Goal: Transaction & Acquisition: Purchase product/service

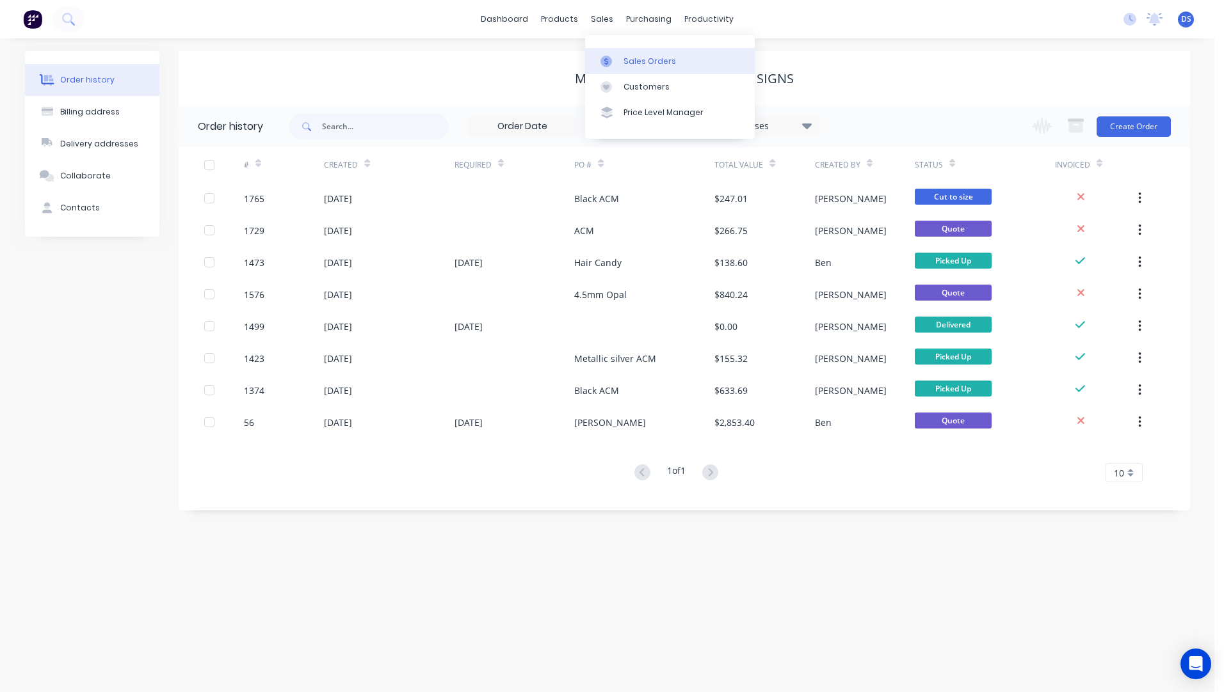
click at [637, 65] on div "Sales Orders" at bounding box center [649, 62] width 52 height 12
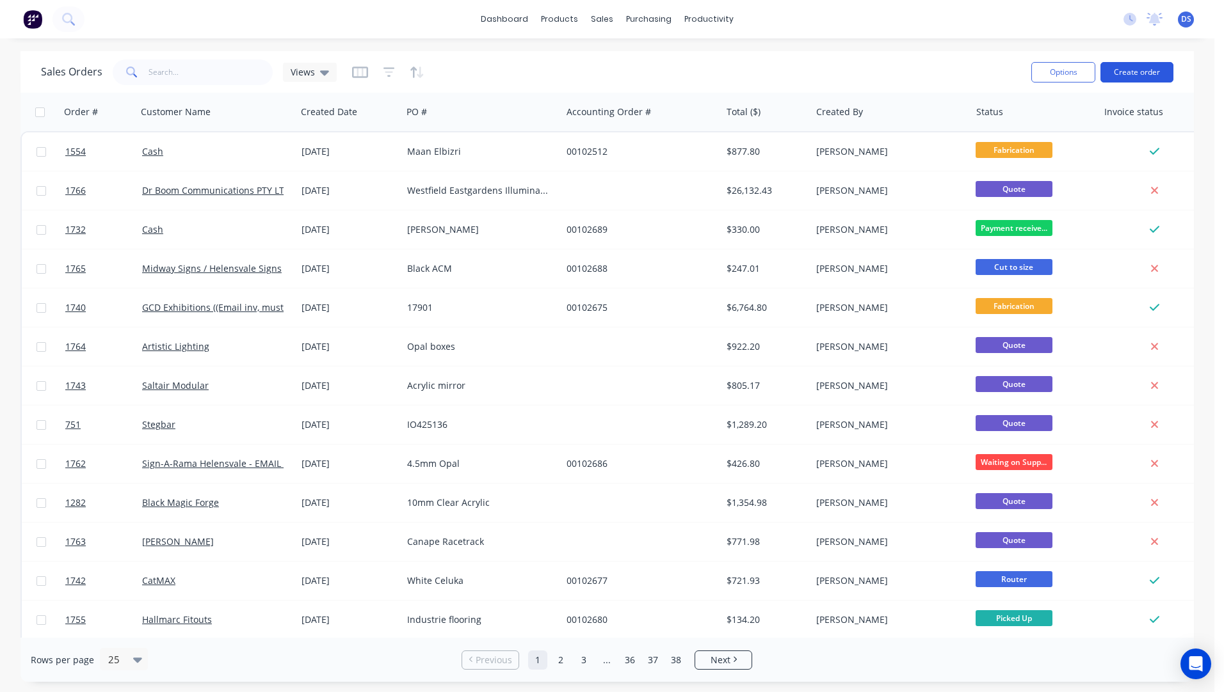
click at [1135, 74] on button "Create order" at bounding box center [1136, 72] width 73 height 20
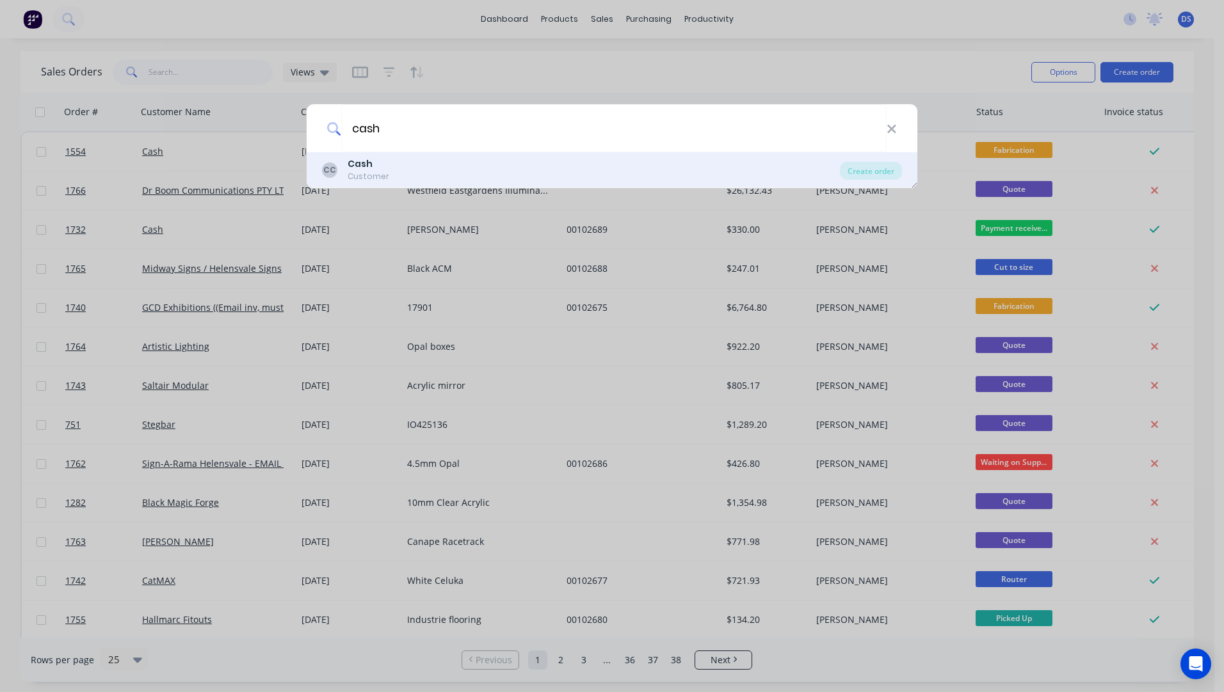
type input "cash"
click at [357, 172] on div "Customer" at bounding box center [368, 177] width 42 height 12
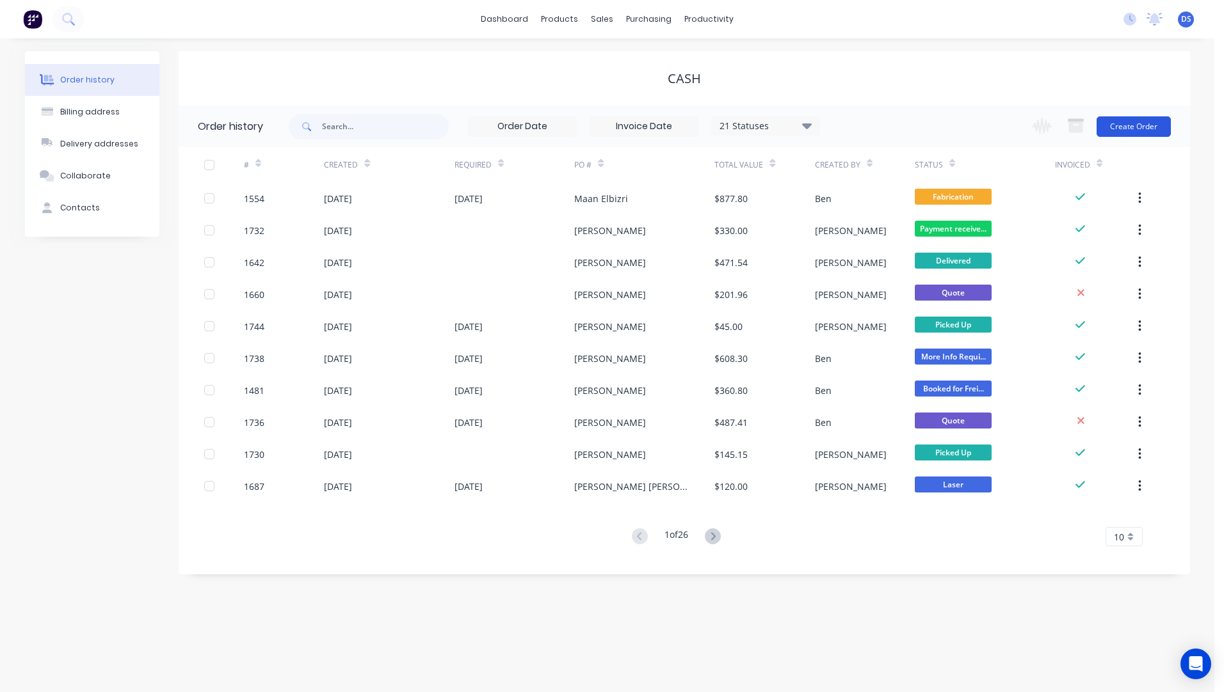
click at [1138, 125] on button "Create Order" at bounding box center [1133, 126] width 74 height 20
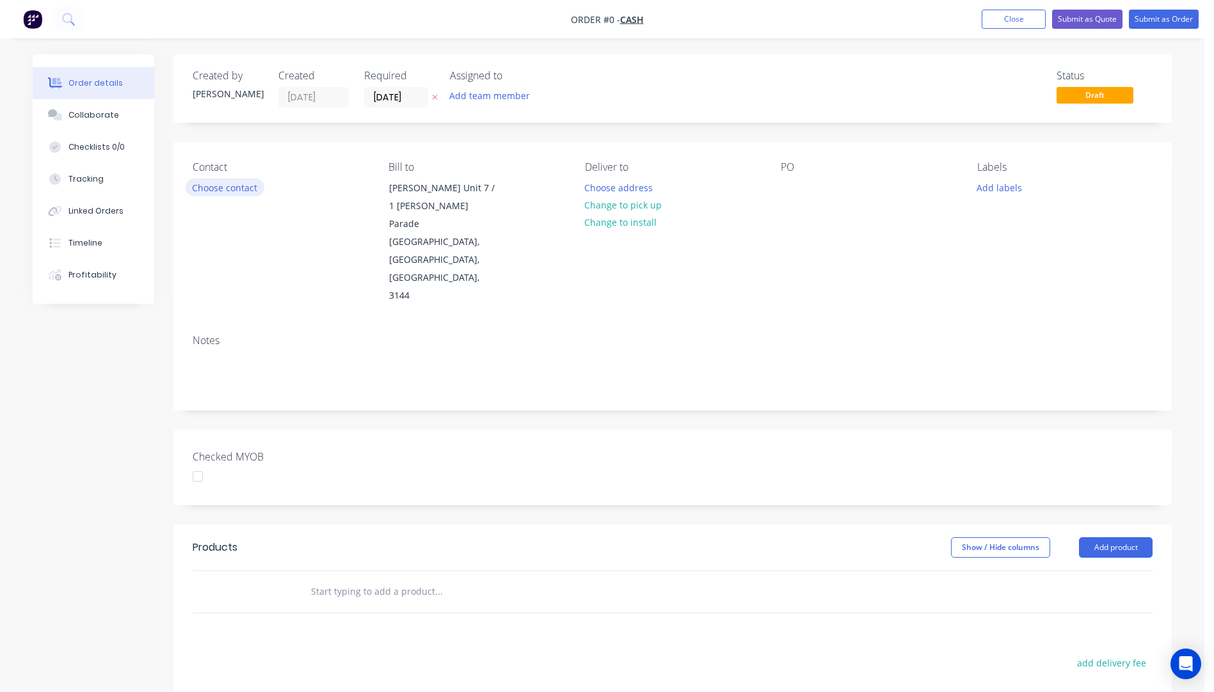
click at [206, 194] on button "Choose contact" at bounding box center [225, 187] width 79 height 17
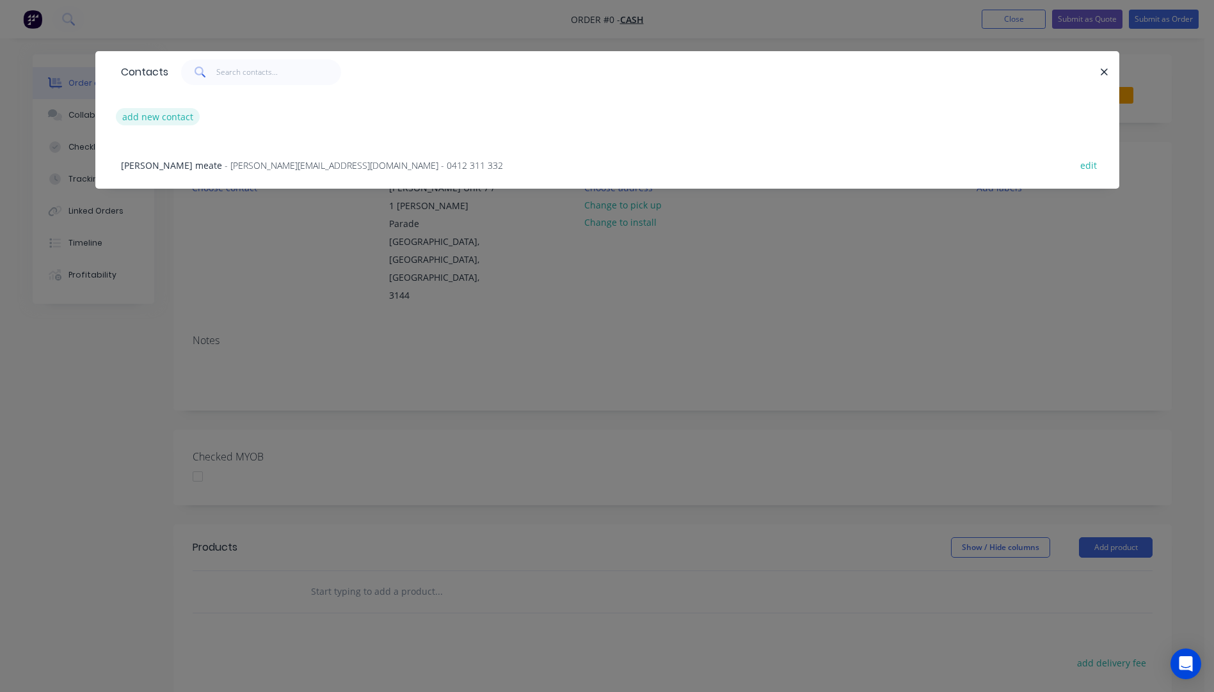
click at [155, 122] on button "add new contact" at bounding box center [158, 116] width 84 height 17
select select "AU"
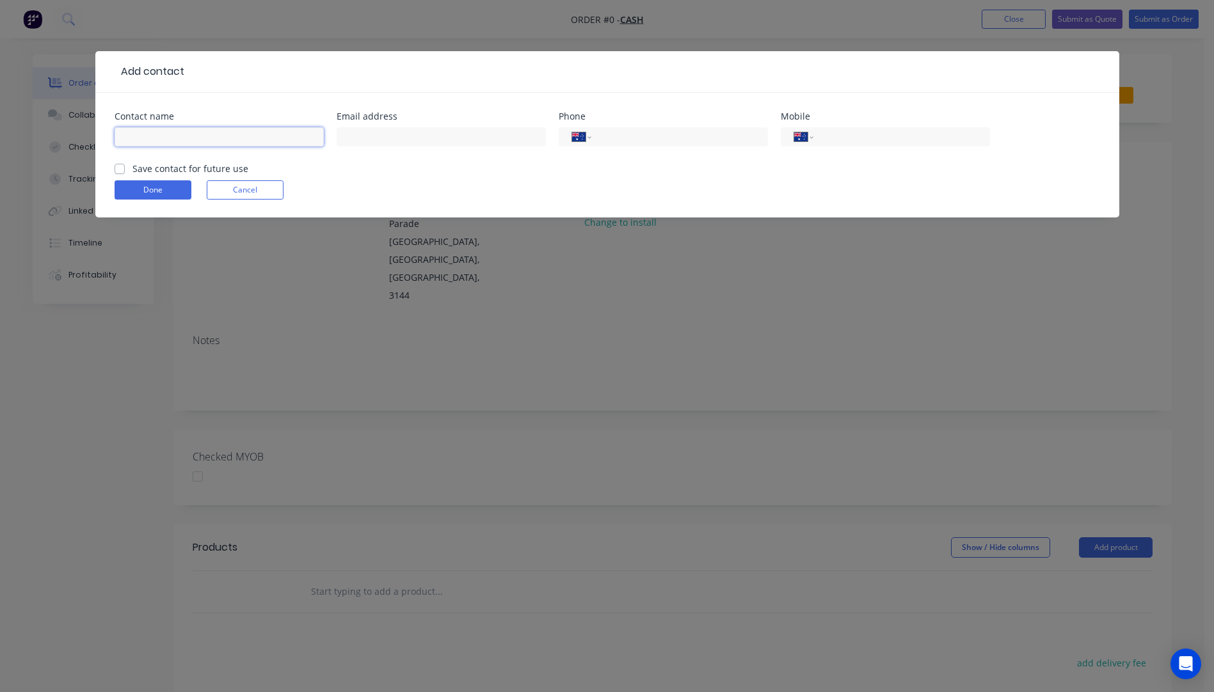
click at [162, 136] on input "text" at bounding box center [219, 136] width 209 height 19
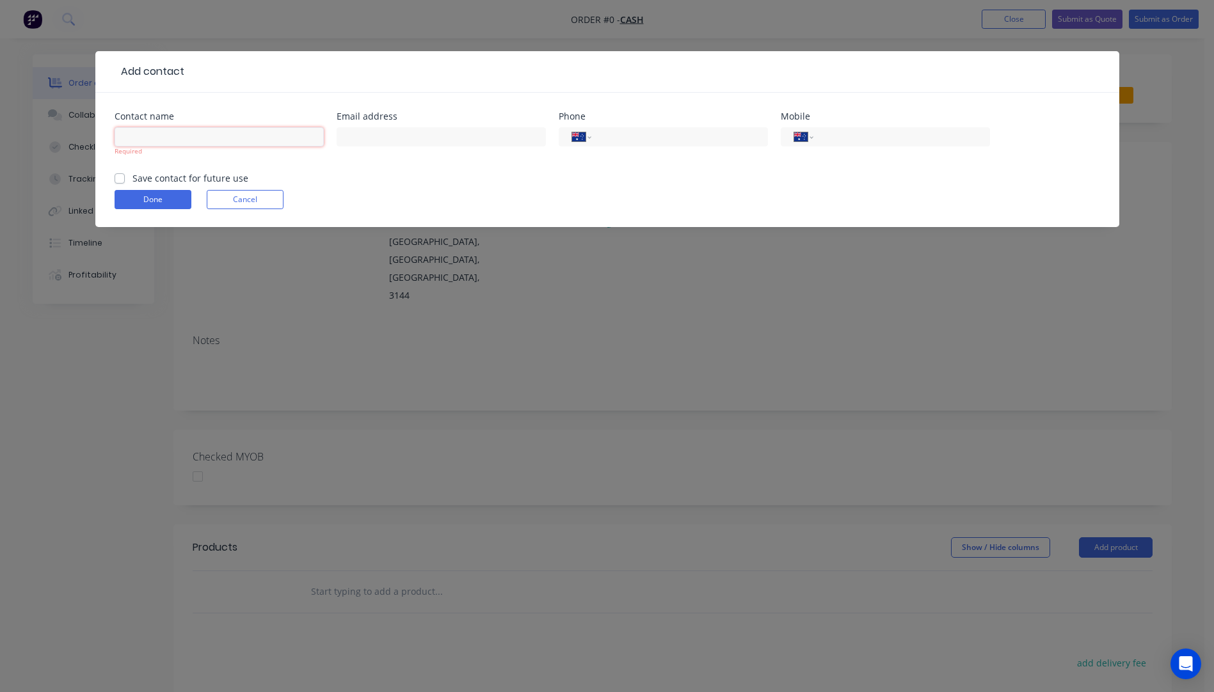
paste input "Sheltong Stone yxjnn@optusnet.com.au +61401063863"
drag, startPoint x: 316, startPoint y: 136, endPoint x: 257, endPoint y: 138, distance: 59.6
click at [257, 138] on input "Sheltong Stone yxjnn@optusnet.com.au +61401063863" at bounding box center [219, 136] width 209 height 19
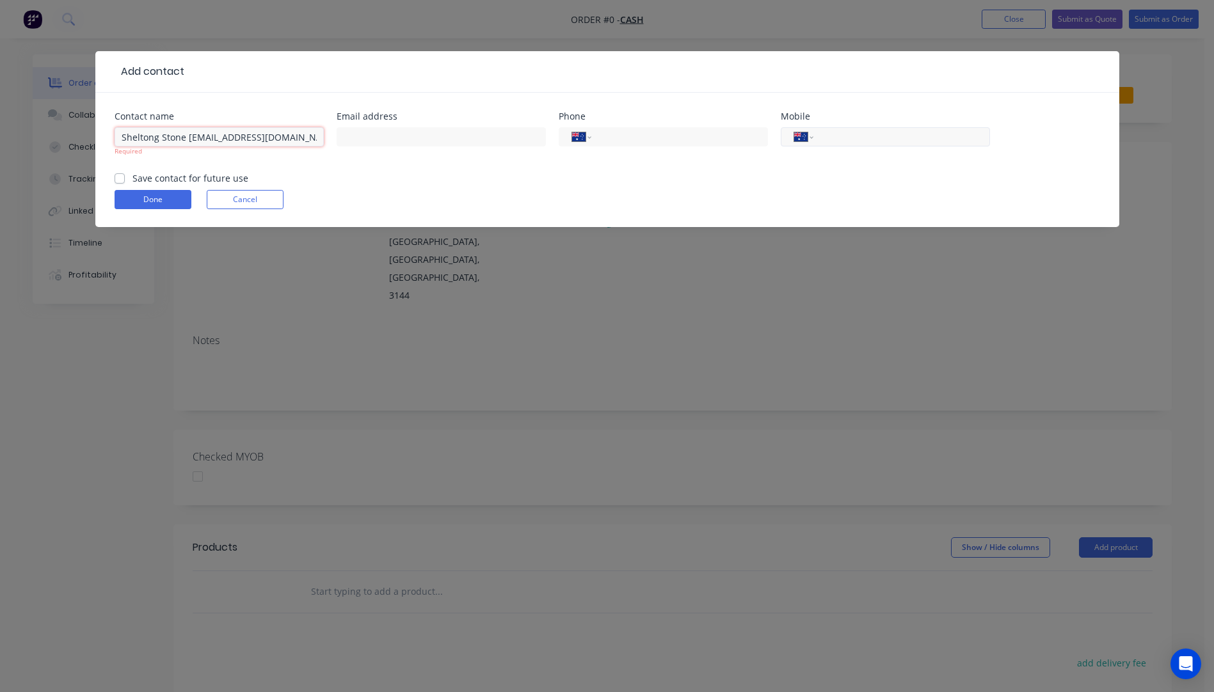
type input "Sheltong Stone yxjnn@optusnet.com.au"
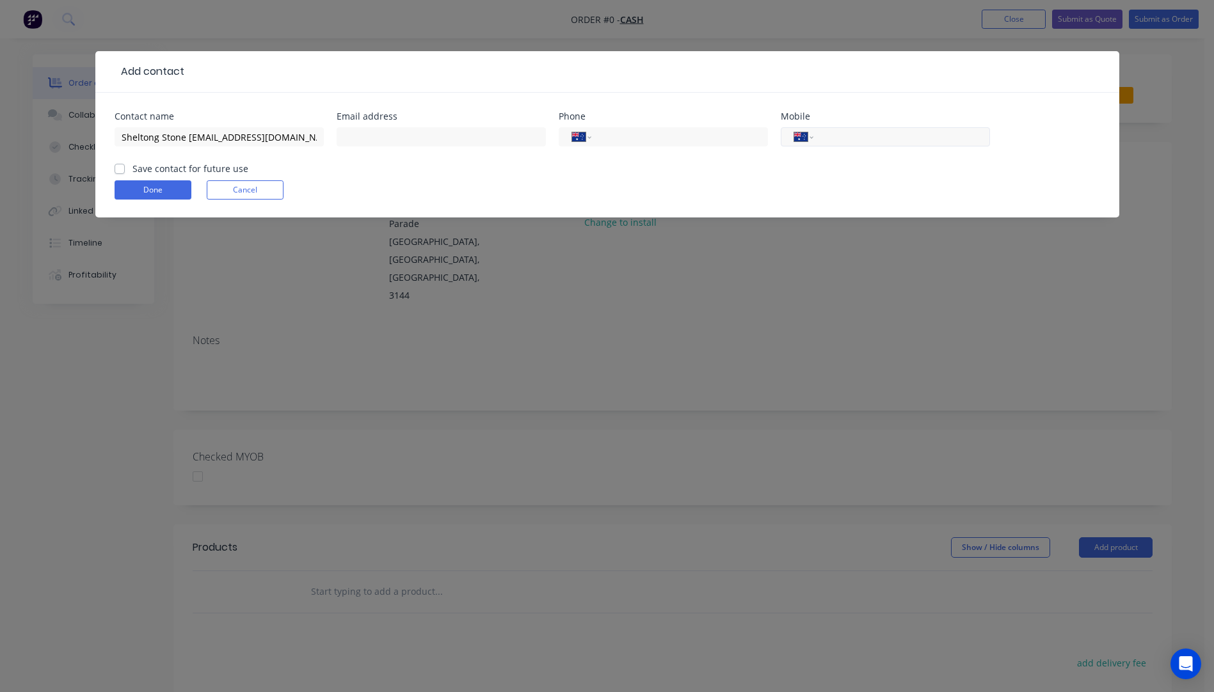
paste input "0401 063 863"
type input "0401 063 863"
drag, startPoint x: 289, startPoint y: 136, endPoint x: 186, endPoint y: 139, distance: 102.4
click at [186, 139] on input "Sheltong Stone yxjnn@optusnet.com.au" at bounding box center [219, 136] width 209 height 19
type input "Sheltong Stone"
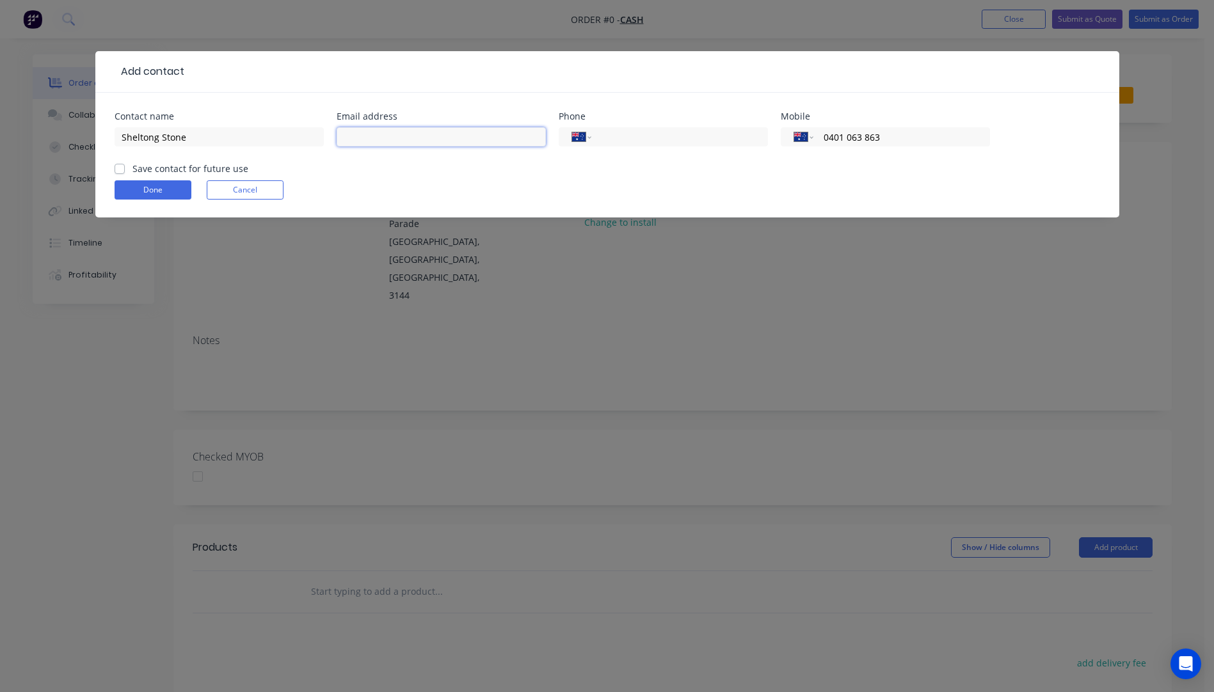
paste input "[EMAIL_ADDRESS][DOMAIN_NAME]"
type input "[EMAIL_ADDRESS][DOMAIN_NAME]"
click at [164, 196] on button "Done" at bounding box center [153, 189] width 77 height 19
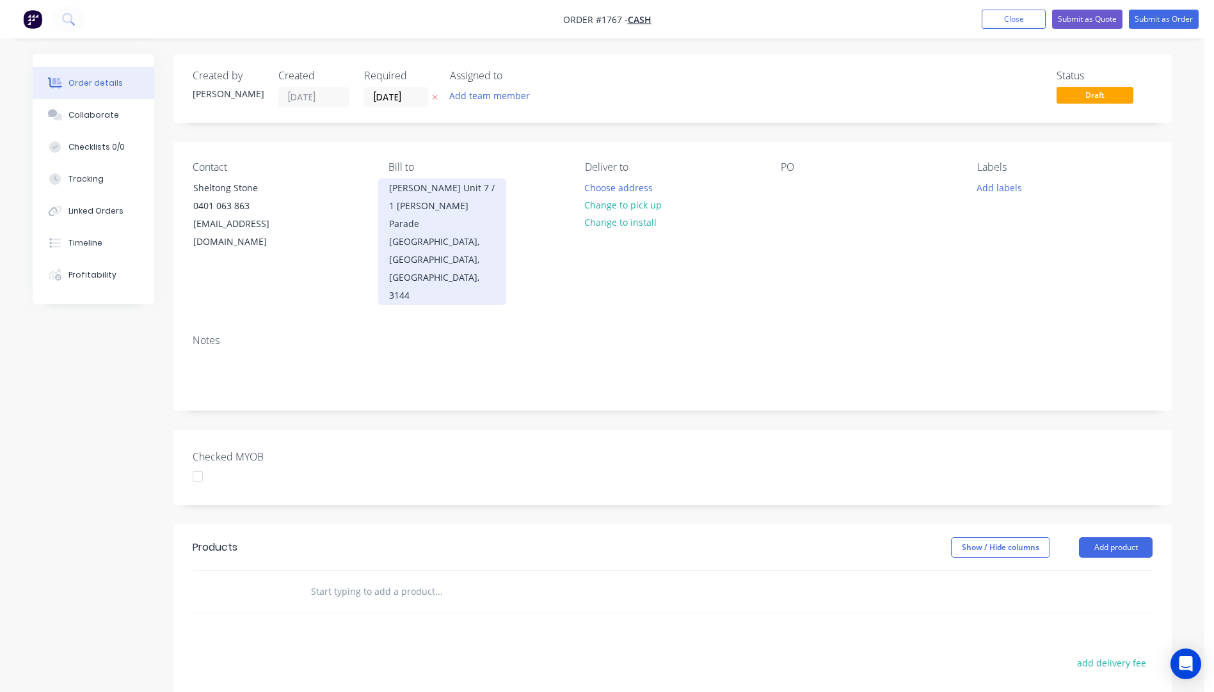
click at [420, 192] on div "Lionel Krongold Unit 7 / 1 Milton Parade" at bounding box center [442, 206] width 106 height 54
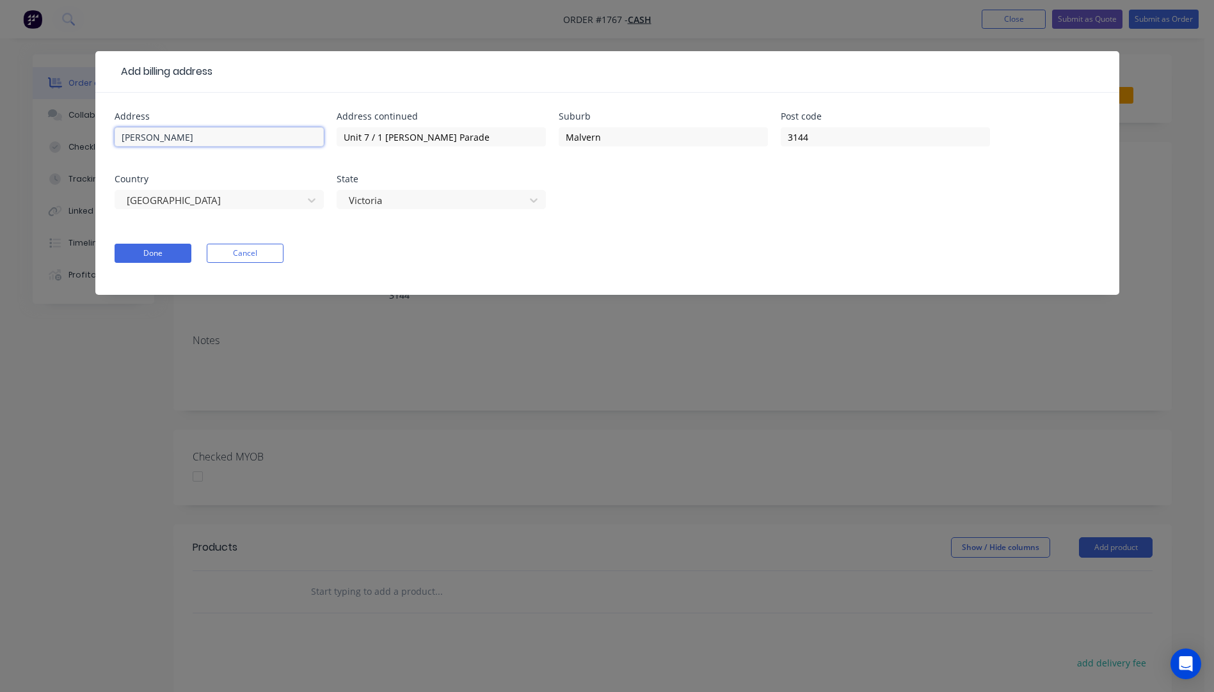
drag, startPoint x: 248, startPoint y: 137, endPoint x: 92, endPoint y: 119, distance: 156.5
click at [92, 119] on div "Add billing address Address Lionel Krongold Address continued Unit 7 / 1 Milton…" at bounding box center [607, 346] width 1214 height 692
drag, startPoint x: 461, startPoint y: 129, endPoint x: 339, endPoint y: 120, distance: 121.9
click at [339, 120] on div "Address continued Unit 7 / 1 Milton Parade" at bounding box center [441, 137] width 209 height 50
drag, startPoint x: 618, startPoint y: 136, endPoint x: 507, endPoint y: 140, distance: 110.8
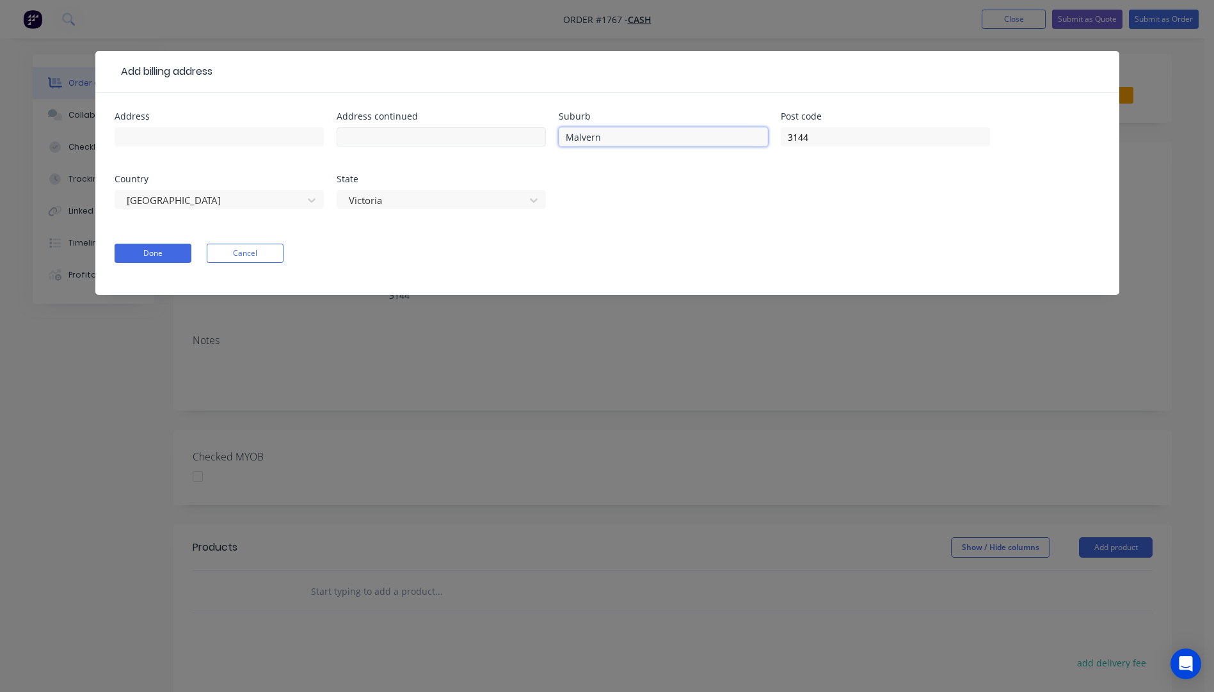
click at [507, 140] on div "Address Address continued Suburb Malvern Post code 3144 Country Australia State…" at bounding box center [607, 168] width 985 height 113
drag, startPoint x: 827, startPoint y: 134, endPoint x: 783, endPoint y: 141, distance: 45.4
click at [783, 141] on input "3144" at bounding box center [885, 136] width 209 height 19
type input "3030"
drag, startPoint x: 819, startPoint y: 136, endPoint x: 773, endPoint y: 146, distance: 47.2
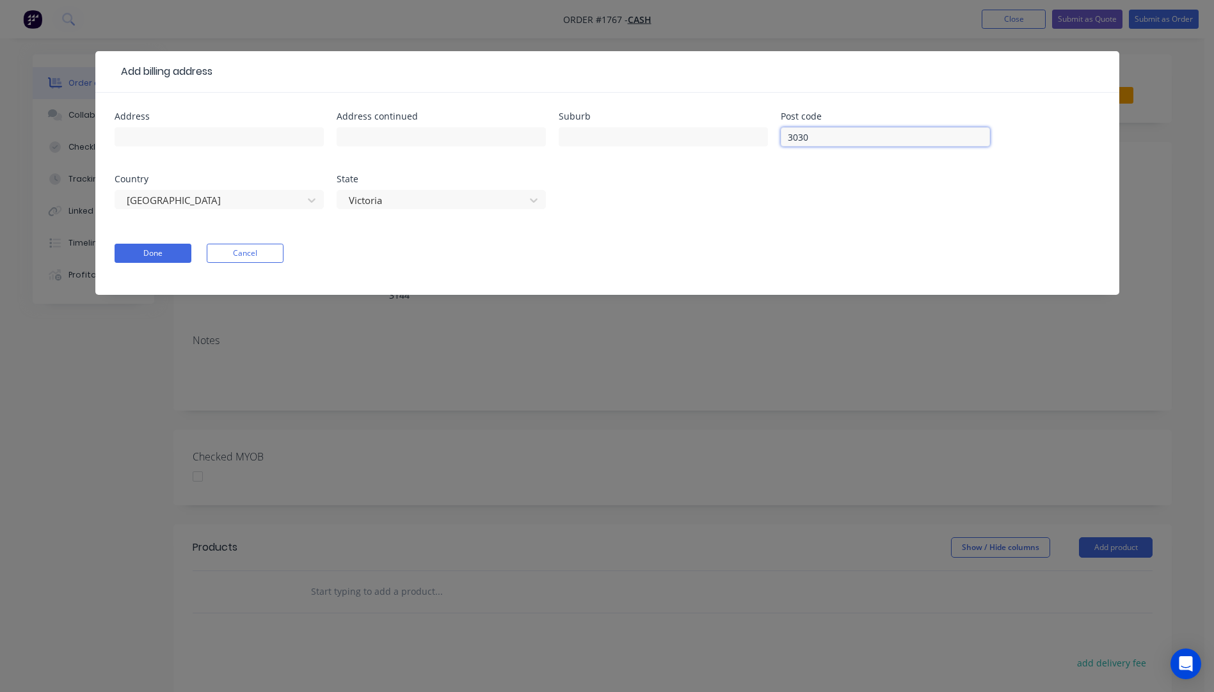
click at [773, 146] on div "Address Address continued Suburb Post code 3030 Country Australia State Victoria" at bounding box center [607, 168] width 985 height 113
click at [173, 257] on button "Done" at bounding box center [153, 253] width 77 height 19
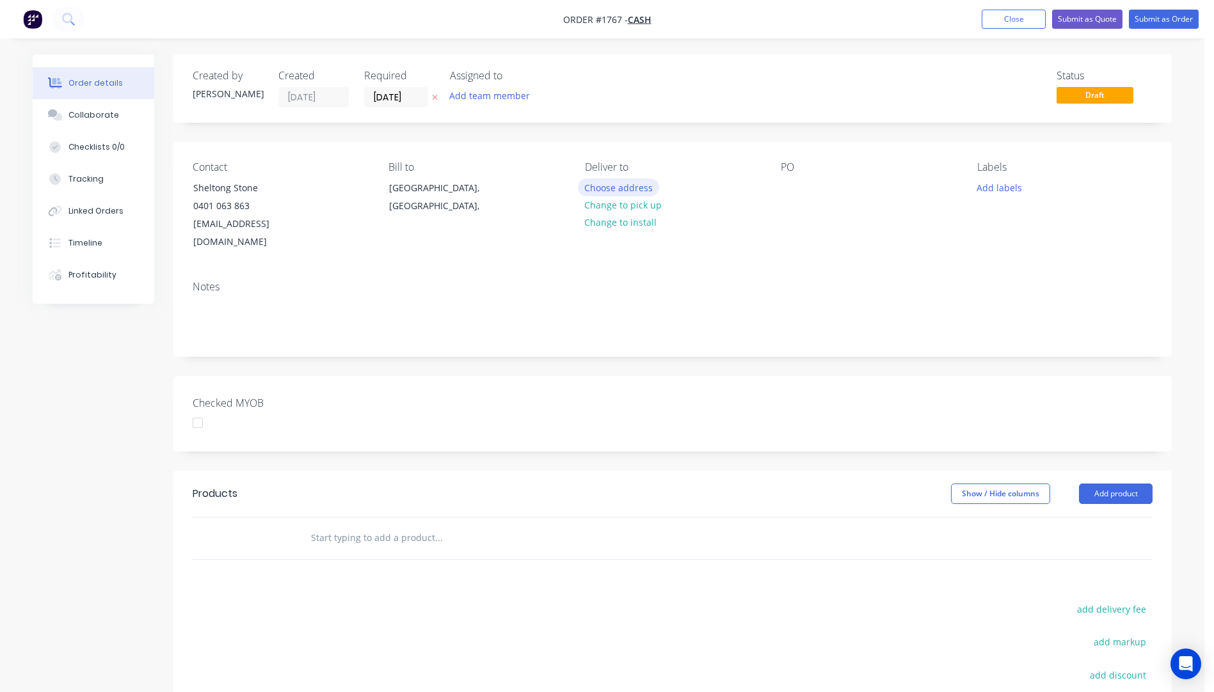
click at [612, 191] on button "Choose address" at bounding box center [619, 187] width 82 height 17
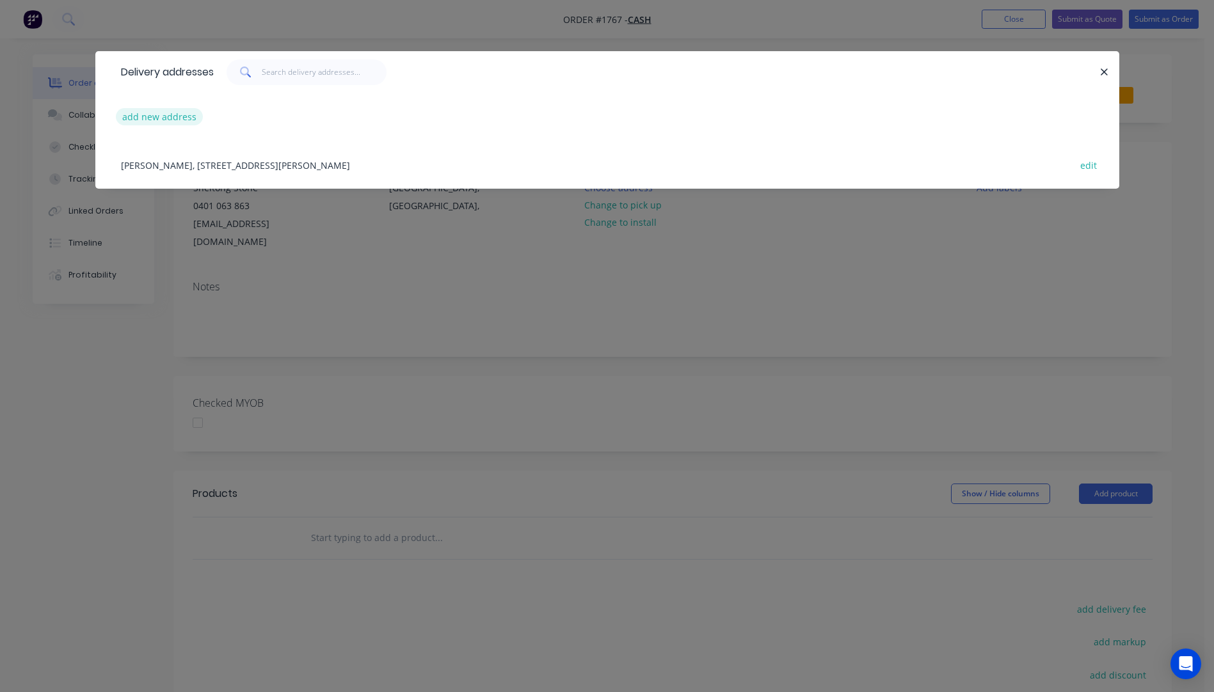
click at [173, 124] on button "add new address" at bounding box center [160, 116] width 88 height 17
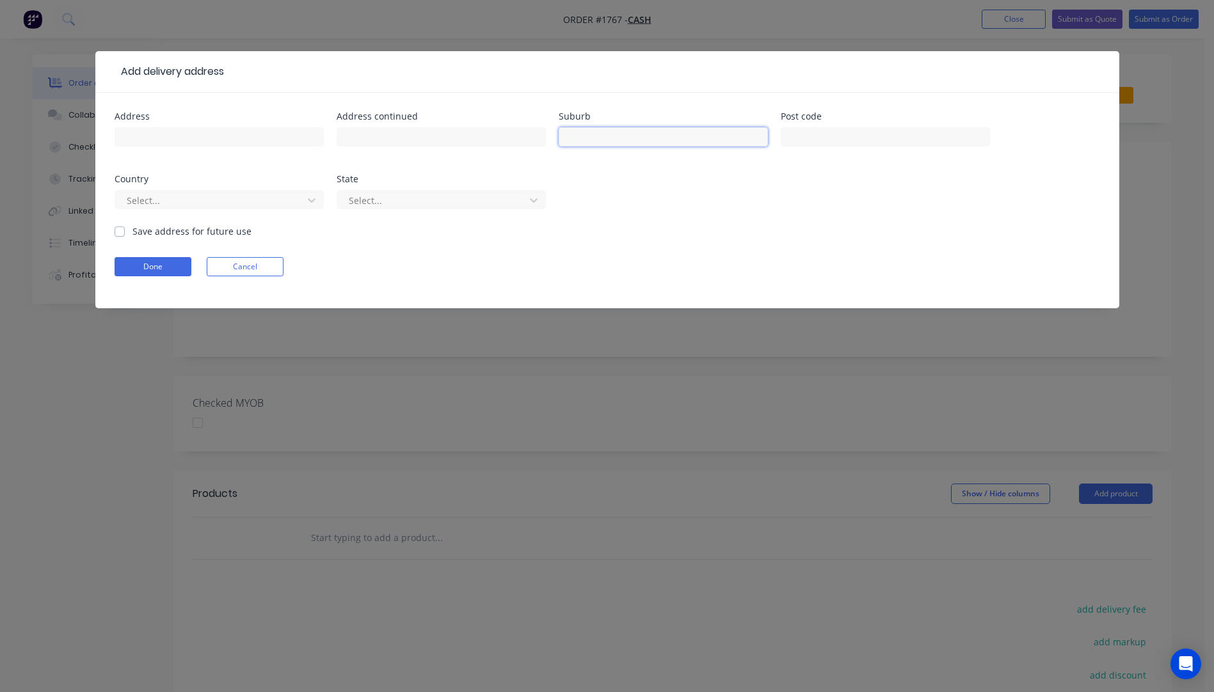
click at [589, 139] on input "text" at bounding box center [663, 136] width 209 height 19
type input "Werribee"
click at [820, 141] on input "text" at bounding box center [885, 136] width 209 height 19
type input "3030"
click at [228, 196] on div at bounding box center [210, 201] width 171 height 16
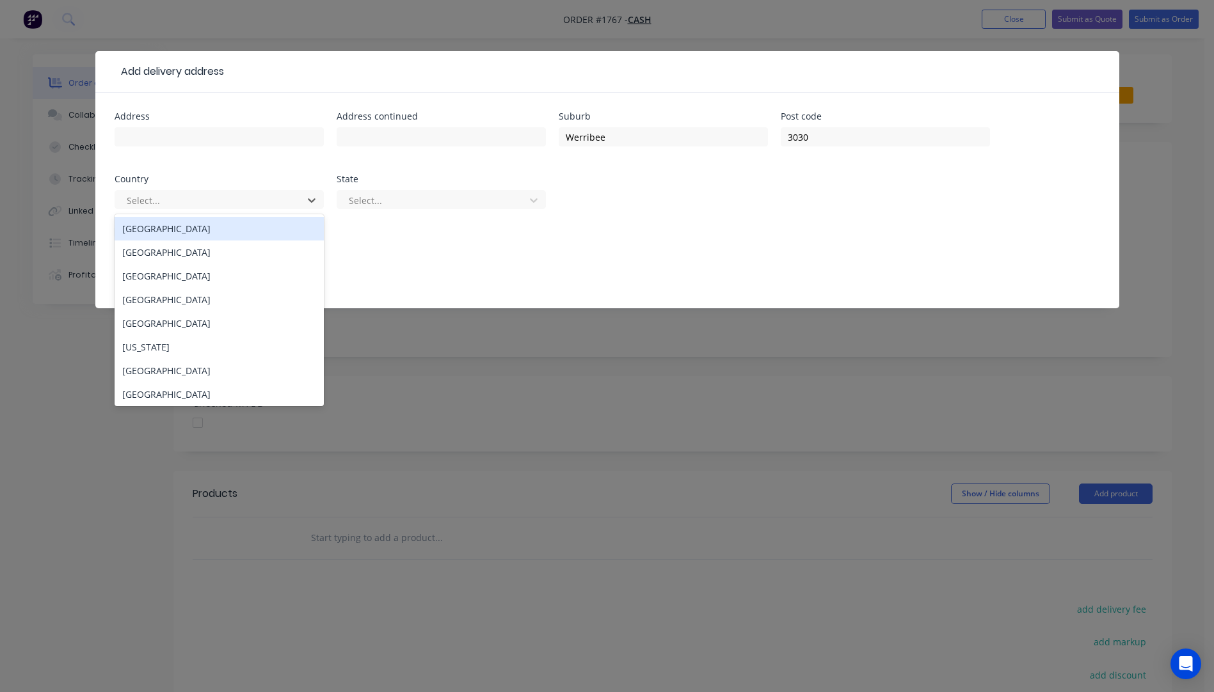
click at [161, 227] on div "[GEOGRAPHIC_DATA]" at bounding box center [219, 229] width 209 height 24
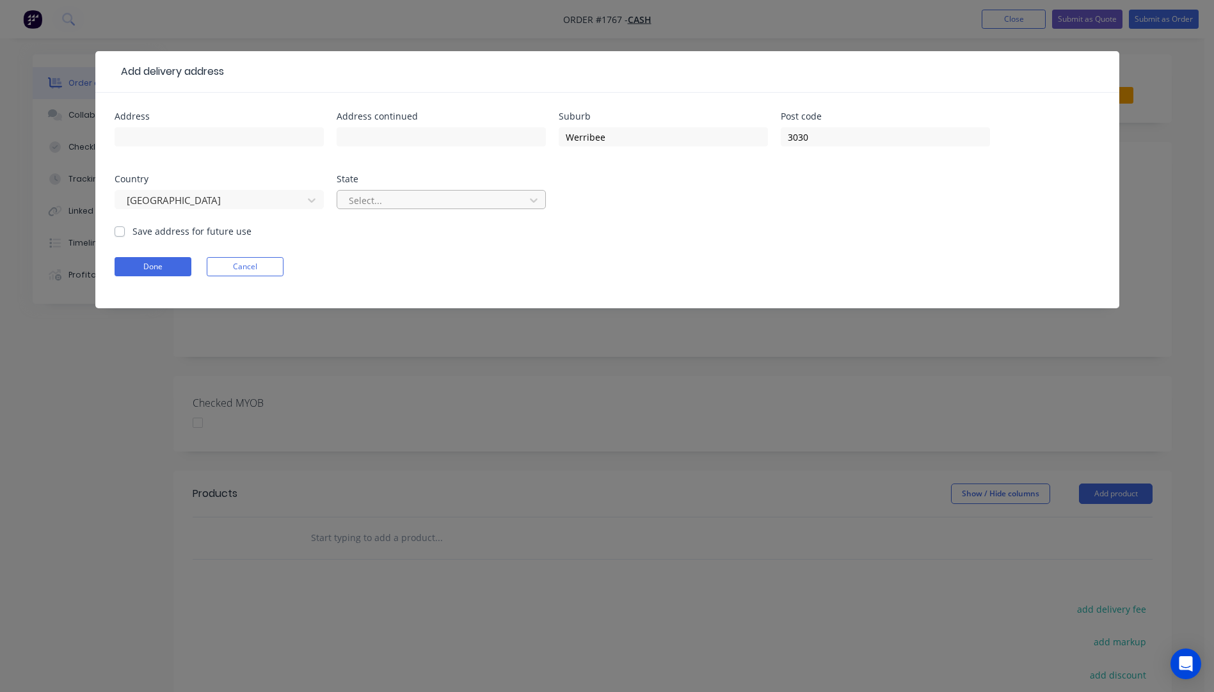
click at [434, 203] on div at bounding box center [432, 201] width 171 height 16
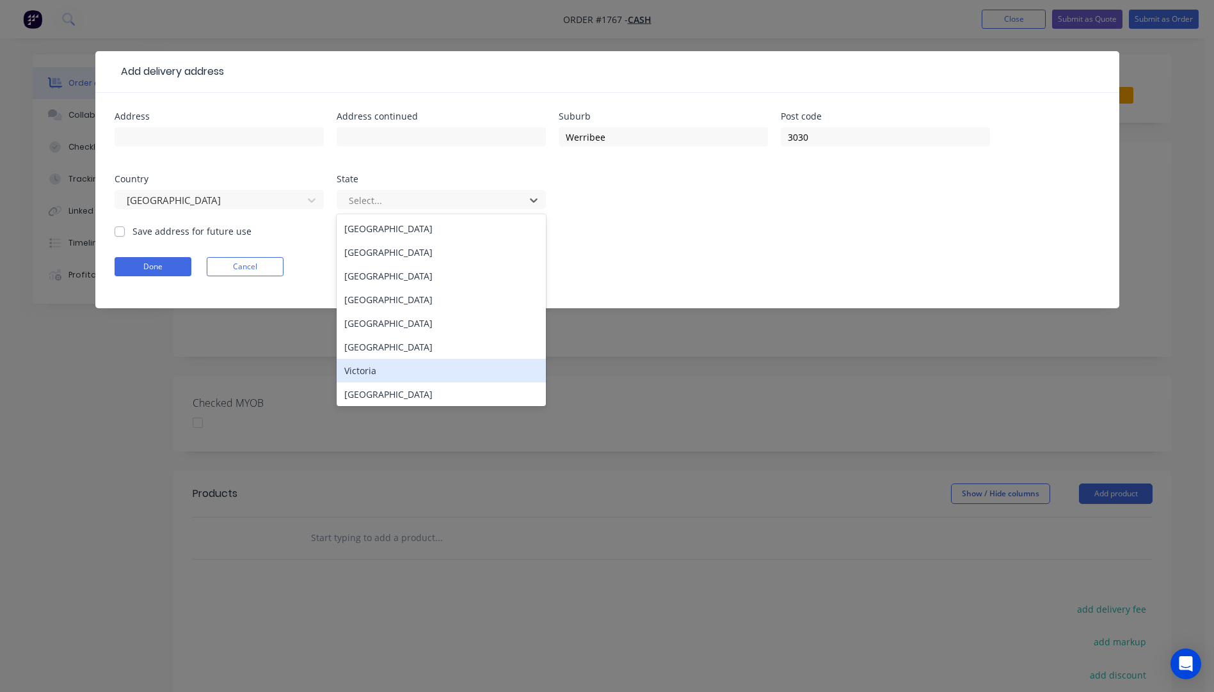
click at [375, 369] on div "Victoria" at bounding box center [441, 371] width 209 height 24
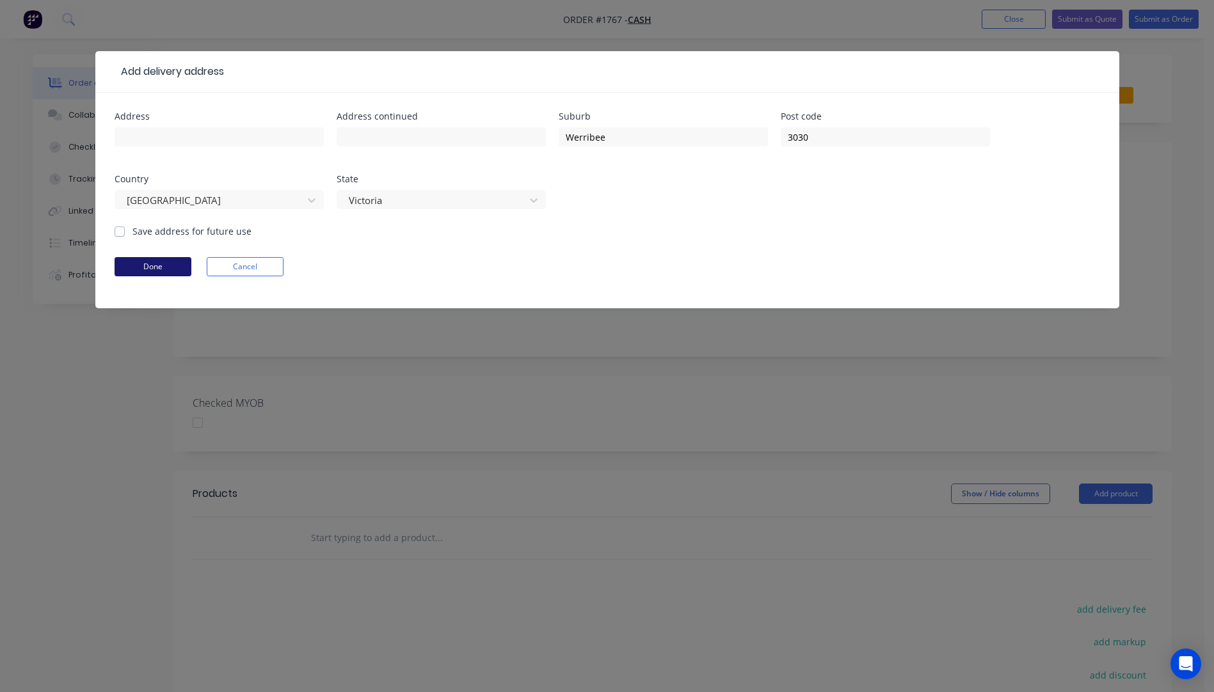
click at [160, 267] on button "Done" at bounding box center [153, 266] width 77 height 19
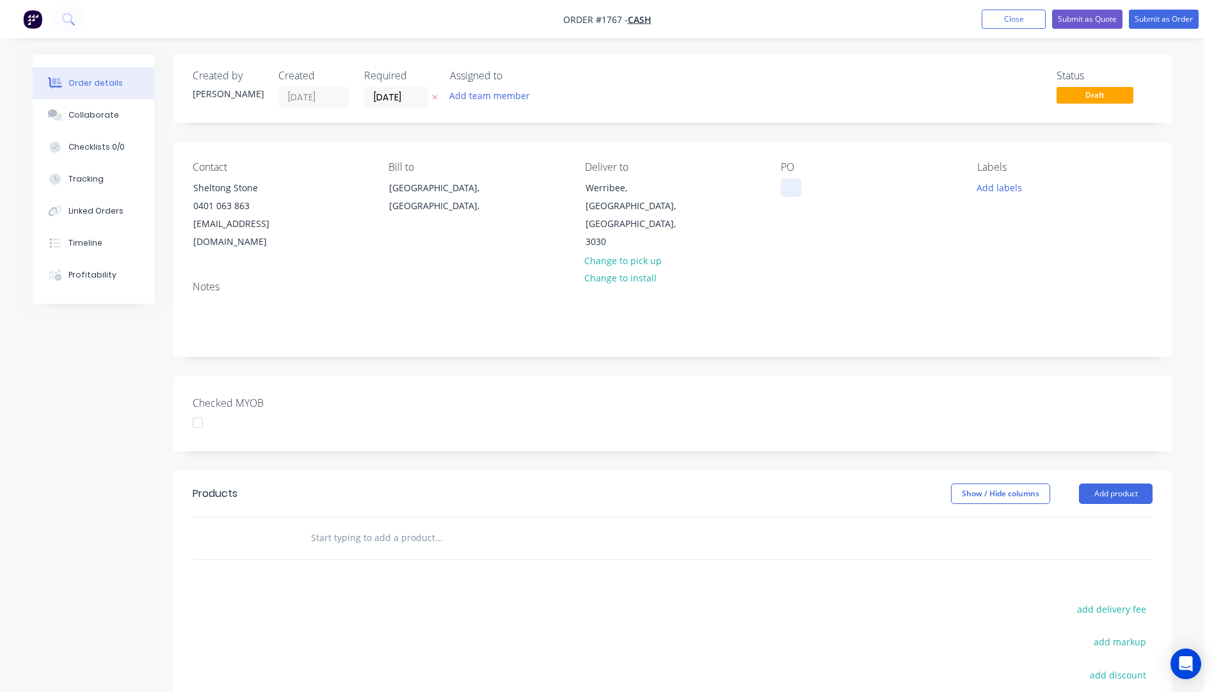
click at [793, 183] on div at bounding box center [791, 188] width 20 height 19
click at [784, 185] on div at bounding box center [791, 188] width 20 height 19
paste div
click at [1003, 193] on button "Add labels" at bounding box center [998, 187] width 59 height 17
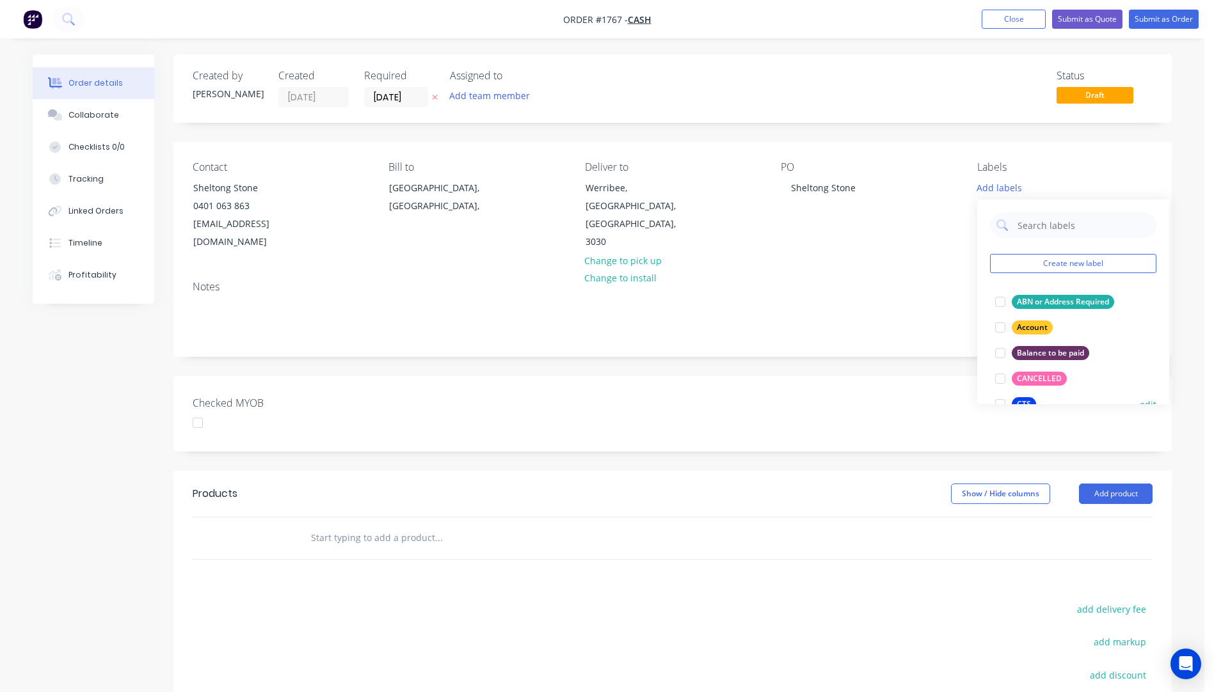
click at [1023, 398] on div "CTS" at bounding box center [1024, 404] width 24 height 14
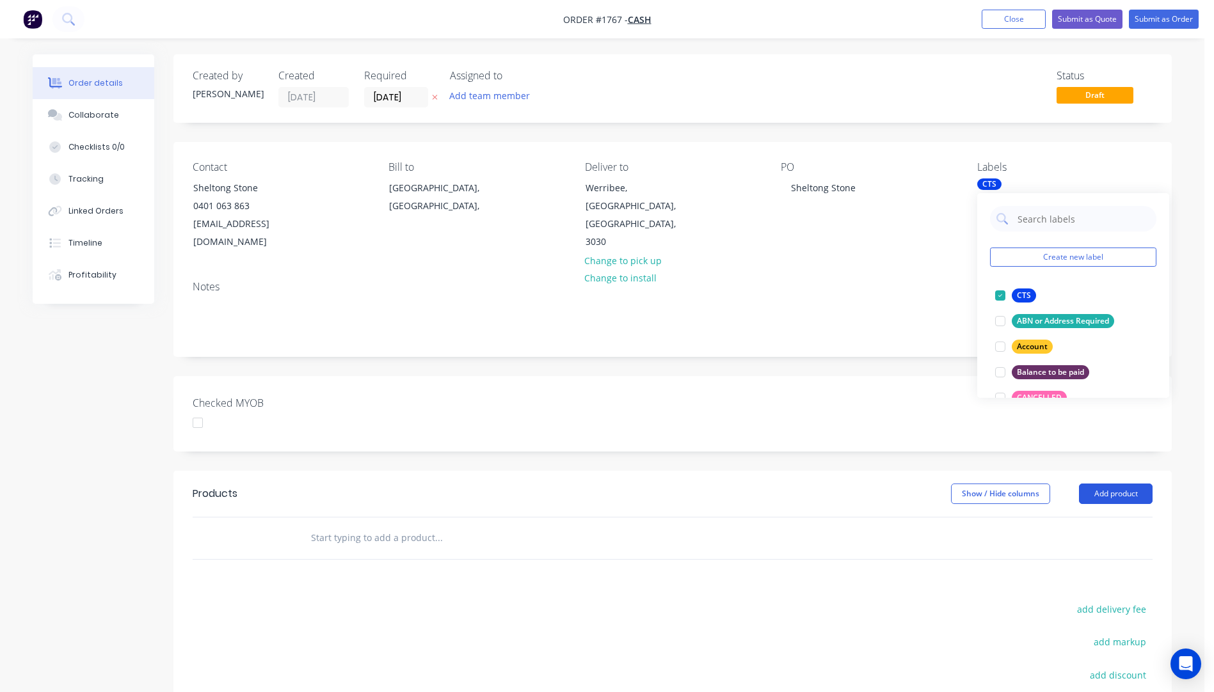
click at [1110, 484] on button "Add product" at bounding box center [1116, 494] width 74 height 20
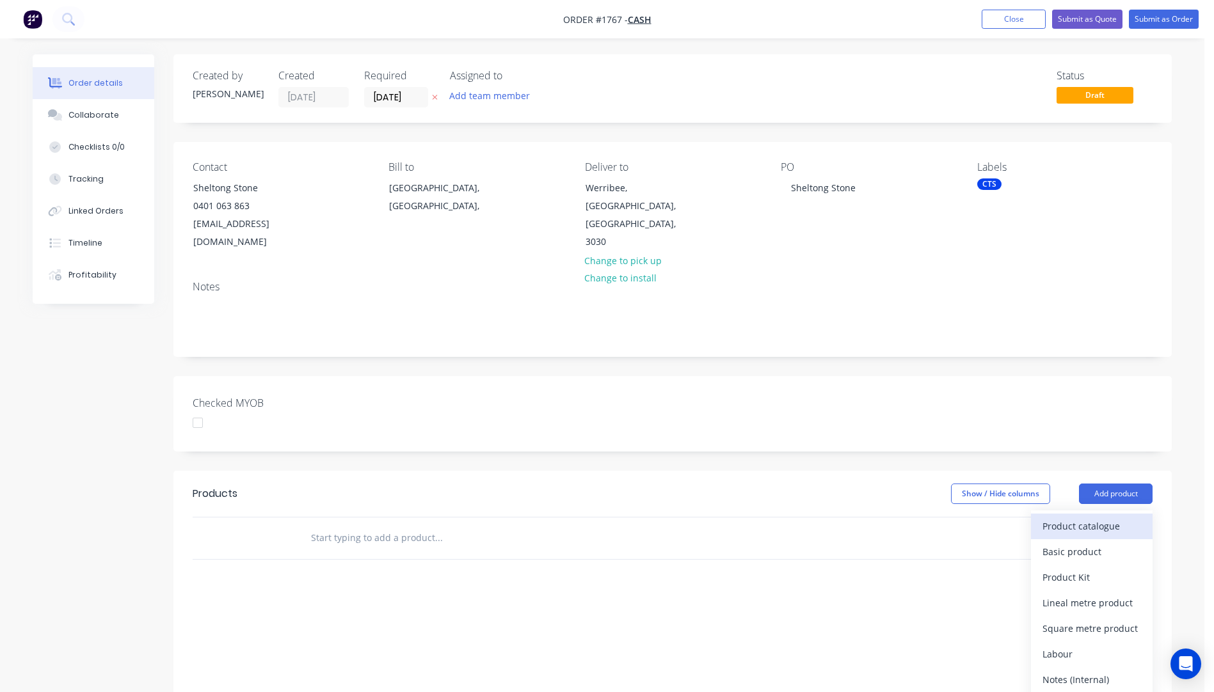
click at [1071, 517] on div "Product catalogue" at bounding box center [1091, 526] width 99 height 19
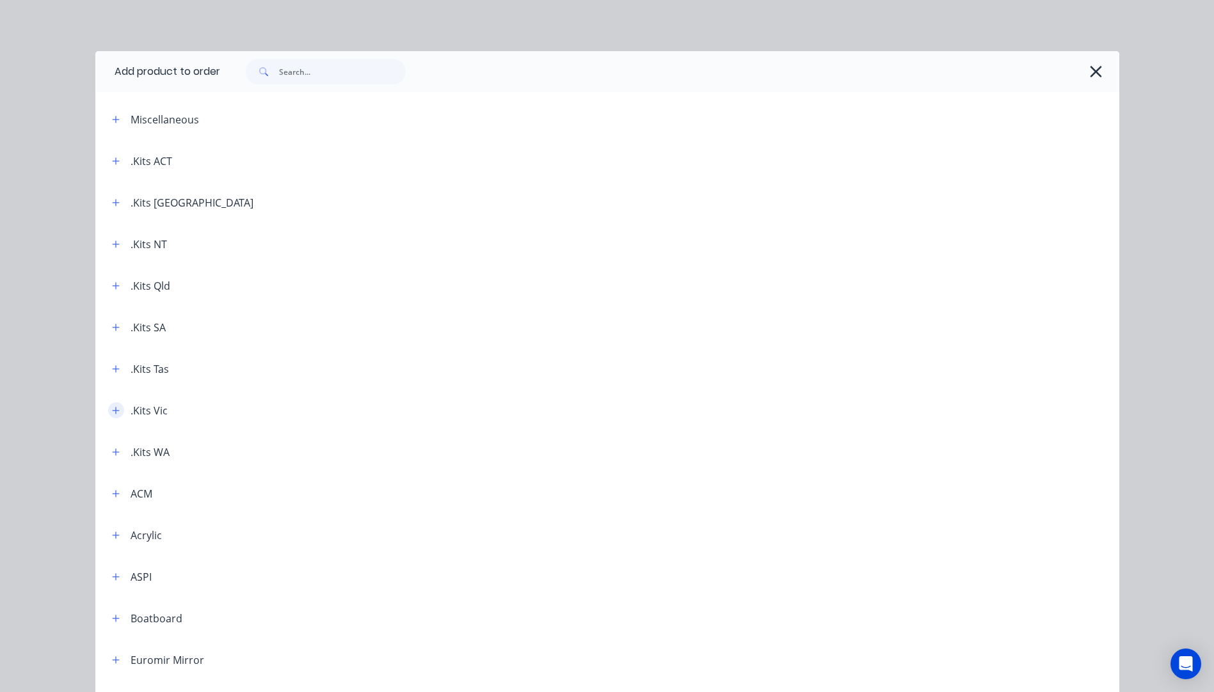
click at [113, 413] on icon "button" at bounding box center [116, 410] width 8 height 9
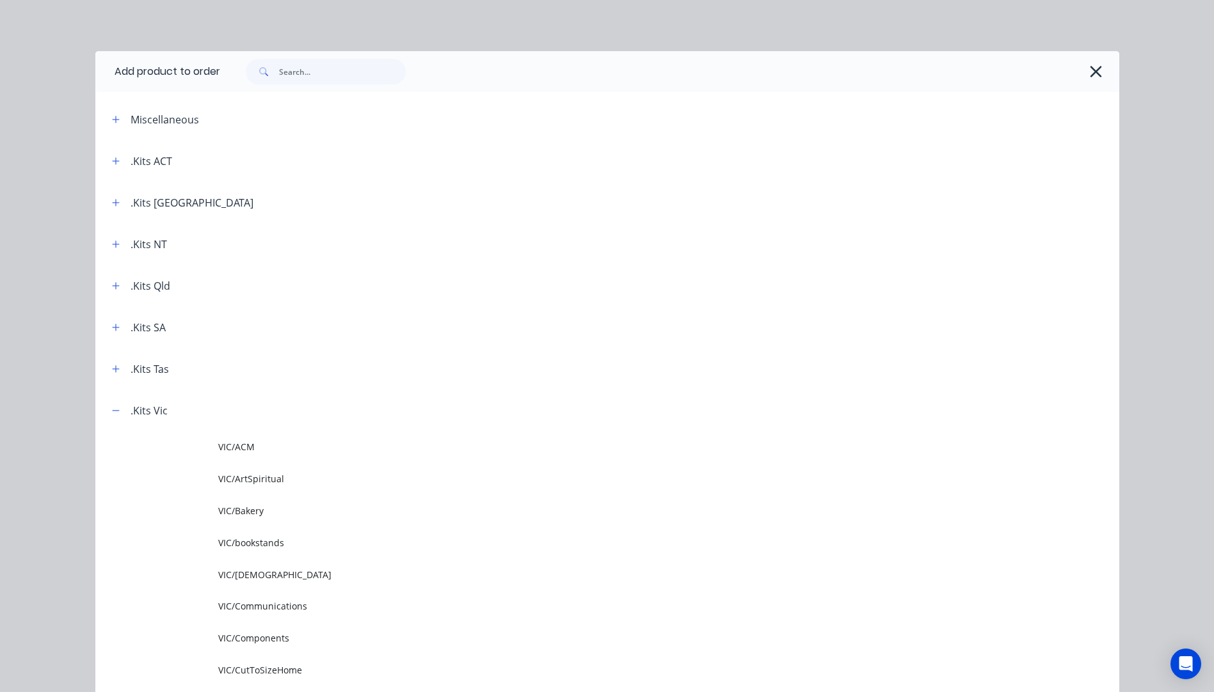
scroll to position [64, 0]
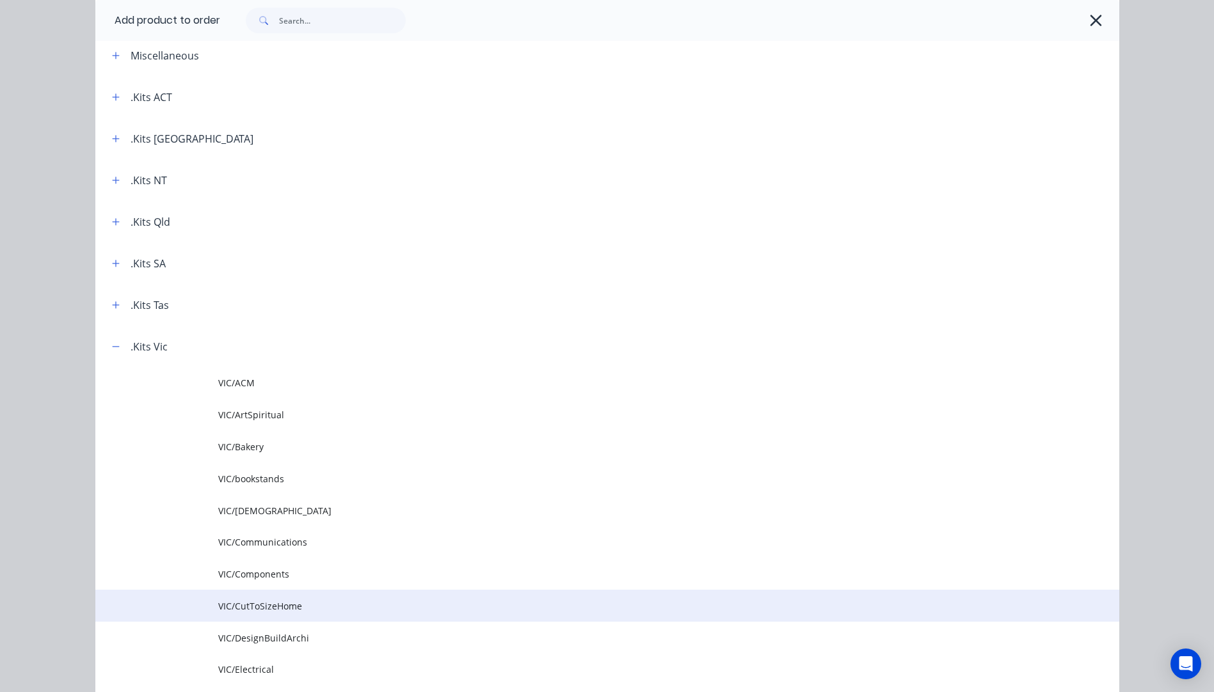
click at [255, 609] on span "VIC/CutToSizeHome" at bounding box center [578, 606] width 721 height 13
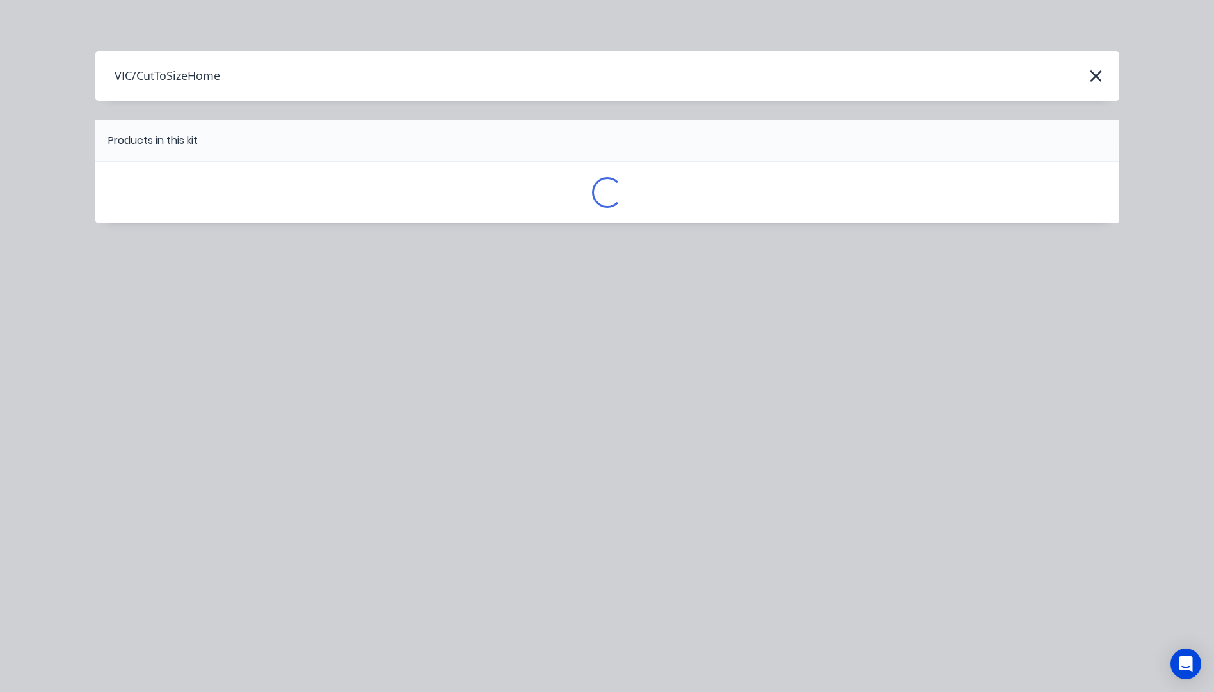
scroll to position [0, 0]
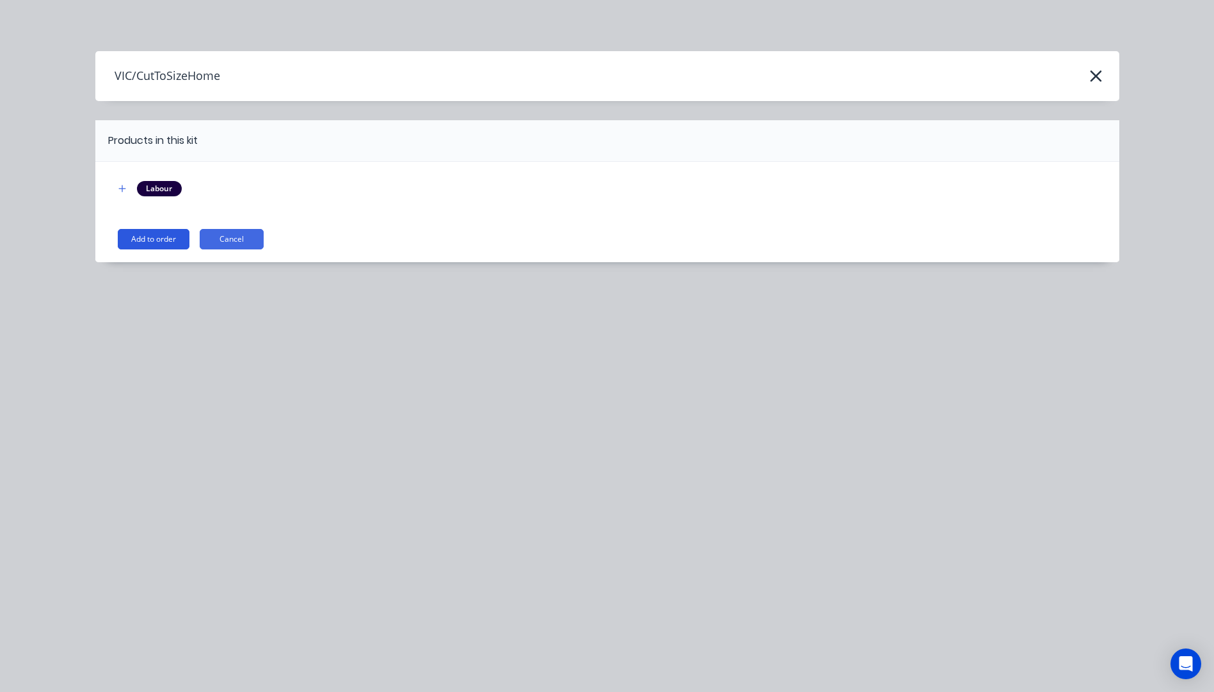
click at [175, 234] on button "Add to order" at bounding box center [154, 239] width 72 height 20
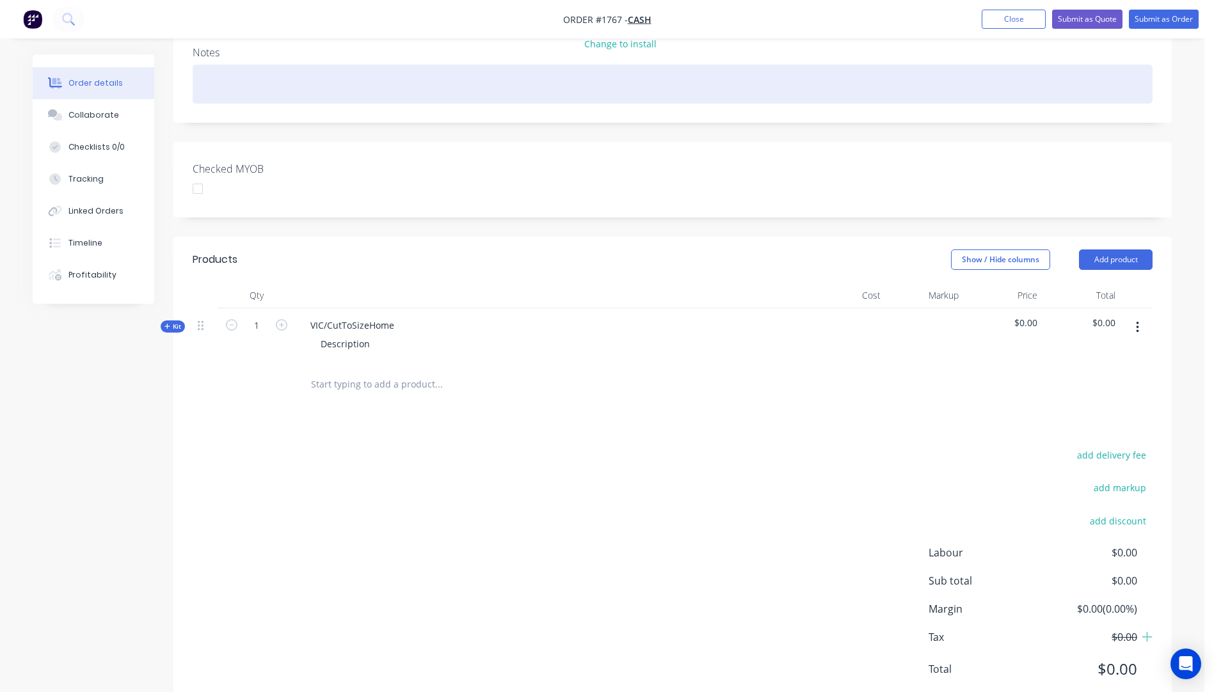
scroll to position [256, 0]
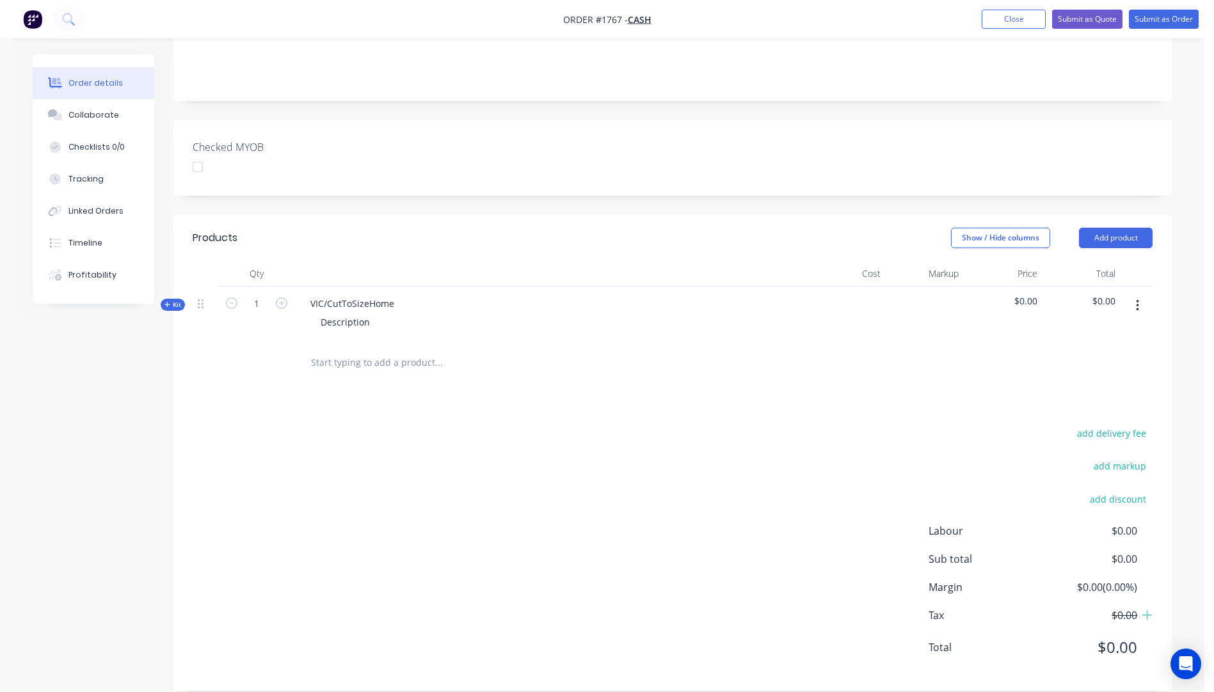
click at [169, 302] on icon "button" at bounding box center [166, 304] width 5 height 5
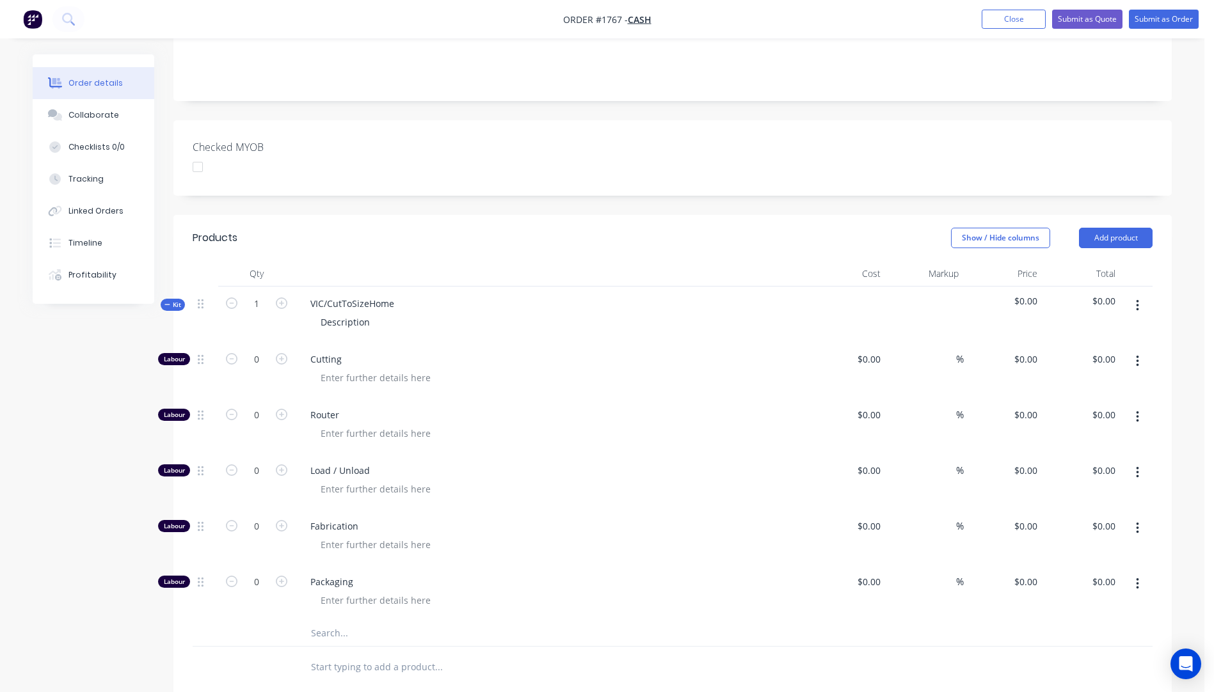
type input "$118.20"
type input "$3.00"
type input "$32.00"
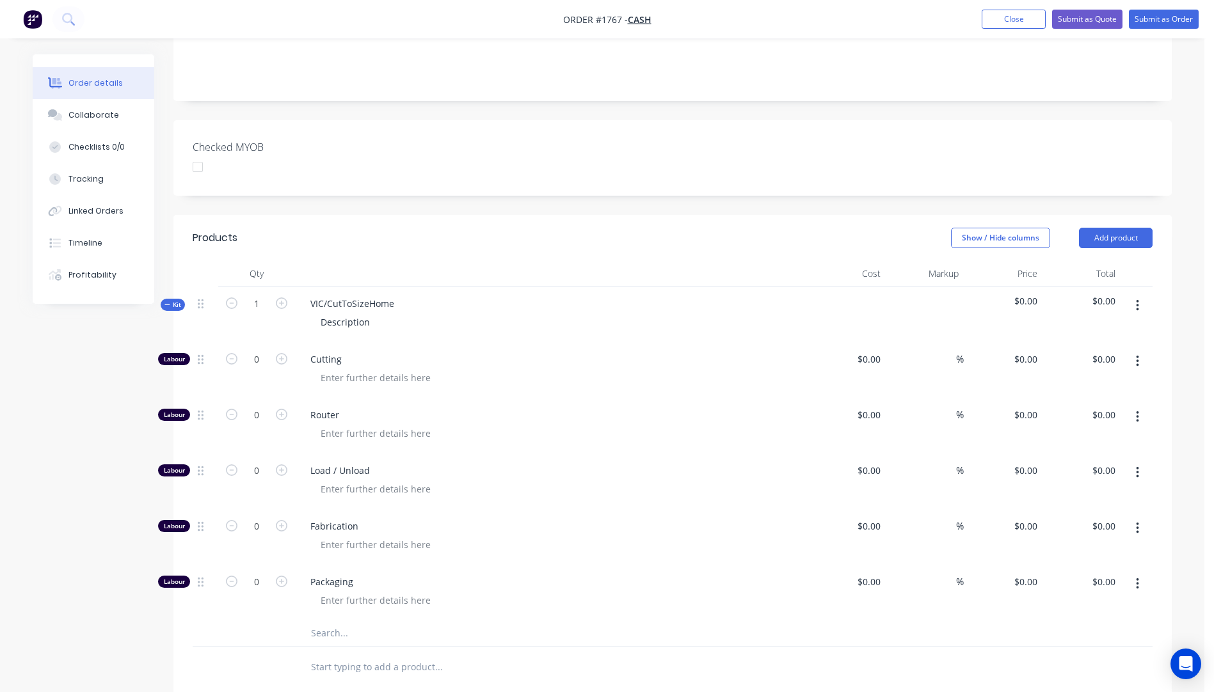
type input "$32.00"
type input "$118.20"
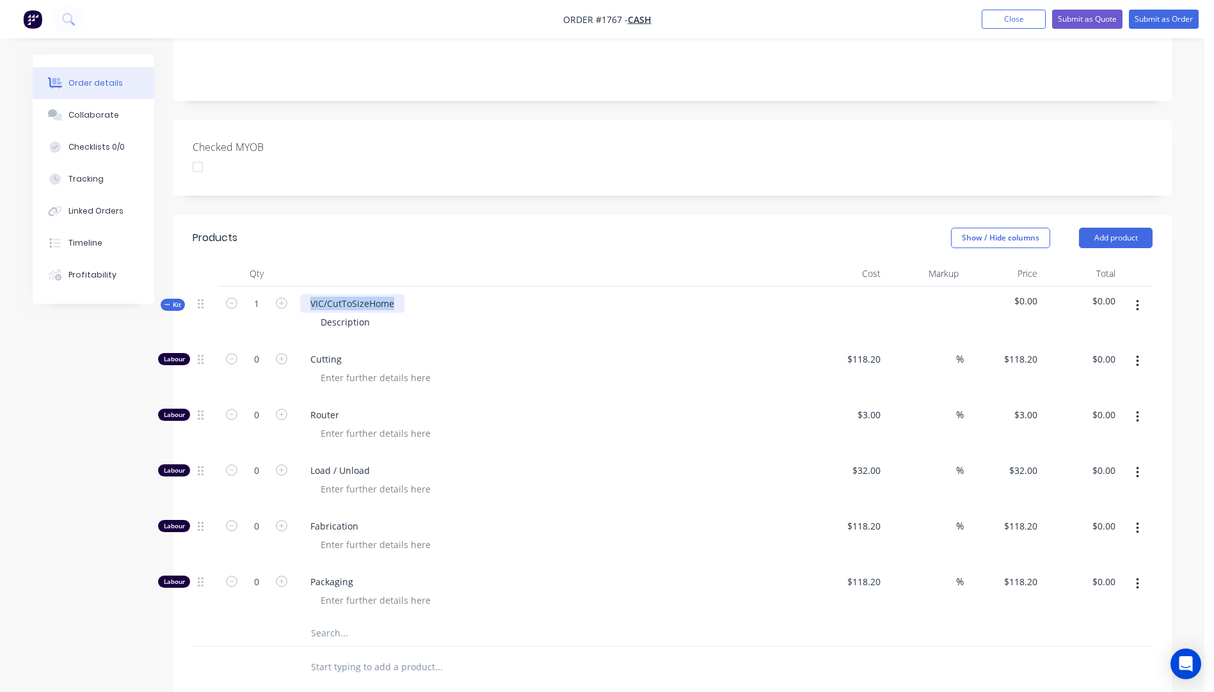
drag, startPoint x: 399, startPoint y: 284, endPoint x: 310, endPoint y: 285, distance: 89.6
click at [310, 294] on div "VIC/CutToSizeHome" at bounding box center [352, 303] width 104 height 19
click at [388, 294] on div "4.5mm Clear Acry" at bounding box center [348, 303] width 96 height 19
drag, startPoint x: 373, startPoint y: 305, endPoint x: 303, endPoint y: 291, distance: 71.0
click at [303, 291] on div "4.5mm Clear Acrylic panel Description" at bounding box center [551, 315] width 512 height 56
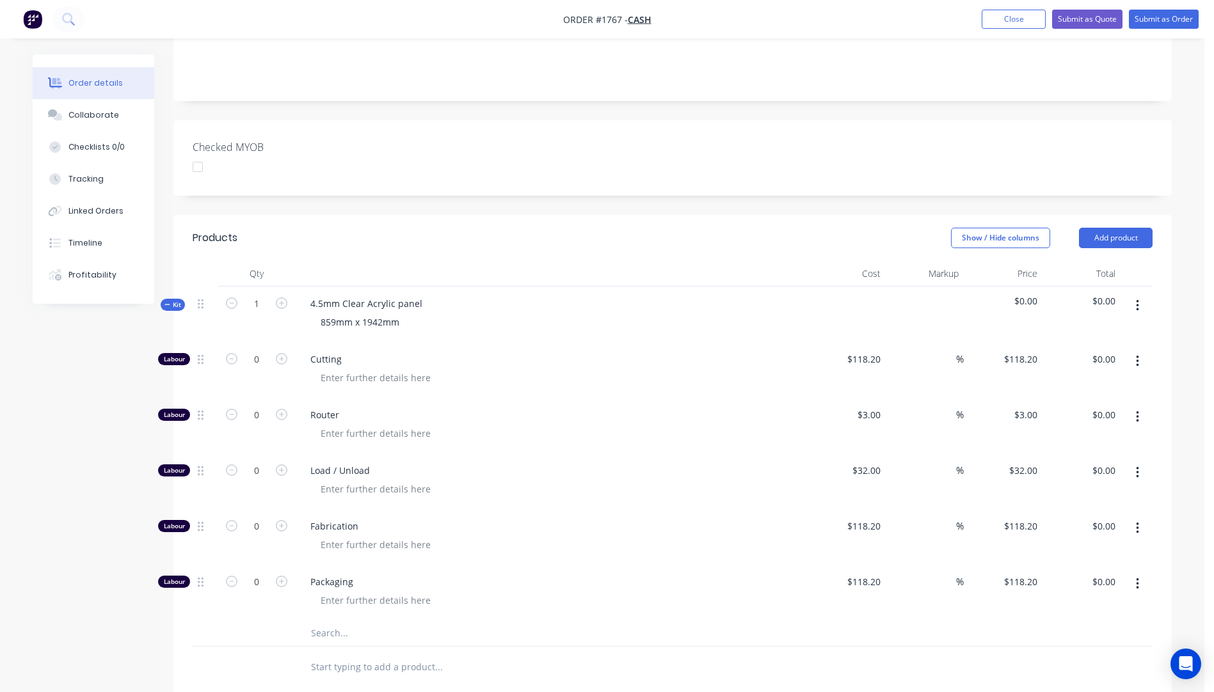
click at [676, 373] on div "Cutting" at bounding box center [551, 370] width 512 height 56
click at [285, 353] on icon "button" at bounding box center [282, 359] width 12 height 12
type input "1"
type input "$118.20"
click at [867, 350] on input "118.2" at bounding box center [870, 359] width 29 height 19
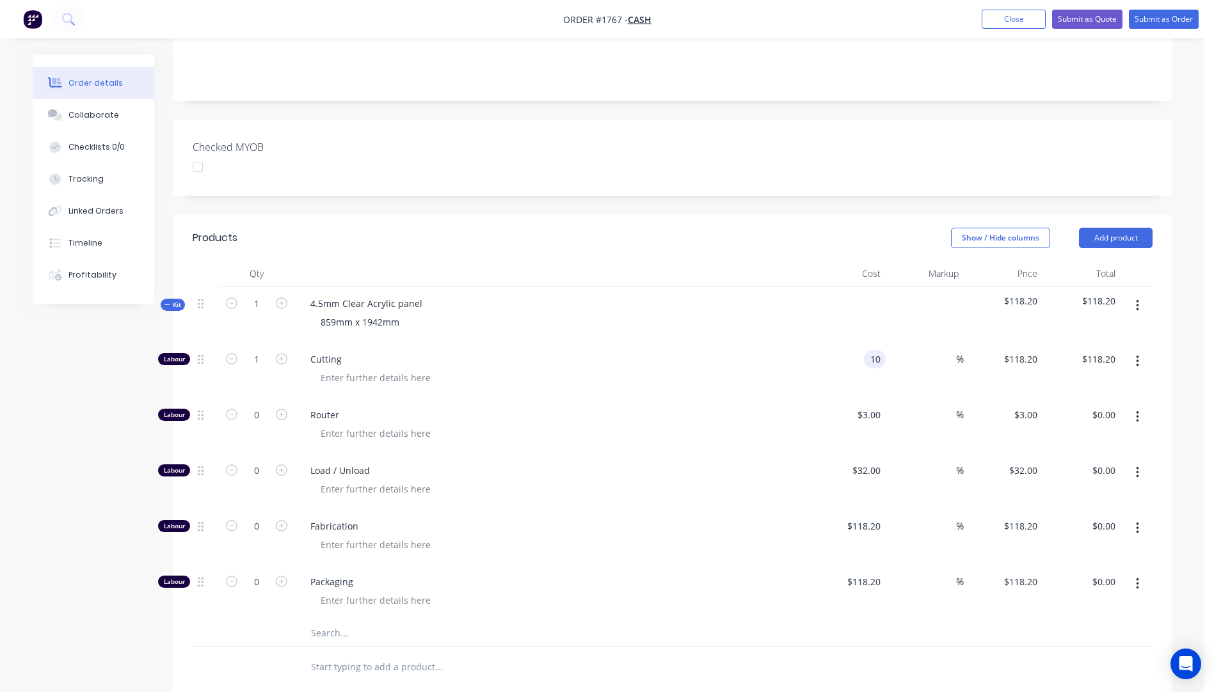
type input "$10.00"
click at [694, 369] on div at bounding box center [555, 378] width 491 height 19
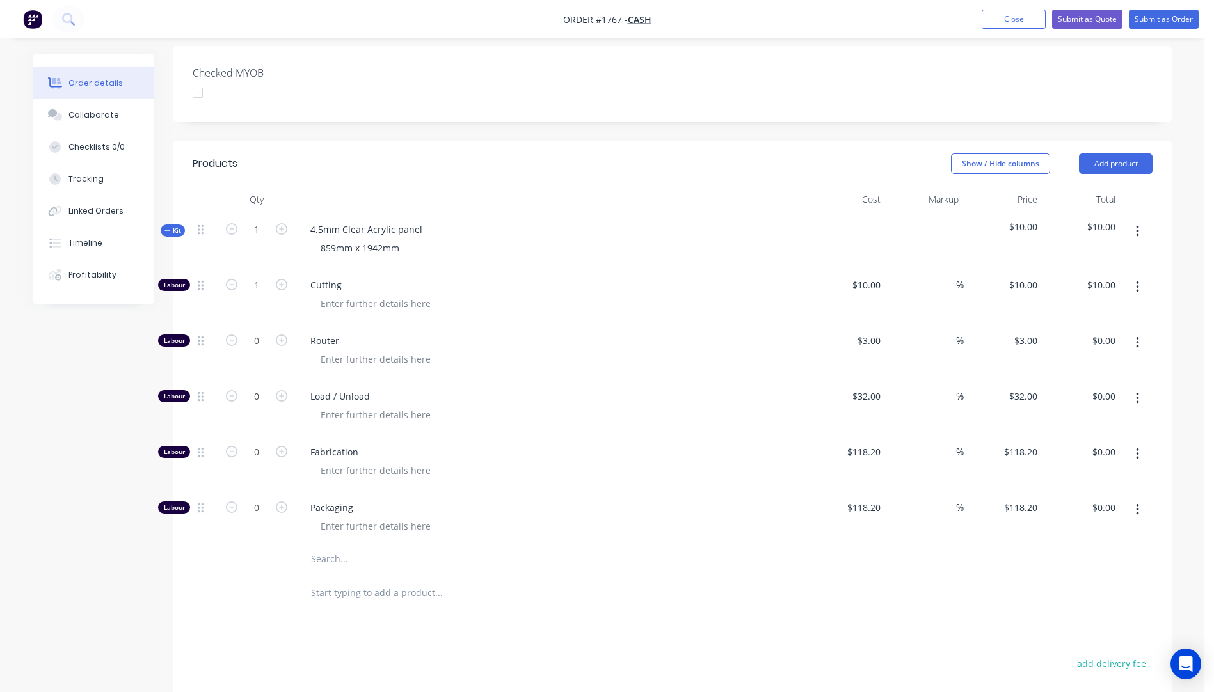
scroll to position [448, 0]
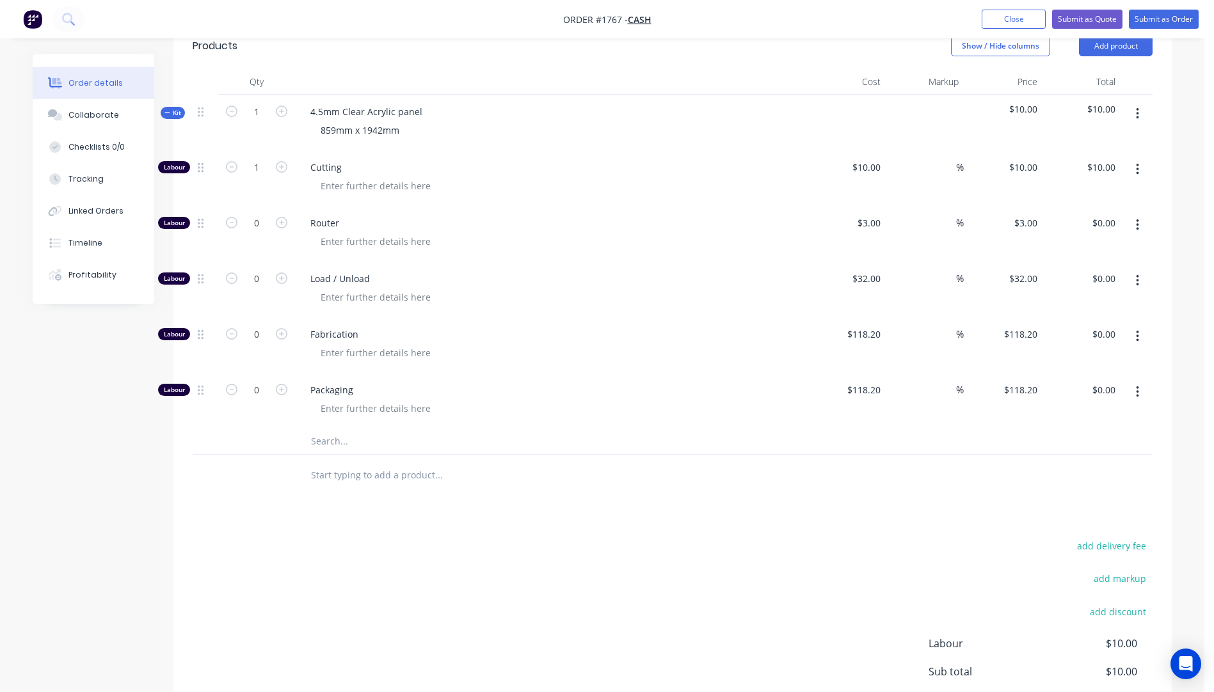
click at [323, 429] on input "text" at bounding box center [438, 442] width 256 height 26
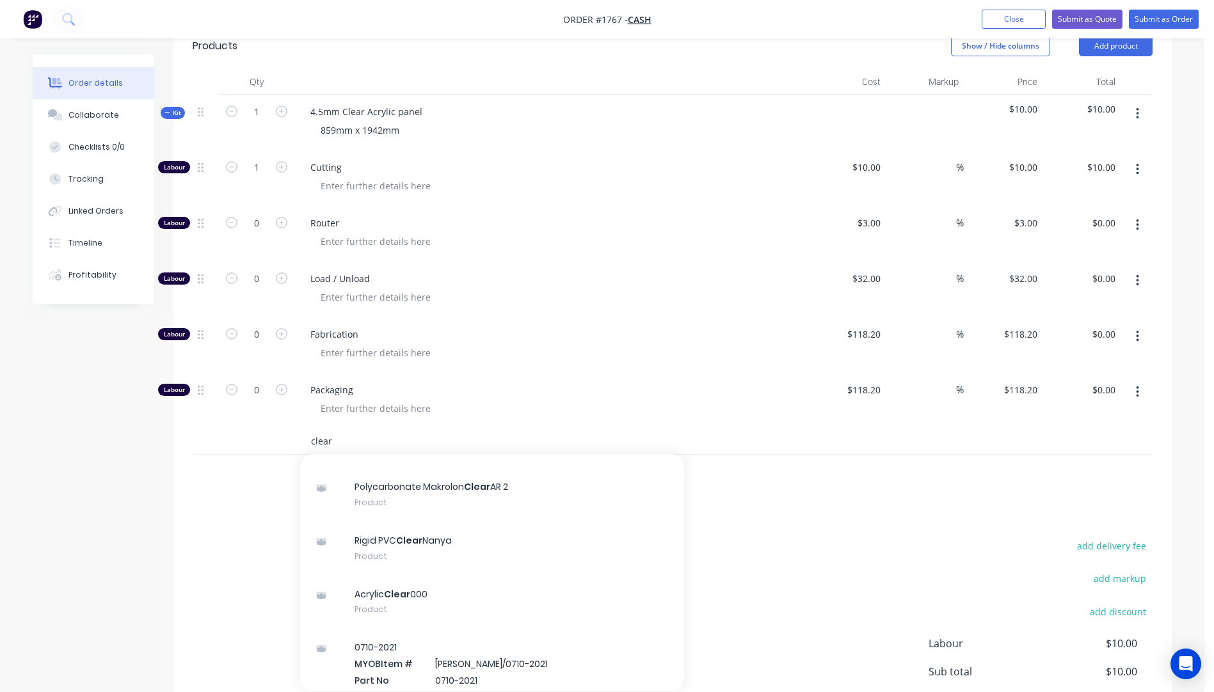
scroll to position [192, 0]
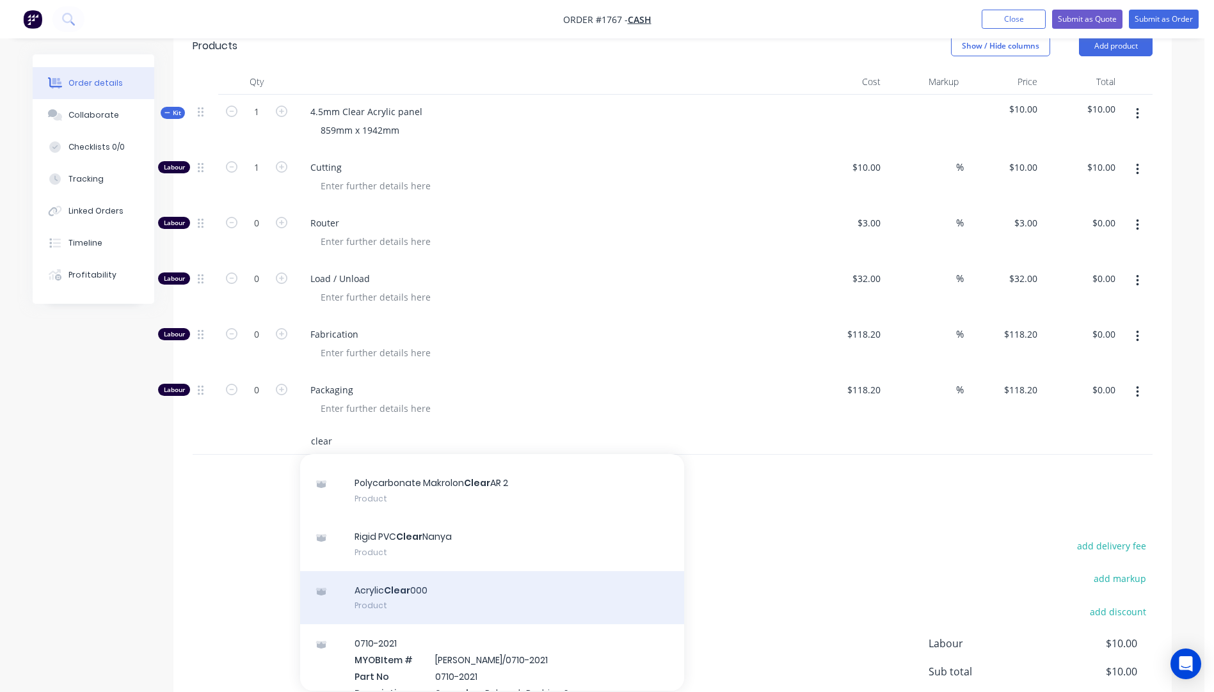
type input "clear"
click at [394, 571] on div "Acrylic Clear 000 Product" at bounding box center [492, 598] width 384 height 54
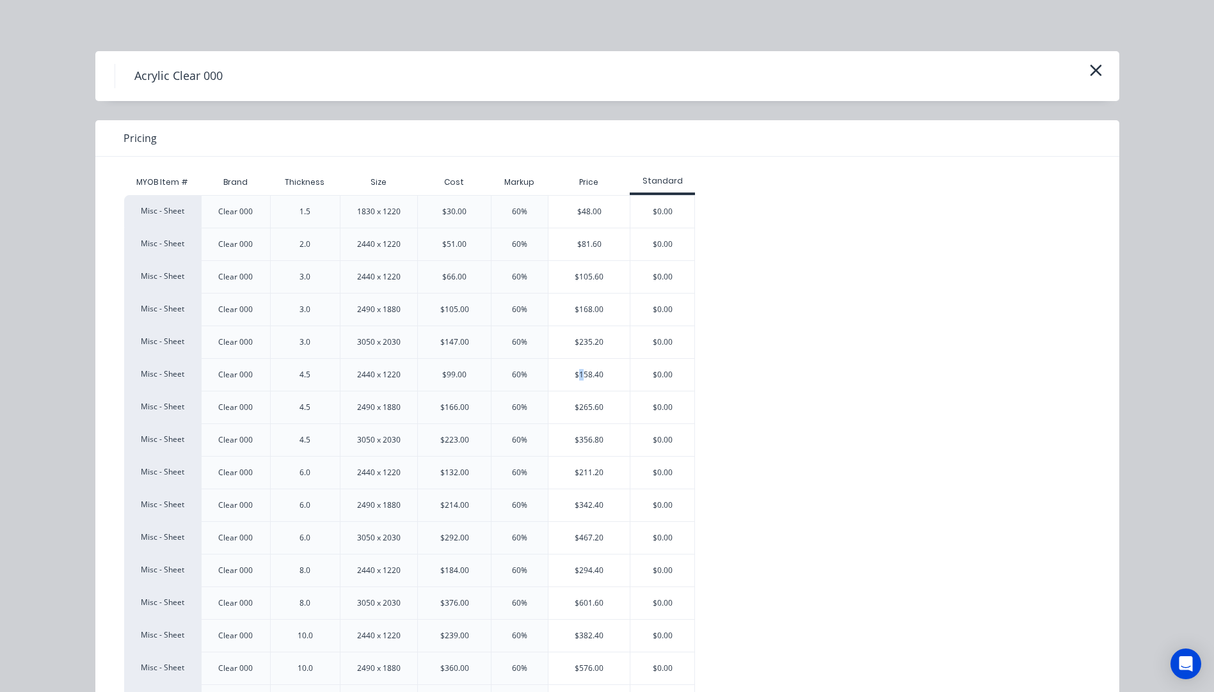
click at [578, 368] on div "$158.40" at bounding box center [588, 375] width 81 height 32
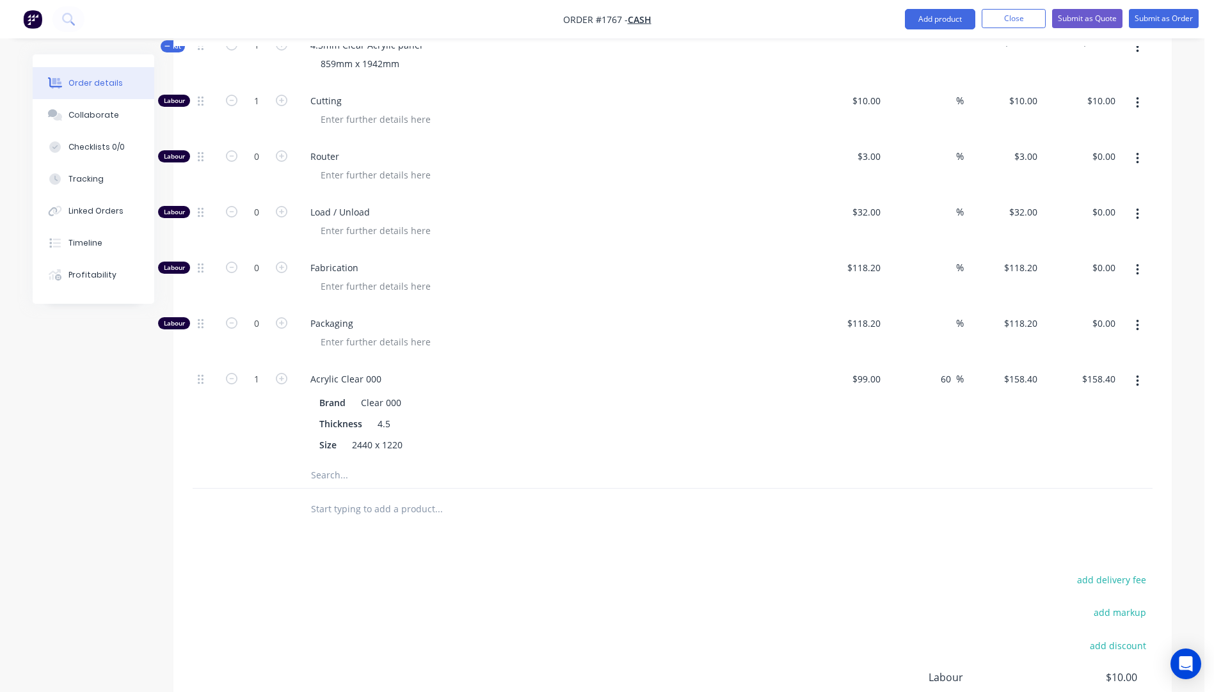
scroll to position [640, 0]
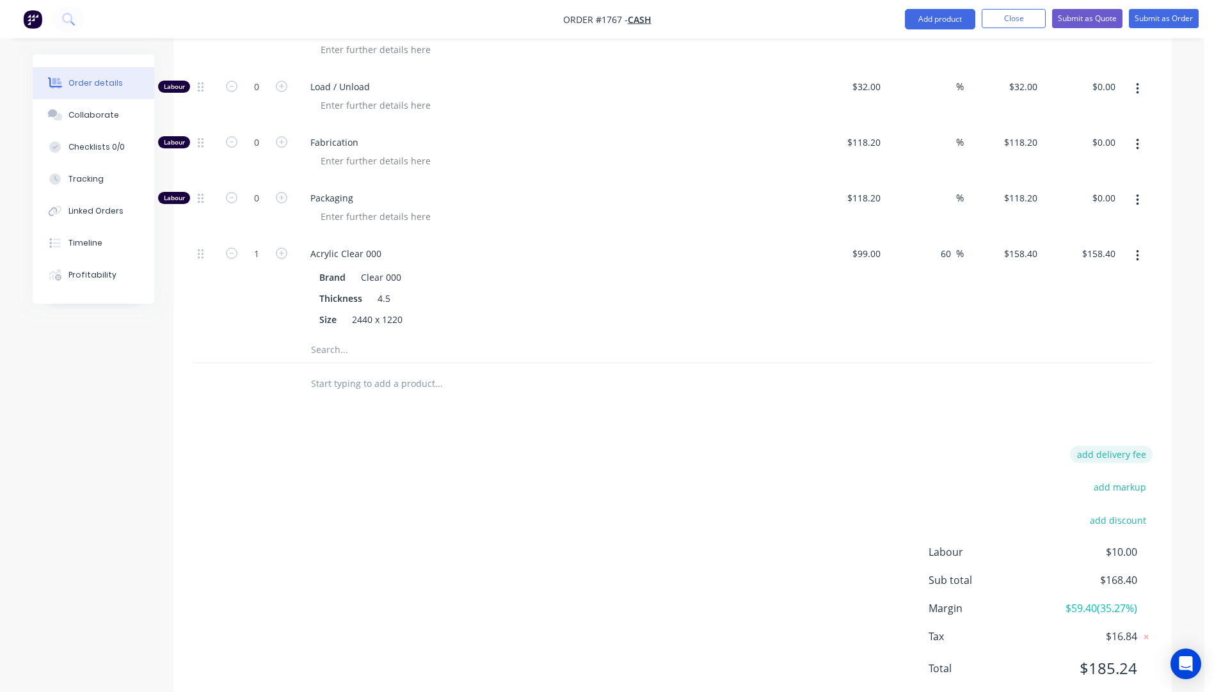
click at [1123, 446] on button "add delivery fee" at bounding box center [1111, 454] width 83 height 17
click at [331, 337] on input "text" at bounding box center [438, 350] width 256 height 26
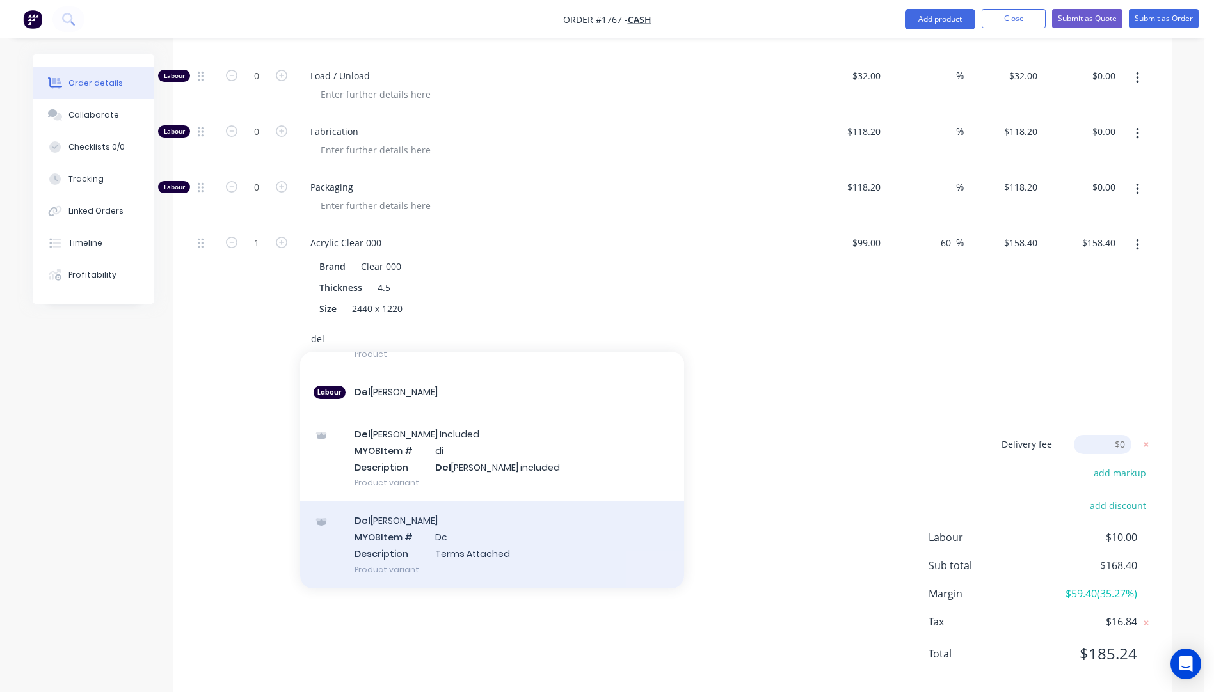
scroll to position [657, 0]
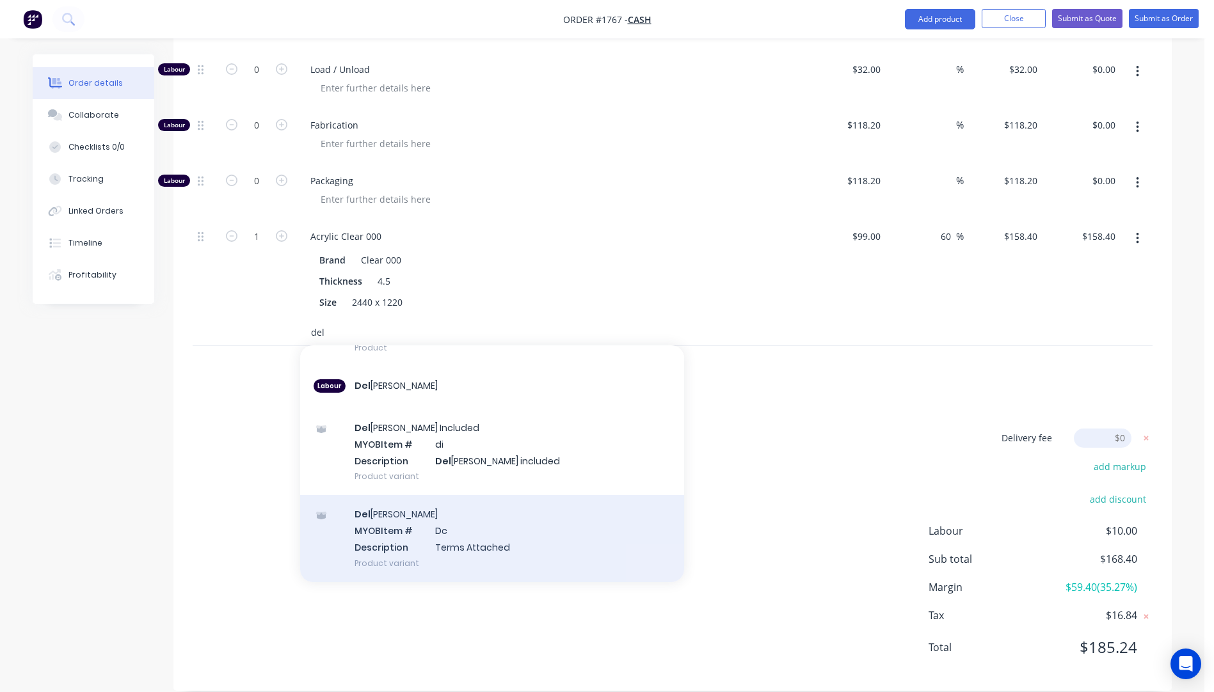
type input "del"
click at [362, 523] on div "Del ivery MYOB Item # Dc Description Terms Attached Product variant" at bounding box center [492, 538] width 384 height 86
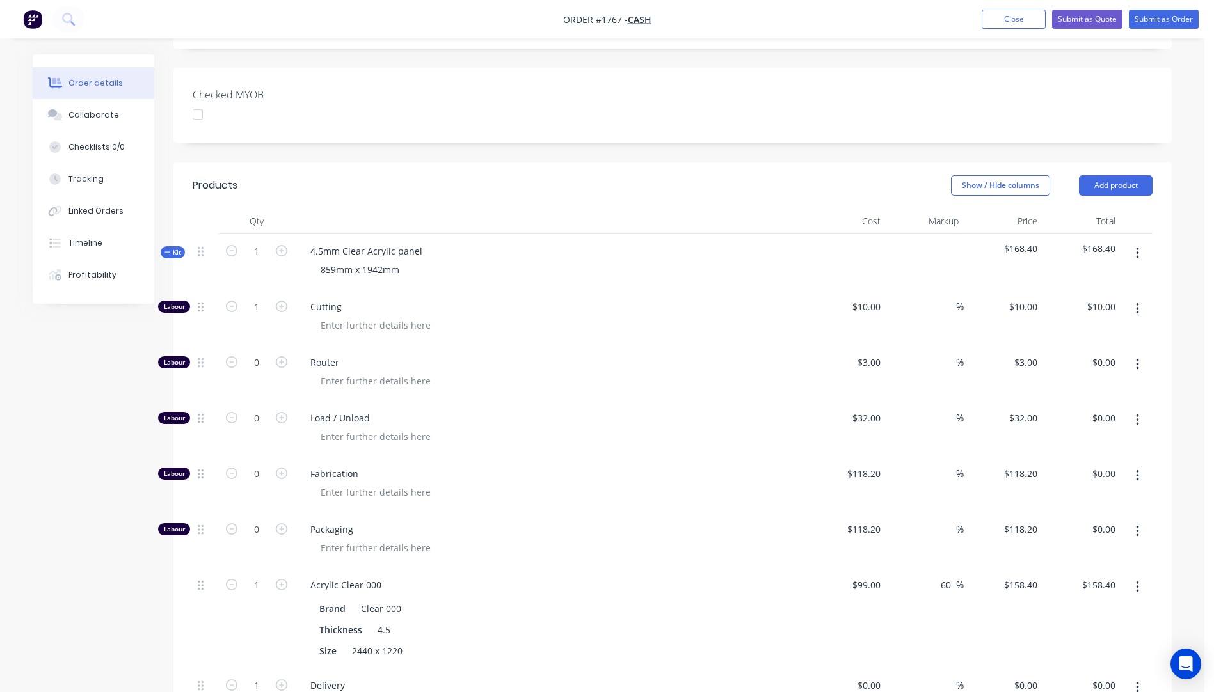
scroll to position [337, 0]
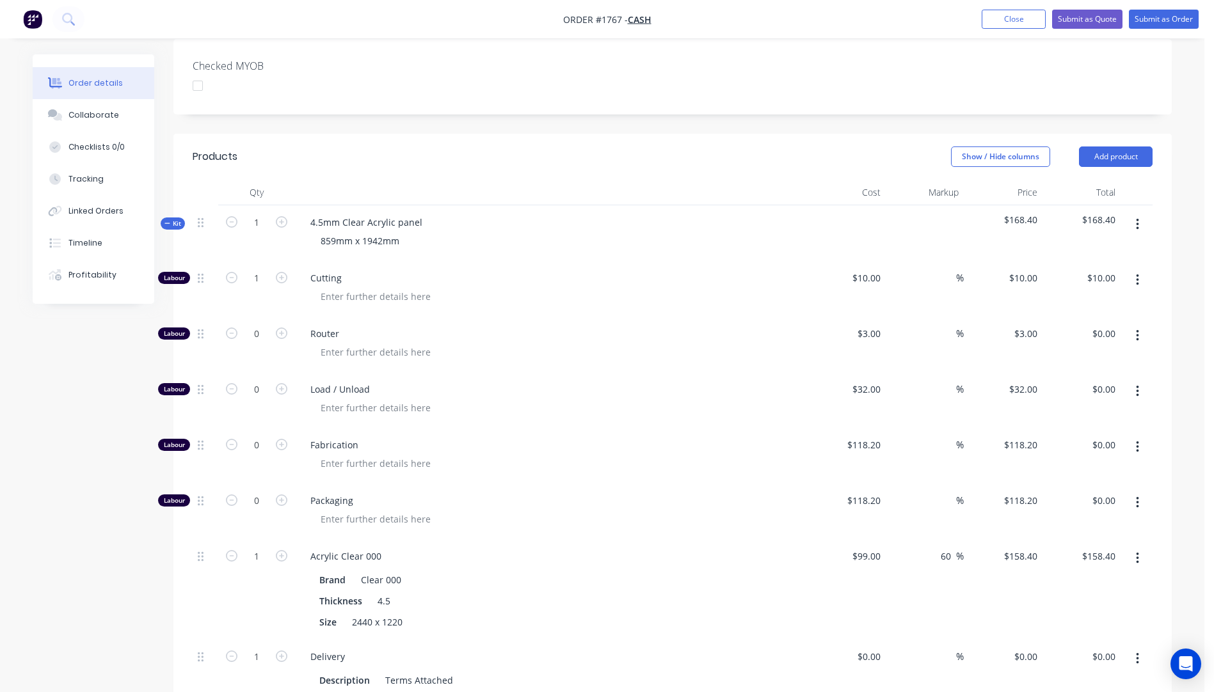
click at [1139, 324] on button "button" at bounding box center [1137, 335] width 30 height 23
drag, startPoint x: 1071, startPoint y: 405, endPoint x: 1111, endPoint y: 367, distance: 55.7
click at [1071, 411] on div "Delete" at bounding box center [1091, 420] width 99 height 19
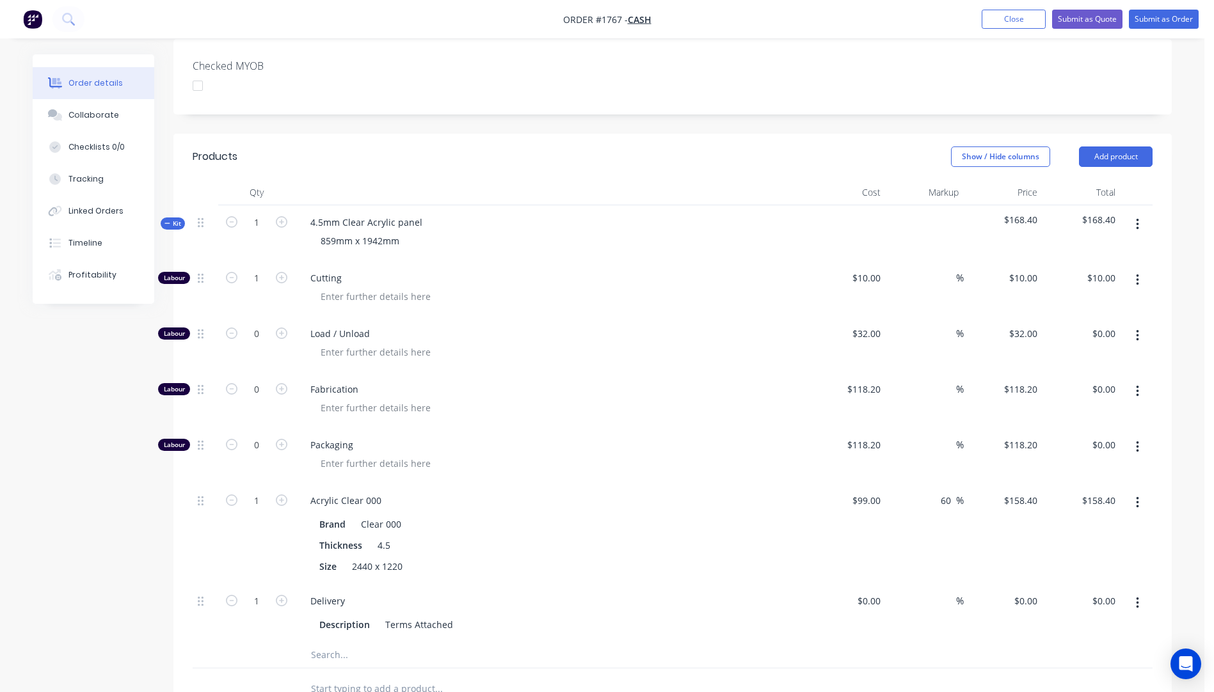
click at [1136, 329] on icon "button" at bounding box center [1137, 336] width 3 height 14
drag, startPoint x: 1076, startPoint y: 406, endPoint x: 1121, endPoint y: 343, distance: 78.0
click at [1078, 411] on div "Delete" at bounding box center [1091, 420] width 99 height 19
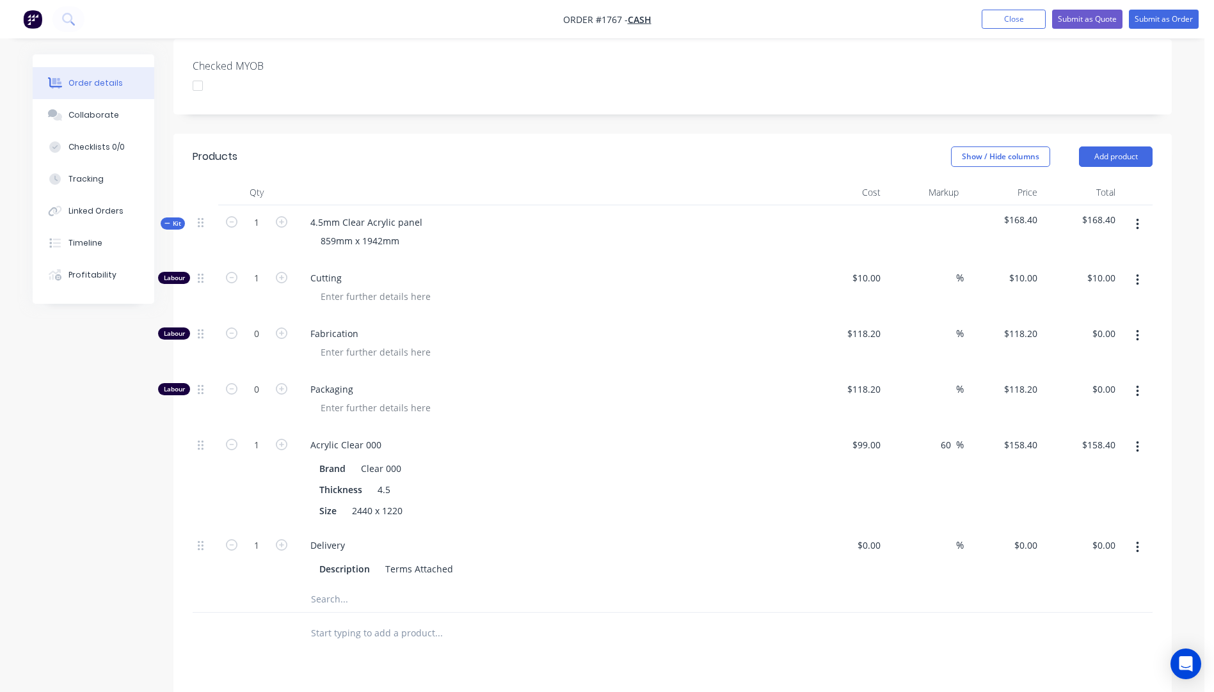
click at [1136, 329] on icon "button" at bounding box center [1137, 336] width 3 height 14
click at [1064, 411] on div "Delete" at bounding box center [1091, 420] width 99 height 19
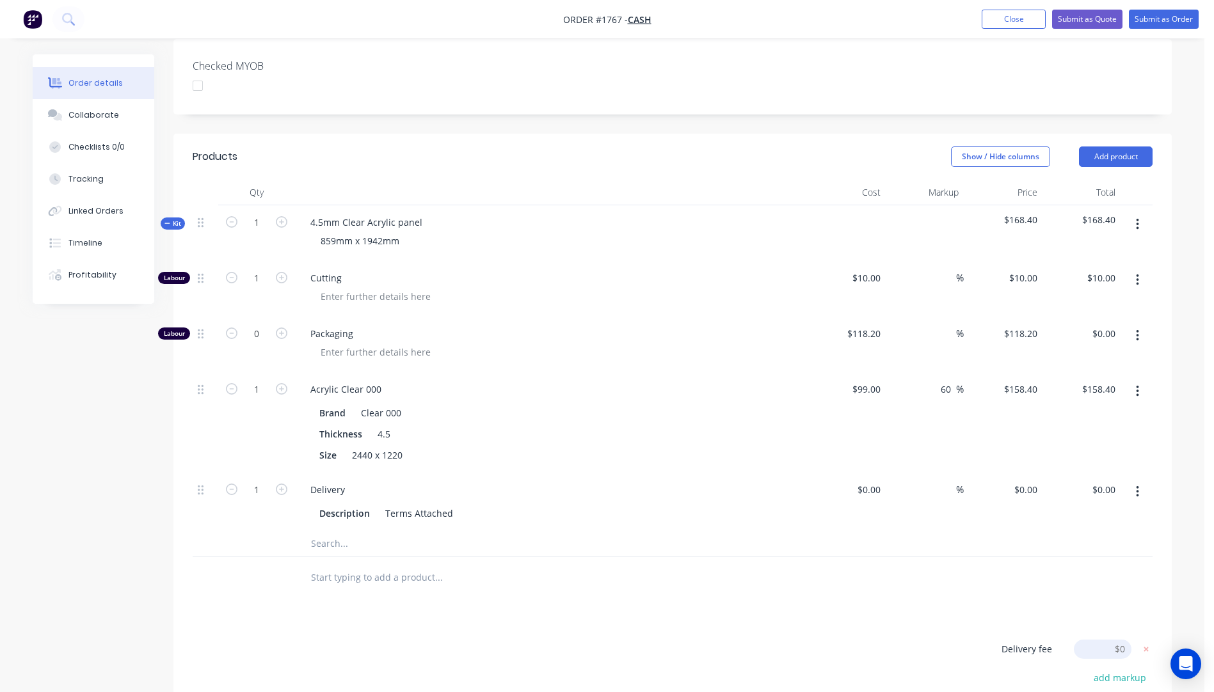
click at [1137, 329] on icon "button" at bounding box center [1137, 336] width 3 height 14
click at [1073, 411] on div "Delete" at bounding box center [1091, 420] width 99 height 19
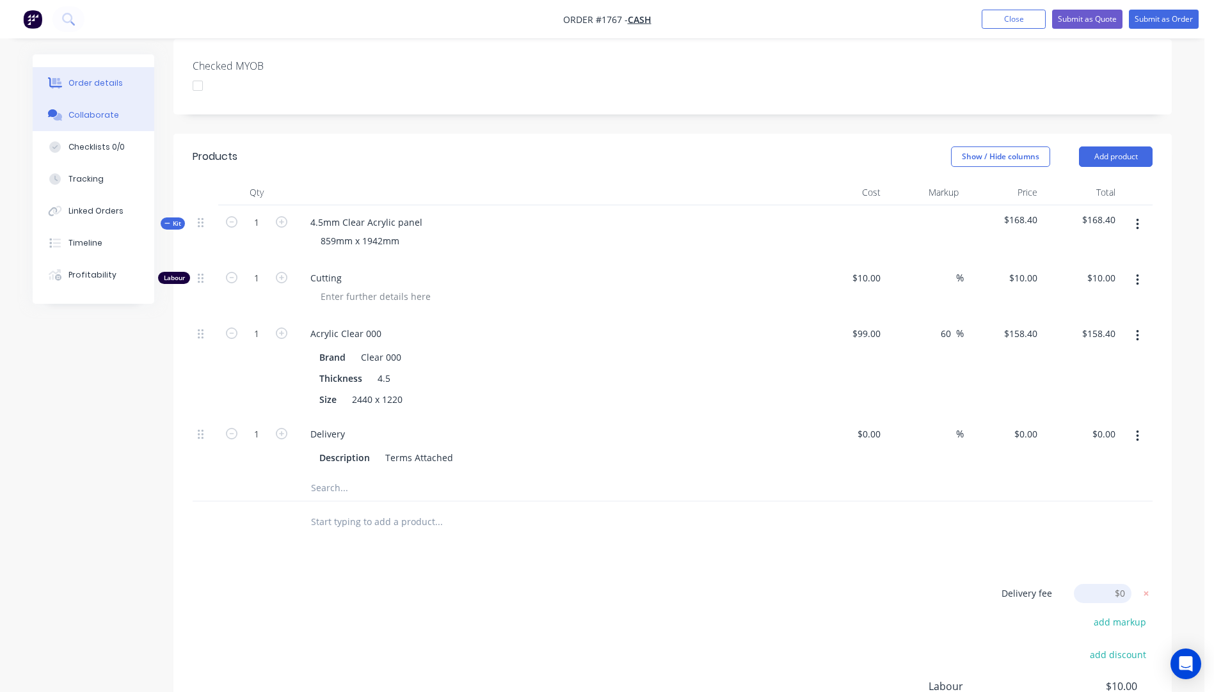
click at [90, 118] on div "Collaborate" at bounding box center [93, 115] width 51 height 12
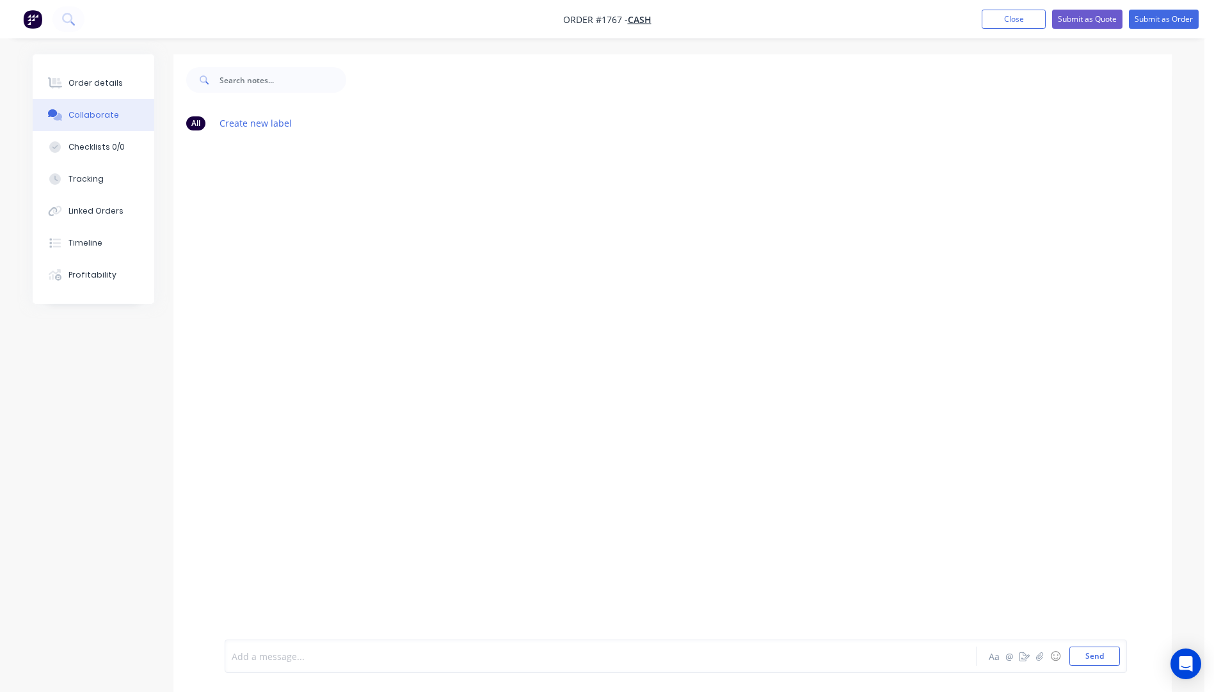
click at [260, 658] on div at bounding box center [565, 656] width 666 height 13
click at [286, 664] on div "KIS TNT $" at bounding box center [565, 656] width 666 height 19
click at [1099, 655] on button "Send" at bounding box center [1094, 656] width 51 height 19
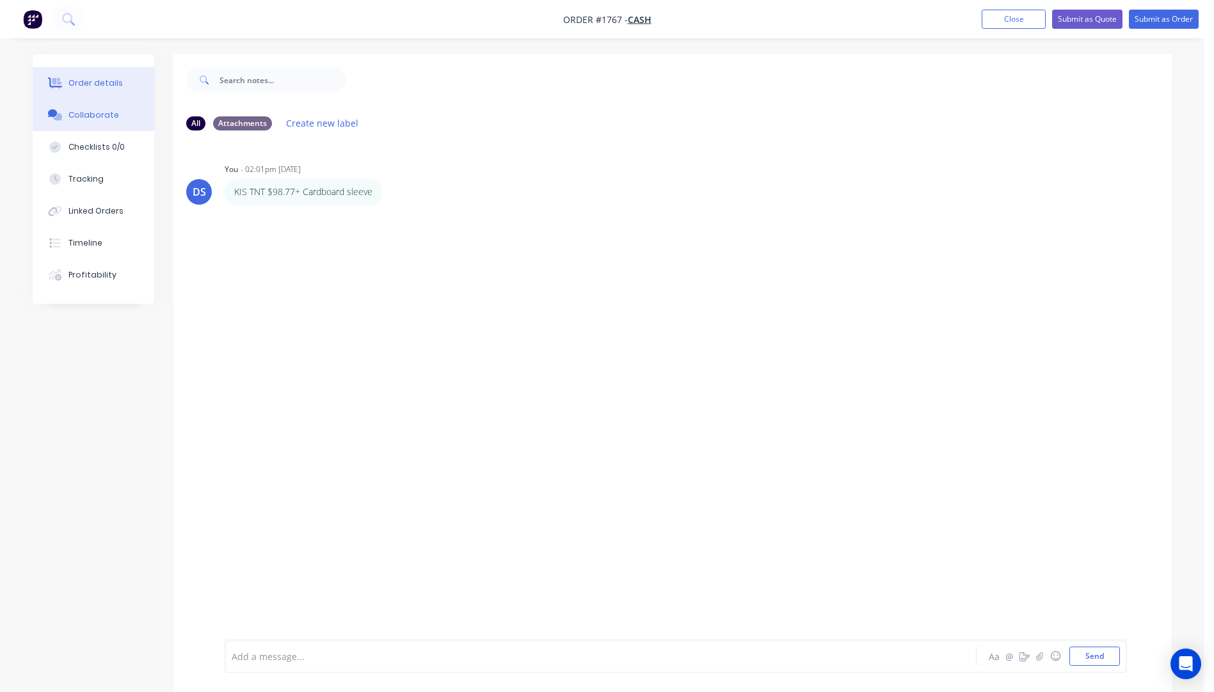
click at [86, 86] on div "Order details" at bounding box center [95, 83] width 54 height 12
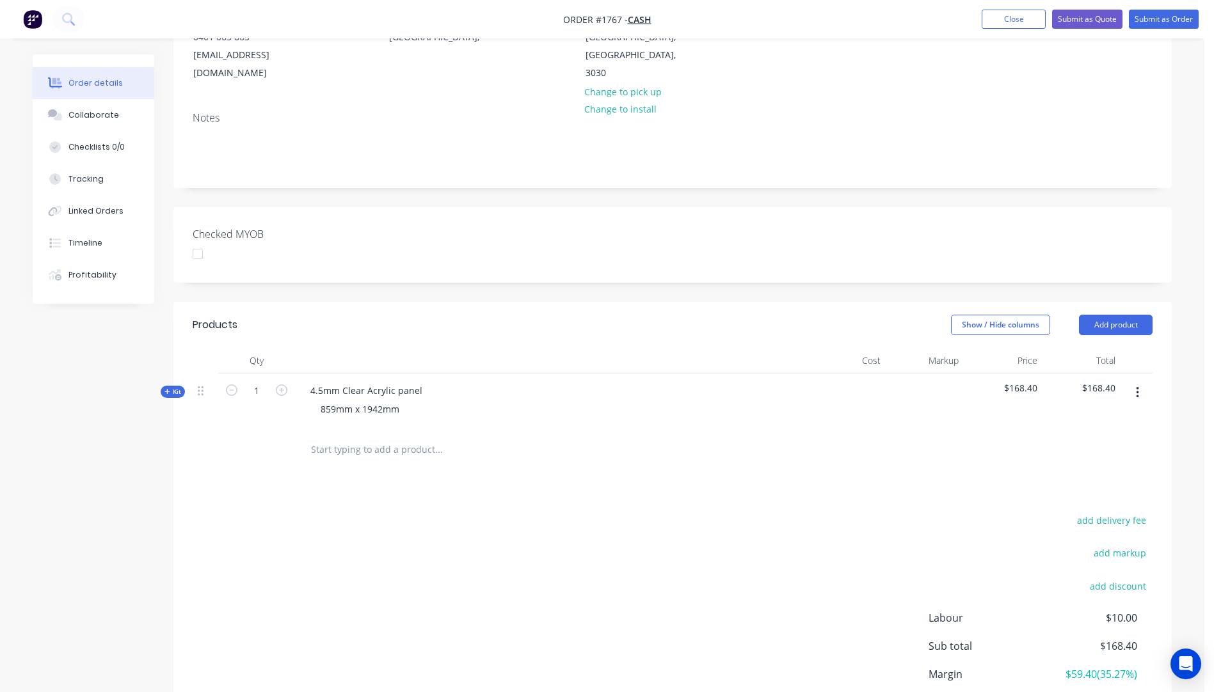
scroll to position [192, 0]
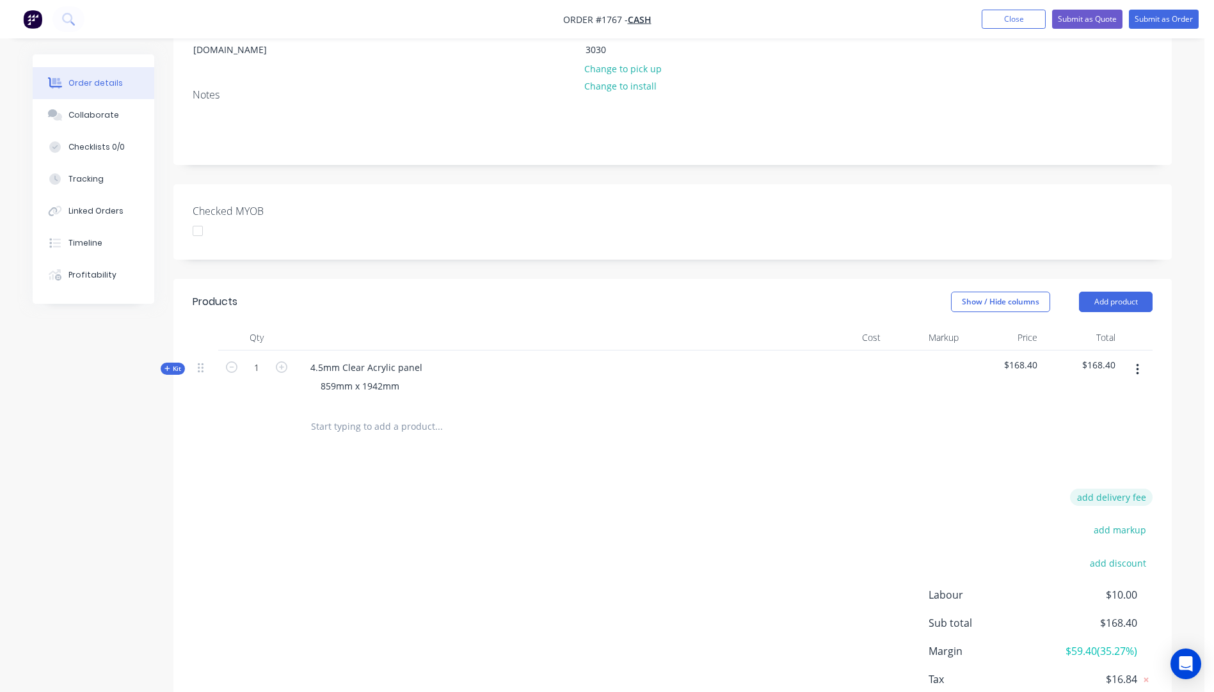
click at [1102, 489] on button "add delivery fee" at bounding box center [1111, 497] width 83 height 17
type input "129"
click at [804, 527] on div "Delivery fee Delivery fee Delivery fee name (Optional) 129 129 $0 add markup ad…" at bounding box center [673, 611] width 960 height 244
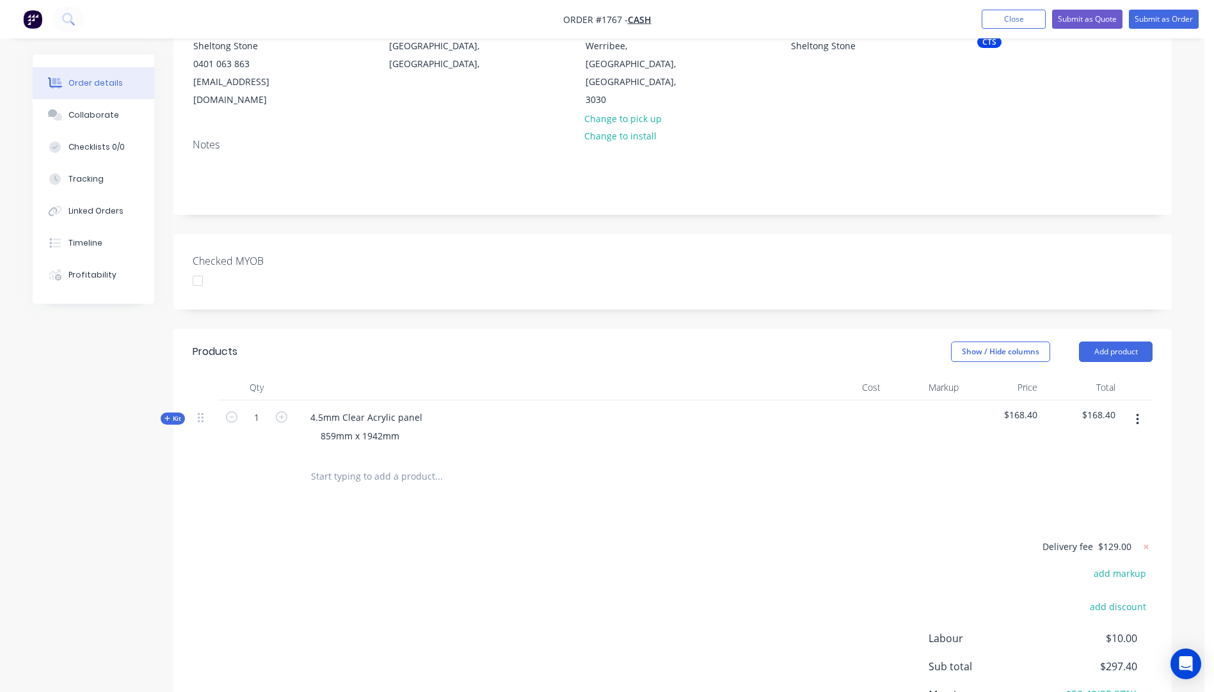
scroll to position [64, 0]
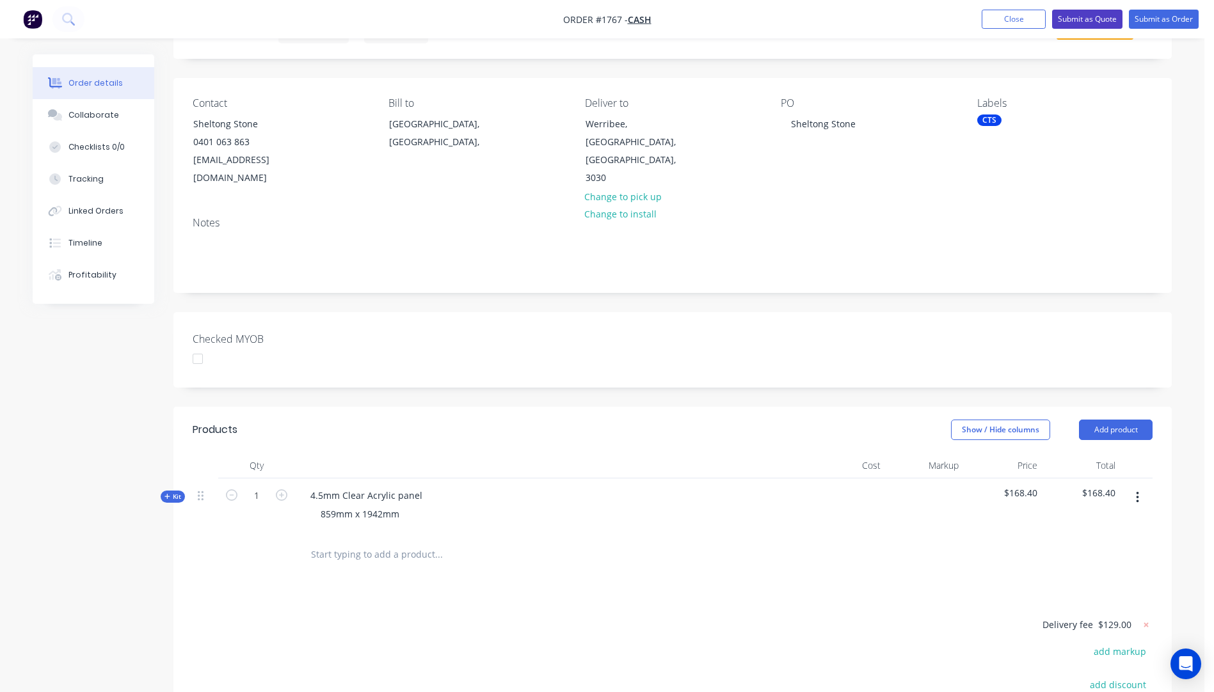
click at [1080, 20] on button "Submit as Quote" at bounding box center [1087, 19] width 70 height 19
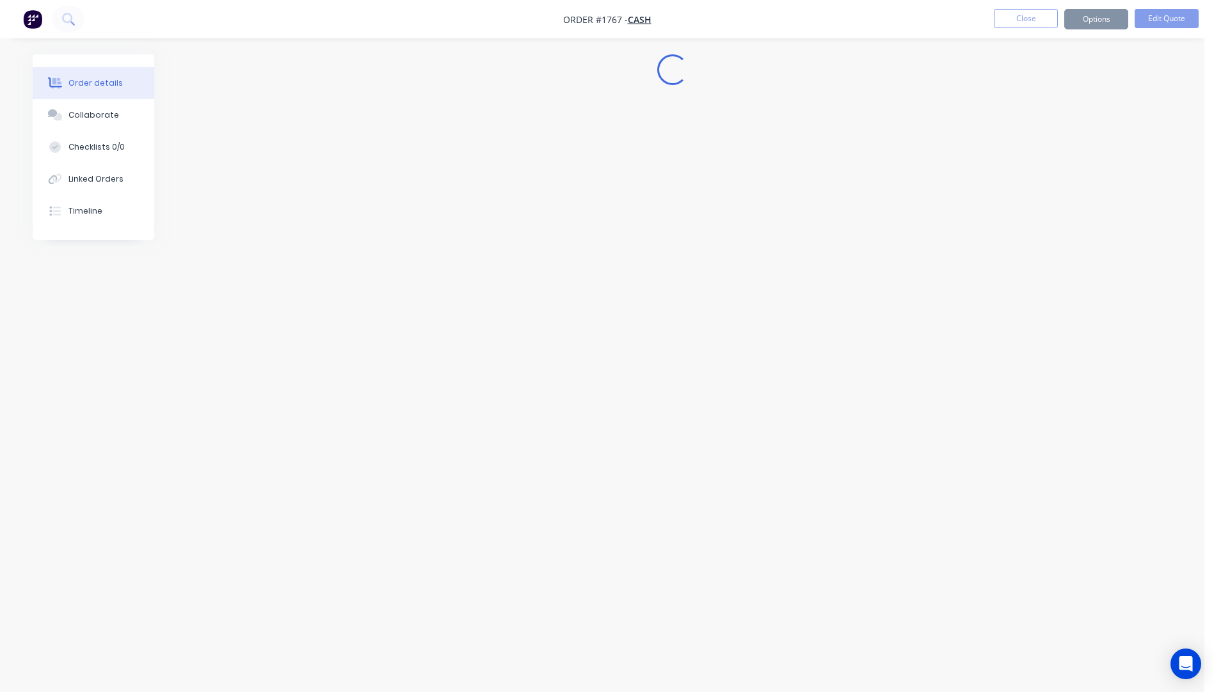
scroll to position [0, 0]
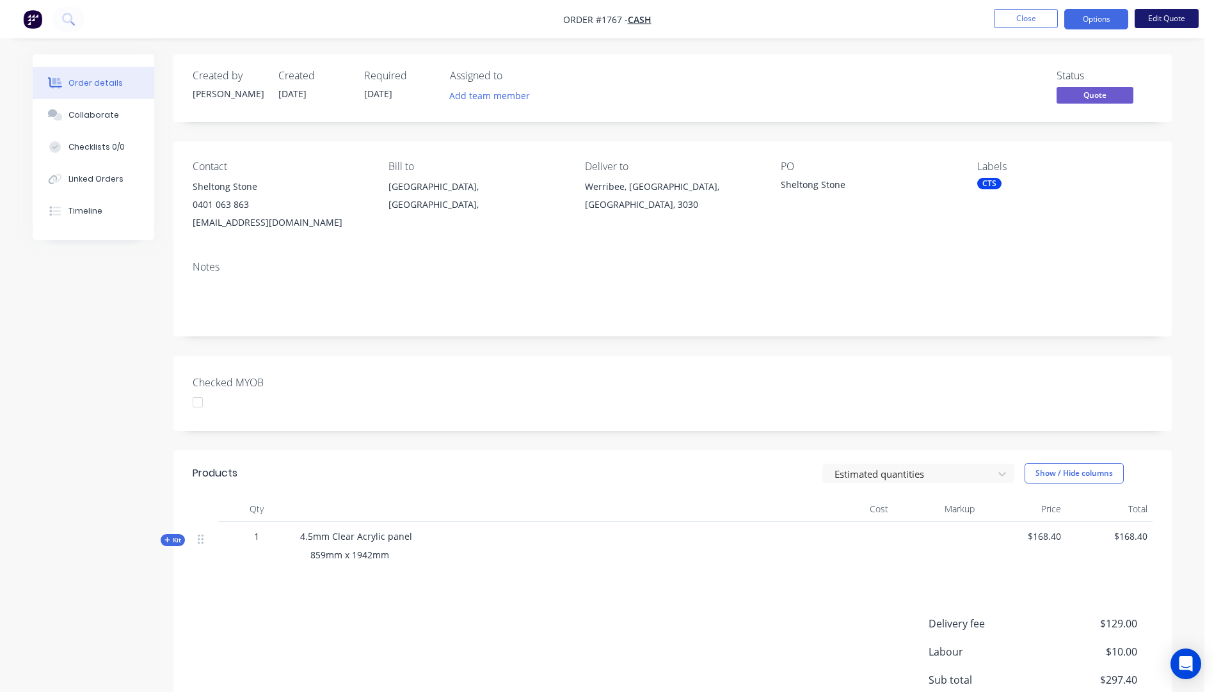
click at [1154, 22] on button "Edit Quote" at bounding box center [1167, 18] width 64 height 19
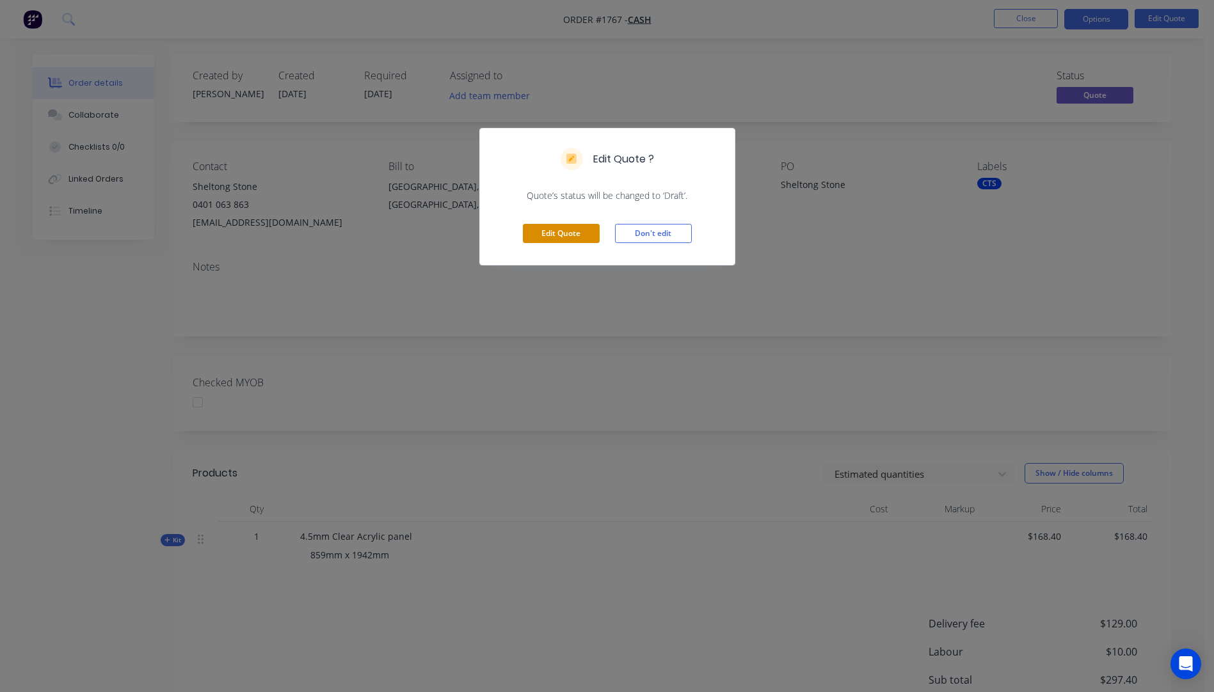
click at [560, 239] on button "Edit Quote" at bounding box center [561, 233] width 77 height 19
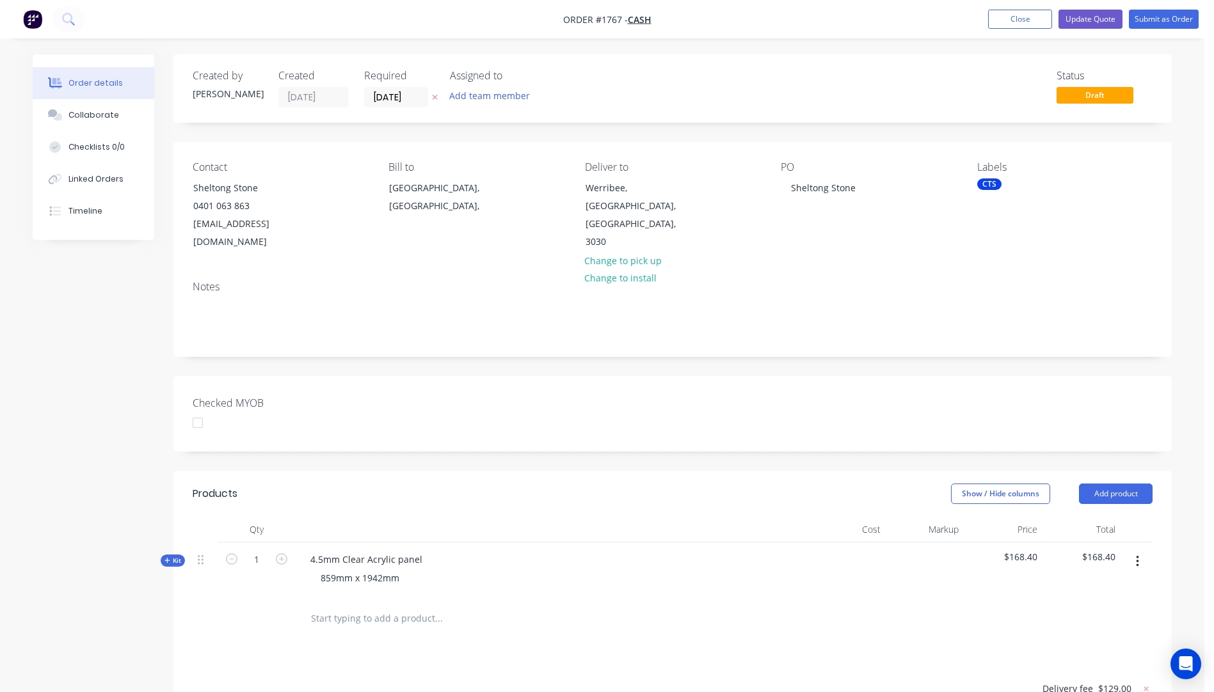
click at [434, 100] on icon "button" at bounding box center [435, 97] width 6 height 8
click at [1085, 20] on button "Update Quote" at bounding box center [1090, 19] width 64 height 19
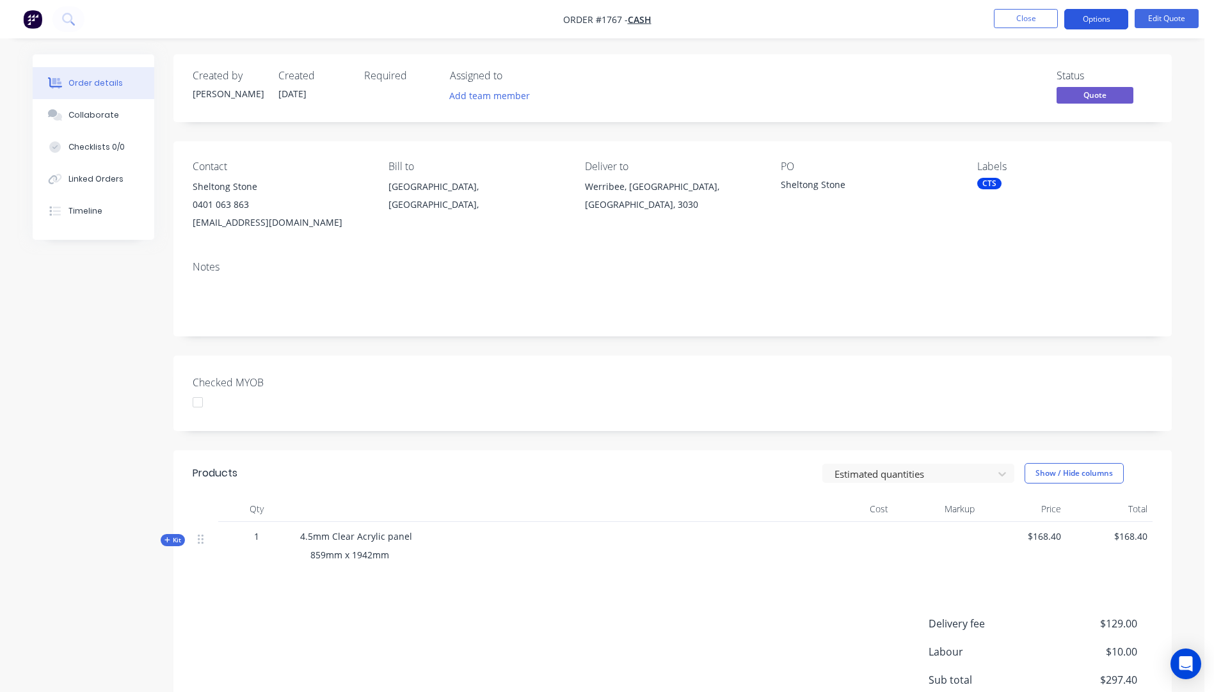
click at [1096, 24] on button "Options" at bounding box center [1096, 19] width 64 height 20
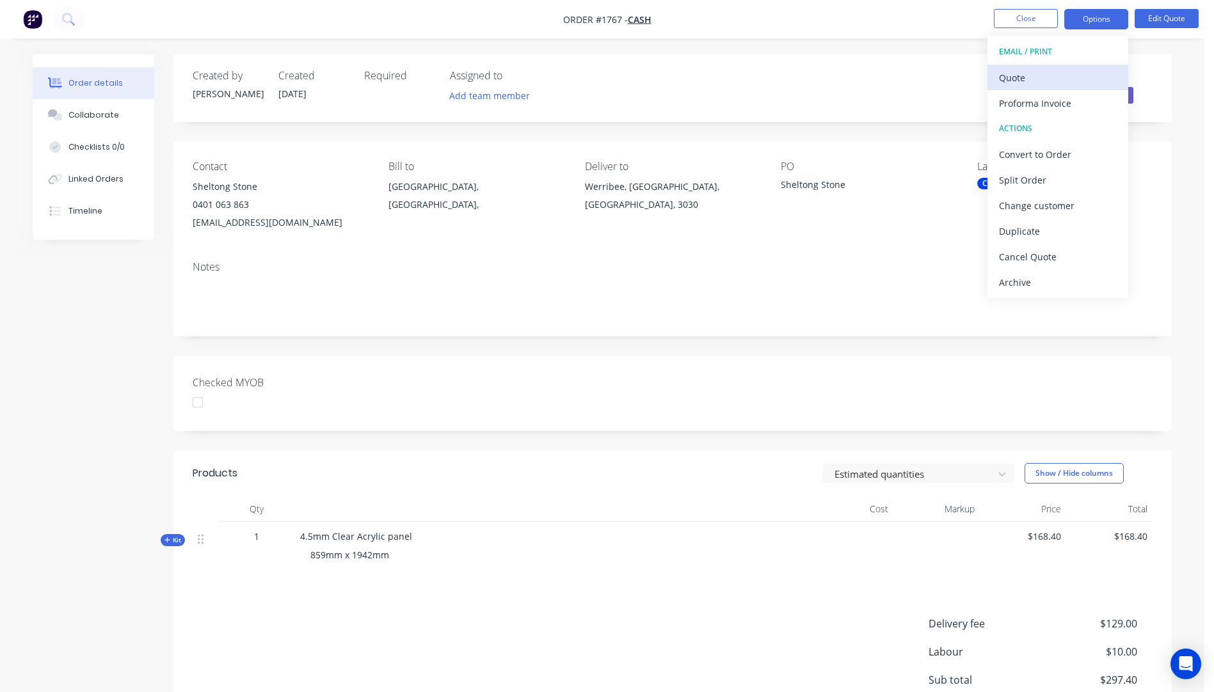
click at [1028, 81] on div "Quote" at bounding box center [1058, 77] width 118 height 19
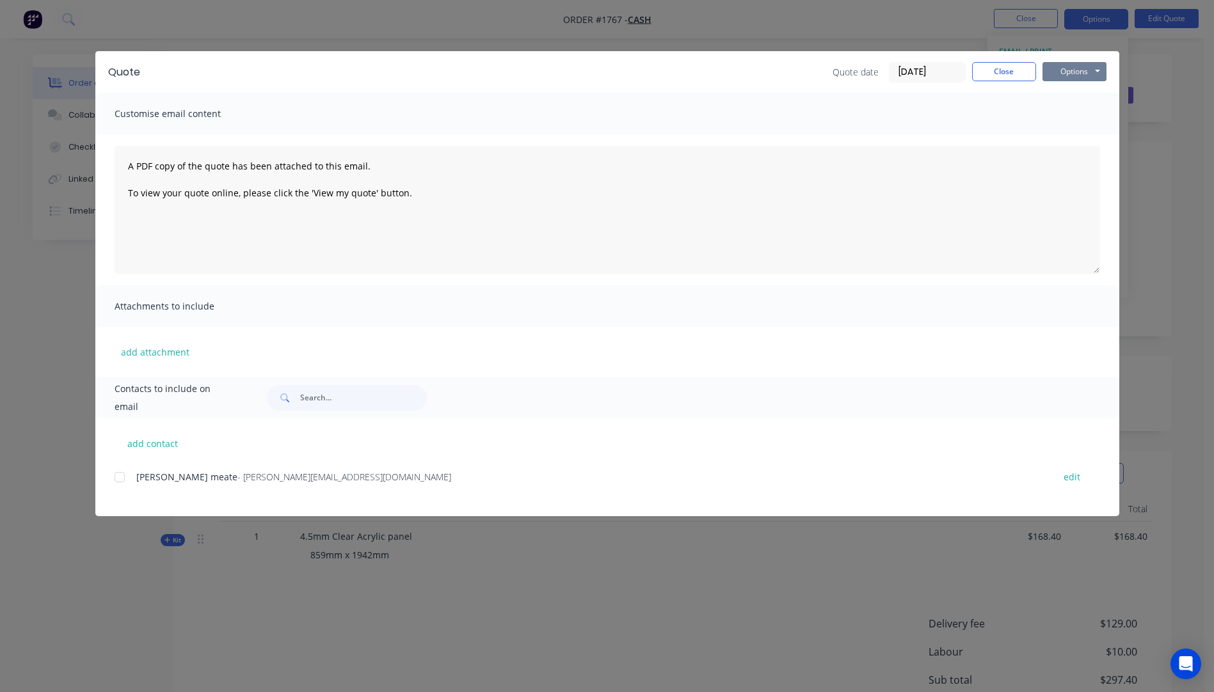
click at [1067, 65] on button "Options" at bounding box center [1074, 71] width 64 height 19
click at [1075, 95] on button "Preview" at bounding box center [1083, 94] width 82 height 21
click at [163, 447] on button "add contact" at bounding box center [153, 443] width 77 height 19
select select "AU"
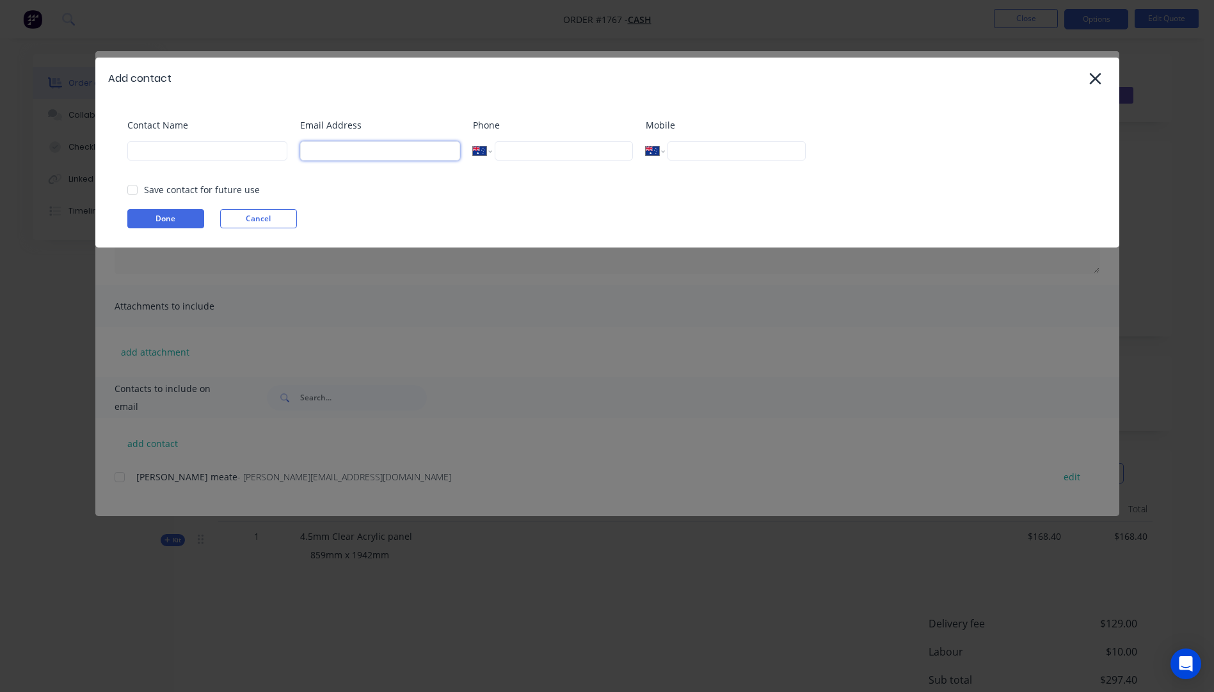
click at [355, 145] on input at bounding box center [380, 150] width 160 height 19
type input "[EMAIL_ADDRESS][DOMAIN_NAME]"
type input "black m"
type input "Sheltong Stone"
type input "0401 063 863"
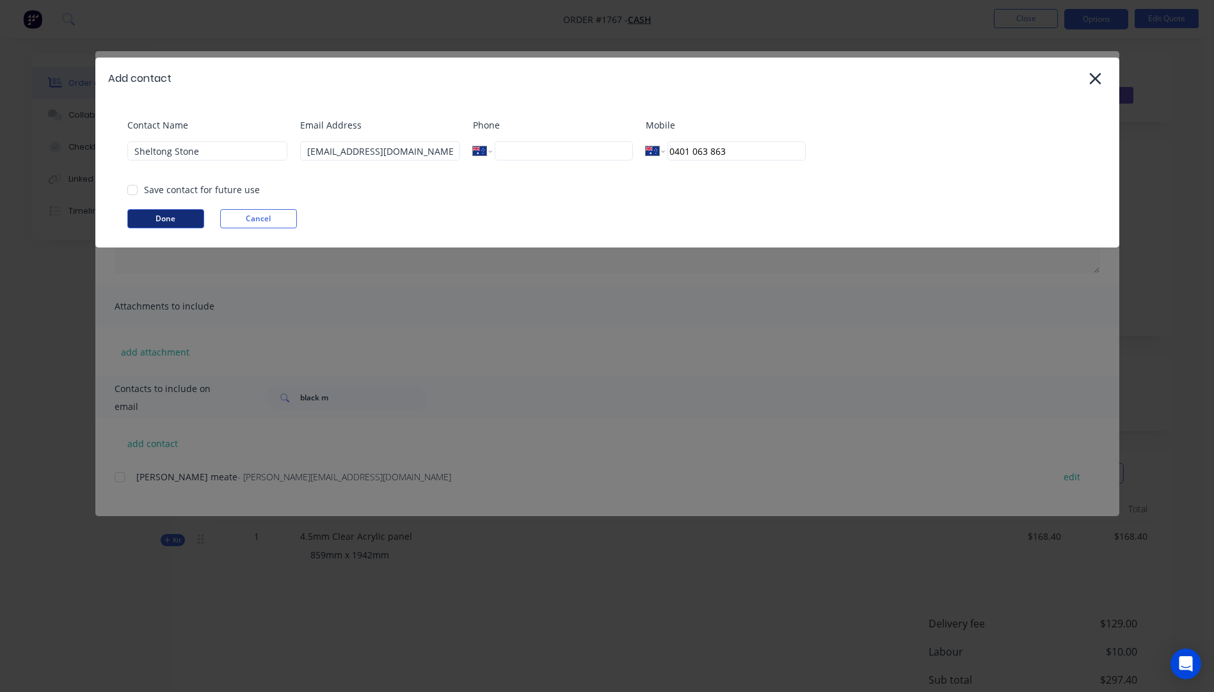
select select "AU"
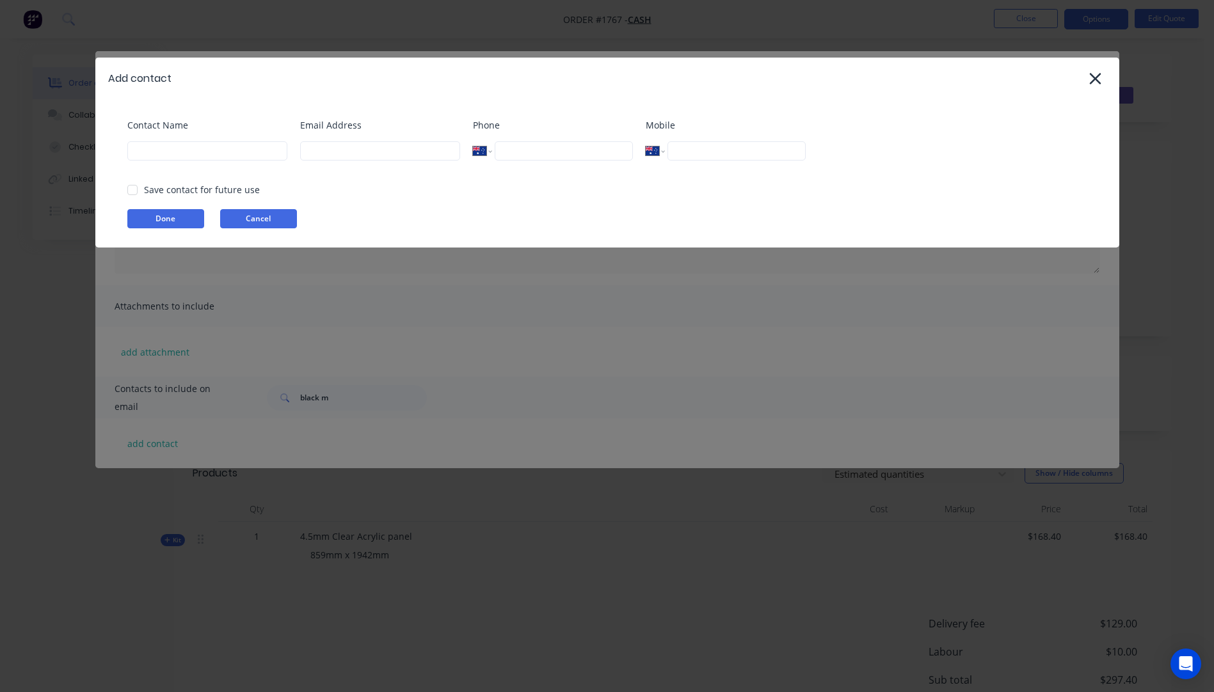
click at [249, 223] on button "Cancel" at bounding box center [258, 218] width 77 height 19
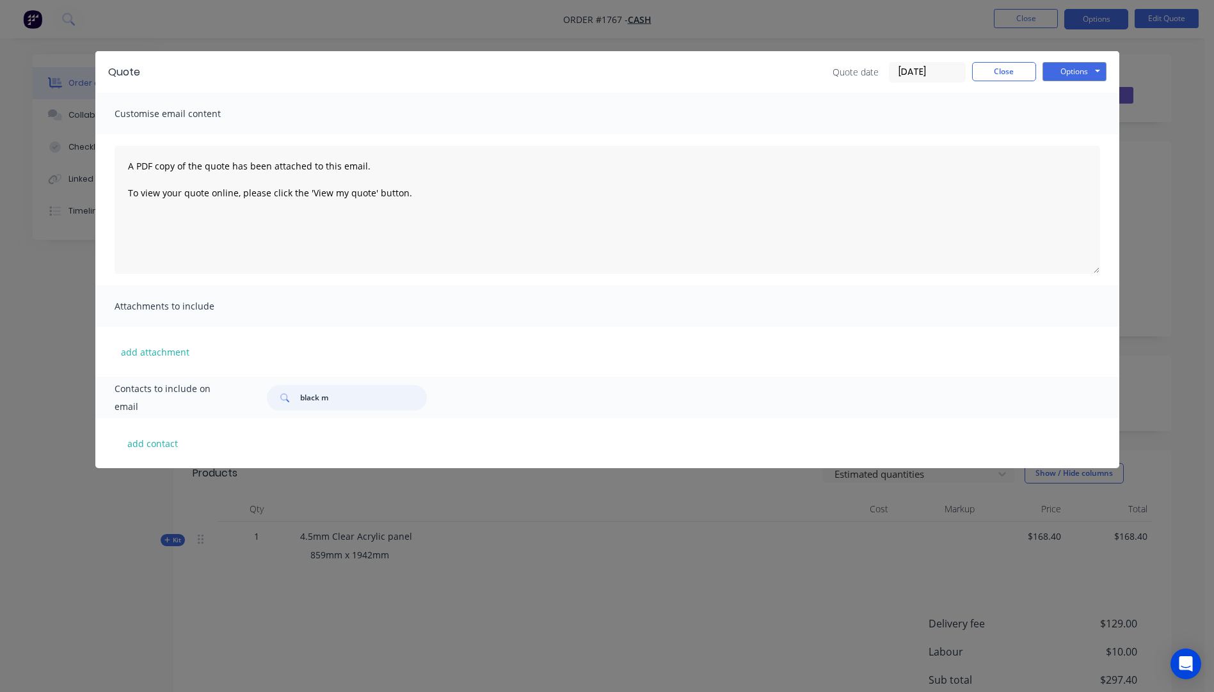
drag, startPoint x: 353, startPoint y: 392, endPoint x: 307, endPoint y: 396, distance: 46.3
click at [307, 396] on input "black m" at bounding box center [363, 398] width 127 height 26
type input "b"
click at [441, 328] on div "add attachment" at bounding box center [607, 352] width 1024 height 50
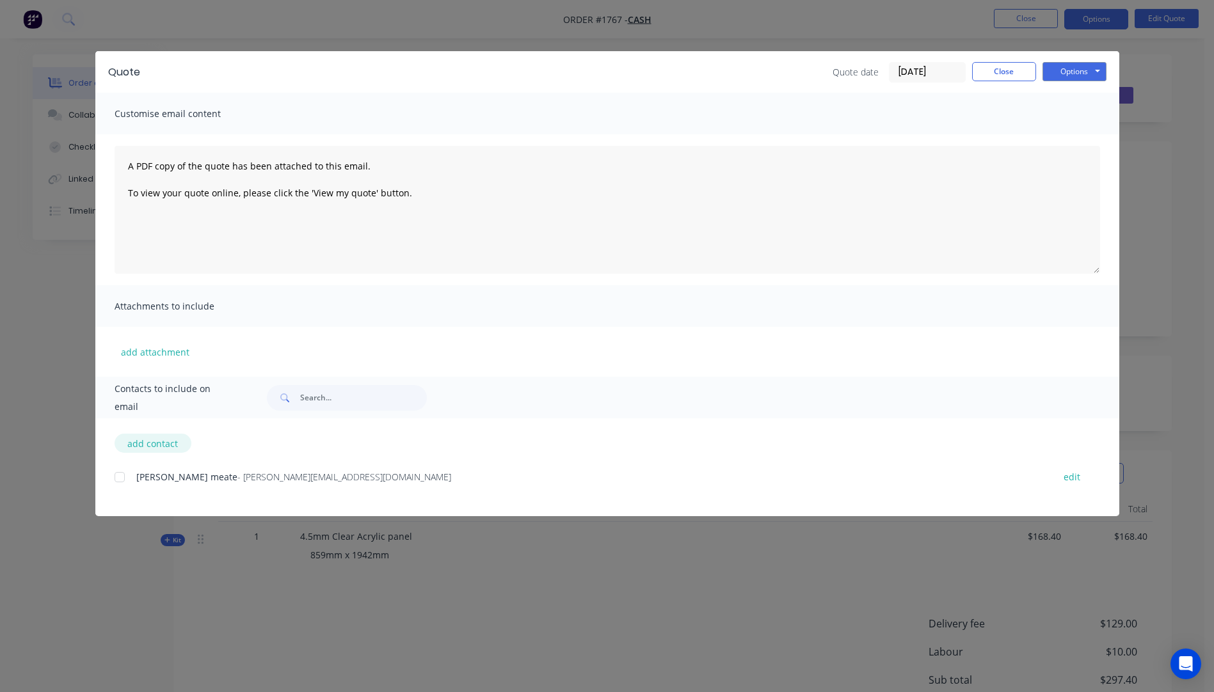
click at [150, 444] on button "add contact" at bounding box center [153, 443] width 77 height 19
select select "AU"
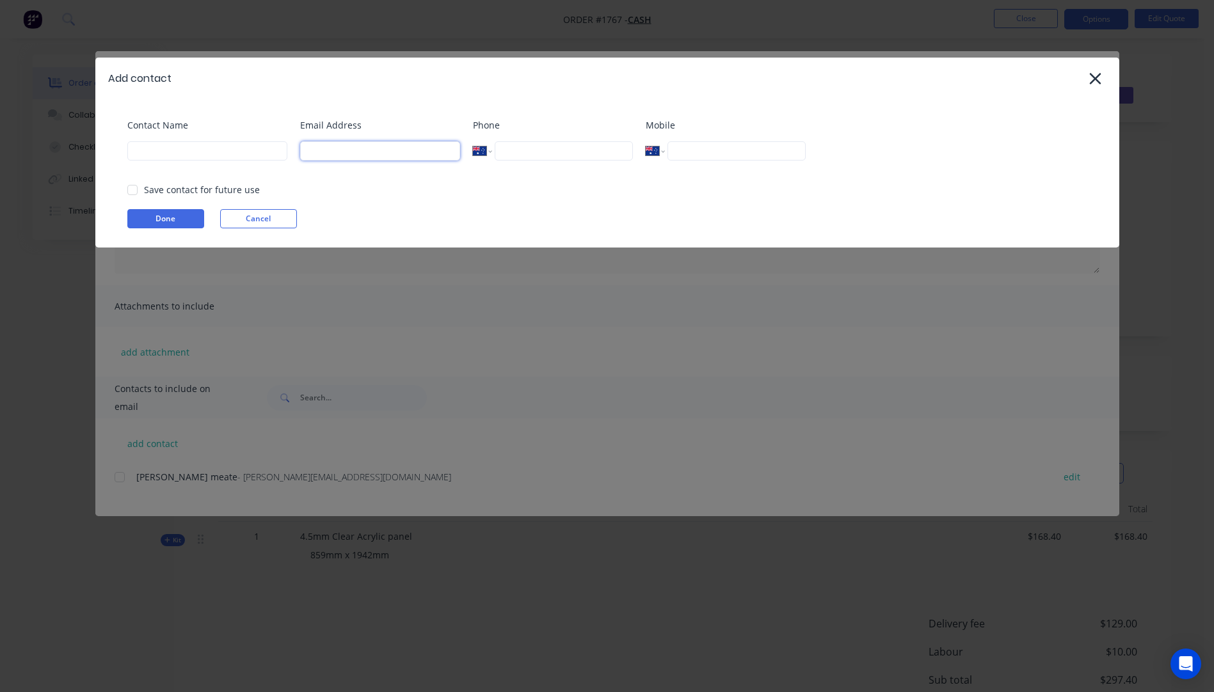
click at [342, 151] on input at bounding box center [380, 150] width 160 height 19
type input "[EMAIL_ADDRESS][DOMAIN_NAME]"
type input "black m"
type input "Sheltong Stone"
type input "0401 063 863"
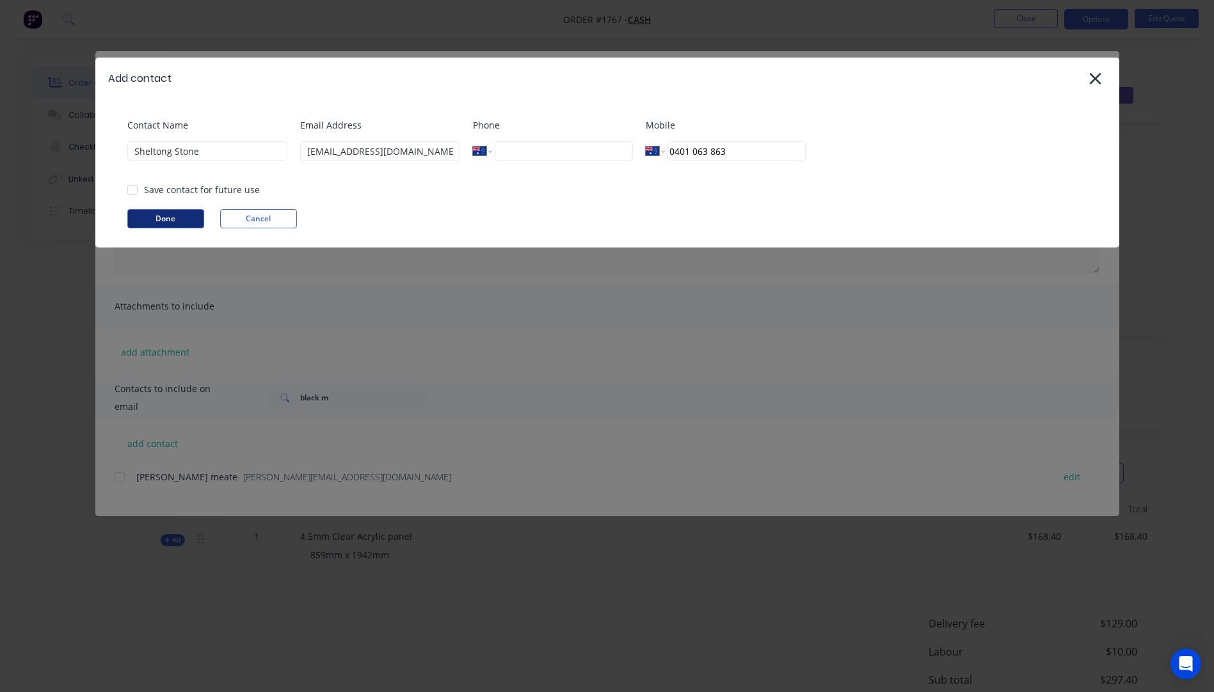
click at [166, 221] on button "Done" at bounding box center [165, 218] width 77 height 19
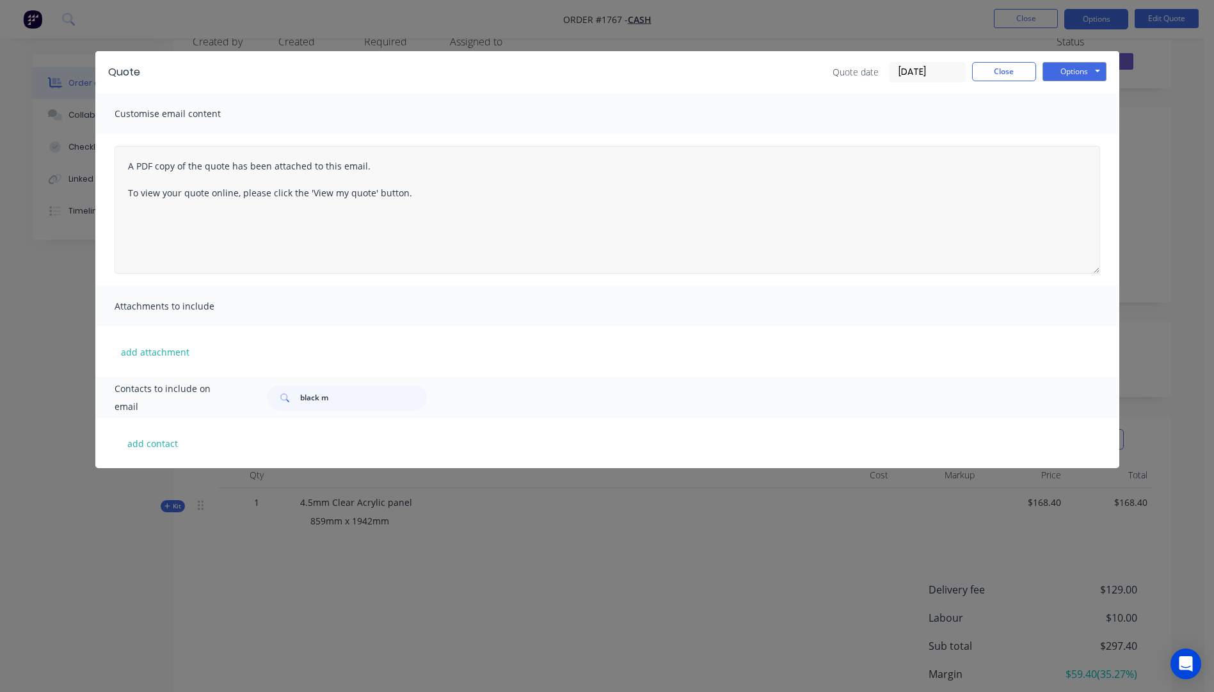
scroll to position [64, 0]
drag, startPoint x: 342, startPoint y: 401, endPoint x: 255, endPoint y: 399, distance: 86.4
click at [255, 399] on div "black m" at bounding box center [676, 398] width 845 height 26
click at [387, 335] on div "add attachment" at bounding box center [607, 352] width 1024 height 50
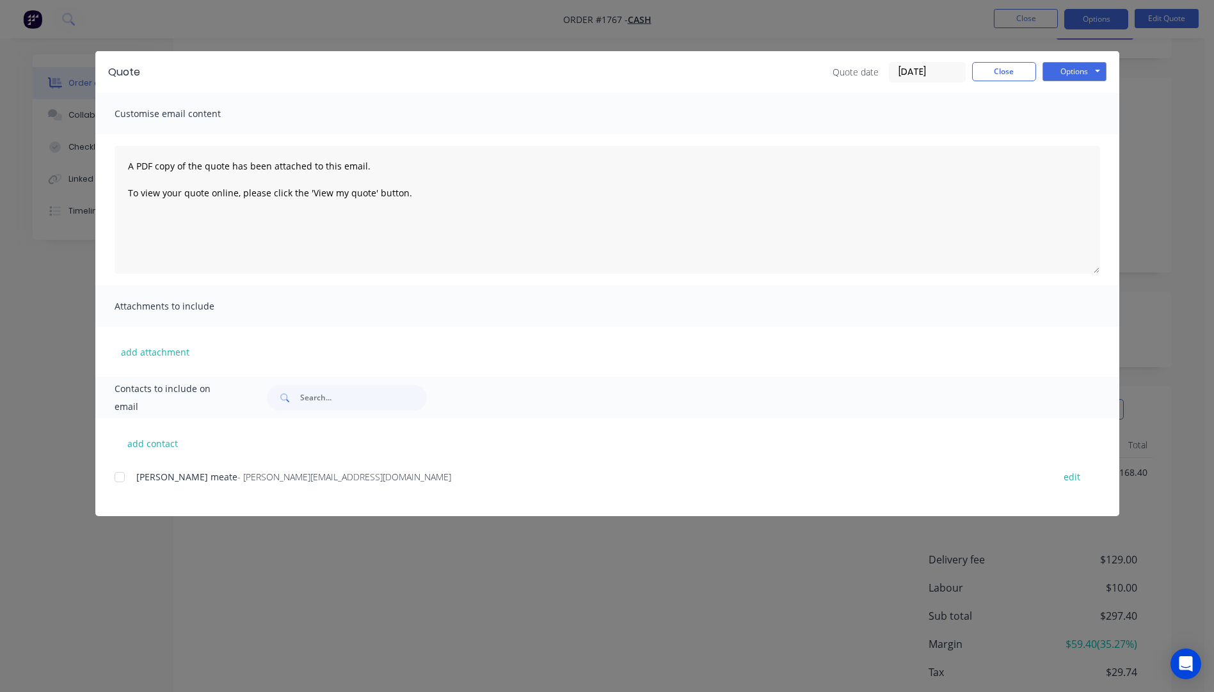
click at [557, 283] on div "A PDF copy of the quote has been attached to this email. To view your quote onl…" at bounding box center [607, 209] width 1024 height 151
drag, startPoint x: 998, startPoint y: 75, endPoint x: 1008, endPoint y: 73, distance: 9.8
click at [1000, 75] on button "Close" at bounding box center [1004, 71] width 64 height 19
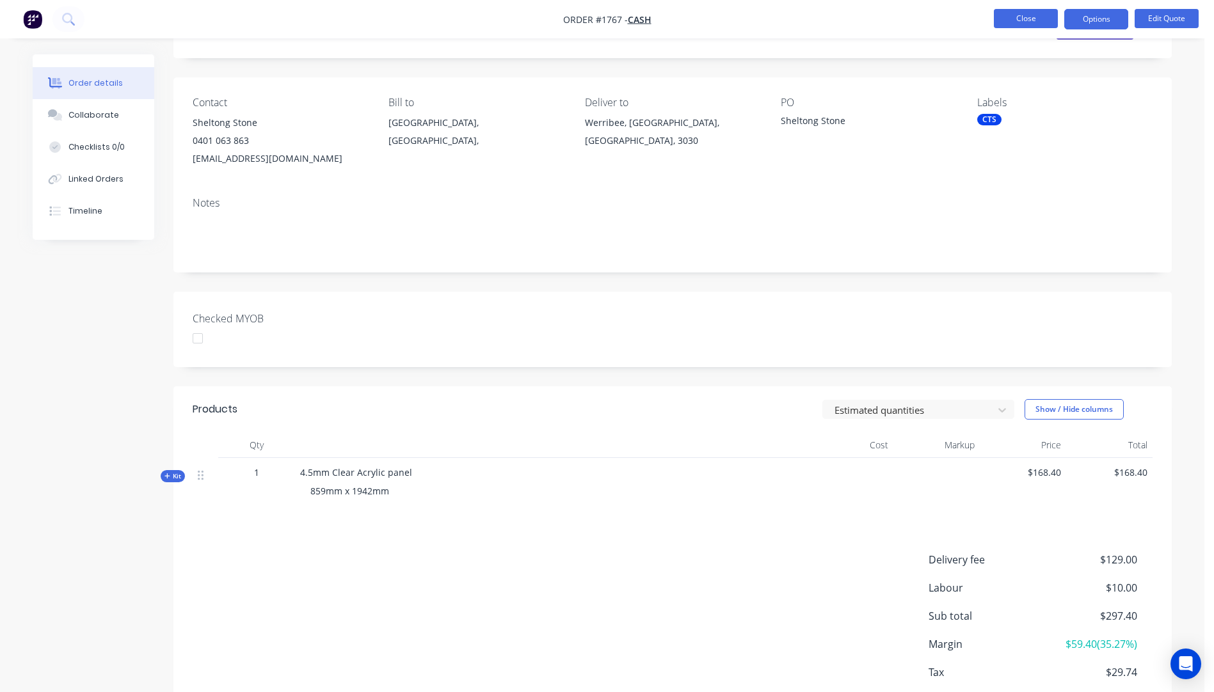
click at [1041, 19] on button "Close" at bounding box center [1026, 18] width 64 height 19
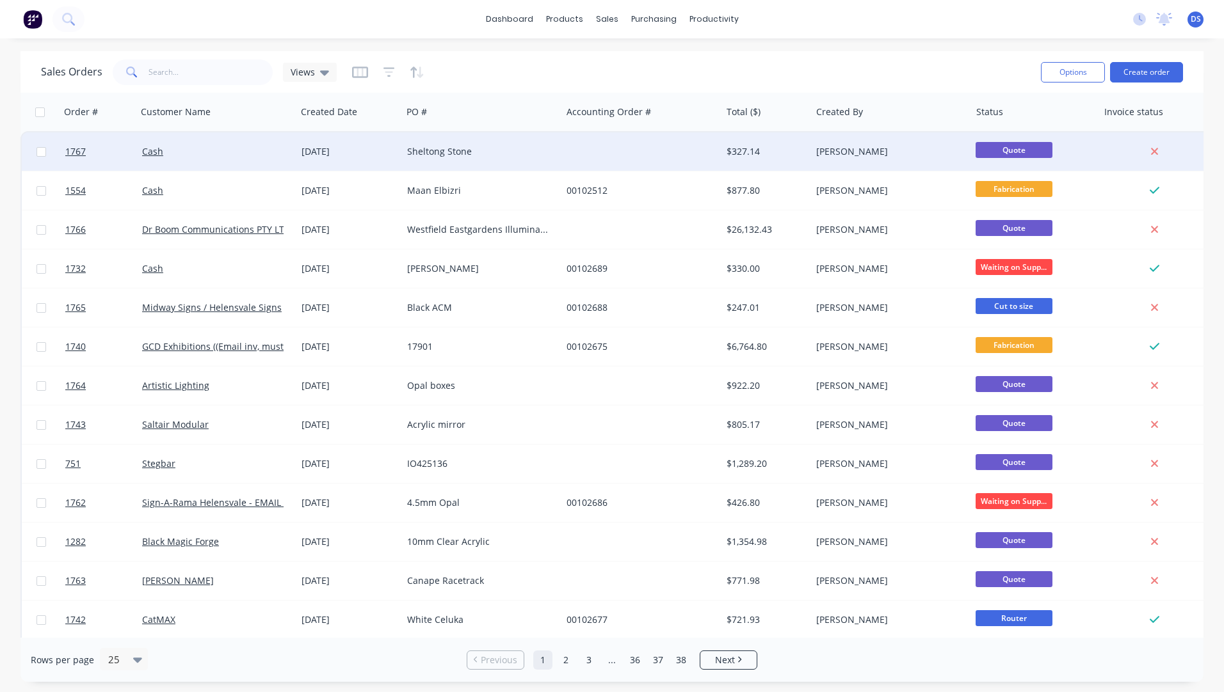
click at [439, 159] on div "Sheltong Stone" at bounding box center [481, 151] width 159 height 38
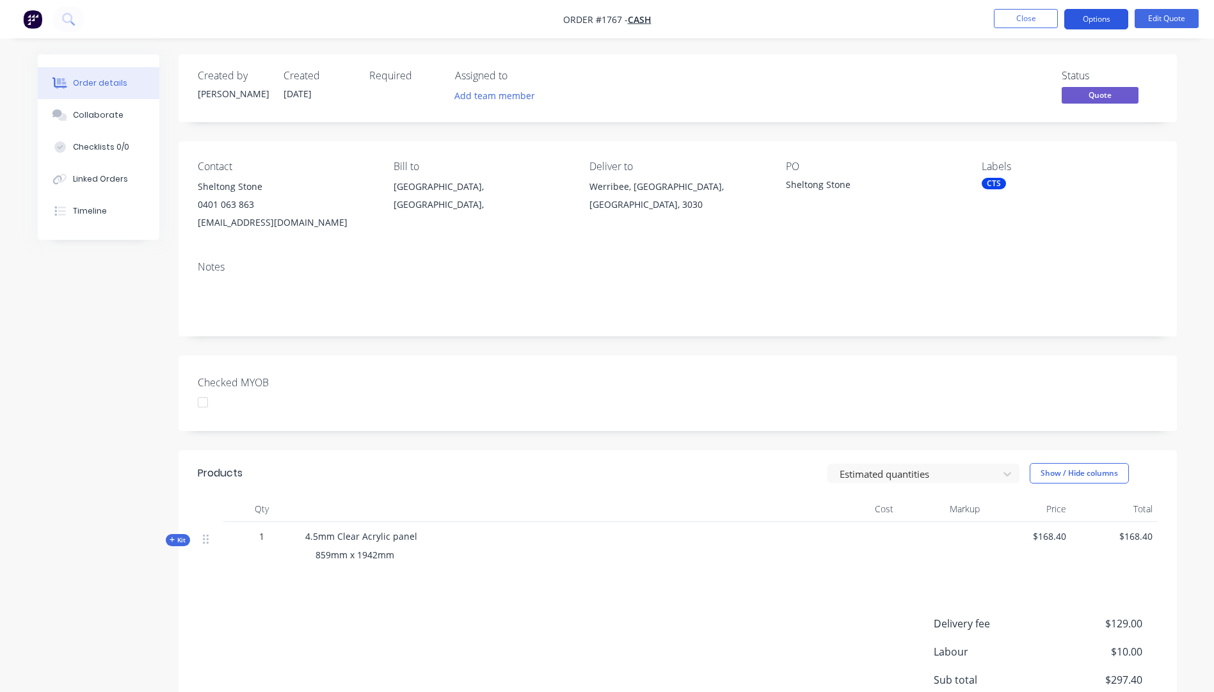
click at [1078, 20] on button "Options" at bounding box center [1096, 19] width 64 height 20
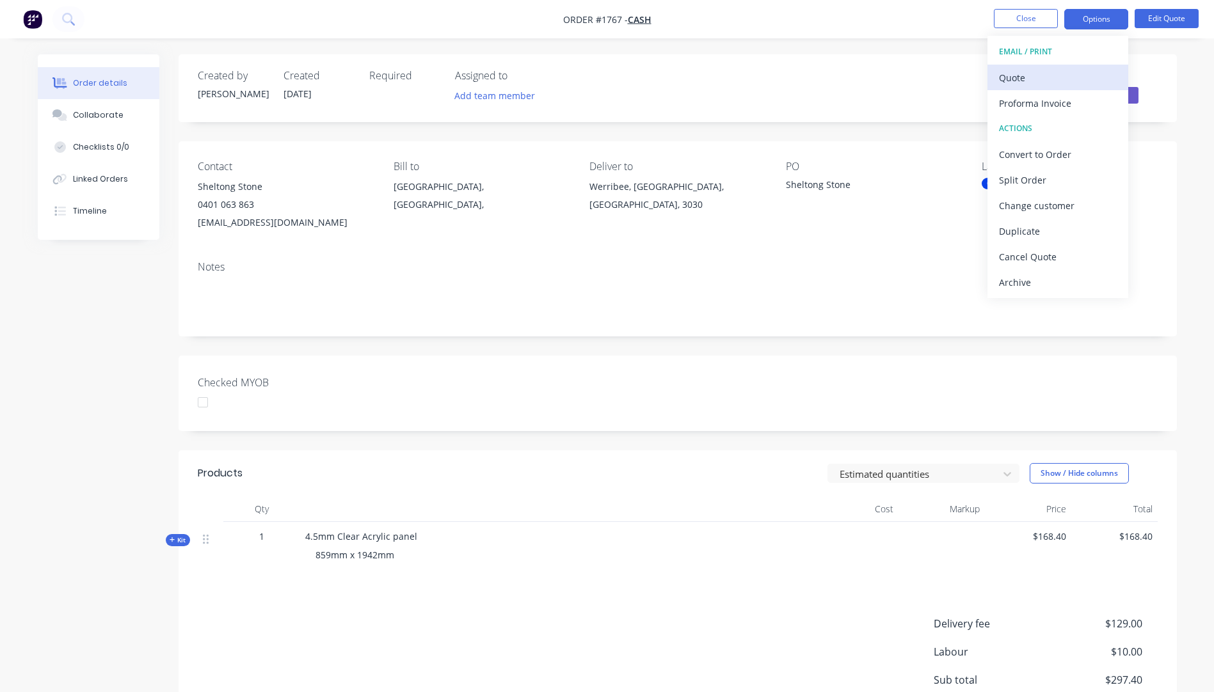
click at [1024, 79] on div "Quote" at bounding box center [1058, 77] width 118 height 19
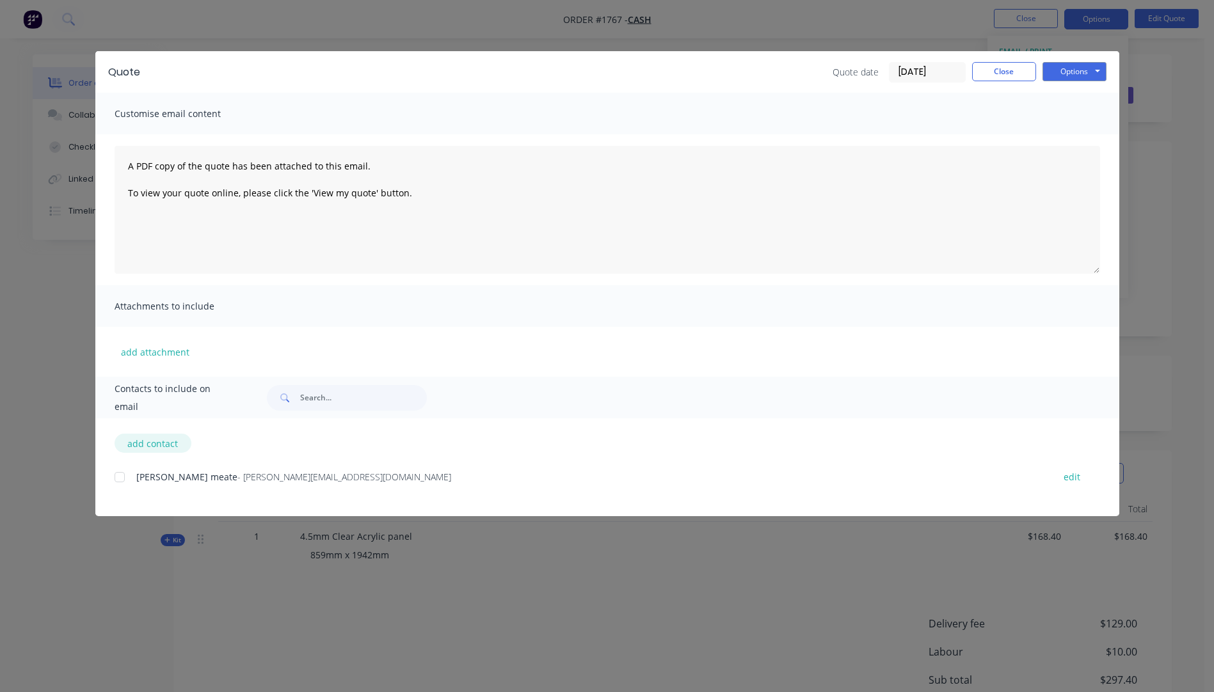
click at [144, 446] on button "add contact" at bounding box center [153, 443] width 77 height 19
select select "AU"
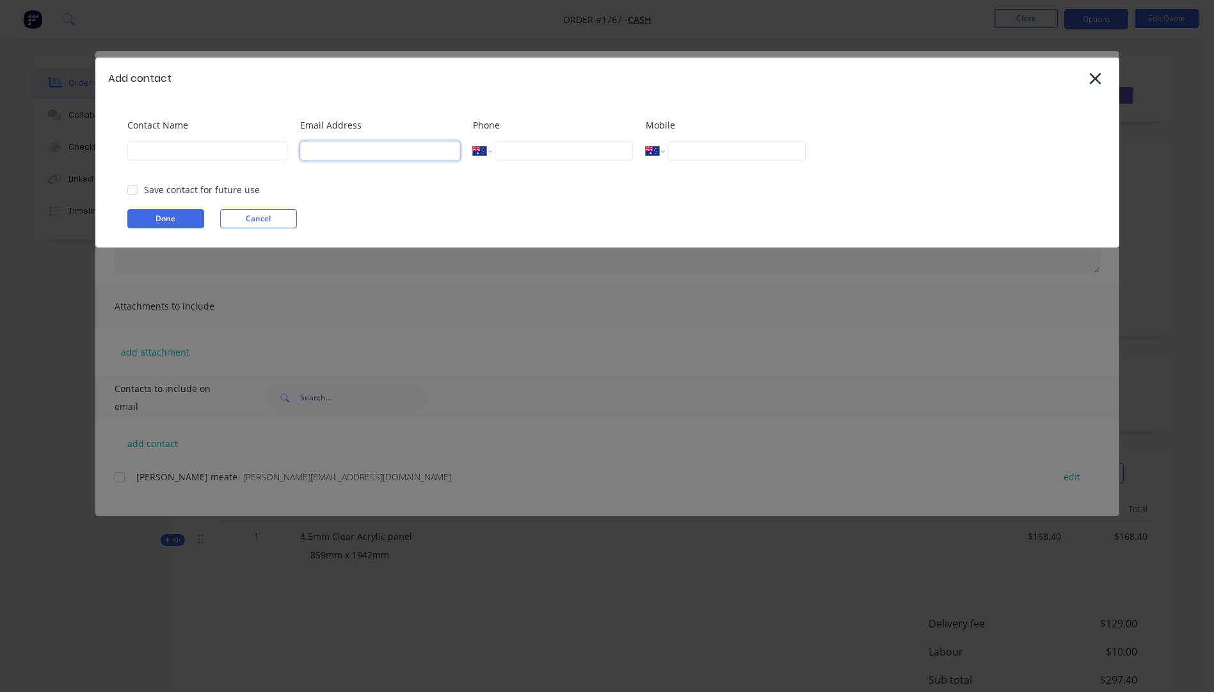
click at [378, 158] on input at bounding box center [380, 150] width 160 height 19
type input "[EMAIL_ADDRESS][DOMAIN_NAME]"
type input "salt"
type input "Sheltong Stone"
type input "0401 063 863"
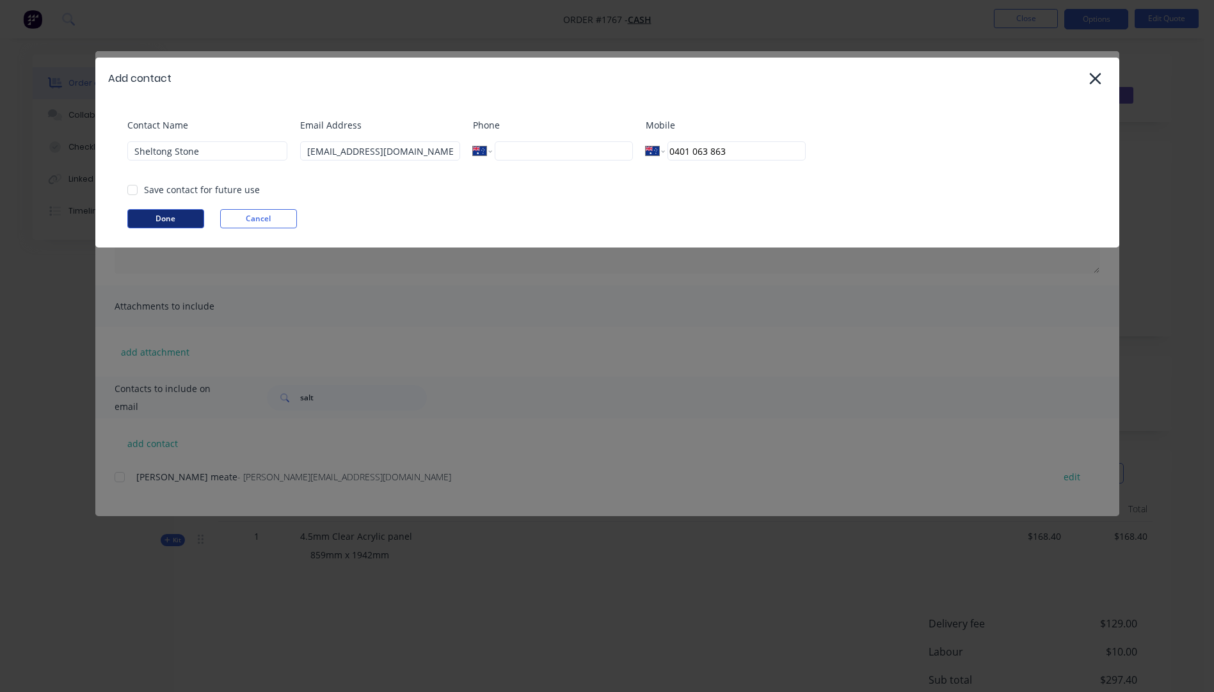
select select "AU"
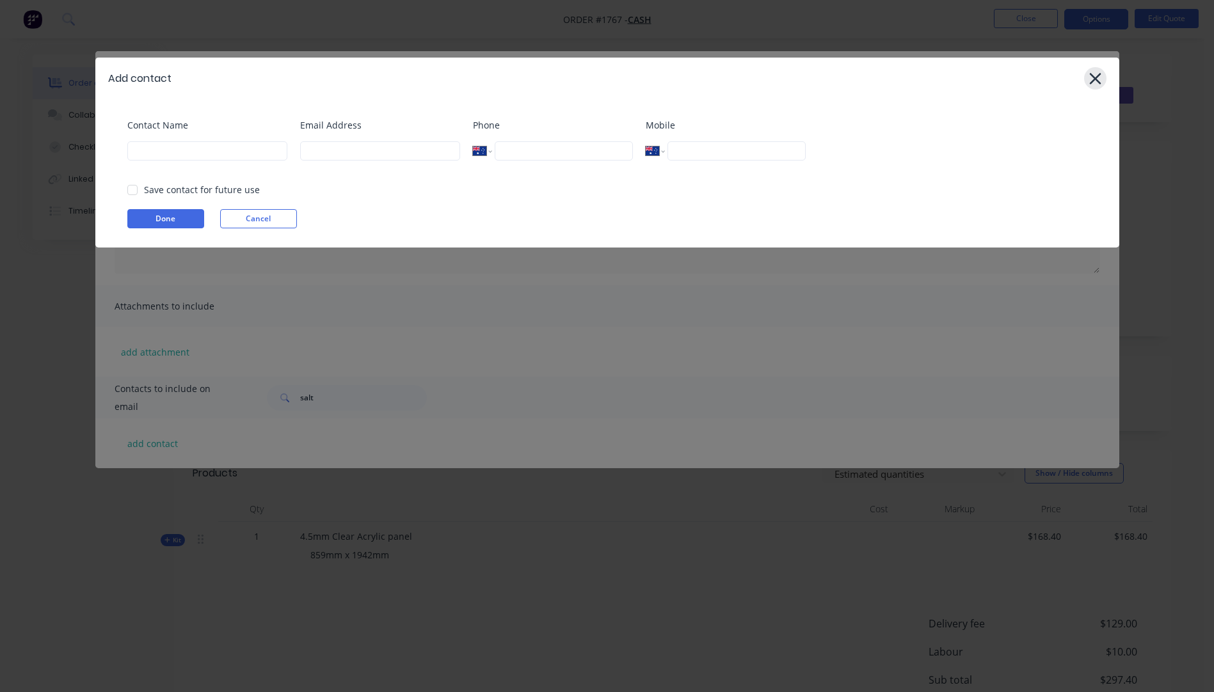
click at [1099, 85] on icon at bounding box center [1095, 79] width 13 height 18
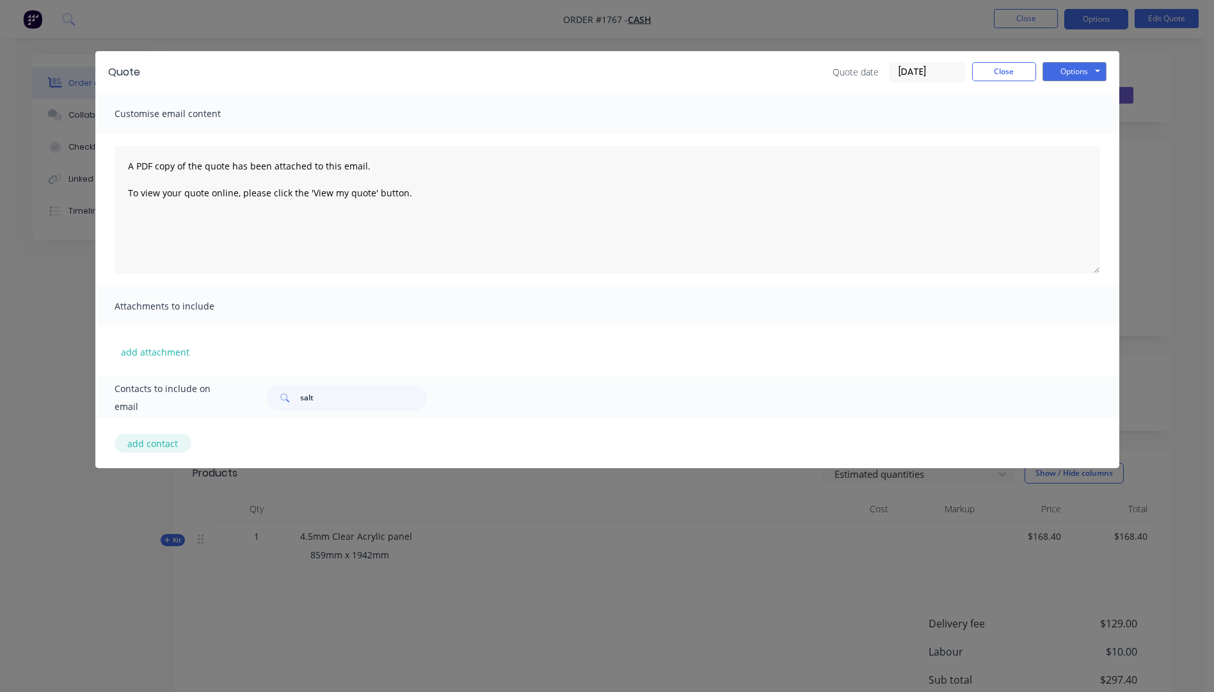
click at [168, 441] on button "add contact" at bounding box center [153, 443] width 77 height 19
select select "AU"
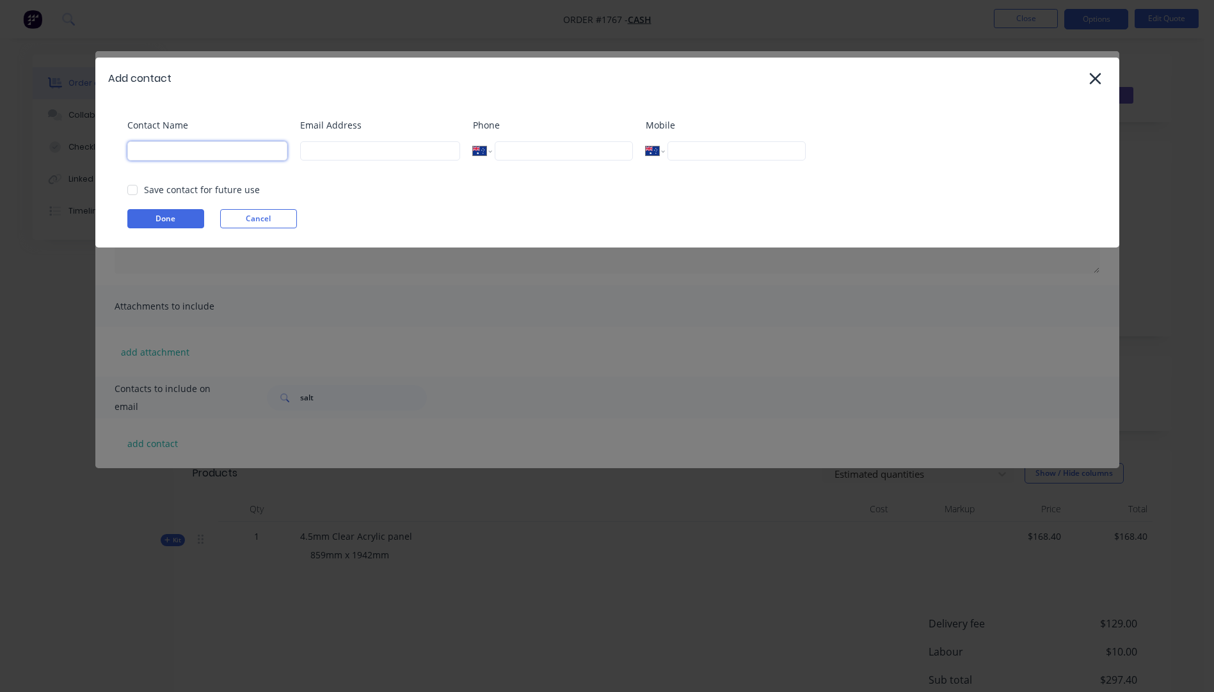
click at [209, 156] on input at bounding box center [207, 150] width 160 height 19
type input "Sheltong Stone"
type input "[EMAIL_ADDRESS][DOMAIN_NAME]"
type input "0401 063 863"
click at [184, 216] on button "Done" at bounding box center [165, 218] width 77 height 19
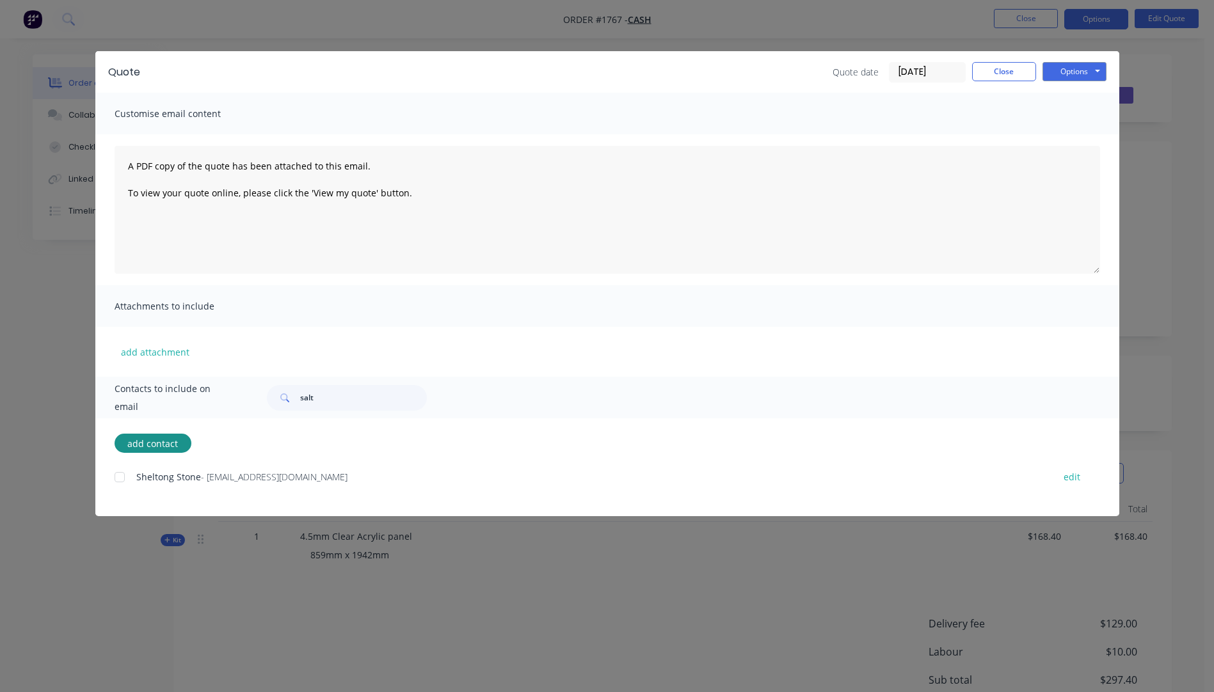
click at [119, 482] on div at bounding box center [120, 478] width 26 height 26
click at [149, 355] on button "add attachment" at bounding box center [155, 351] width 81 height 19
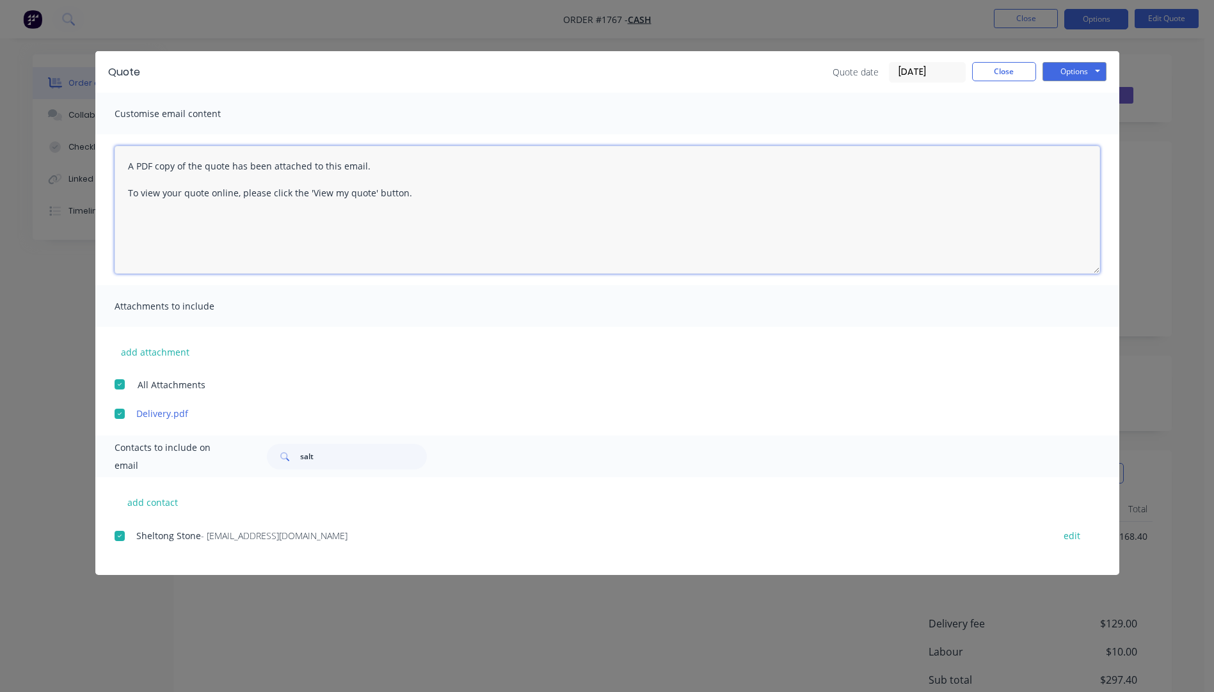
paste textarea "Hi, Please contact us if you have any questions. Regards, [PERSON_NAME] [EMAIL_…"
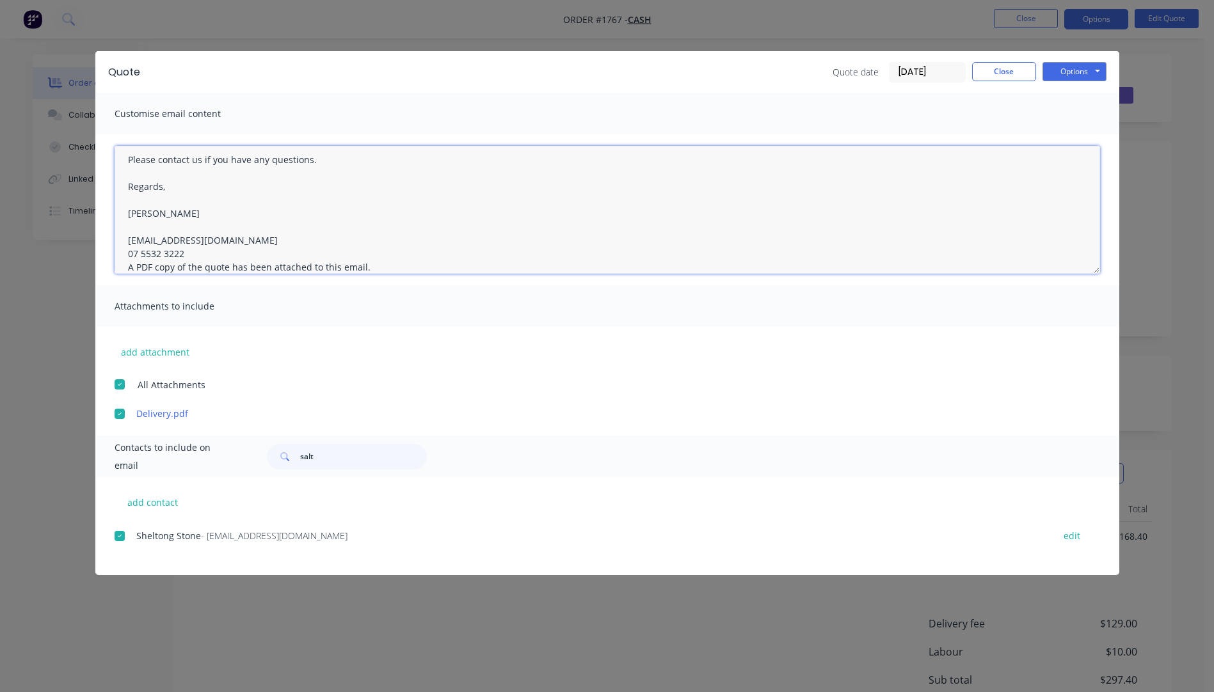
click at [186, 252] on textarea "Hi, Please contact us if you have any questions. Regards, [PERSON_NAME] [EMAIL_…" at bounding box center [607, 210] width 985 height 128
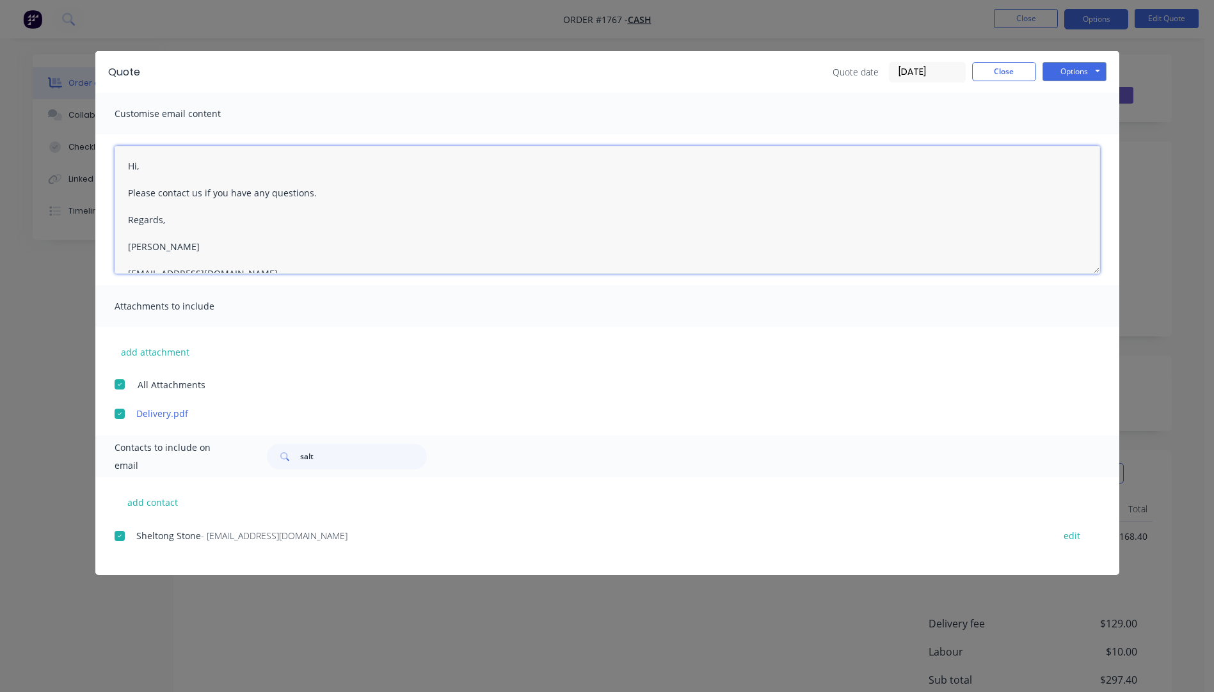
click at [147, 165] on textarea "Hi, Please contact us if you have any questions. Regards, [PERSON_NAME] [EMAIL_…" at bounding box center [607, 210] width 985 height 128
click at [166, 166] on textarea "Hi Please contact us if you have any questions. Regards, [PERSON_NAME] [EMAIL_A…" at bounding box center [607, 210] width 985 height 128
click at [411, 247] on textarea "Hi [PERSON_NAME], Please see quote attached. Please contact us if you have any …" at bounding box center [607, 210] width 985 height 128
type textarea "Hi [PERSON_NAME], Please see quote attached. Please contact us if you have any …"
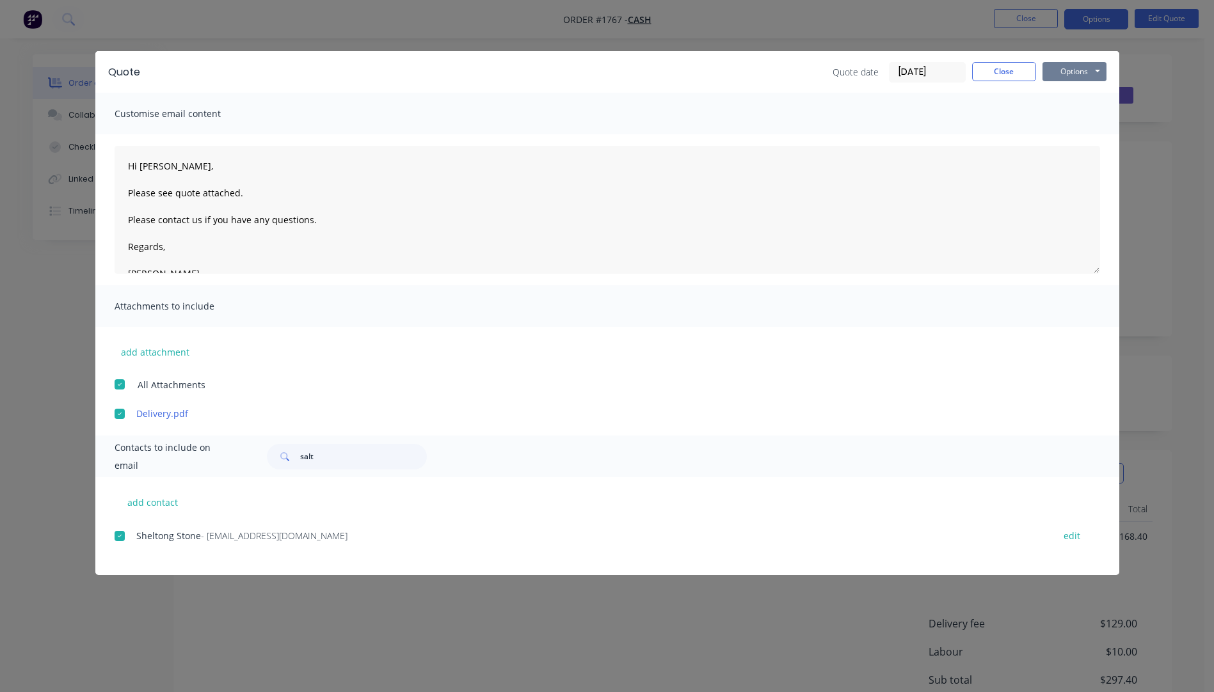
click at [1076, 78] on button "Options" at bounding box center [1074, 71] width 64 height 19
click at [1076, 136] on button "Email" at bounding box center [1083, 136] width 82 height 21
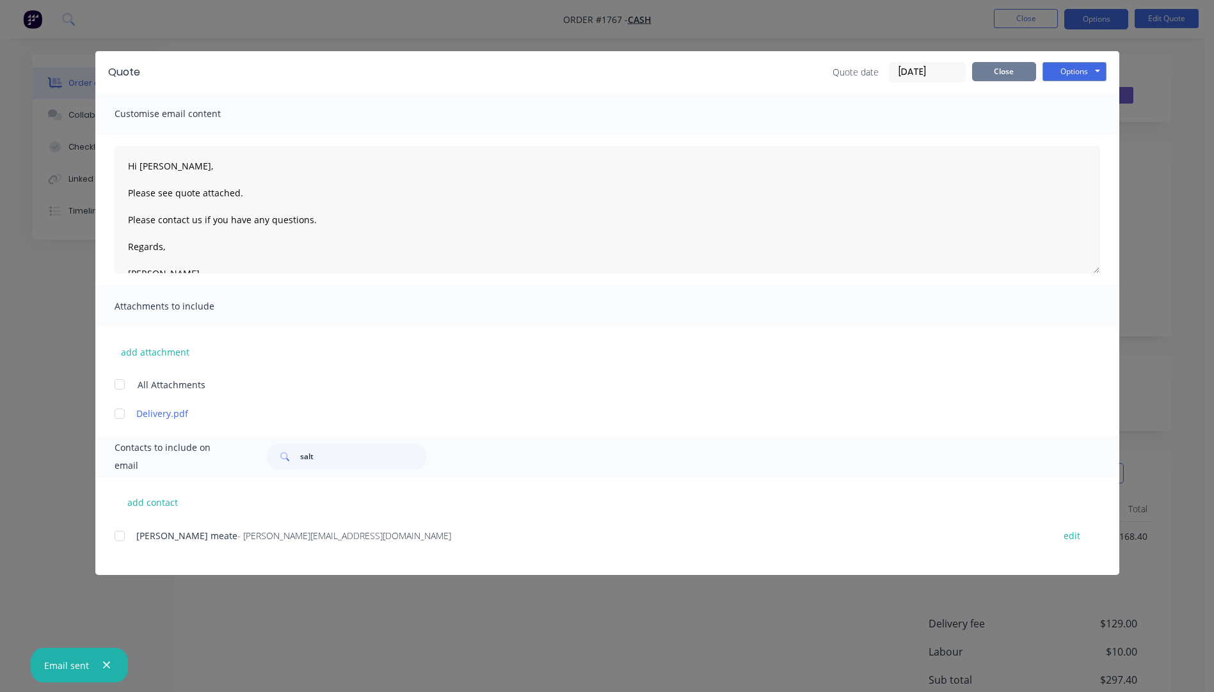
click at [1001, 76] on button "Close" at bounding box center [1004, 71] width 64 height 19
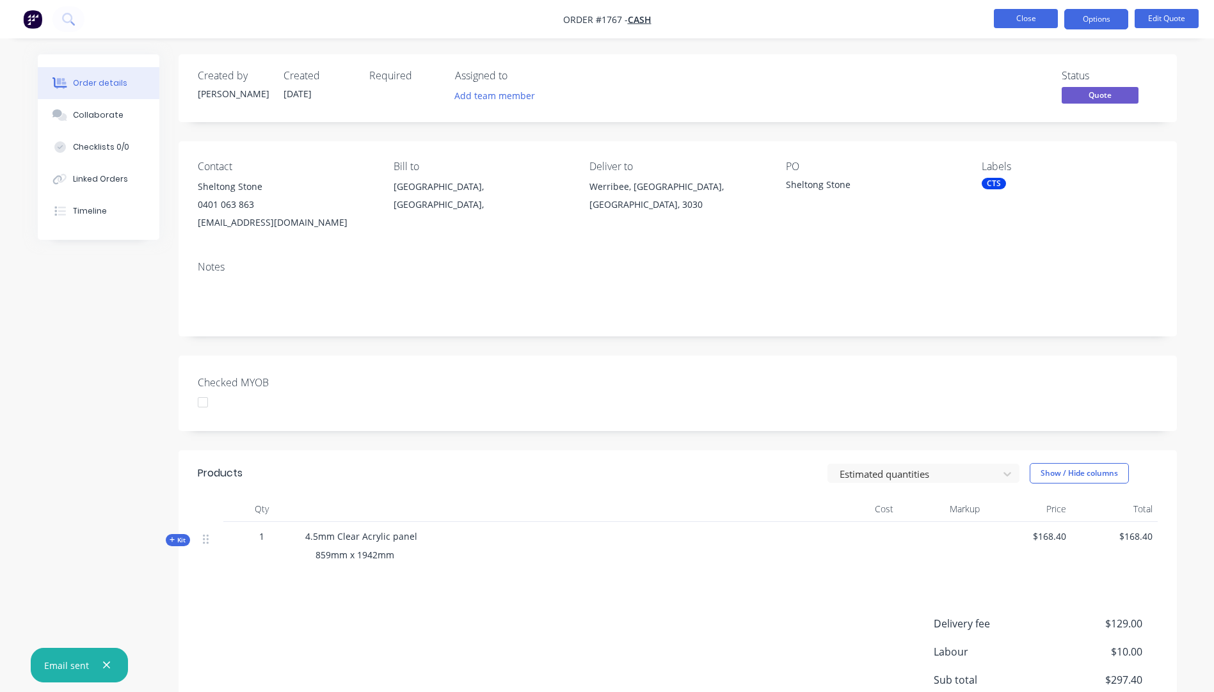
click at [1033, 17] on button "Close" at bounding box center [1026, 18] width 64 height 19
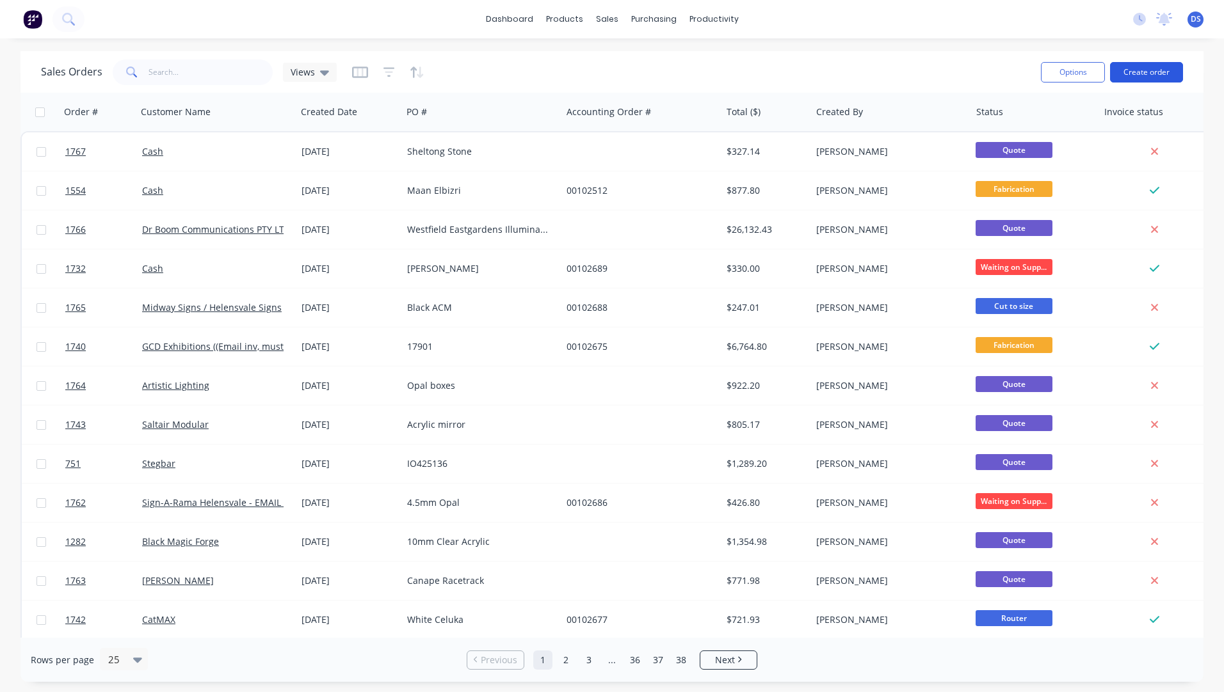
click at [1139, 77] on button "Create order" at bounding box center [1146, 72] width 73 height 20
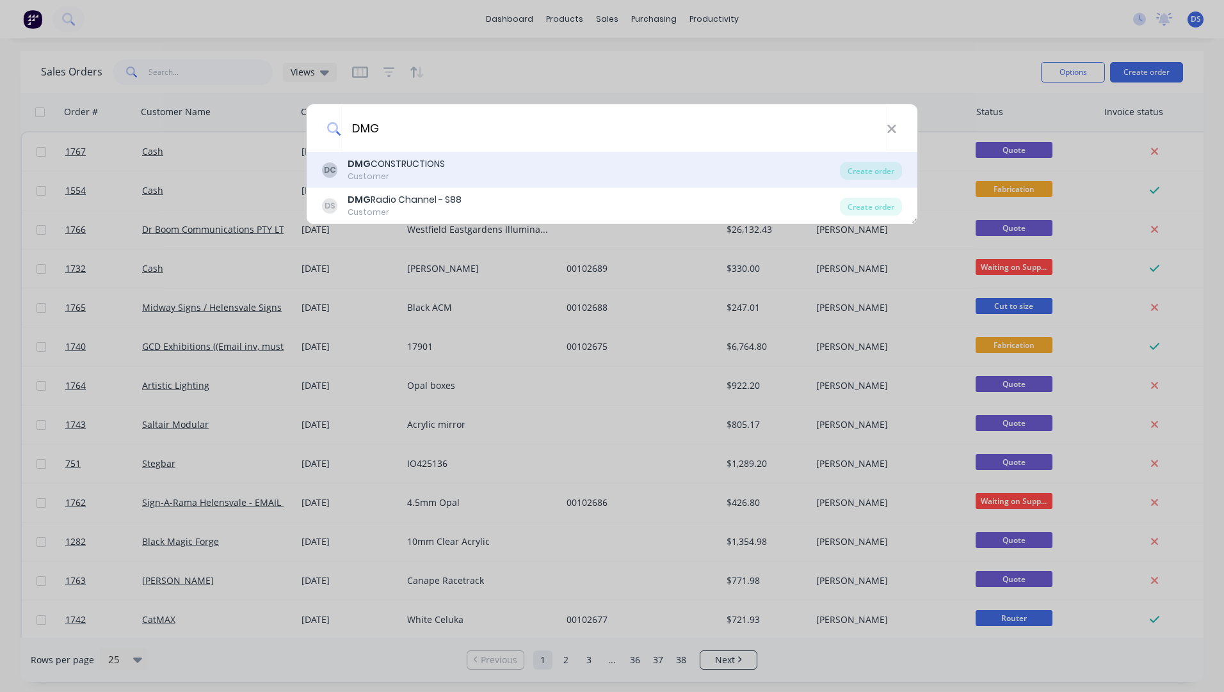
type input "DMG"
click at [372, 175] on div "Customer" at bounding box center [395, 177] width 97 height 12
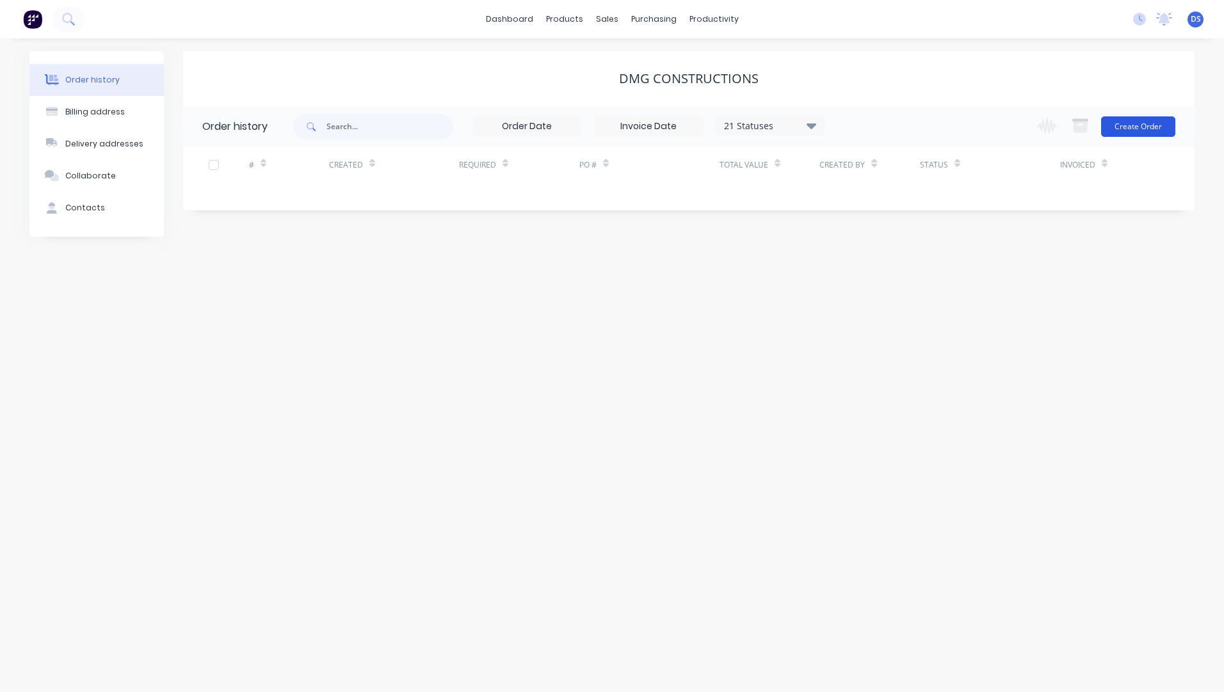
click at [1122, 130] on button "Create Order" at bounding box center [1138, 126] width 74 height 20
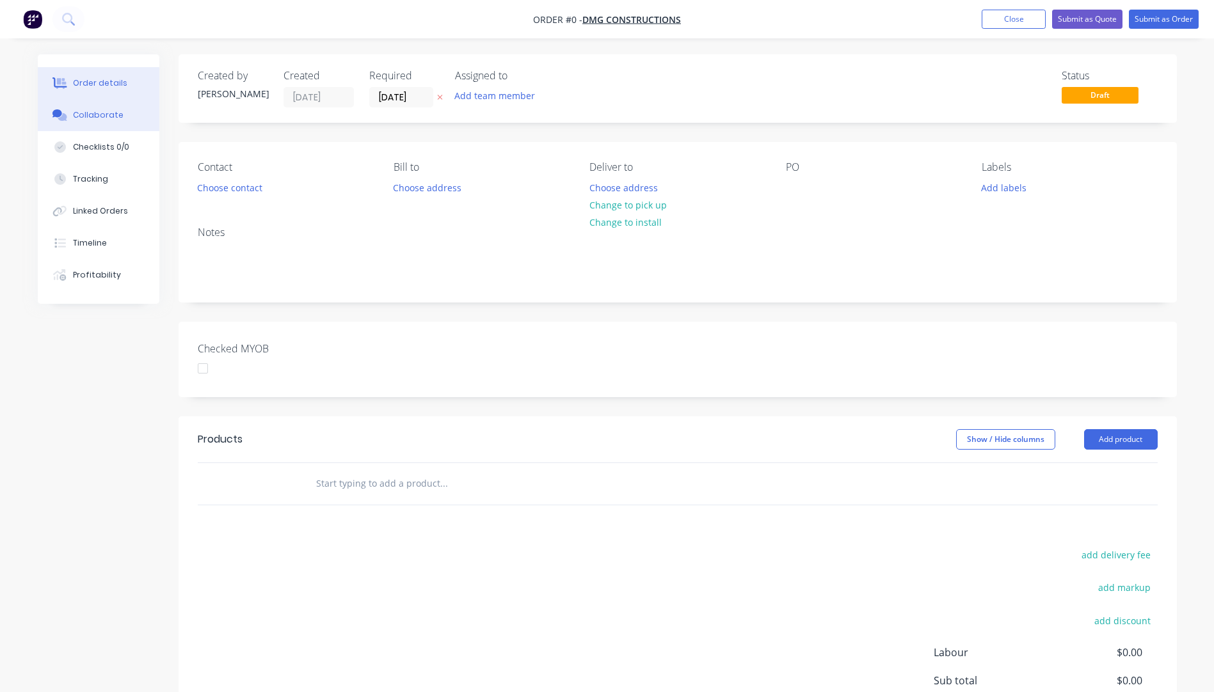
click at [93, 117] on div "Collaborate" at bounding box center [98, 115] width 51 height 12
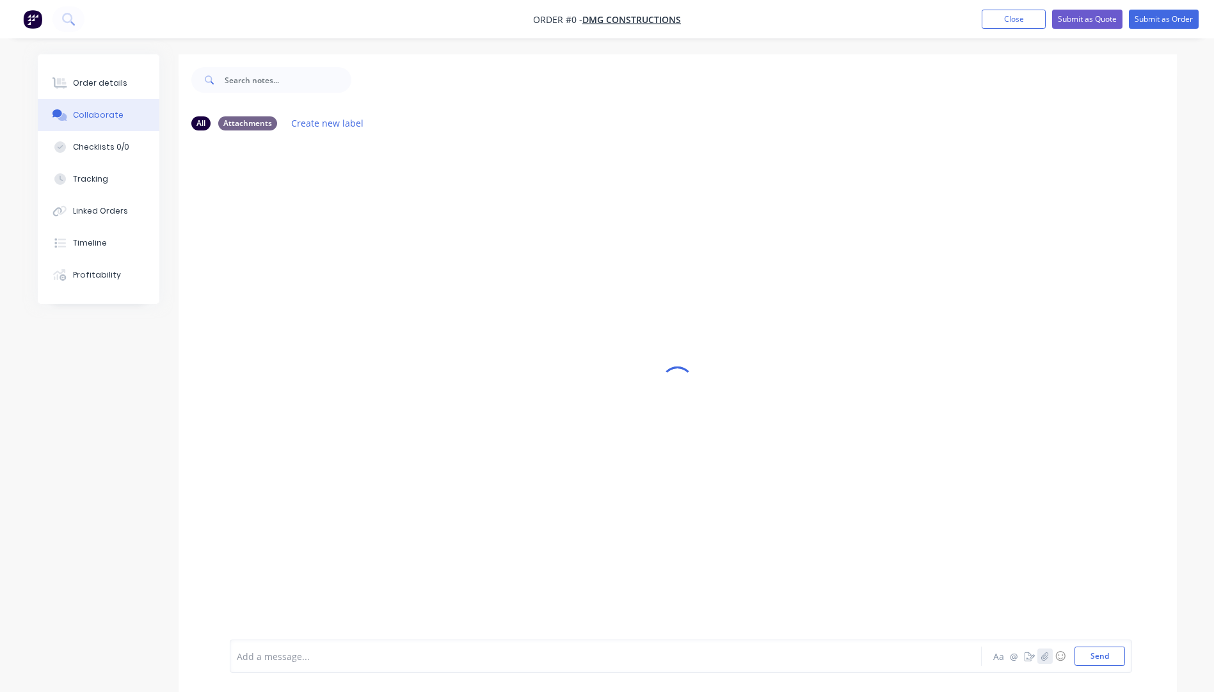
click at [1045, 661] on button "button" at bounding box center [1044, 656] width 15 height 15
click at [1097, 659] on button "Send" at bounding box center [1099, 656] width 51 height 19
click at [83, 84] on div "Order details" at bounding box center [100, 83] width 54 height 12
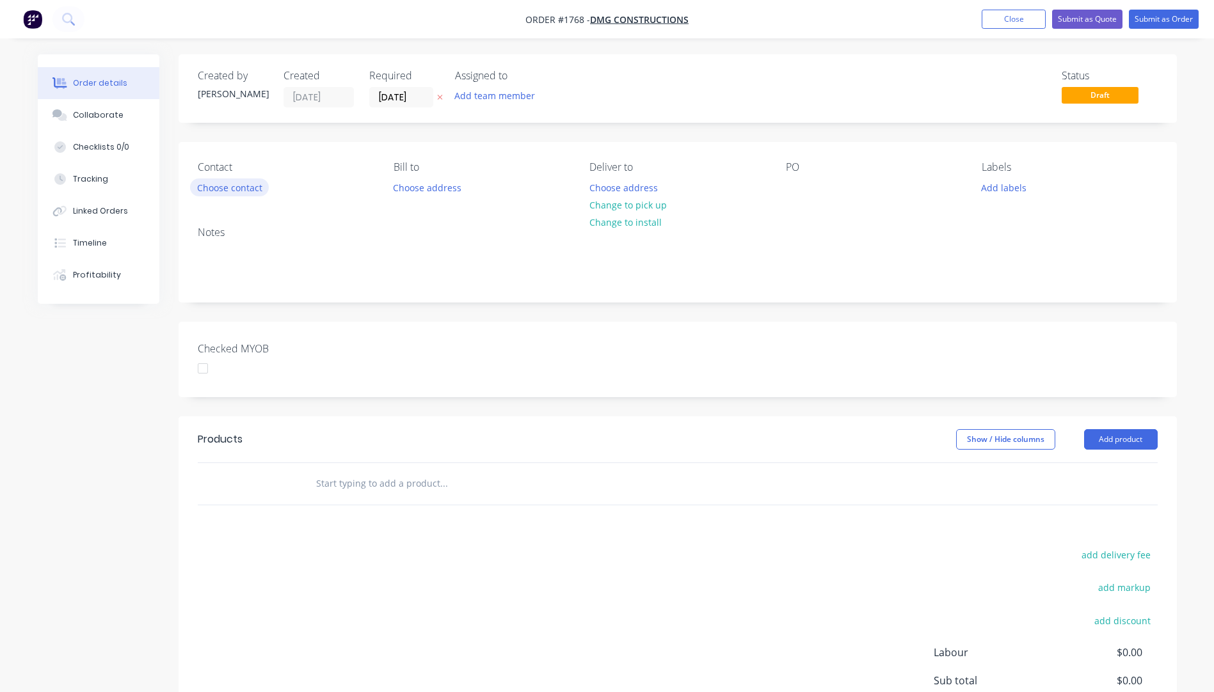
click at [205, 191] on button "Choose contact" at bounding box center [229, 187] width 79 height 17
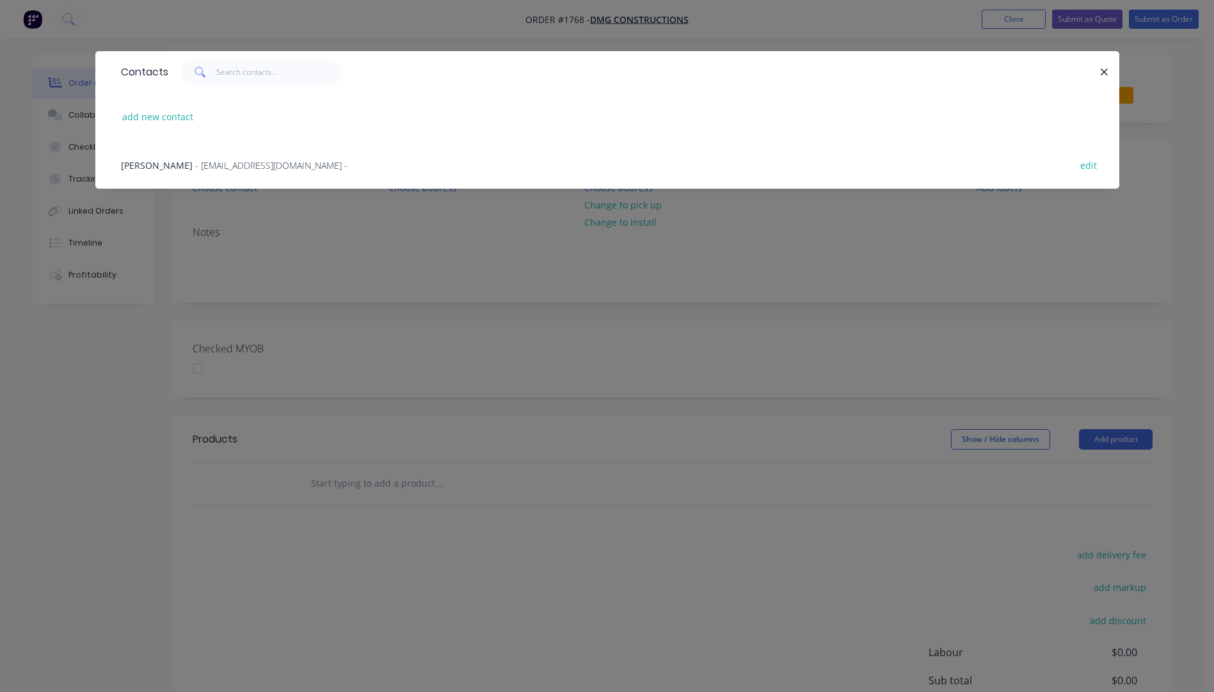
click at [195, 166] on span "- [EMAIL_ADDRESS][DOMAIN_NAME] -" at bounding box center [271, 165] width 152 height 12
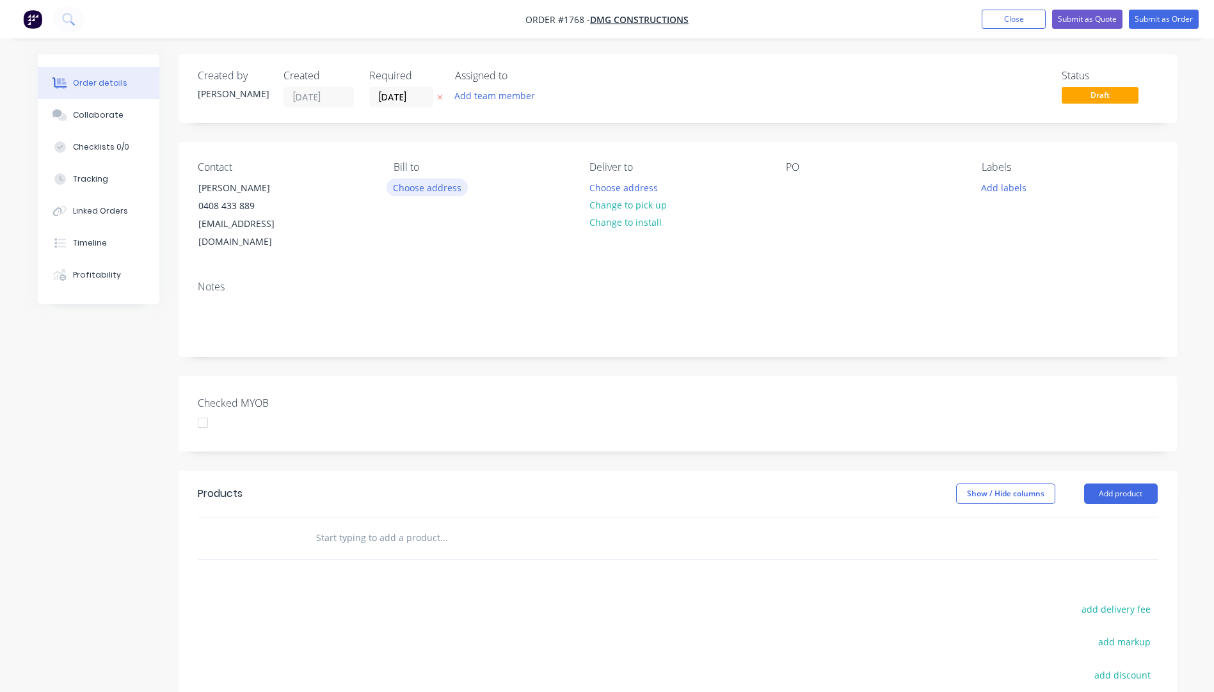
click at [422, 192] on button "Choose address" at bounding box center [428, 187] width 82 height 17
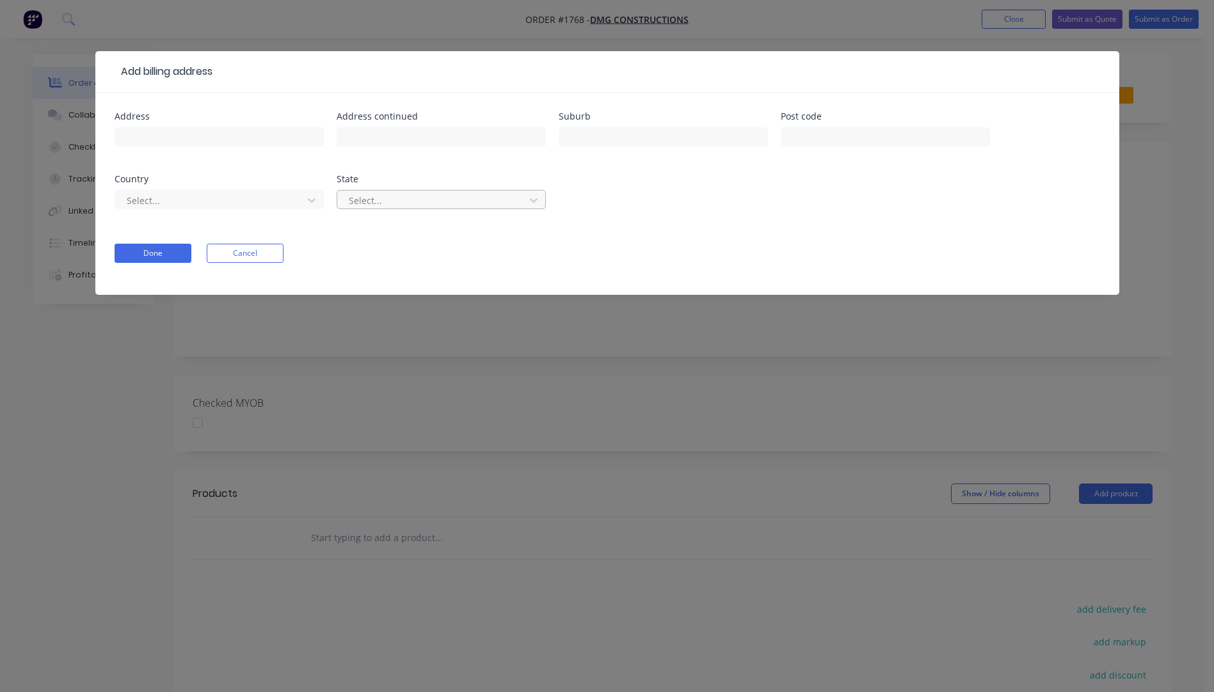
click at [413, 203] on div at bounding box center [432, 201] width 171 height 16
click at [202, 203] on div at bounding box center [210, 201] width 171 height 16
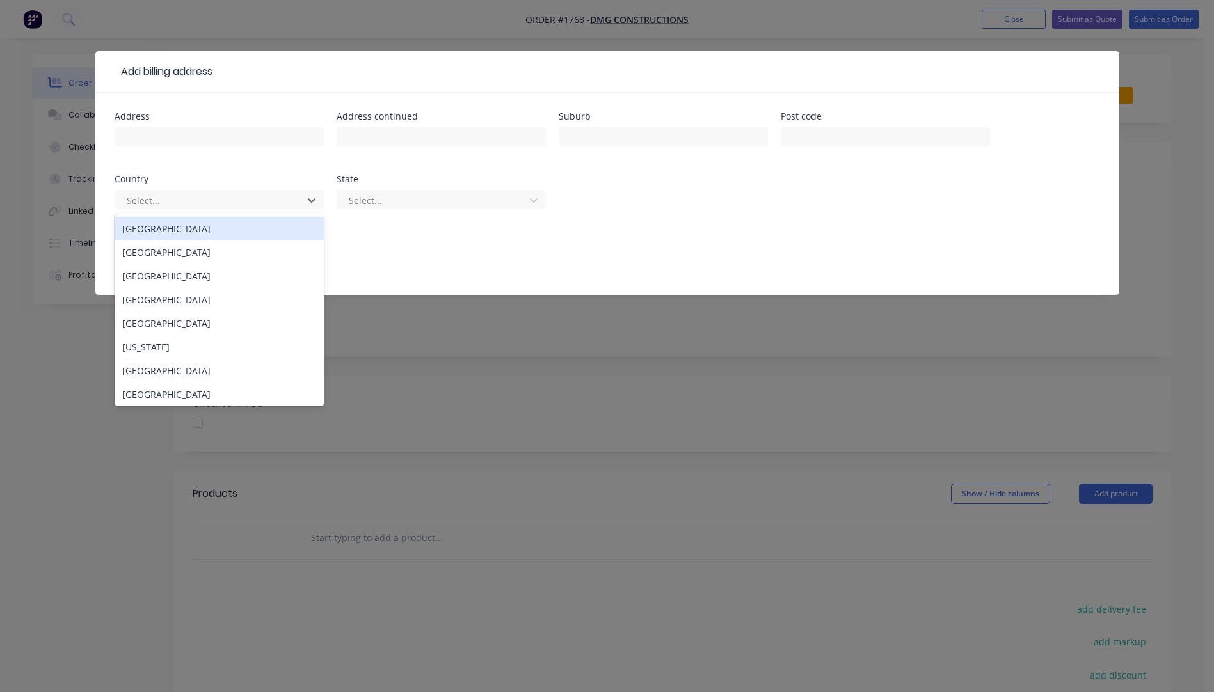
click at [155, 231] on div "[GEOGRAPHIC_DATA]" at bounding box center [219, 229] width 209 height 24
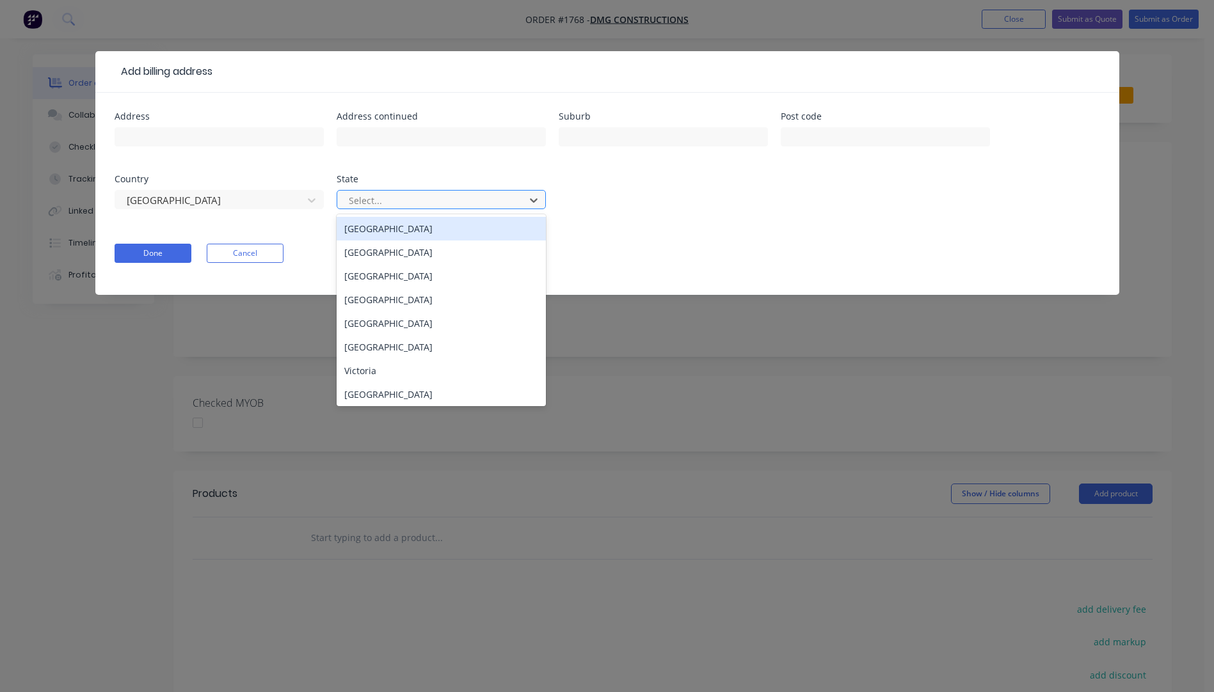
click at [386, 201] on div at bounding box center [432, 201] width 171 height 16
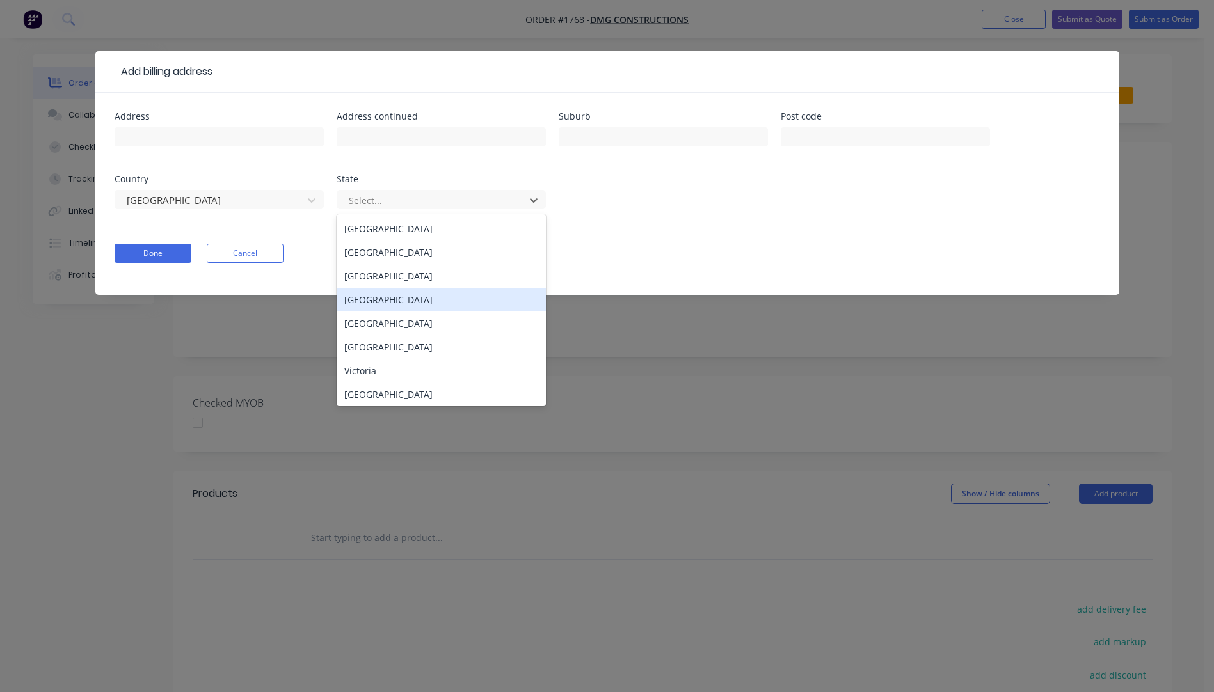
drag, startPoint x: 386, startPoint y: 303, endPoint x: 323, endPoint y: 262, distance: 75.8
click at [377, 294] on div "[GEOGRAPHIC_DATA]" at bounding box center [441, 300] width 209 height 24
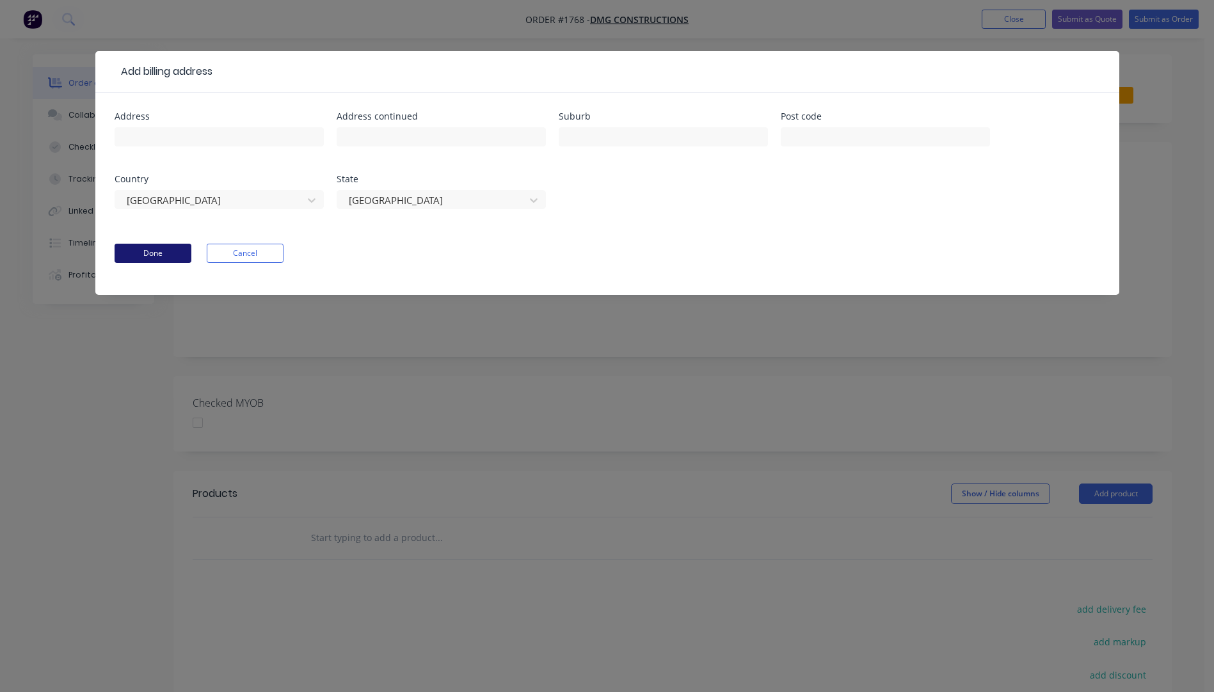
click at [156, 259] on button "Done" at bounding box center [153, 253] width 77 height 19
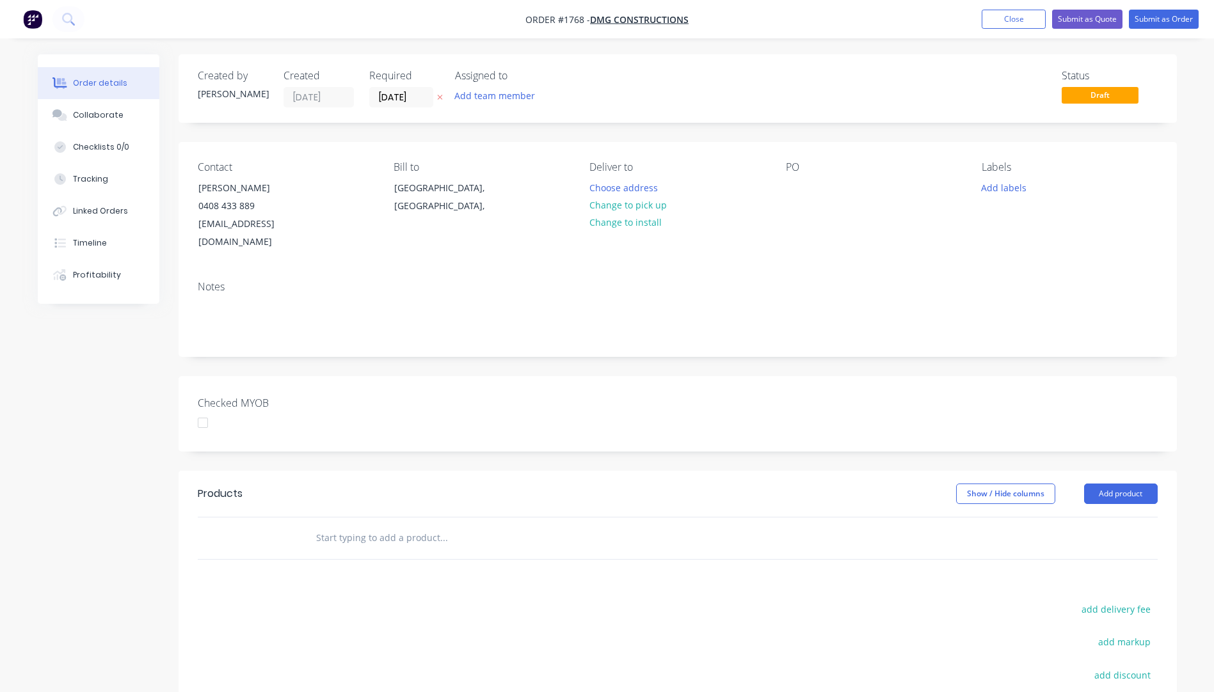
click at [440, 96] on icon "button" at bounding box center [440, 97] width 6 height 8
click at [619, 204] on button "Change to pick up" at bounding box center [627, 204] width 91 height 17
click at [797, 191] on div at bounding box center [796, 188] width 20 height 19
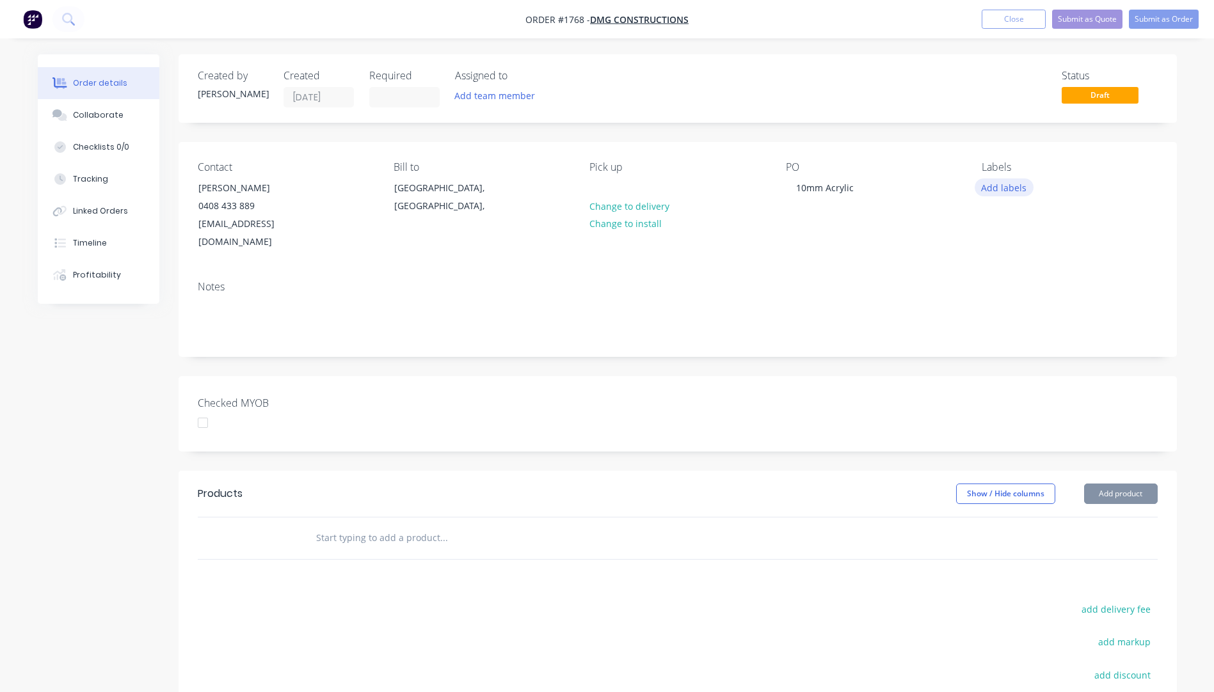
click at [998, 189] on button "Add labels" at bounding box center [1004, 187] width 59 height 17
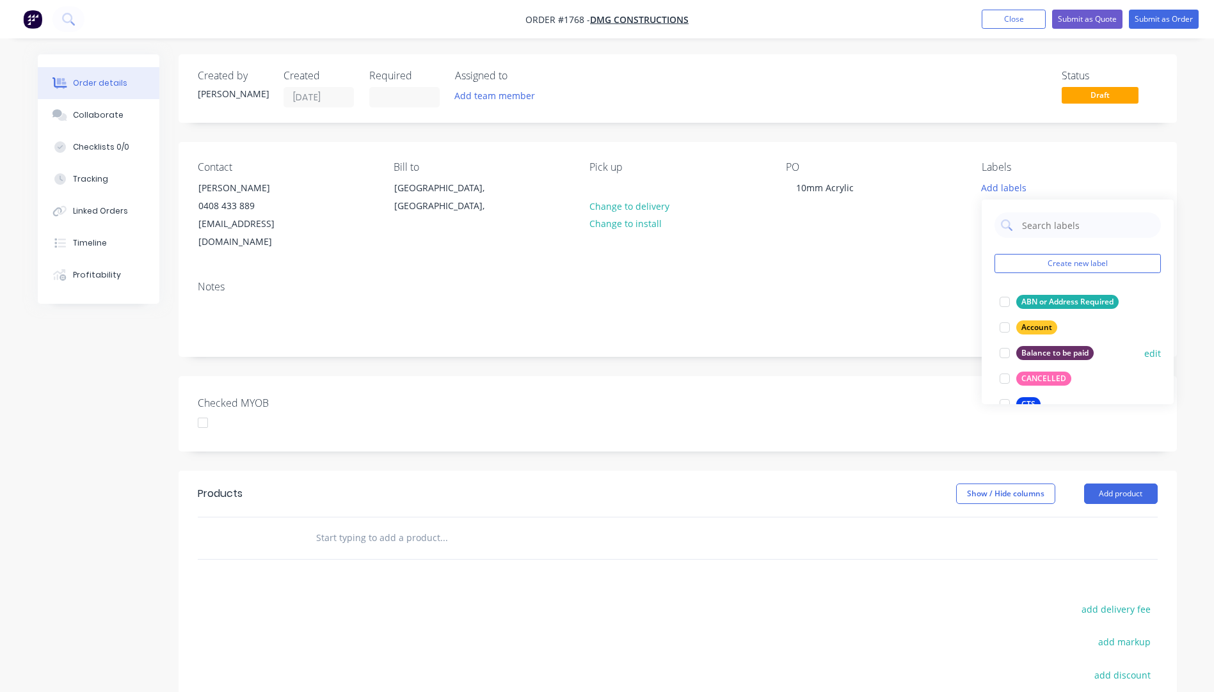
scroll to position [64, 0]
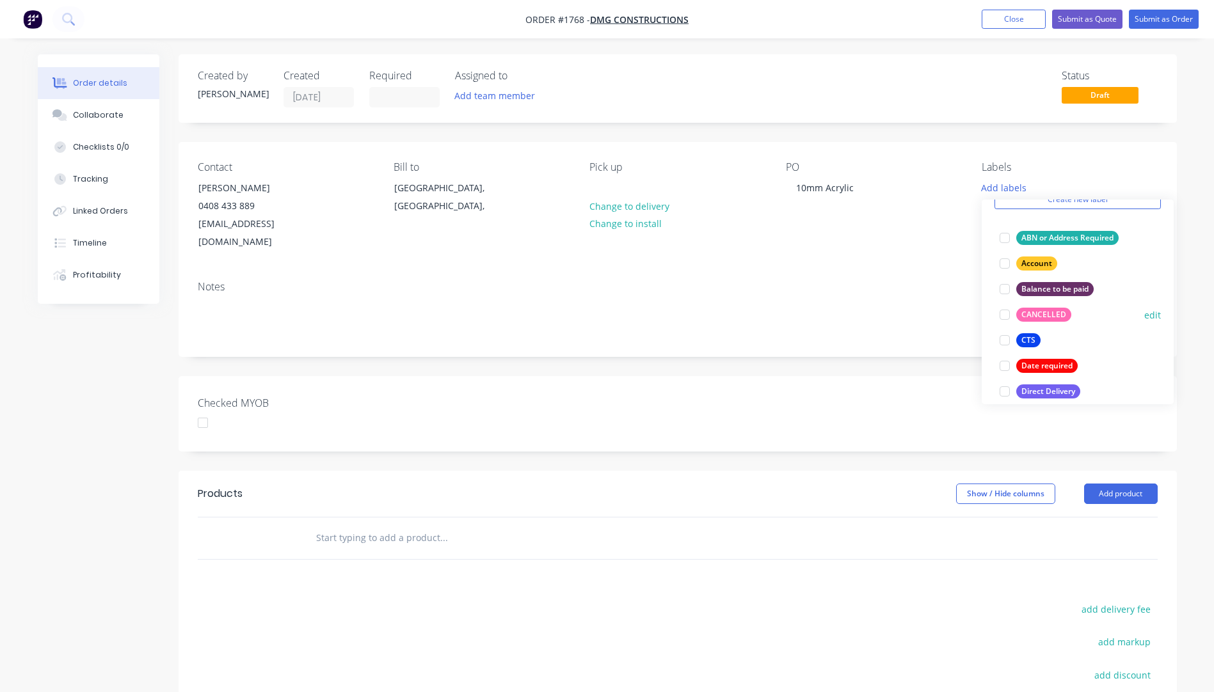
click at [1030, 340] on div "CTS" at bounding box center [1028, 340] width 24 height 14
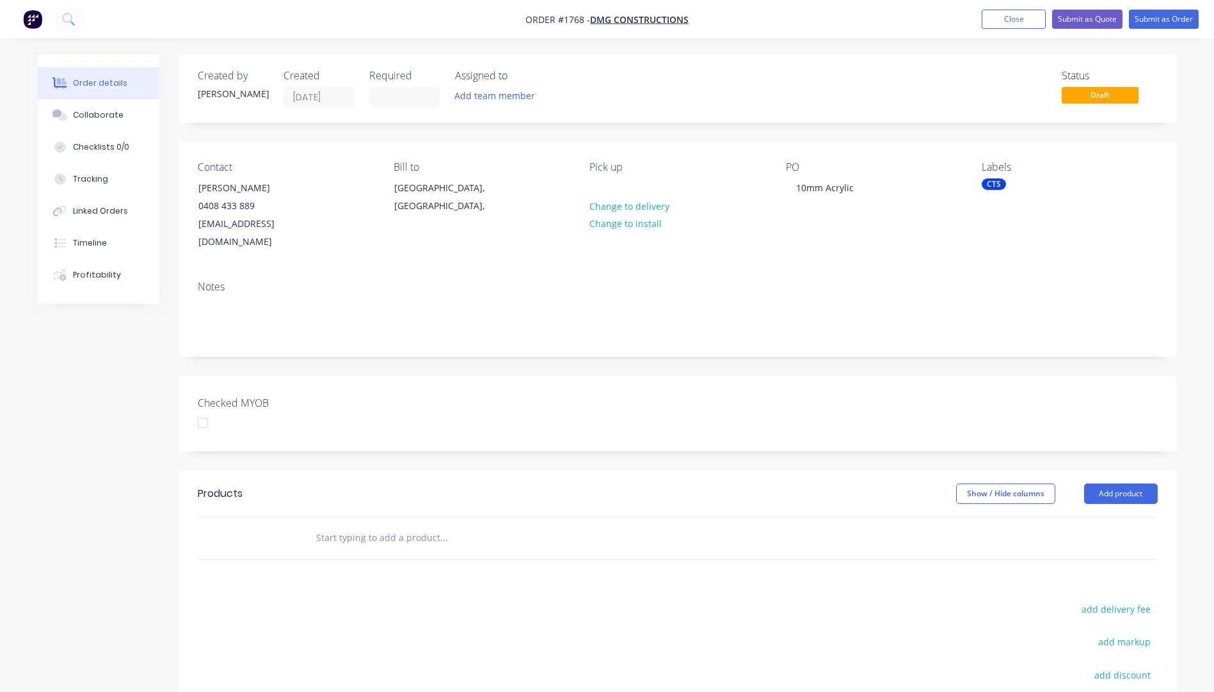
click at [952, 281] on div "Notes" at bounding box center [678, 287] width 960 height 12
click at [994, 179] on div "CTS" at bounding box center [994, 185] width 24 height 12
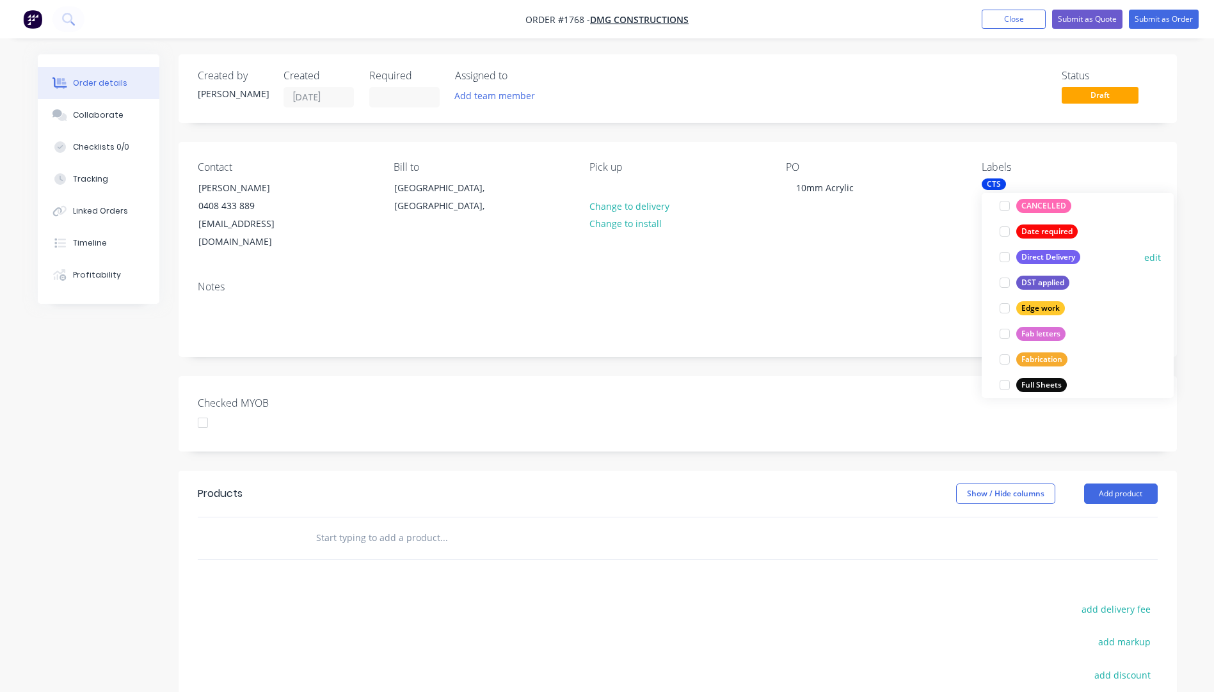
scroll to position [256, 0]
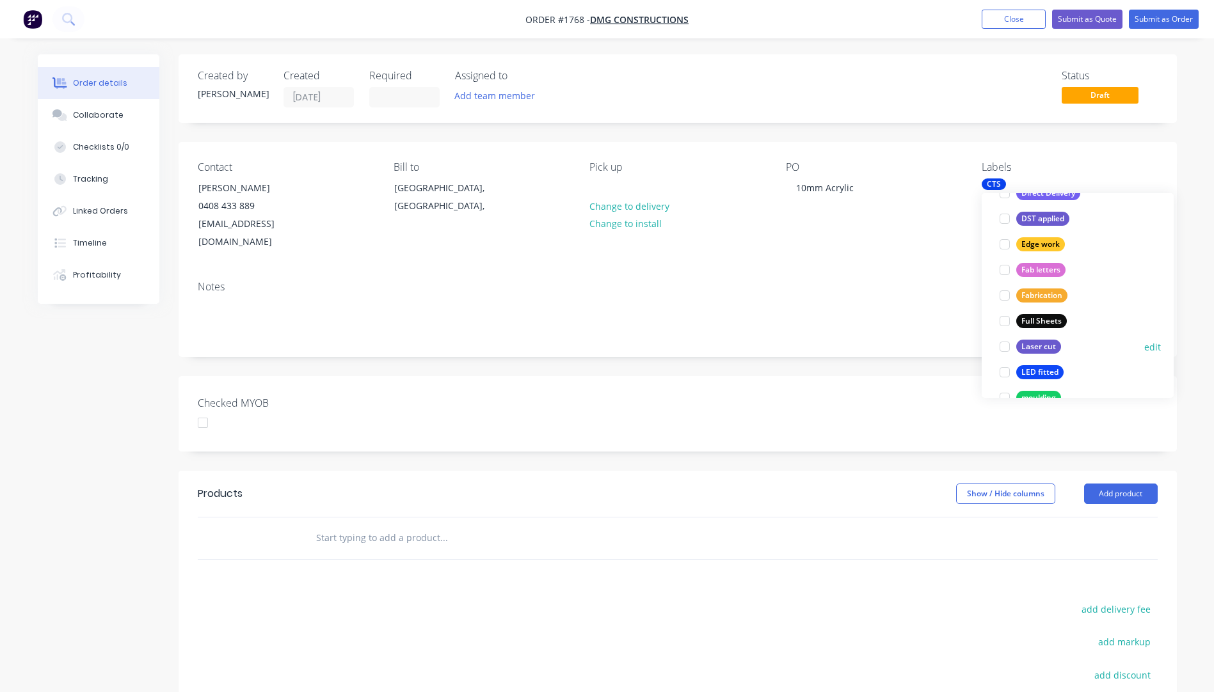
click at [1041, 344] on div "Laser cut" at bounding box center [1038, 347] width 45 height 14
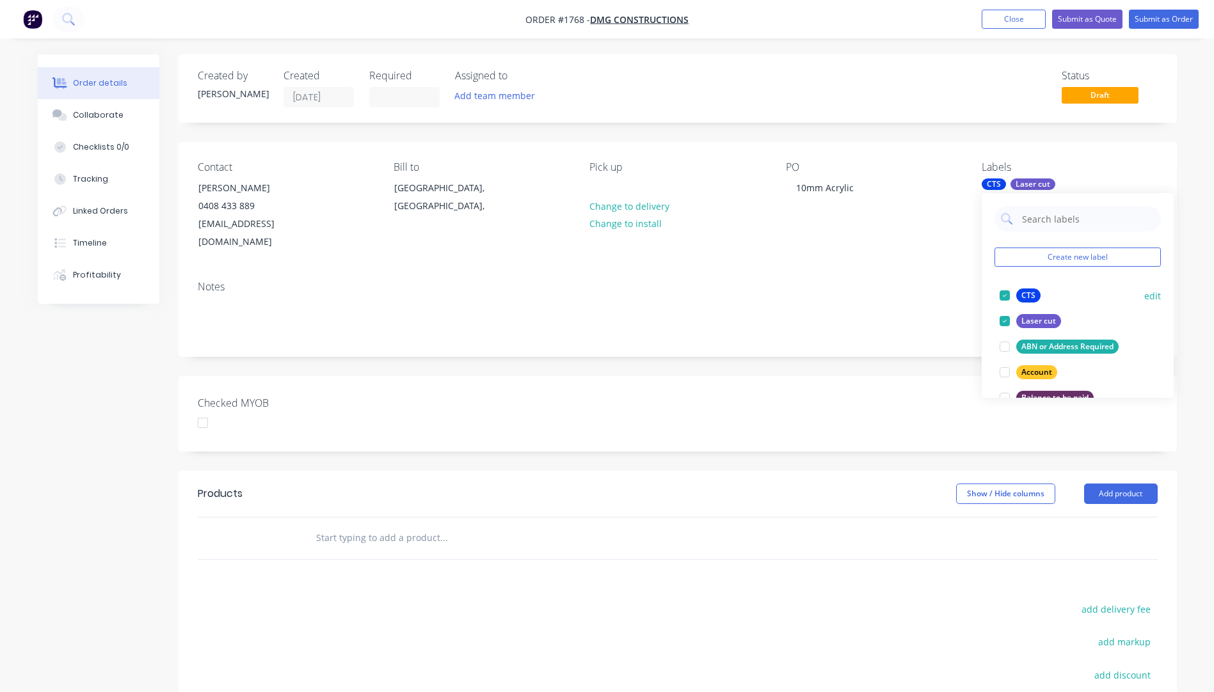
drag, startPoint x: 1005, startPoint y: 295, endPoint x: 985, endPoint y: 276, distance: 27.6
click at [1004, 296] on div at bounding box center [1005, 296] width 26 height 26
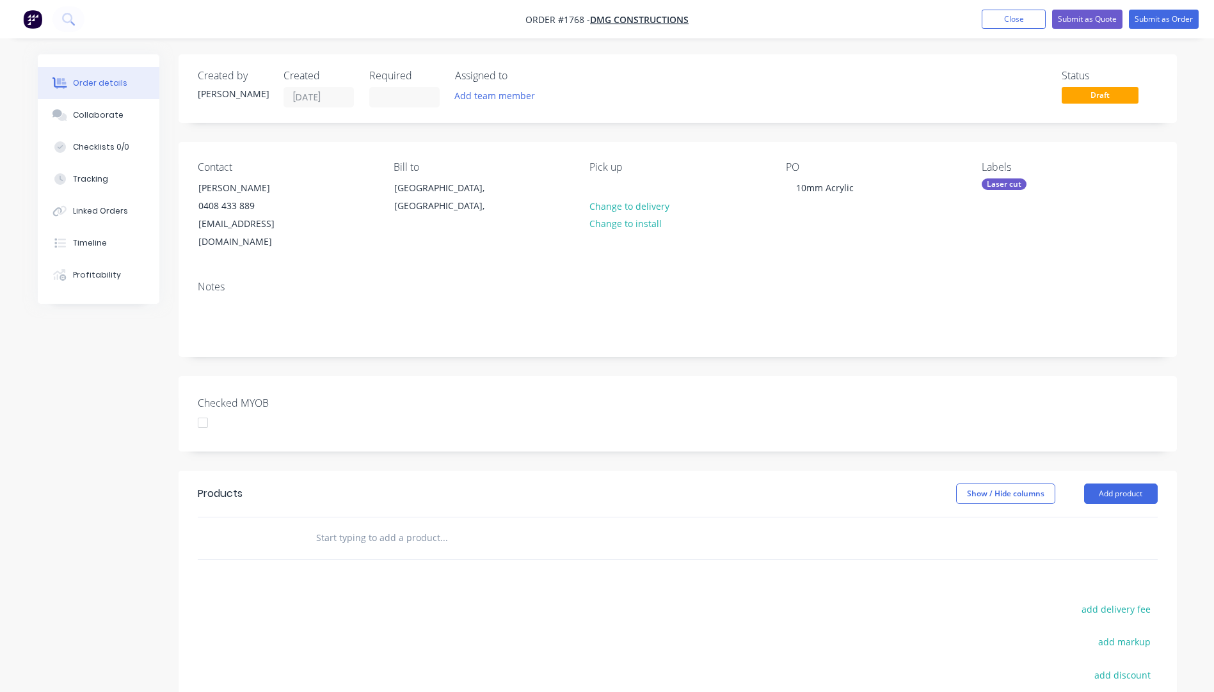
click at [956, 271] on div "Notes" at bounding box center [678, 314] width 998 height 86
click at [1105, 484] on button "Add product" at bounding box center [1121, 494] width 74 height 20
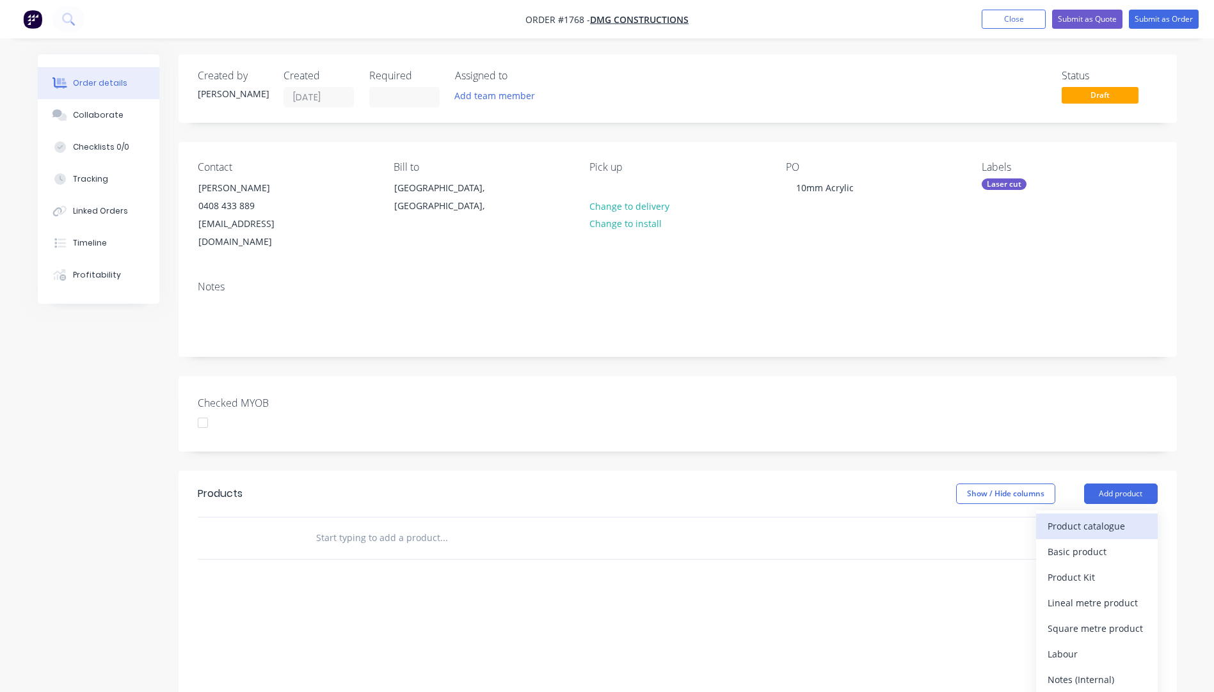
click at [1092, 517] on div "Product catalogue" at bounding box center [1097, 526] width 99 height 19
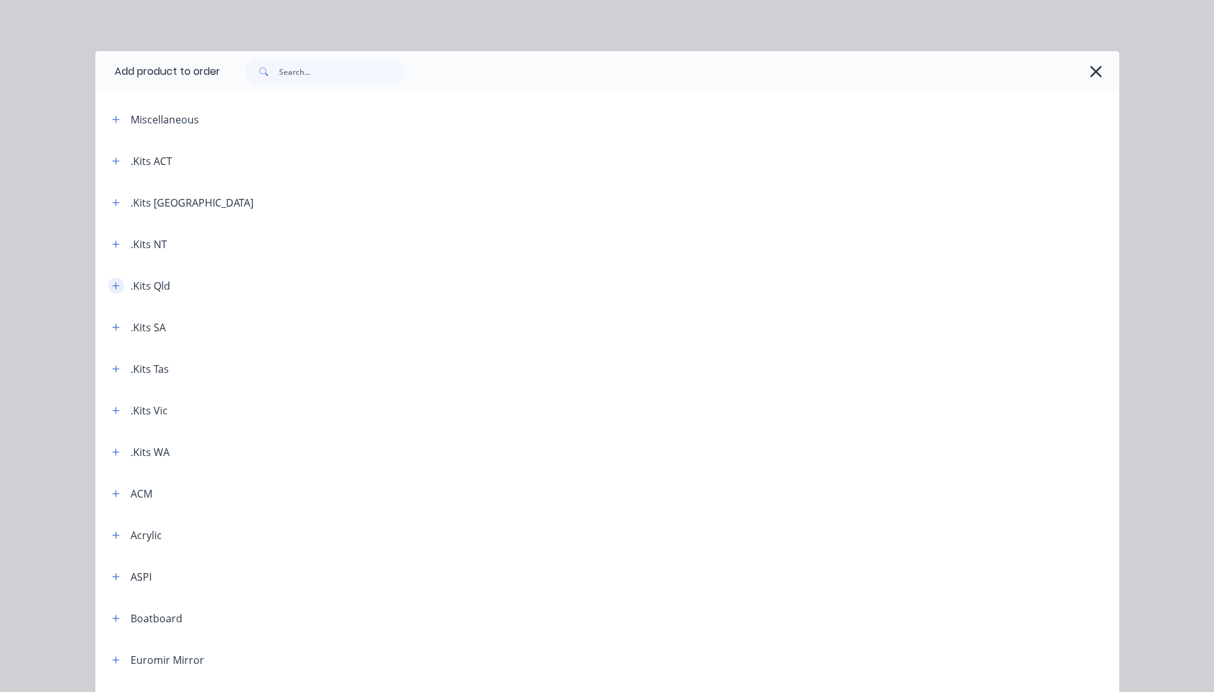
click at [112, 288] on icon "button" at bounding box center [116, 286] width 8 height 9
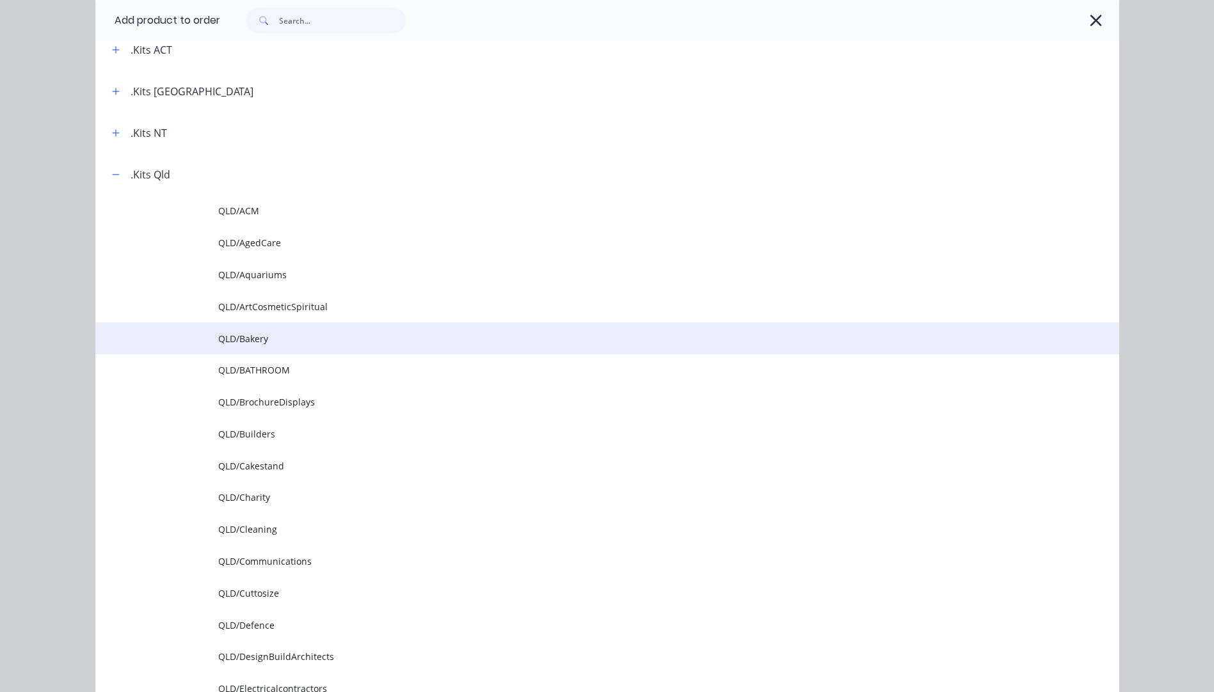
scroll to position [128, 0]
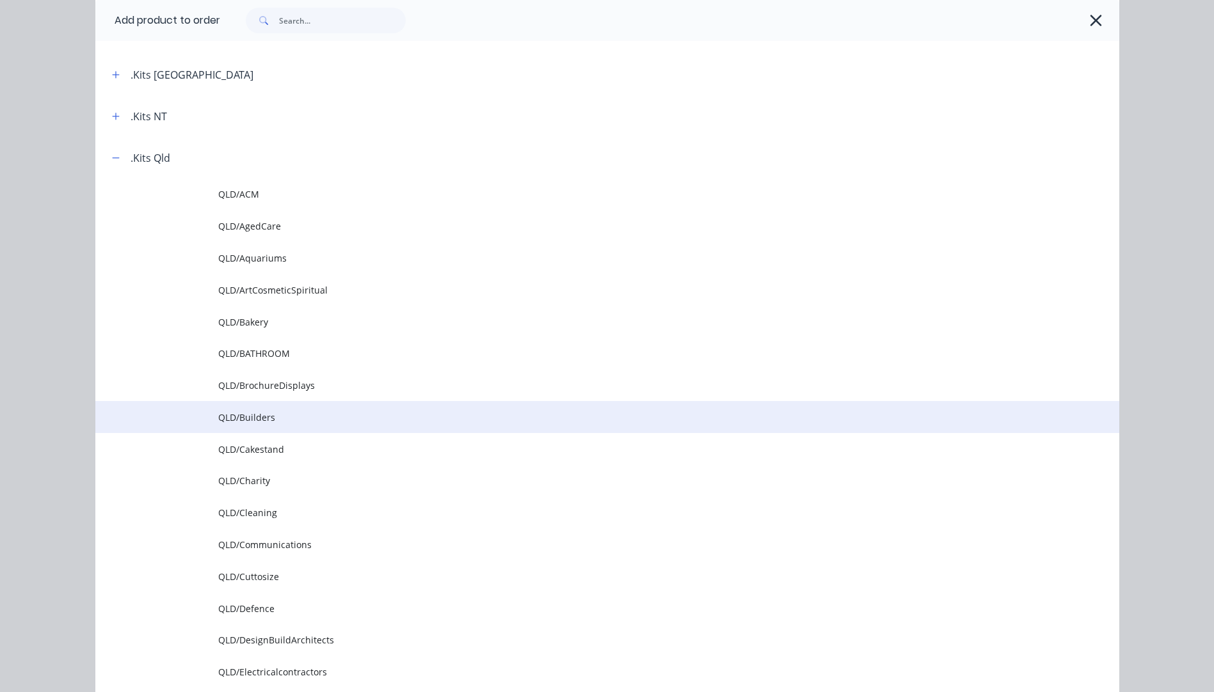
click at [255, 418] on span "QLD/Builders" at bounding box center [578, 417] width 721 height 13
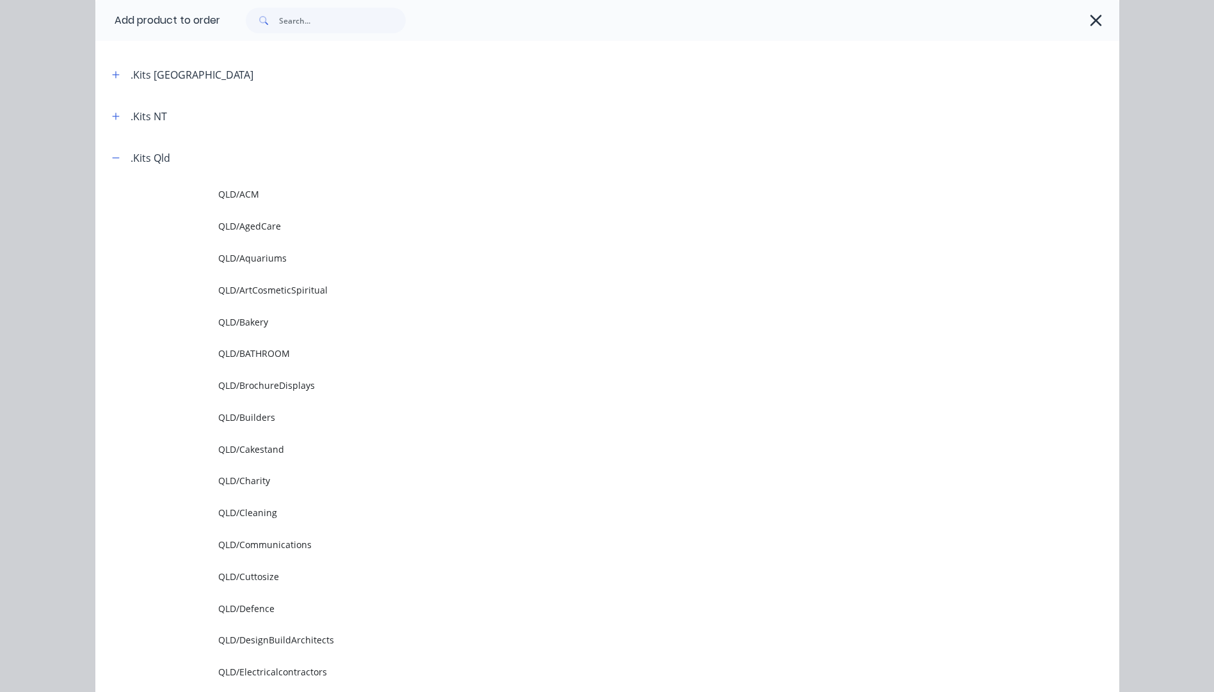
scroll to position [0, 0]
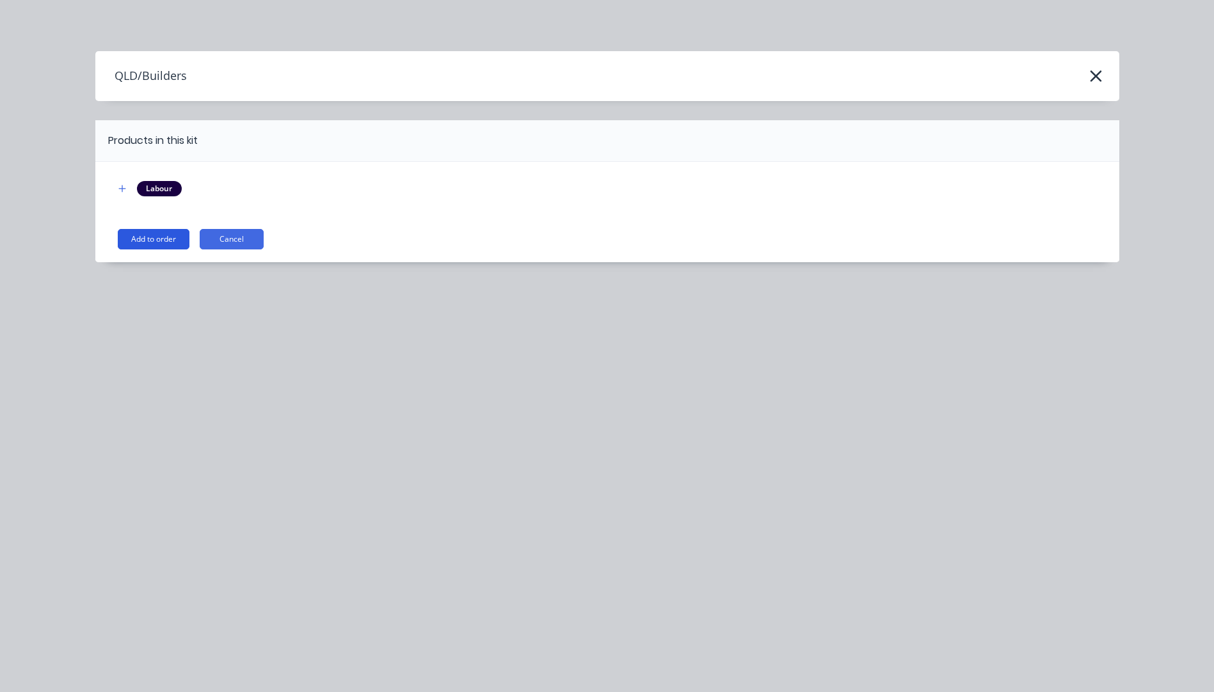
click at [140, 232] on button "Add to order" at bounding box center [154, 239] width 72 height 20
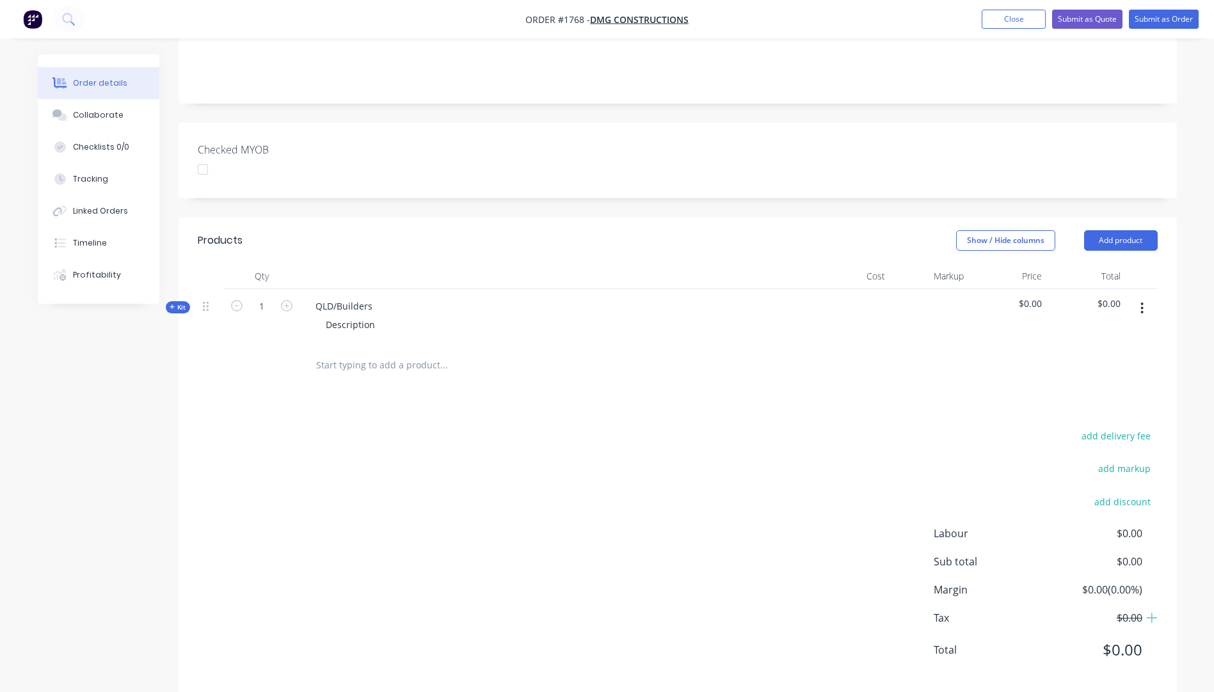
scroll to position [256, 0]
click at [171, 301] on icon "button" at bounding box center [173, 304] width 6 height 6
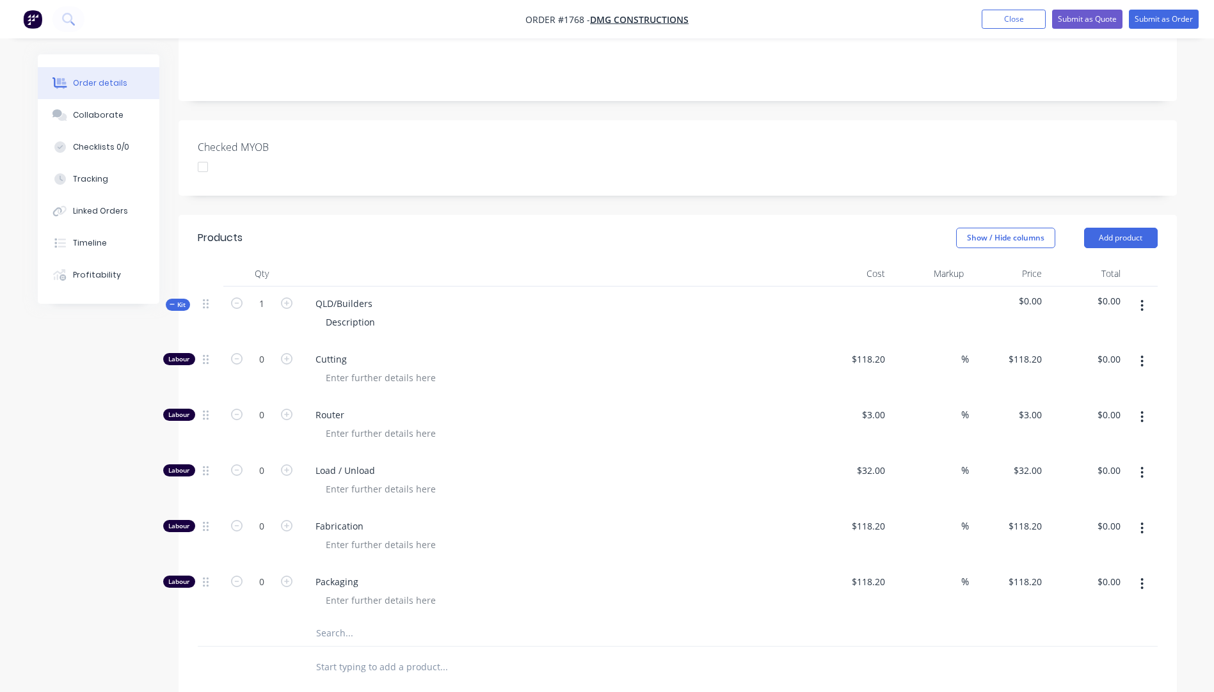
click at [330, 621] on input "text" at bounding box center [443, 634] width 256 height 26
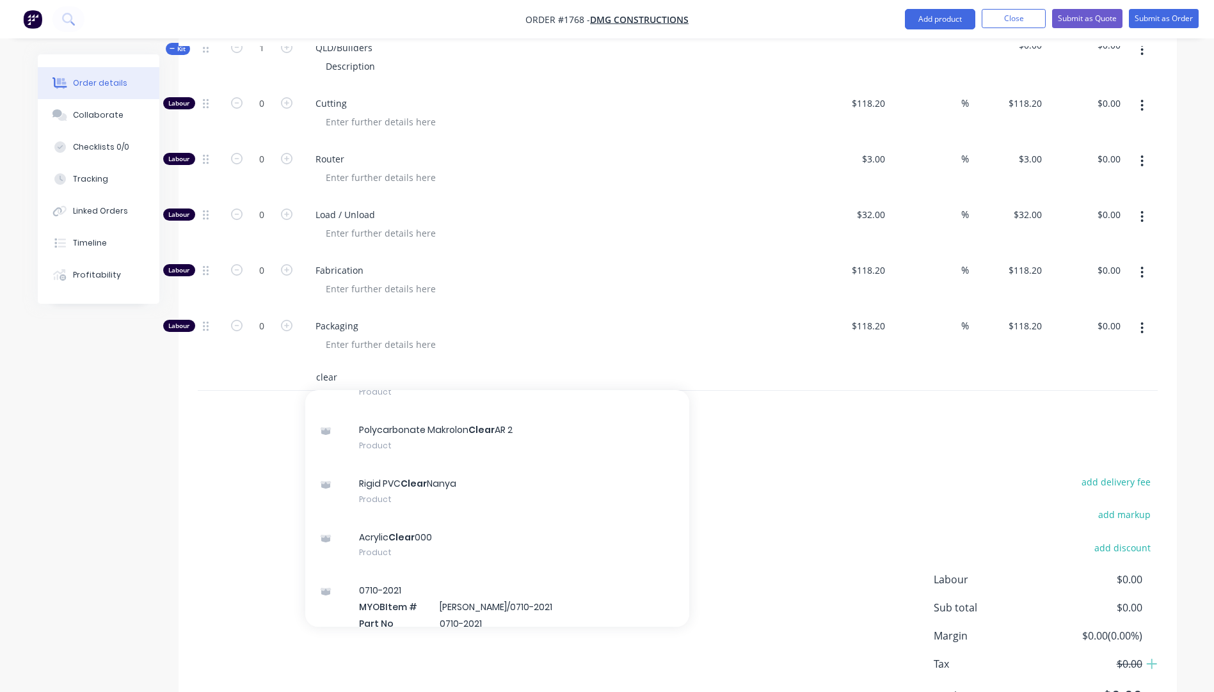
scroll to position [192, 0]
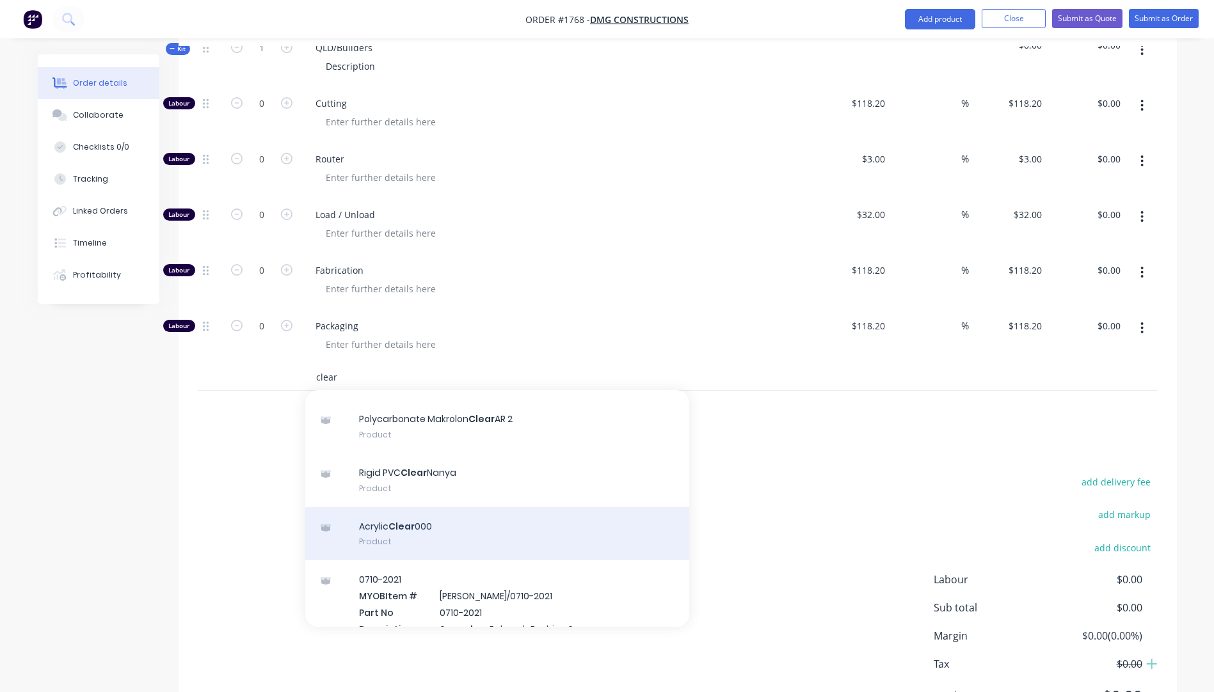
type input "clear"
click at [411, 512] on div "Acrylic Clear 000 Product" at bounding box center [497, 534] width 384 height 54
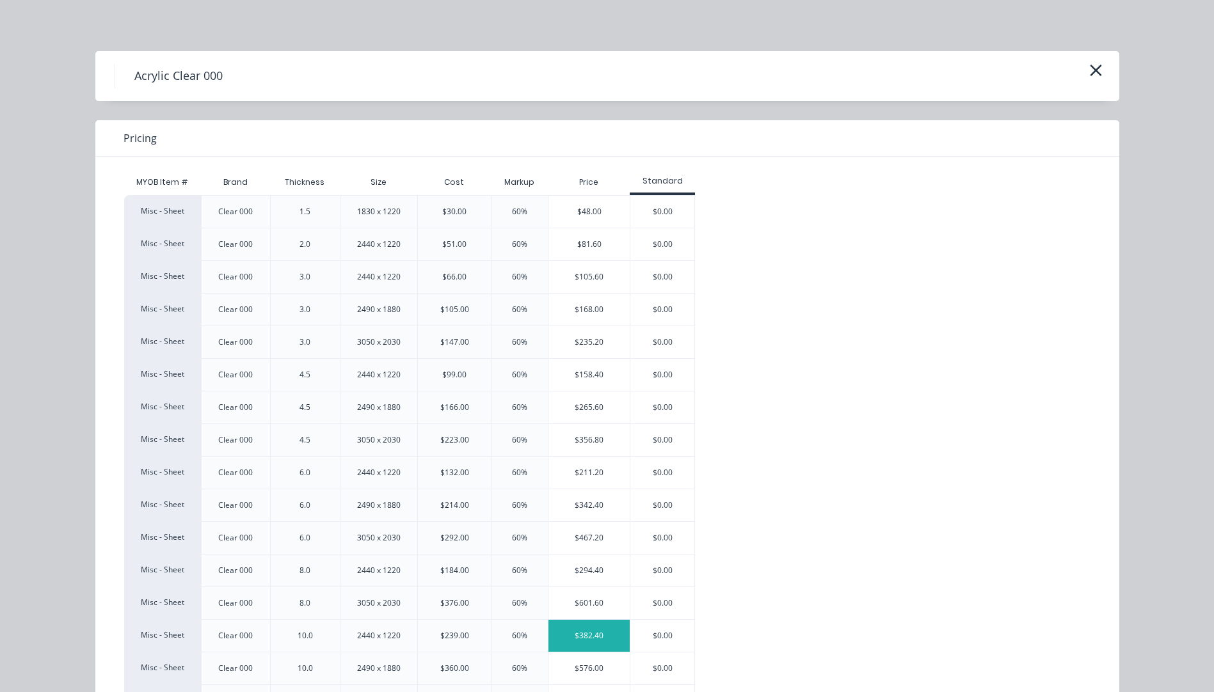
click at [607, 635] on div "$382.40" at bounding box center [588, 636] width 81 height 32
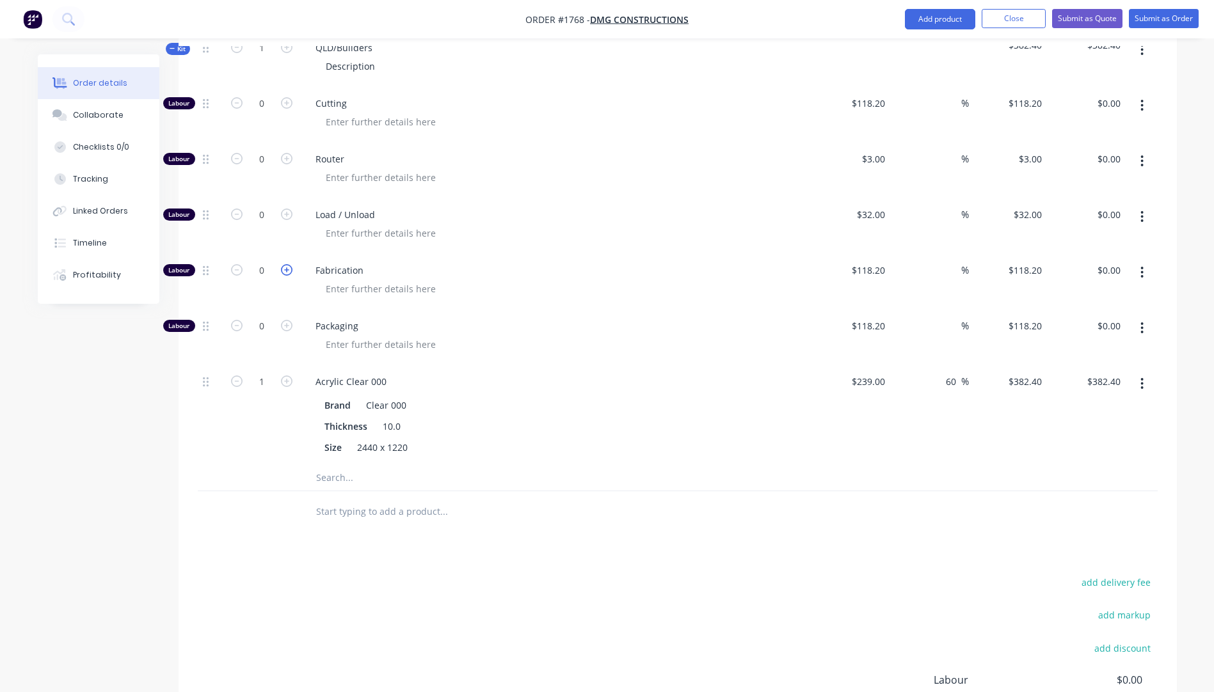
click at [286, 264] on icon "button" at bounding box center [287, 270] width 12 height 12
type input "1"
type input "$118.20"
click at [286, 209] on icon "button" at bounding box center [287, 215] width 12 height 12
type input "1"
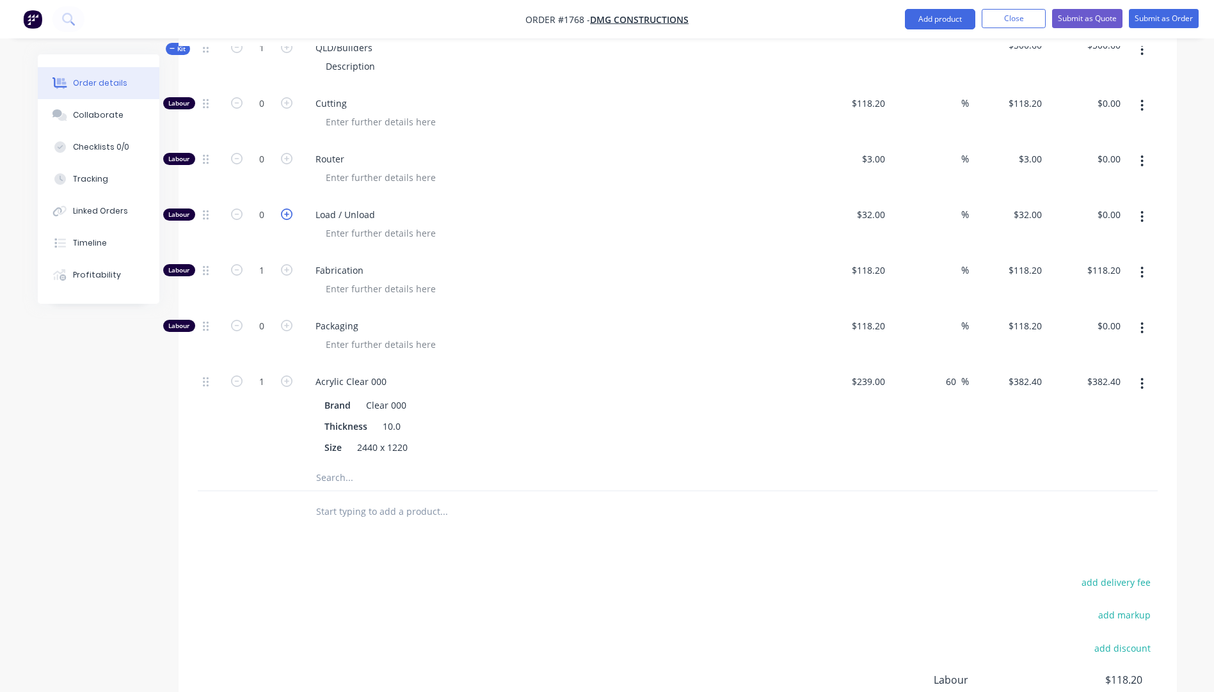
type input "$32.00"
click at [286, 209] on icon "button" at bounding box center [287, 215] width 12 height 12
type input "2"
type input "$64.00"
click at [286, 209] on icon "button" at bounding box center [287, 215] width 12 height 12
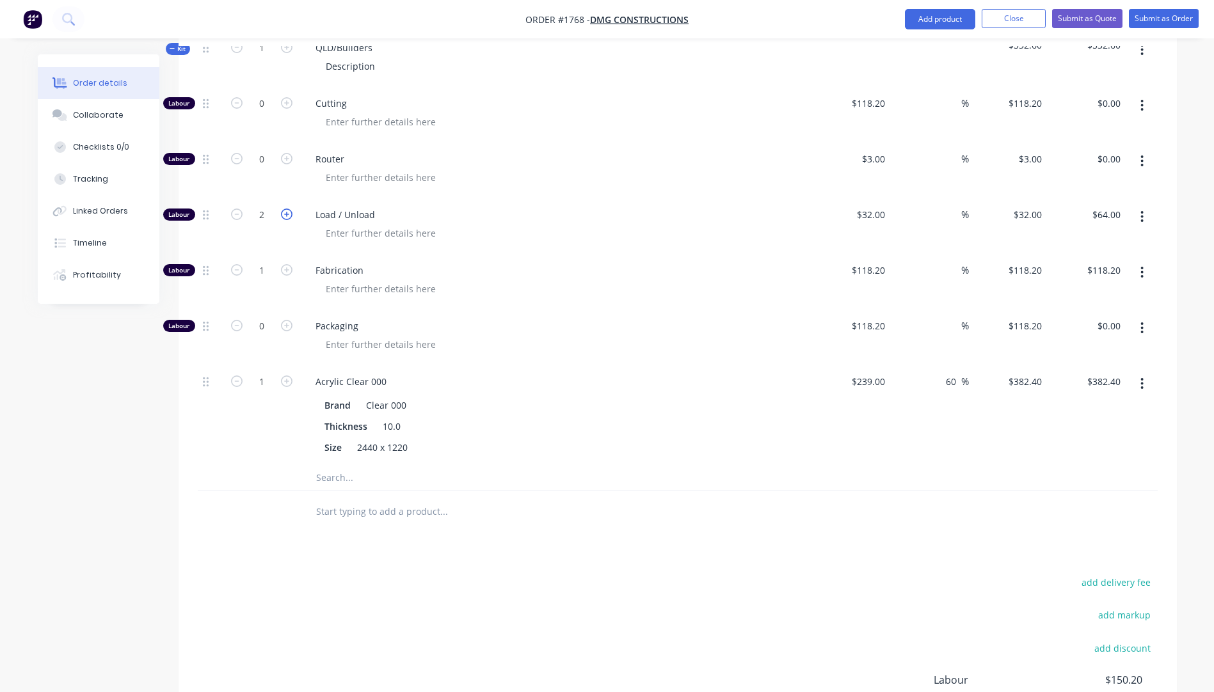
type input "3"
type input "$96.00"
click at [286, 209] on icon "button" at bounding box center [287, 215] width 12 height 12
type input "4"
type input "$128.00"
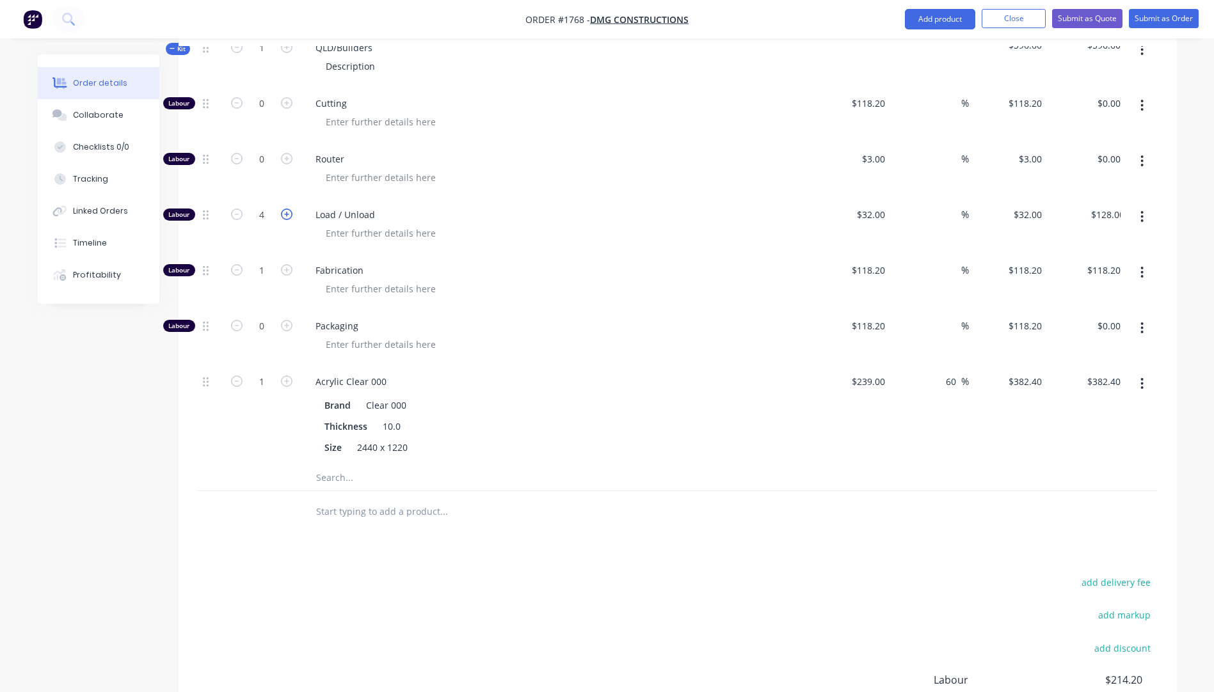
click at [286, 209] on icon "button" at bounding box center [287, 215] width 12 height 12
type input "5"
type input "$160.00"
click at [286, 209] on icon "button" at bounding box center [287, 215] width 12 height 12
type input "6"
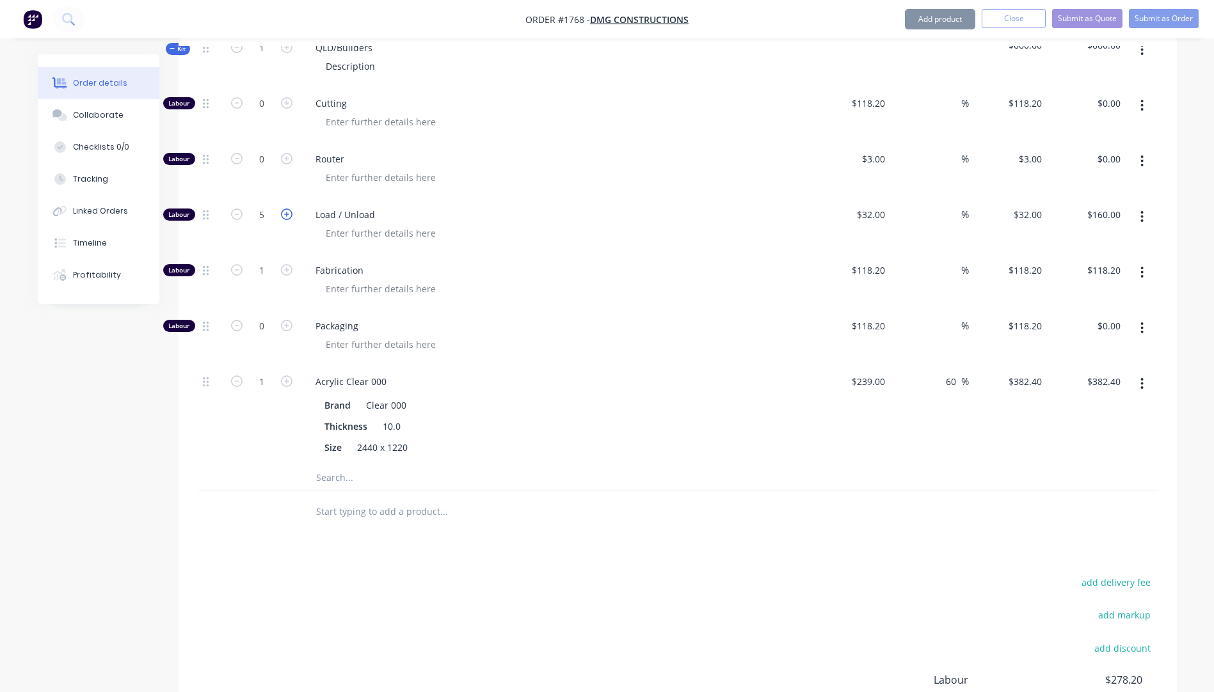
type input "$192.00"
click at [286, 209] on icon "button" at bounding box center [287, 215] width 12 height 12
type input "7"
type input "$224.00"
click at [286, 209] on icon "button" at bounding box center [287, 215] width 12 height 12
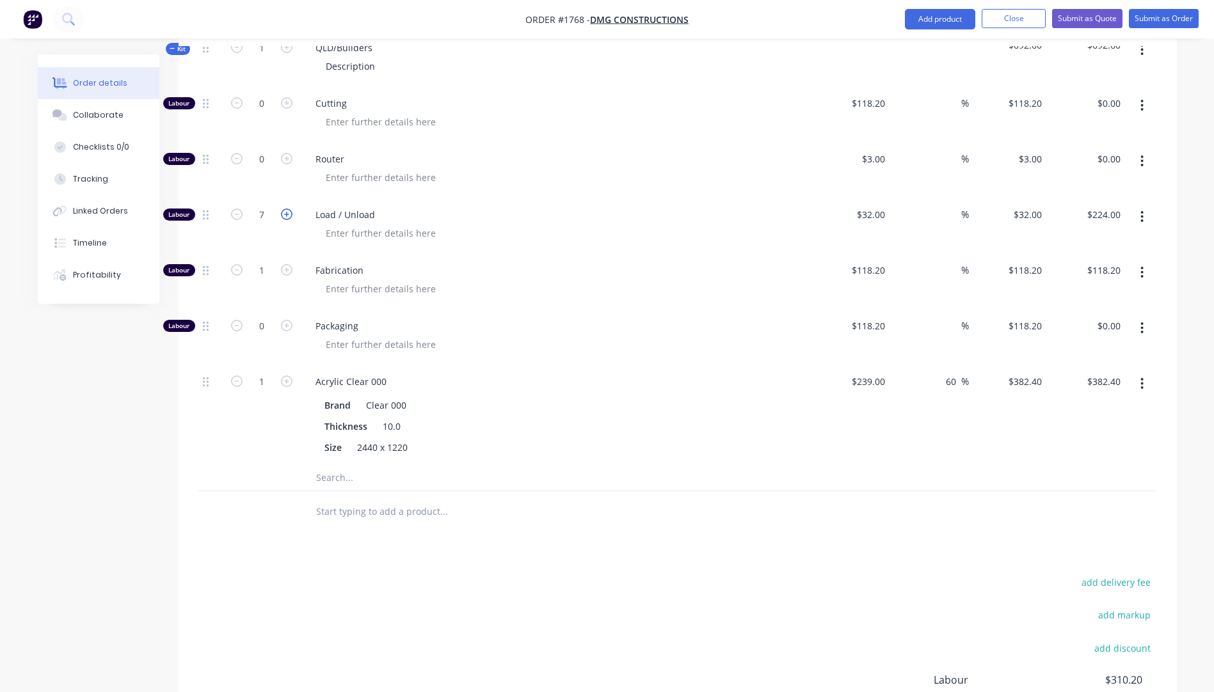
type input "8"
type input "$256.00"
click at [286, 209] on icon "button" at bounding box center [287, 215] width 12 height 12
type input "9"
type input "$288.00"
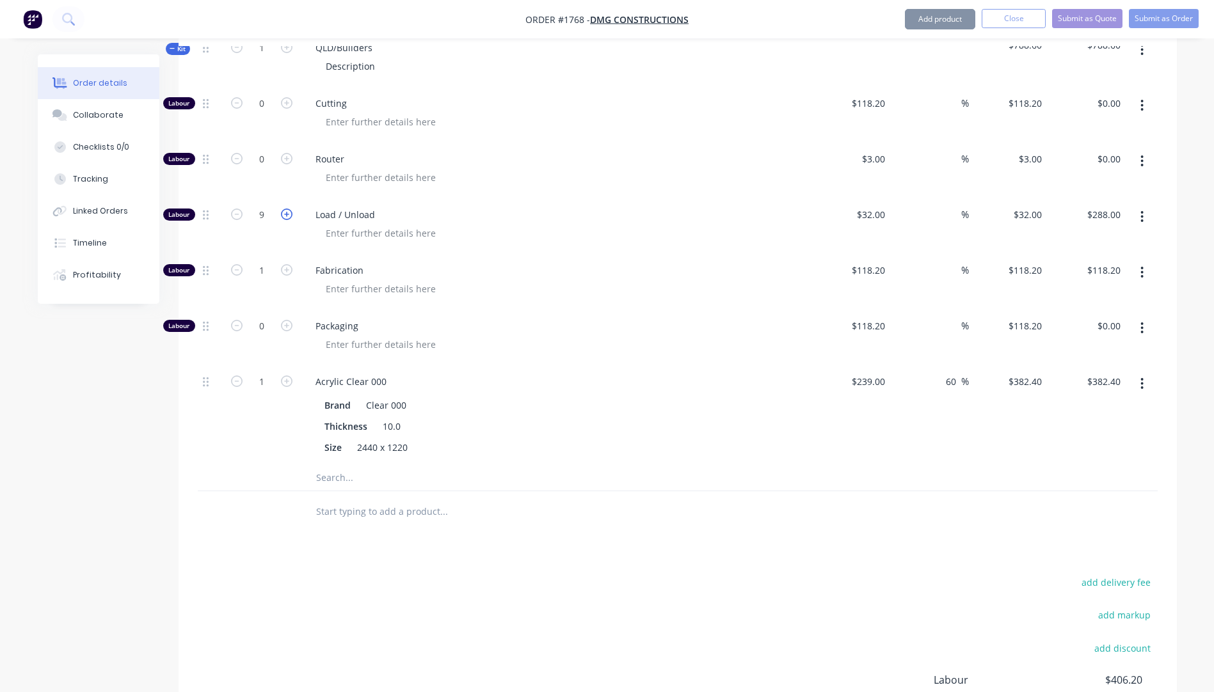
click at [286, 209] on icon "button" at bounding box center [287, 215] width 12 height 12
type input "10"
type input "$320.00"
click at [516, 264] on span "Fabrication" at bounding box center [560, 270] width 491 height 13
click at [234, 264] on icon "button" at bounding box center [237, 270] width 12 height 12
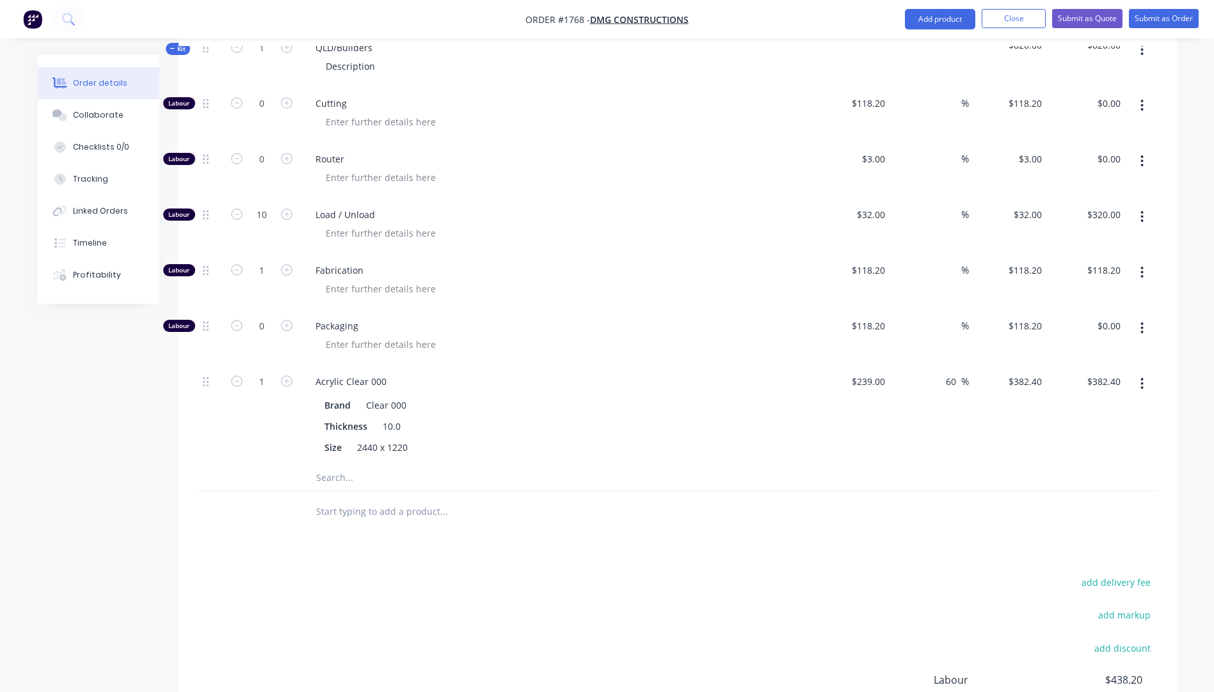
type input "0"
type input "$0.00"
click at [266, 205] on input "10" at bounding box center [261, 214] width 33 height 19
type input "1"
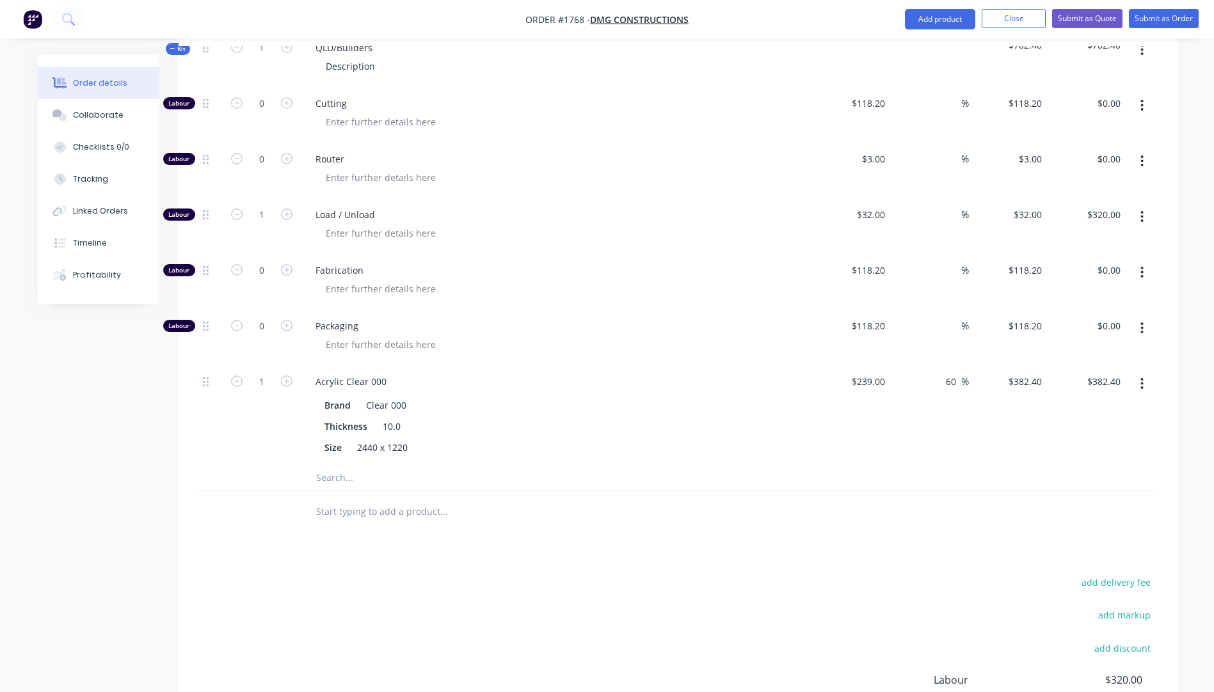
type input "$32.00"
drag, startPoint x: 489, startPoint y: 213, endPoint x: 454, endPoint y: 201, distance: 36.6
click at [486, 224] on div at bounding box center [560, 233] width 491 height 19
click at [260, 150] on input "0" at bounding box center [261, 159] width 33 height 19
type input "10"
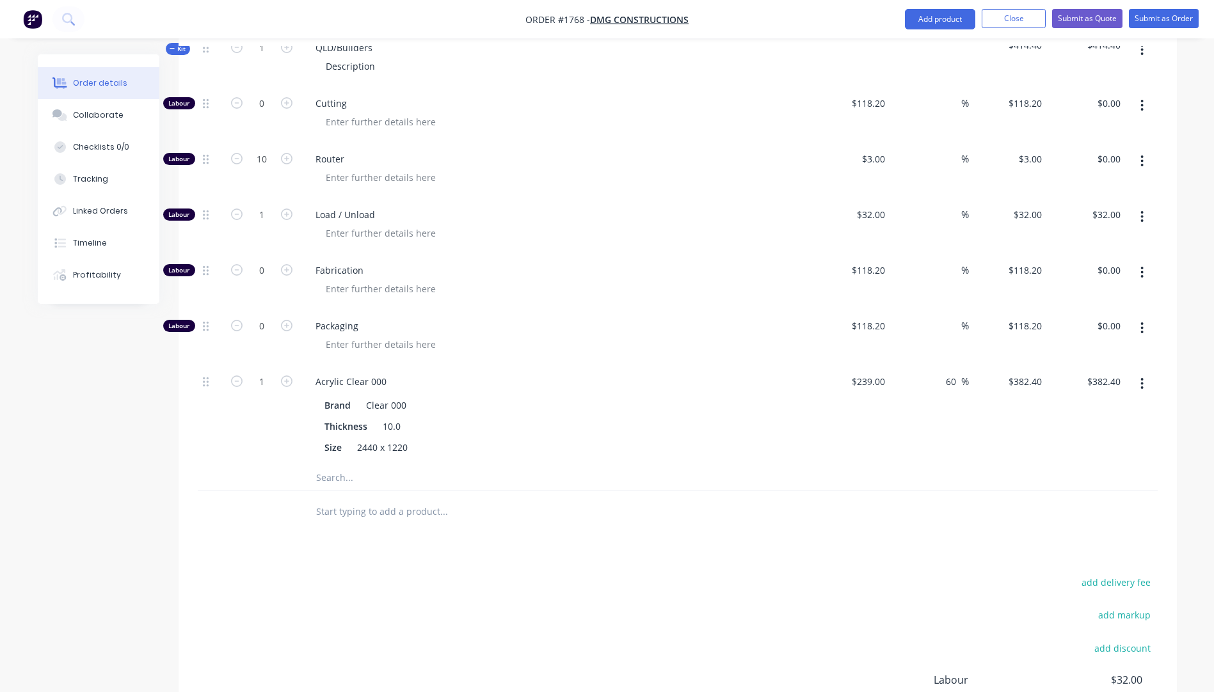
type input "$30.00"
click at [549, 176] on div "Router" at bounding box center [556, 170] width 512 height 56
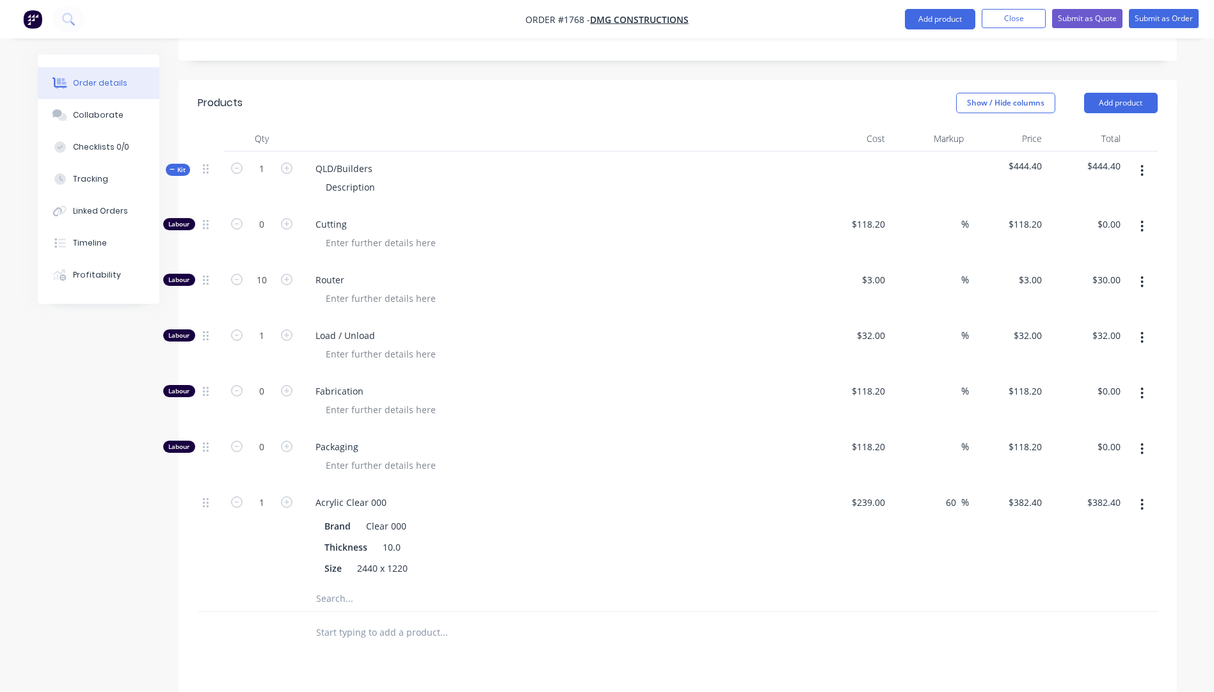
scroll to position [384, 0]
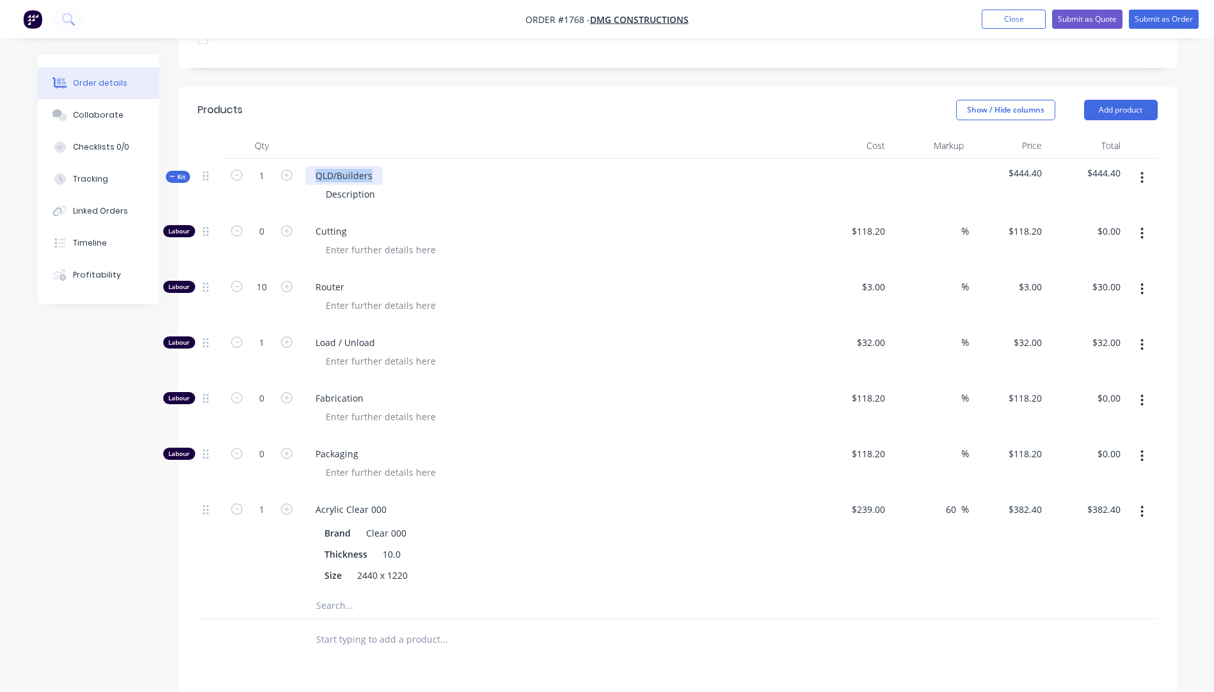
drag, startPoint x: 374, startPoint y: 159, endPoint x: 315, endPoint y: 162, distance: 59.0
click at [315, 166] on div "QLD/Builders" at bounding box center [343, 175] width 77 height 19
drag, startPoint x: 383, startPoint y: 175, endPoint x: 326, endPoint y: 179, distance: 57.1
click at [326, 185] on div "Description" at bounding box center [350, 194] width 70 height 19
click at [361, 185] on div "Description" at bounding box center [350, 194] width 70 height 19
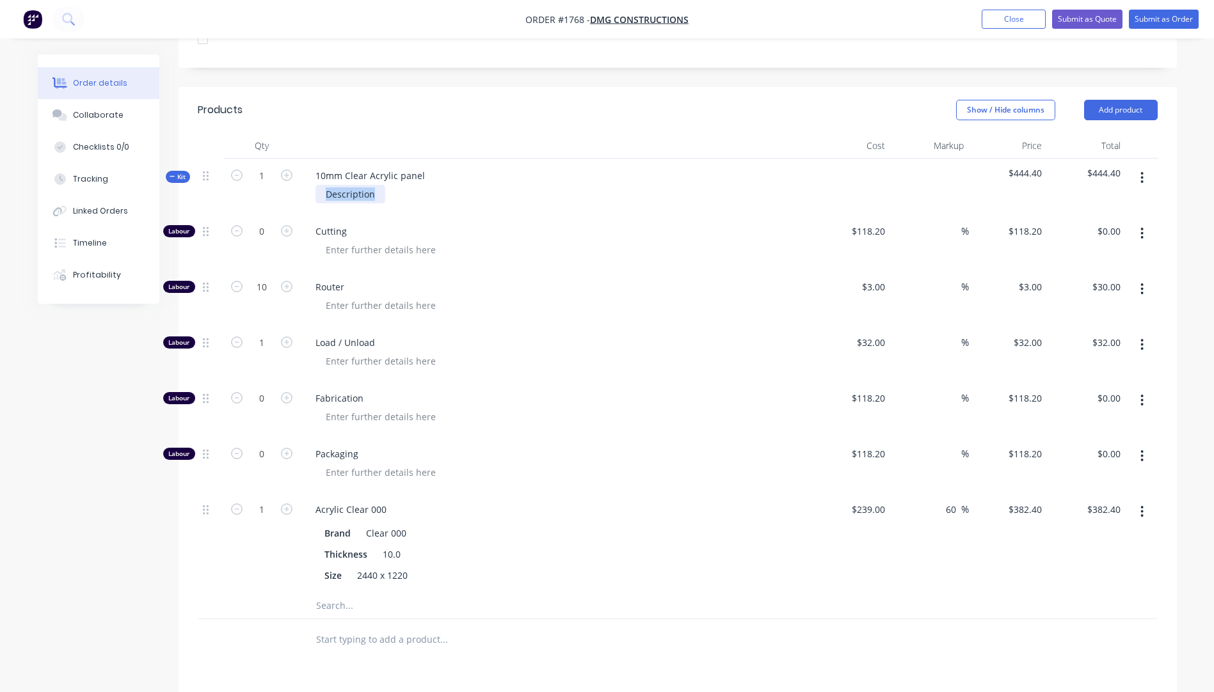
click at [361, 185] on div "Description" at bounding box center [350, 194] width 70 height 19
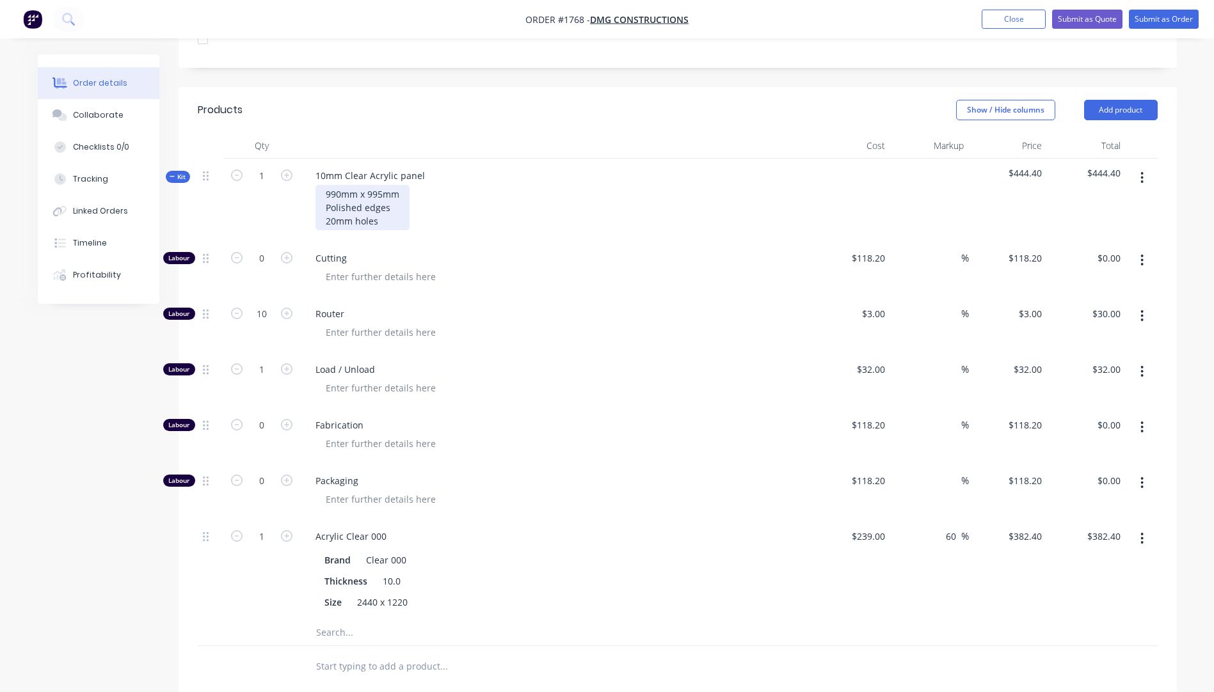
click at [326, 204] on div "990mm x 995mm Polished edges 20mm holes" at bounding box center [362, 207] width 94 height 45
click at [502, 251] on span "Cutting" at bounding box center [560, 257] width 491 height 13
click at [1029, 18] on button "Close" at bounding box center [1014, 19] width 64 height 19
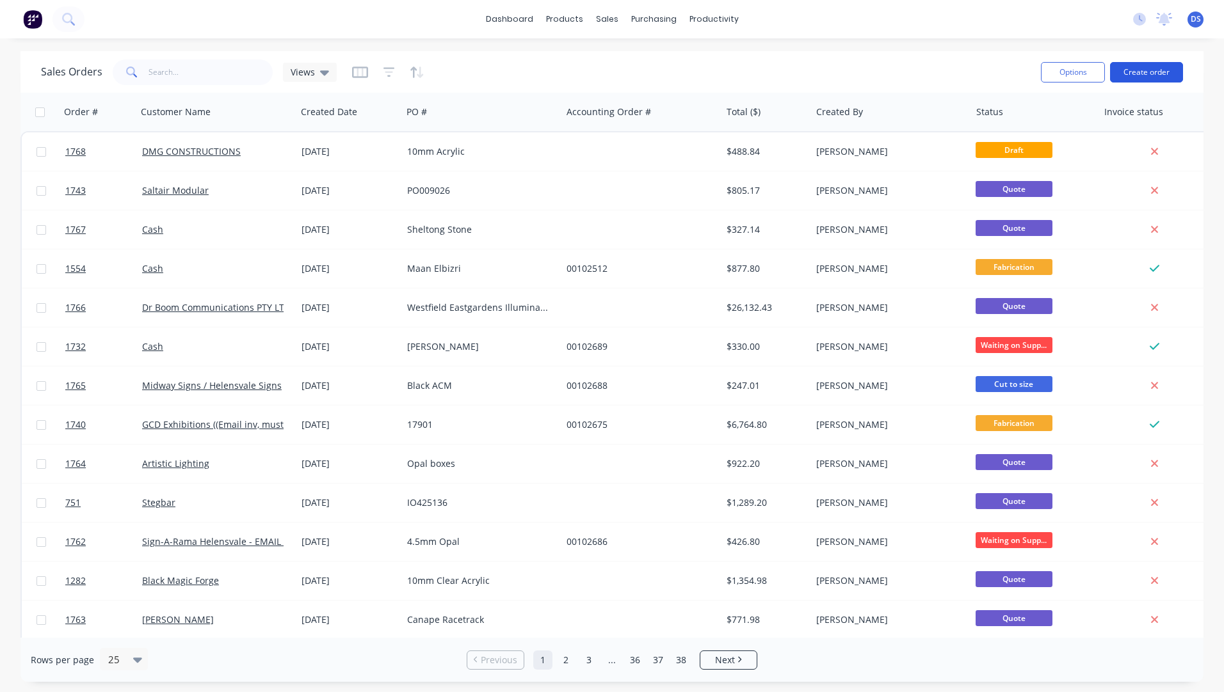
click at [1142, 78] on button "Create order" at bounding box center [1146, 72] width 73 height 20
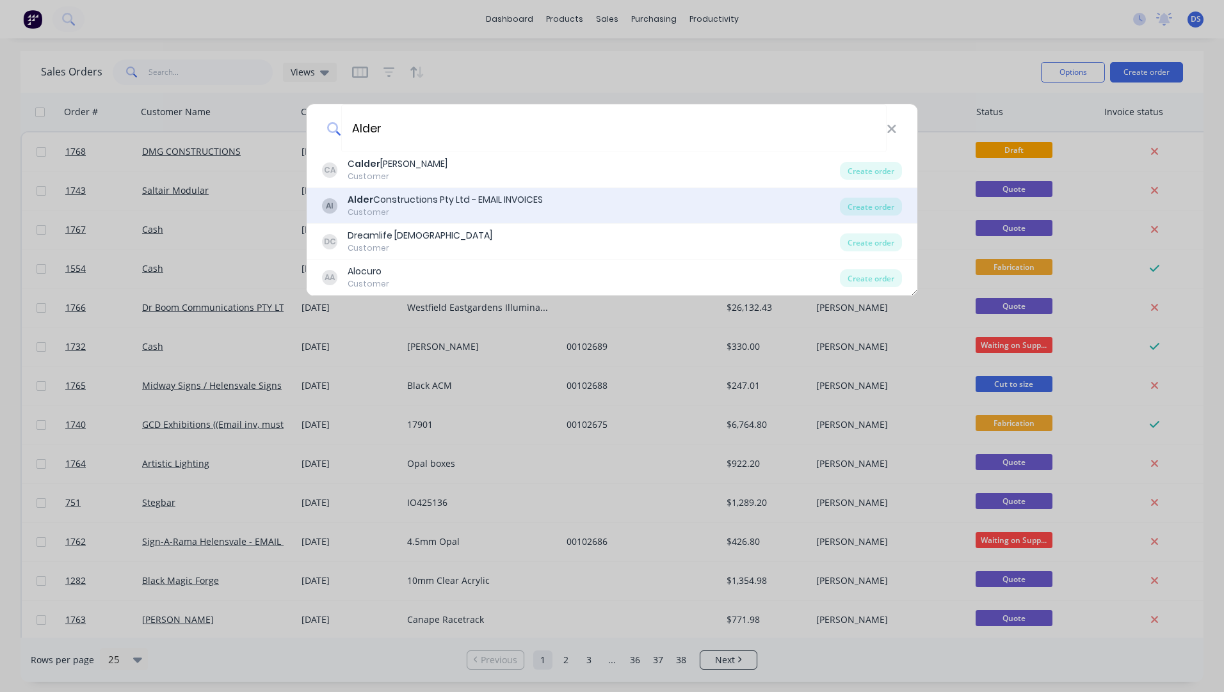
type input "Alder"
click at [410, 212] on div "Customer" at bounding box center [444, 213] width 195 height 12
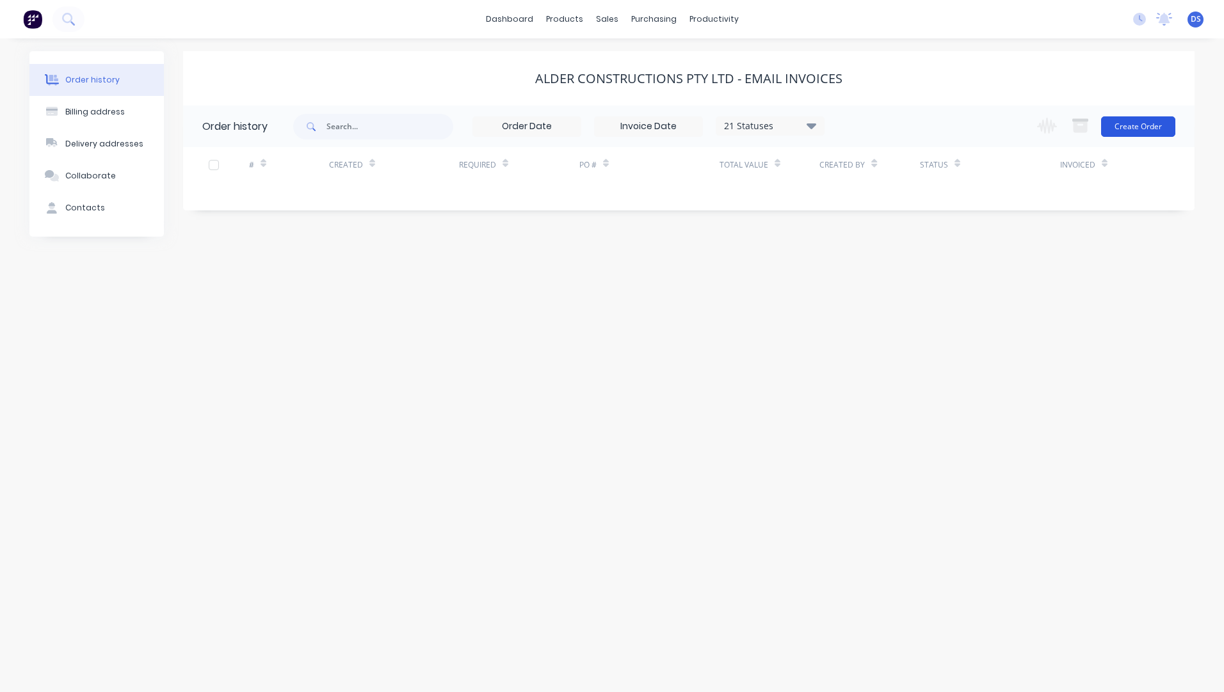
click at [1144, 132] on button "Create Order" at bounding box center [1138, 126] width 74 height 20
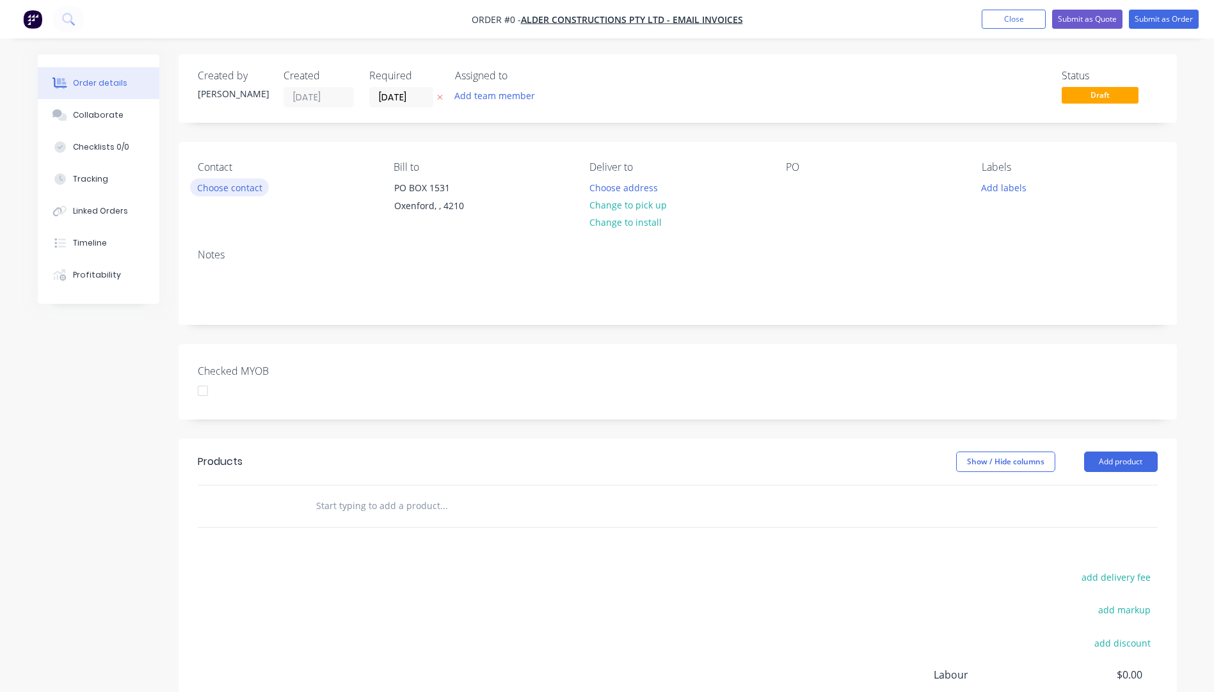
click at [229, 187] on button "Choose contact" at bounding box center [229, 187] width 79 height 17
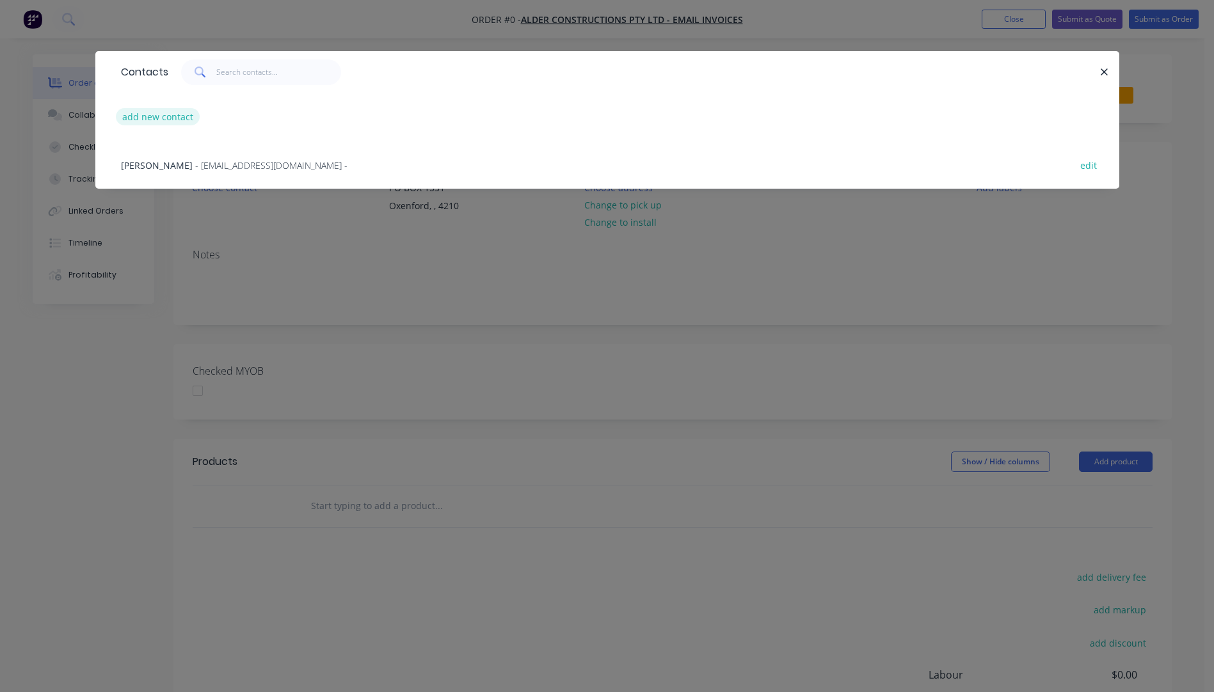
click at [163, 113] on button "add new contact" at bounding box center [158, 116] width 84 height 17
select select "AU"
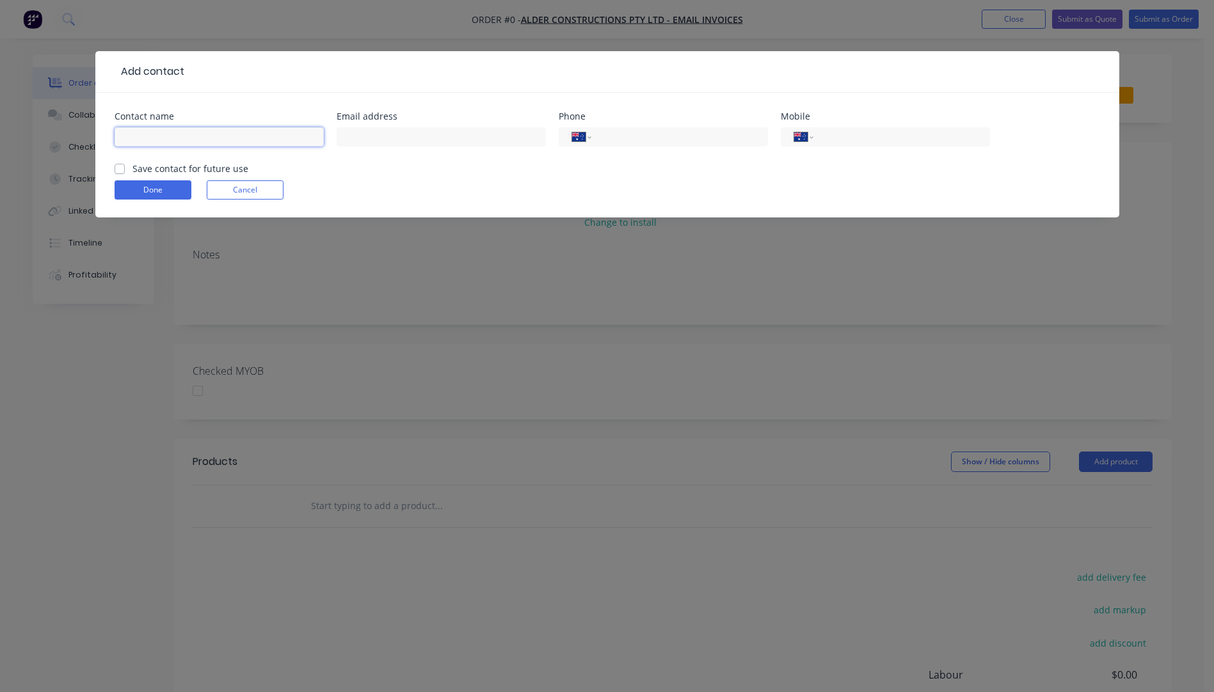
click at [156, 135] on input "text" at bounding box center [219, 136] width 209 height 19
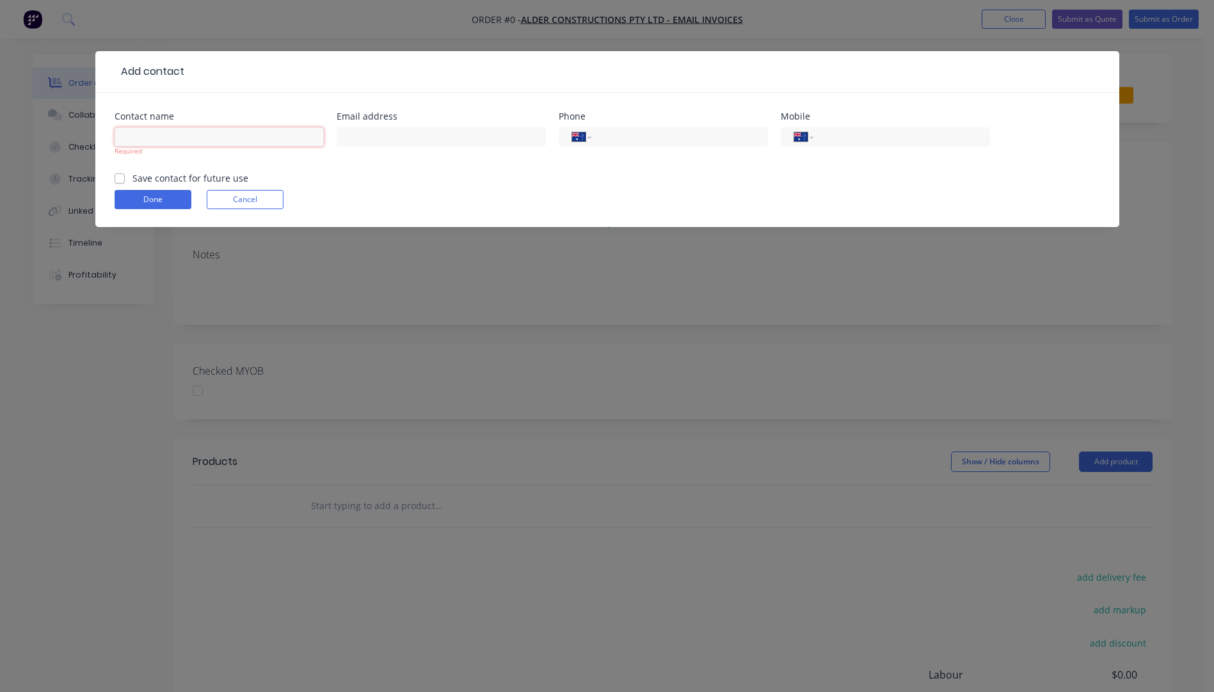
paste input "[PERSON_NAME]"
type input "[PERSON_NAME]"
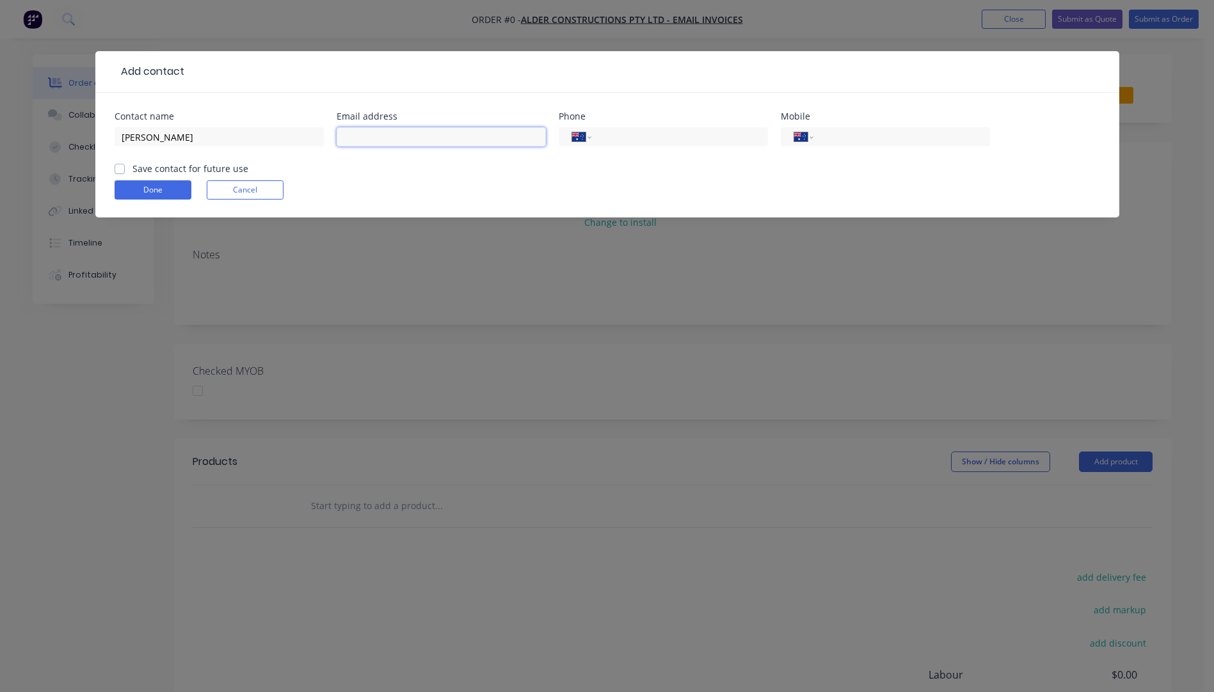
paste input "[PERSON_NAME][EMAIL_ADDRESS][DOMAIN_NAME] | 0404 532 135"
drag, startPoint x: 540, startPoint y: 135, endPoint x: 483, endPoint y: 138, distance: 57.0
click at [483, 138] on input "[PERSON_NAME][EMAIL_ADDRESS][DOMAIN_NAME] | 0404 532 135" at bounding box center [441, 136] width 209 height 19
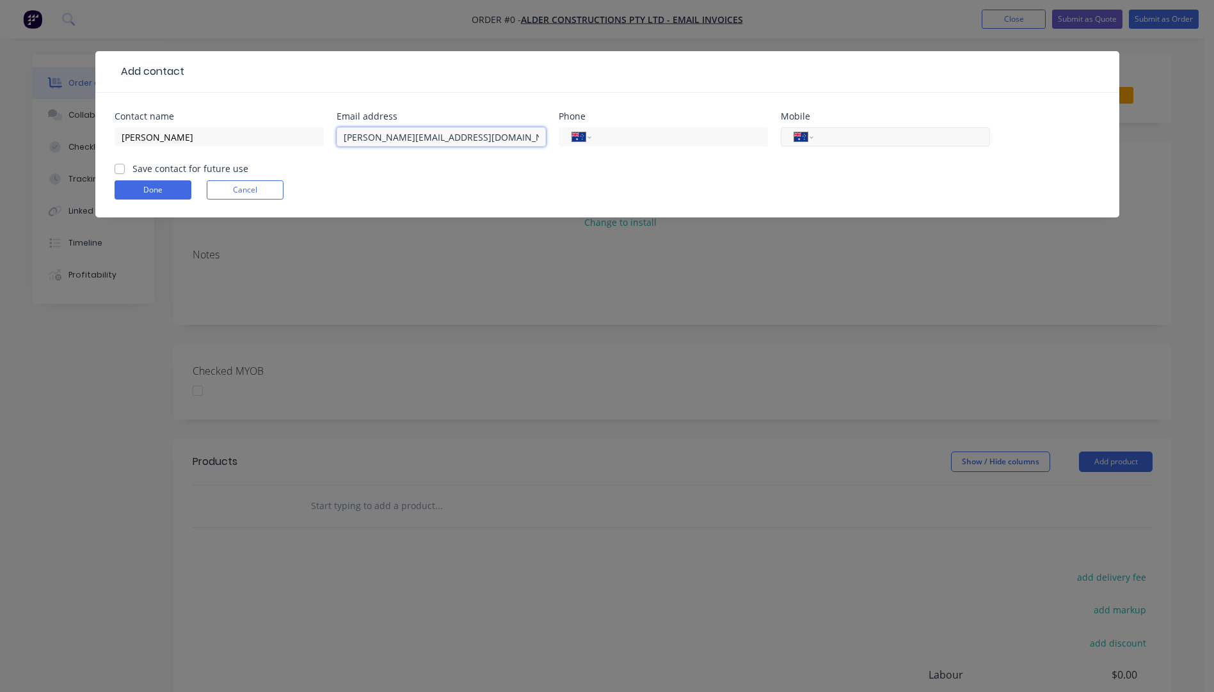
type input "[PERSON_NAME][EMAIL_ADDRESS][DOMAIN_NAME] |"
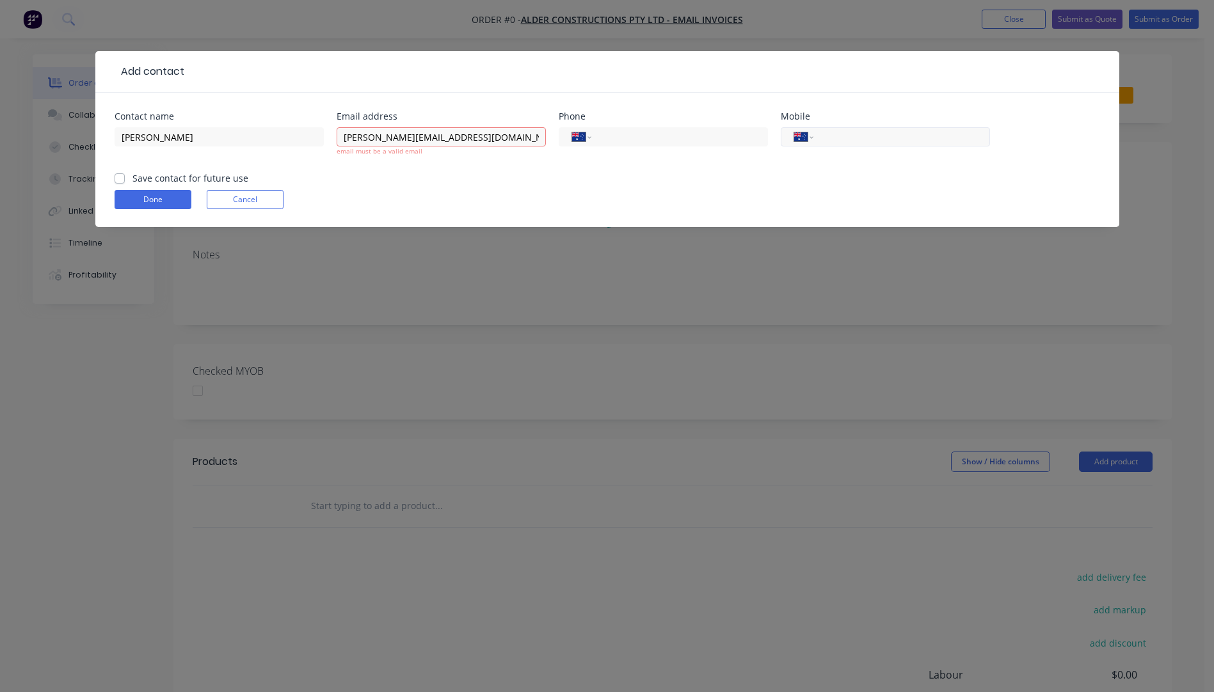
paste input "0404 532 135"
type input "0404 532 135"
click at [508, 139] on input "[PERSON_NAME][EMAIL_ADDRESS][DOMAIN_NAME] |" at bounding box center [441, 136] width 209 height 19
type input "[PERSON_NAME][EMAIL_ADDRESS][DOMAIN_NAME]"
click at [136, 202] on form "Contact name [PERSON_NAME] Email address [EMAIL_ADDRESS][DOMAIN_NAME] email mus…" at bounding box center [607, 169] width 985 height 115
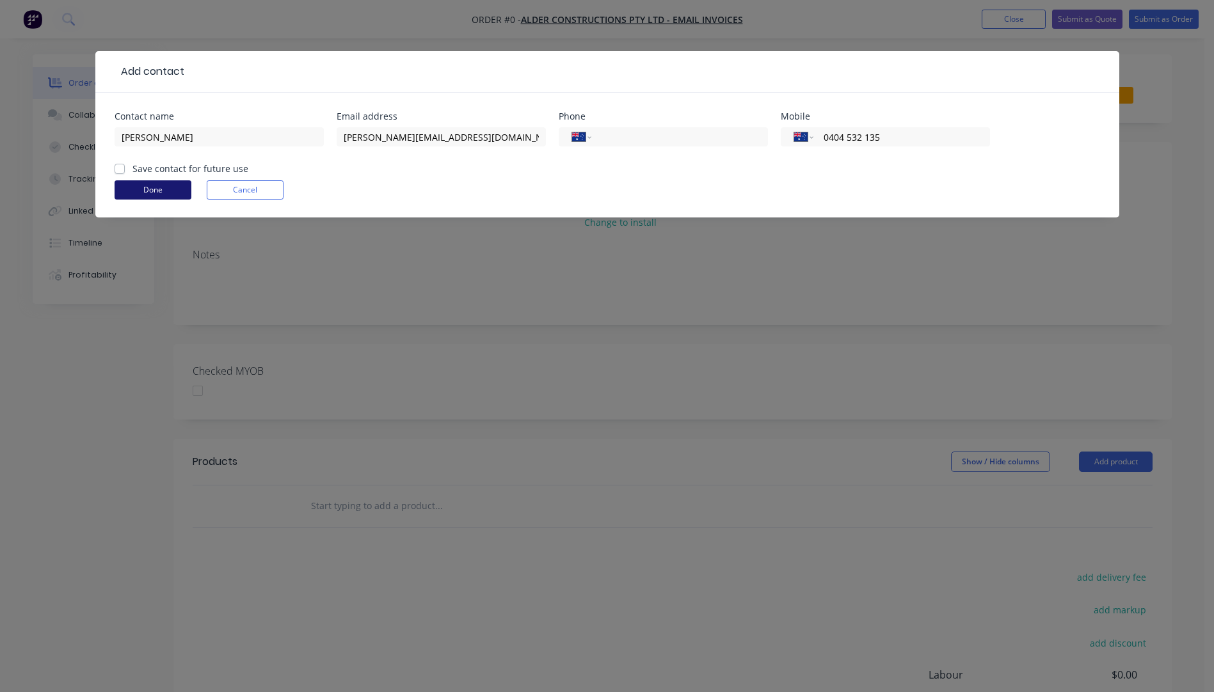
click at [153, 186] on button "Done" at bounding box center [153, 189] width 77 height 19
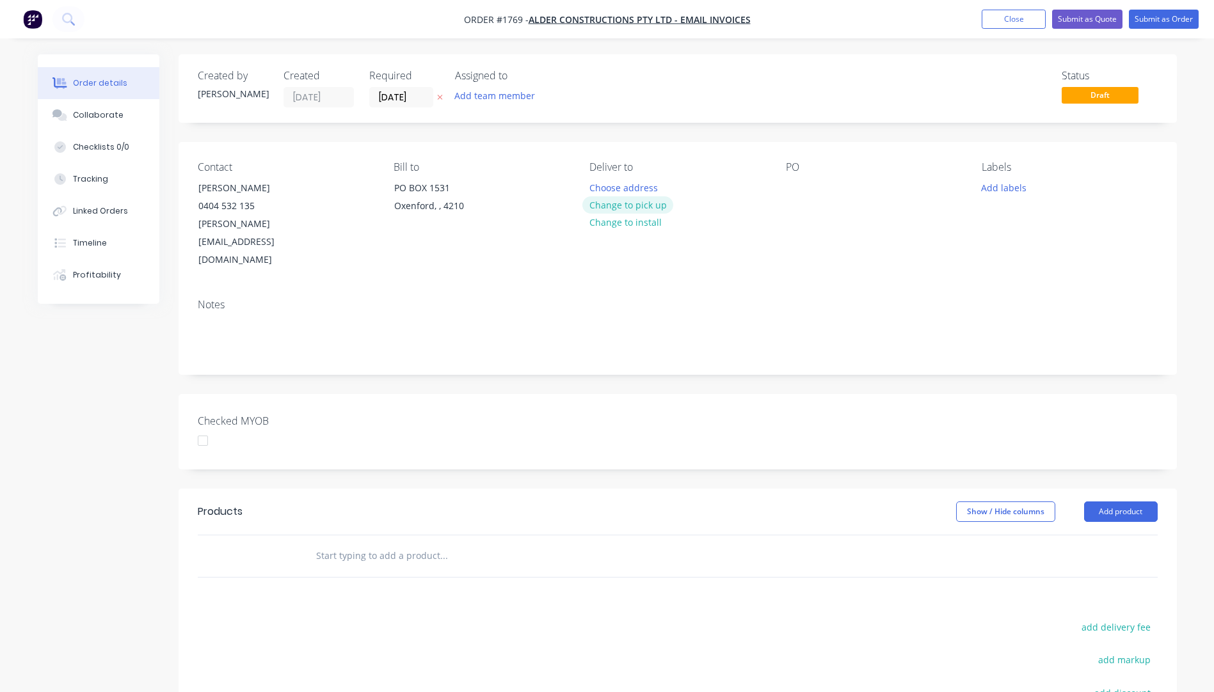
click at [653, 205] on button "Change to pick up" at bounding box center [627, 204] width 91 height 17
click at [792, 189] on div at bounding box center [796, 188] width 20 height 19
click at [440, 101] on icon "button" at bounding box center [440, 97] width 6 height 8
click at [983, 190] on button "Add labels" at bounding box center [1004, 187] width 59 height 17
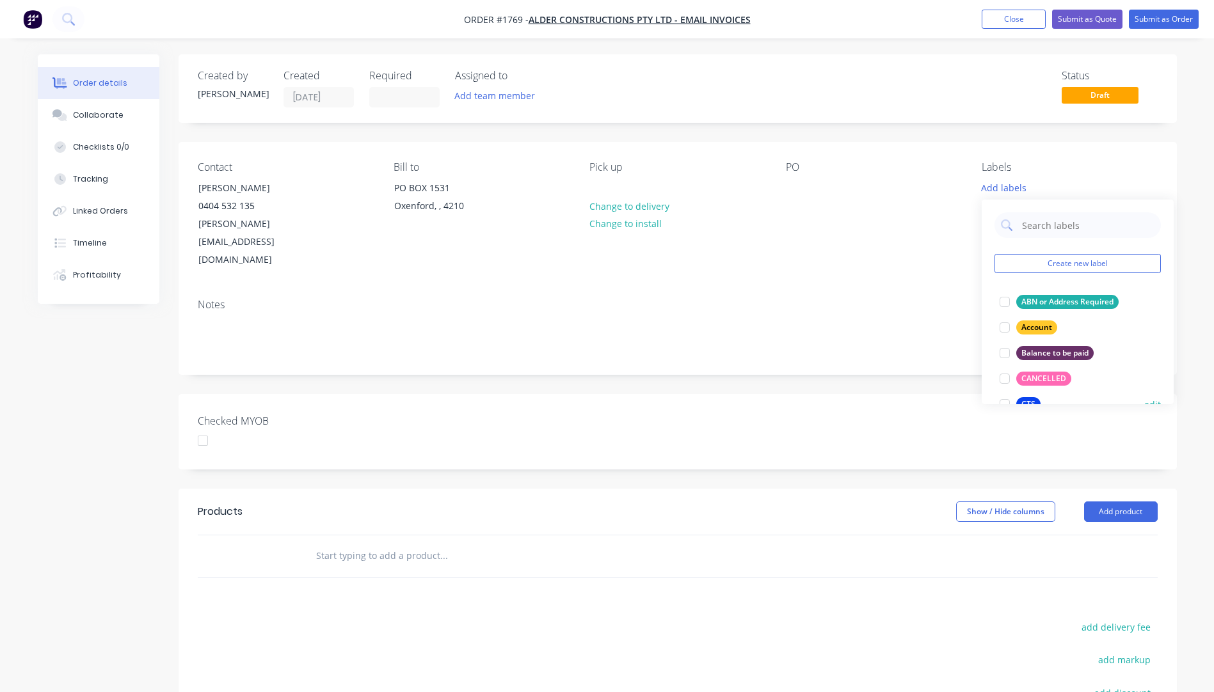
click at [1029, 397] on div "CTS" at bounding box center [1028, 404] width 24 height 14
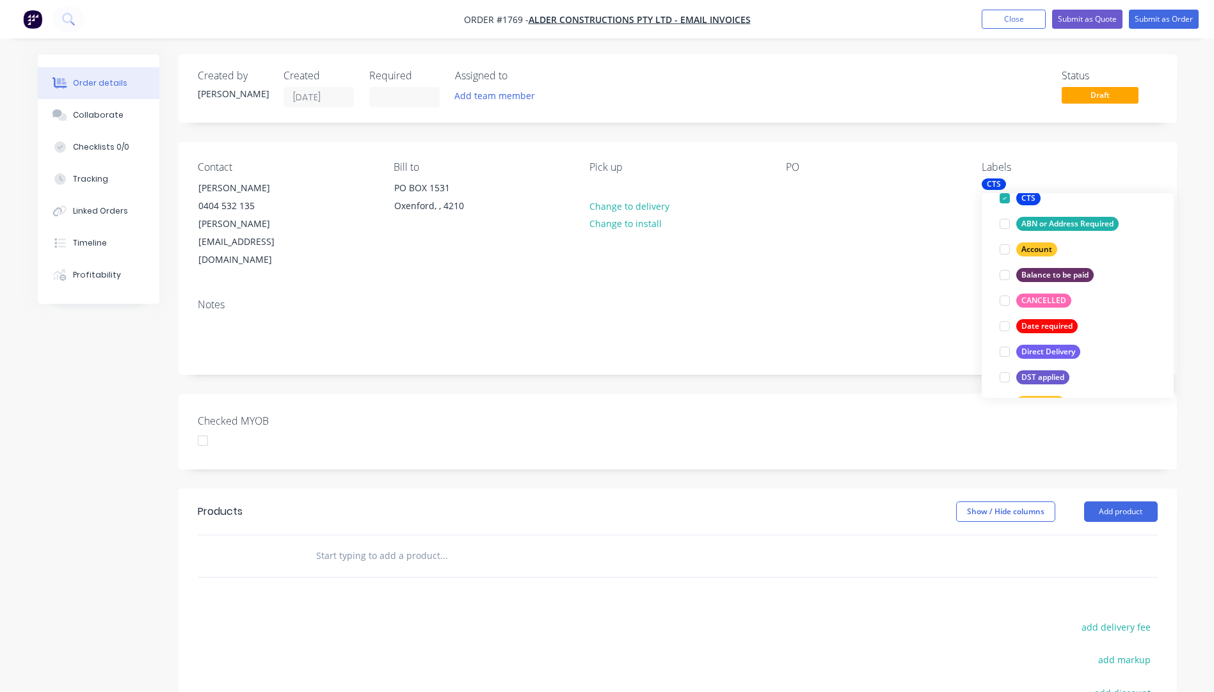
scroll to position [128, 0]
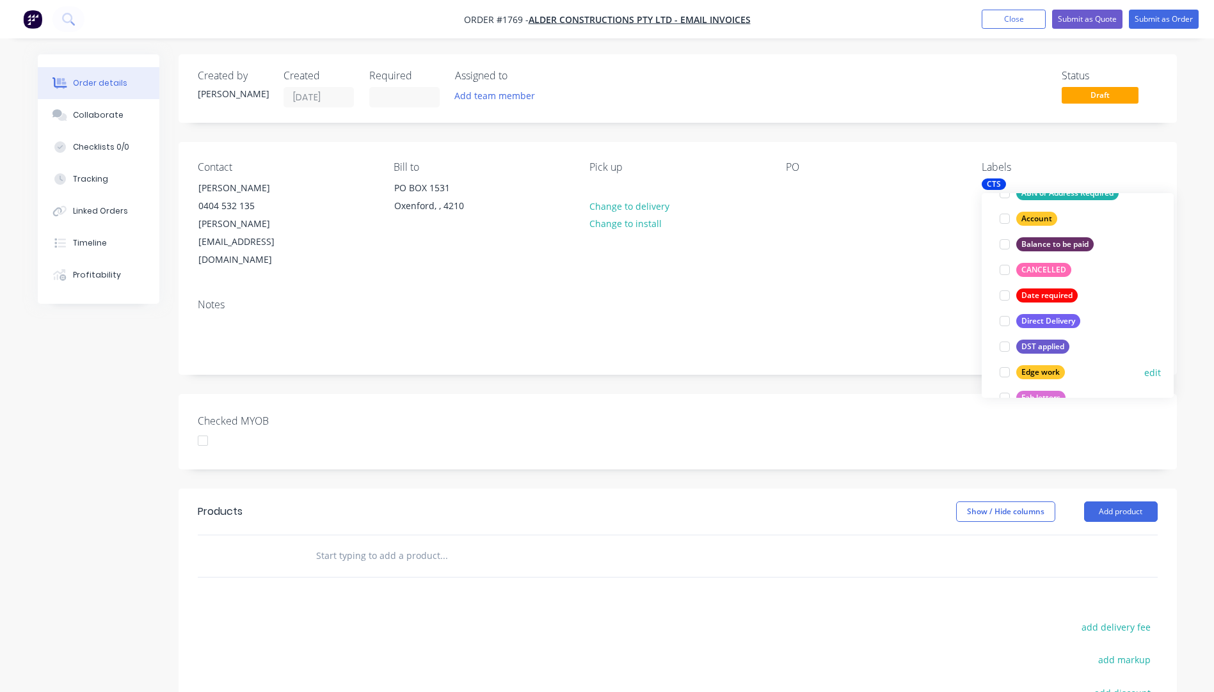
click at [1023, 372] on div "Edge work" at bounding box center [1040, 372] width 49 height 14
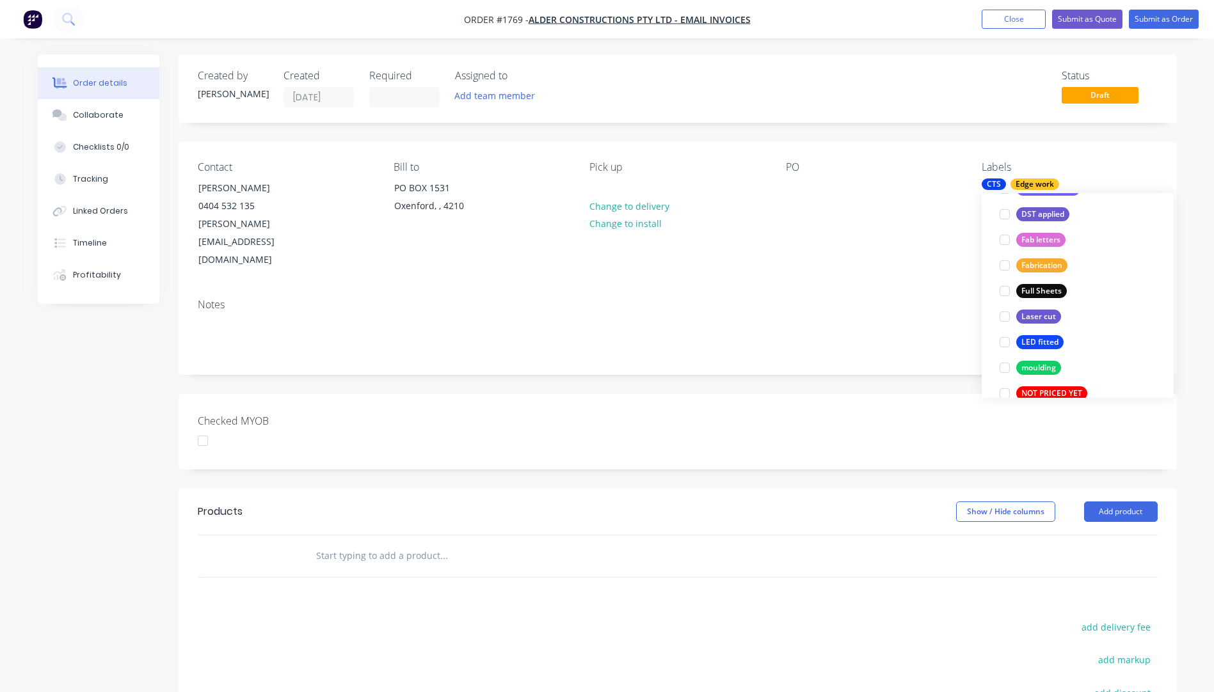
scroll to position [320, 0]
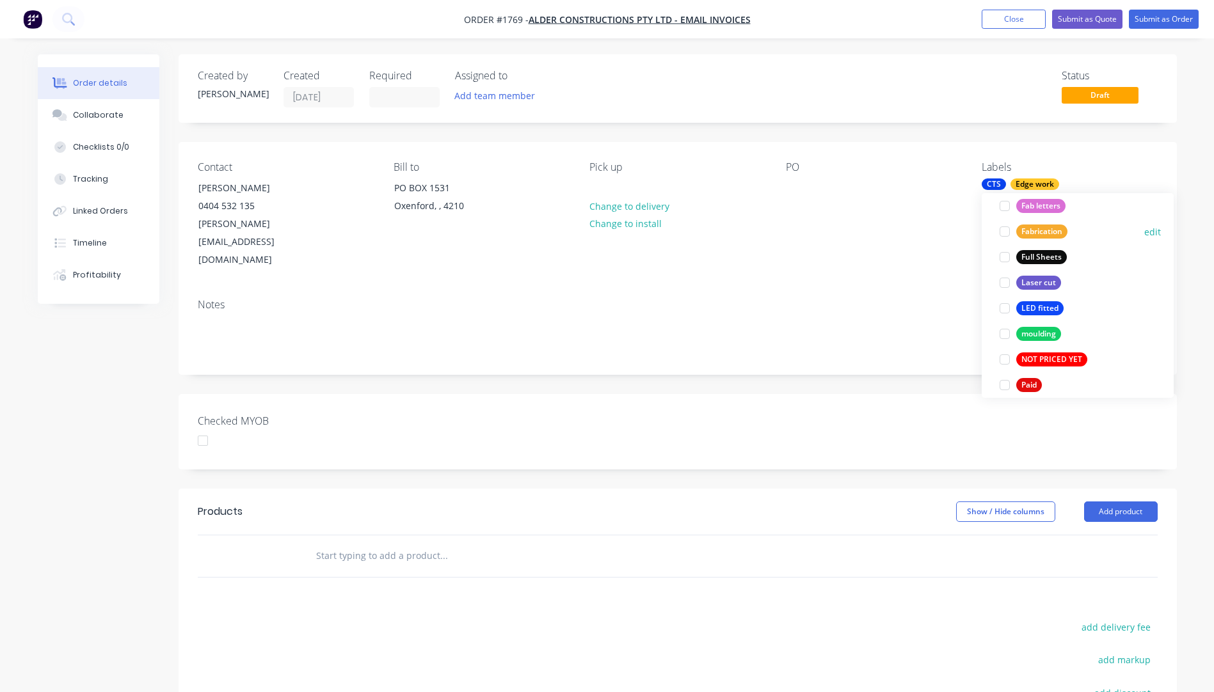
click at [1030, 225] on div "Fabrication" at bounding box center [1041, 232] width 51 height 14
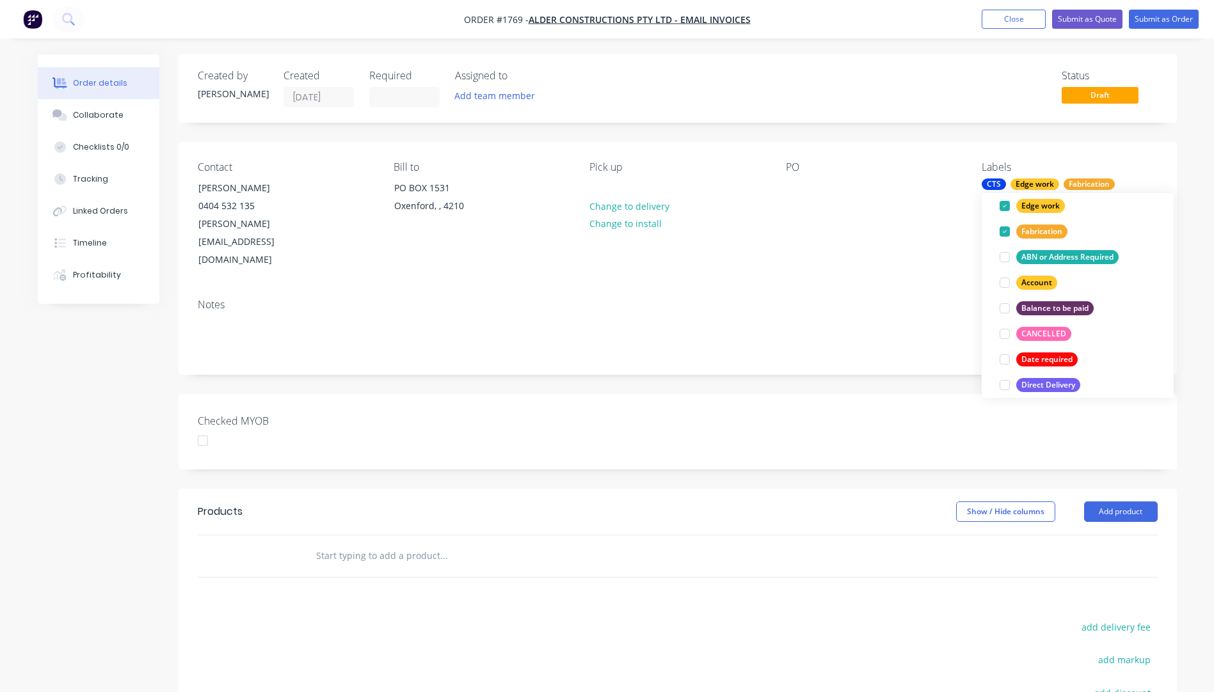
click at [949, 229] on div "PO" at bounding box center [873, 215] width 175 height 108
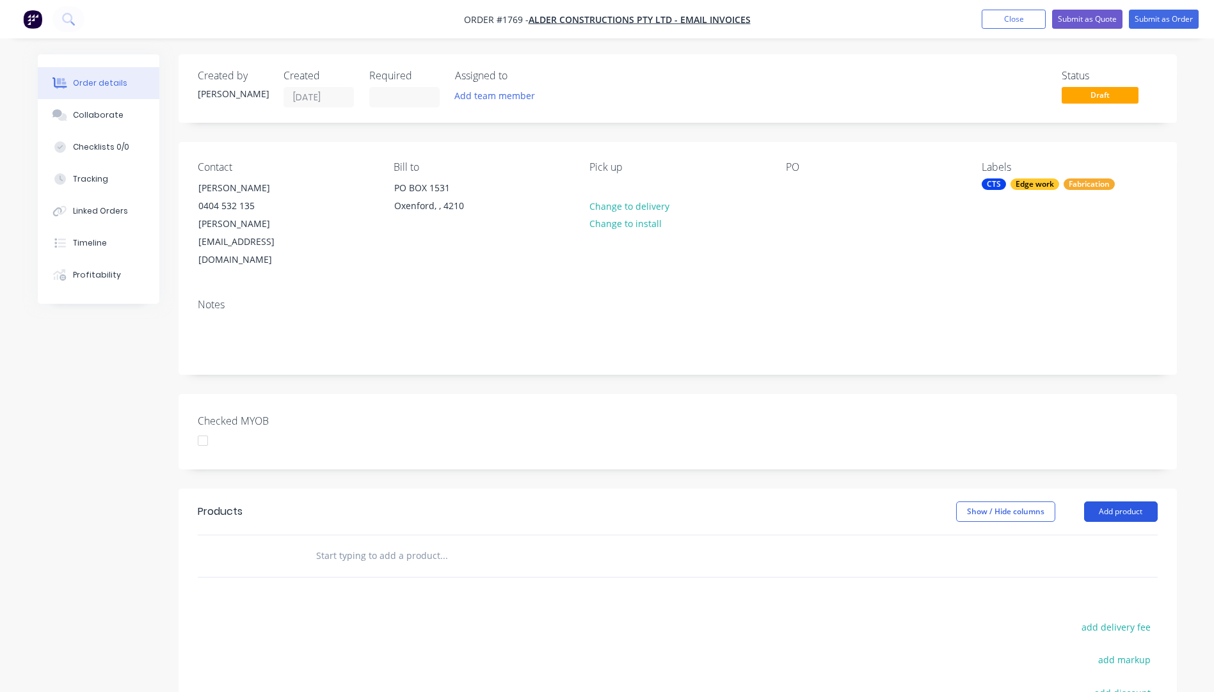
click at [1115, 502] on button "Add product" at bounding box center [1121, 512] width 74 height 20
click at [1089, 535] on div "Product catalogue" at bounding box center [1097, 544] width 99 height 19
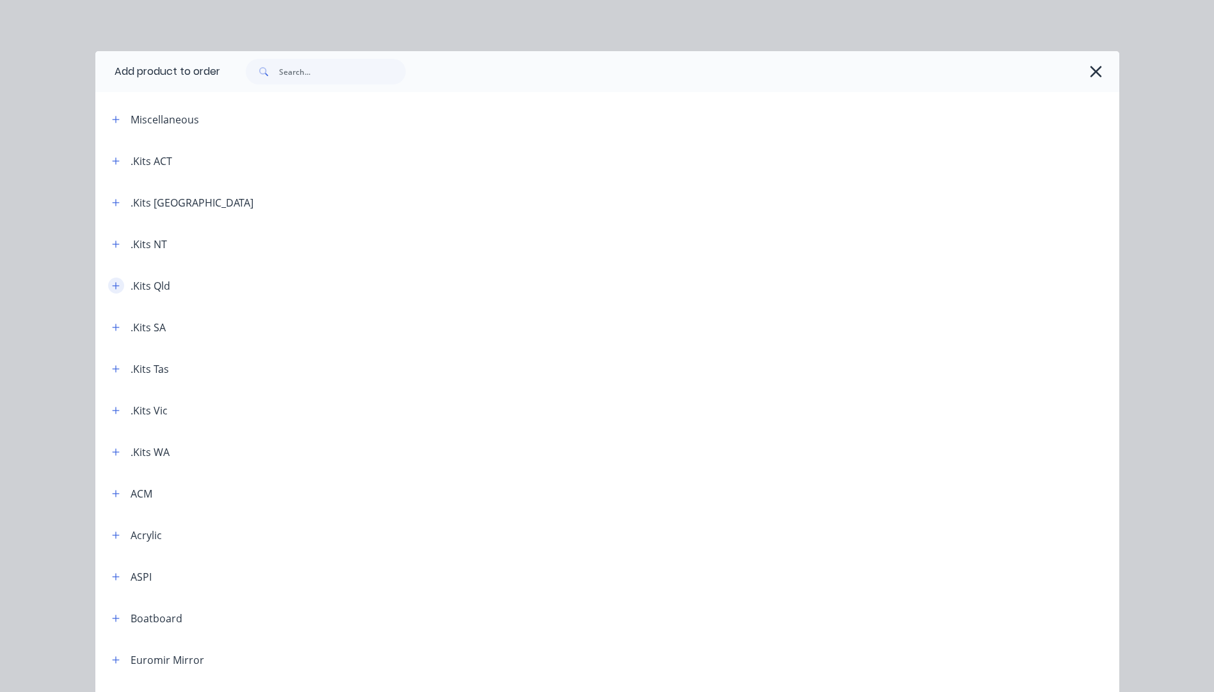
click at [112, 286] on icon "button" at bounding box center [115, 285] width 7 height 7
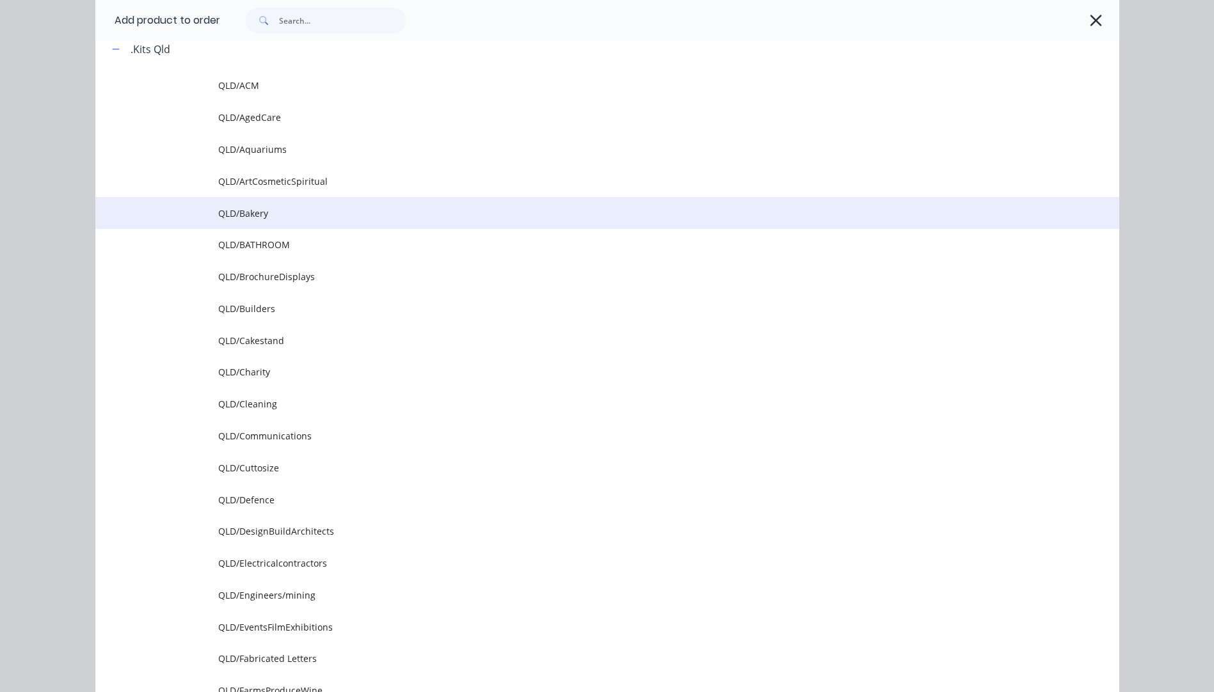
scroll to position [256, 0]
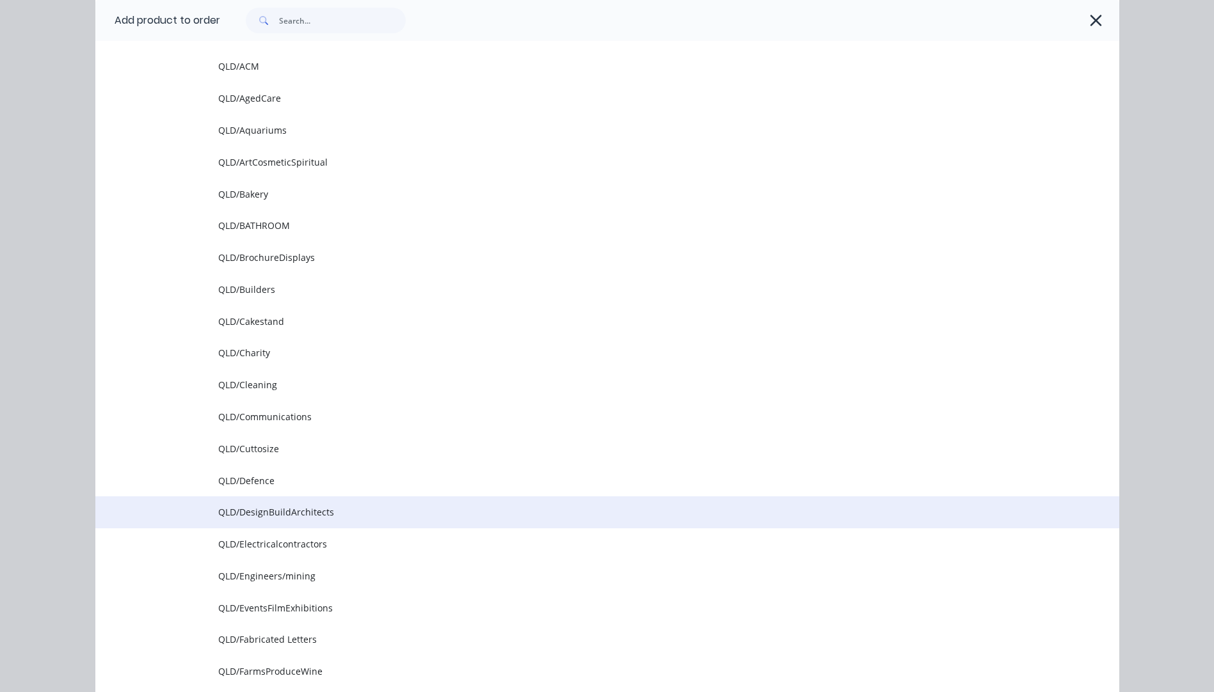
click at [327, 517] on span "QLD/DesignBuildArchitects" at bounding box center [578, 512] width 721 height 13
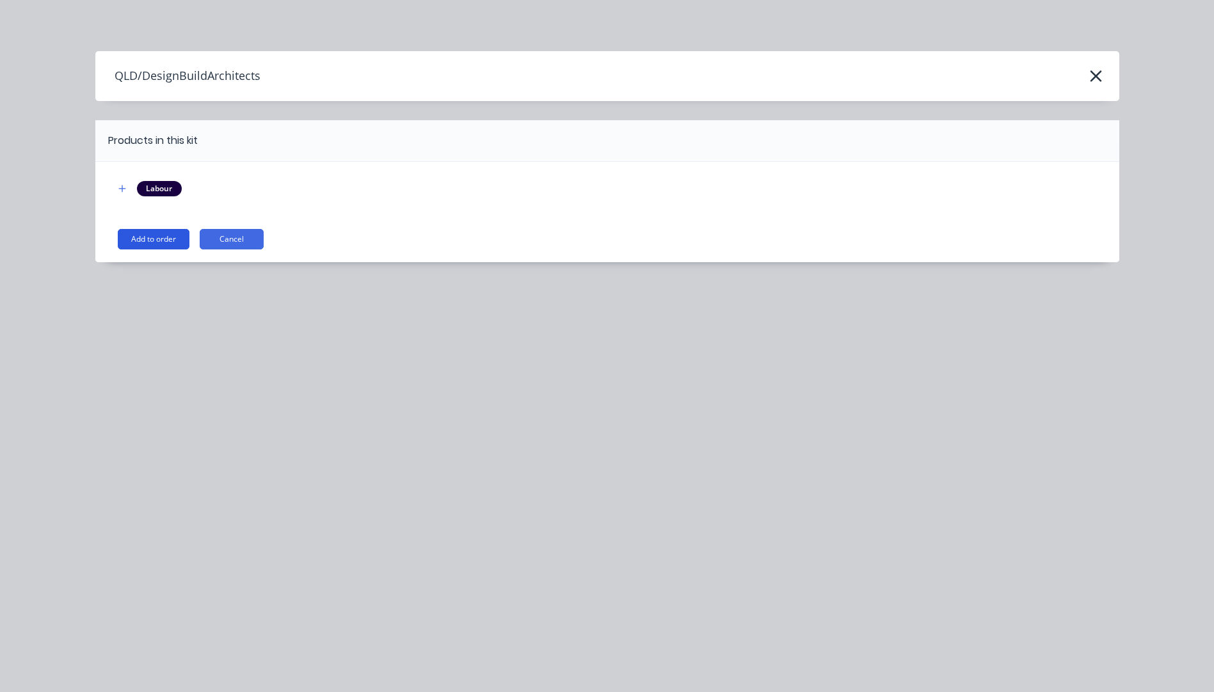
click at [164, 246] on button "Add to order" at bounding box center [154, 239] width 72 height 20
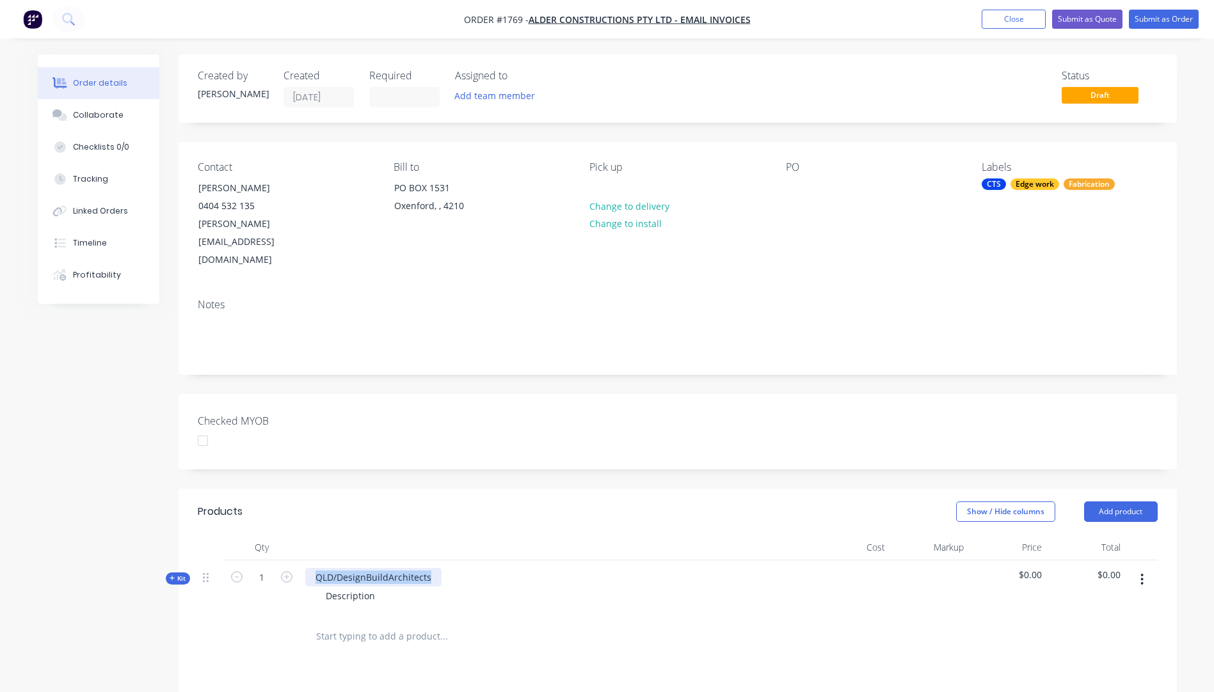
drag, startPoint x: 430, startPoint y: 543, endPoint x: 314, endPoint y: 546, distance: 116.5
click at [314, 568] on div "QLD/DesignBuildArchitects" at bounding box center [373, 577] width 136 height 19
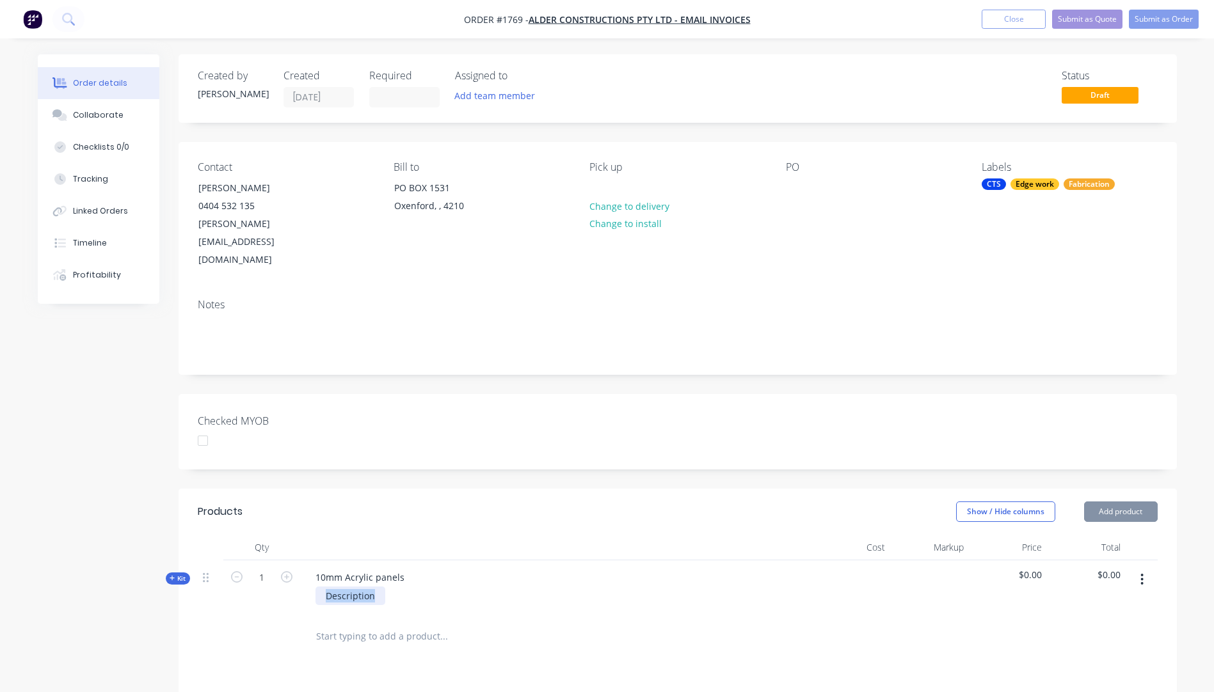
drag, startPoint x: 378, startPoint y: 561, endPoint x: 321, endPoint y: 561, distance: 57.6
click at [321, 587] on div "Description" at bounding box center [350, 596] width 70 height 19
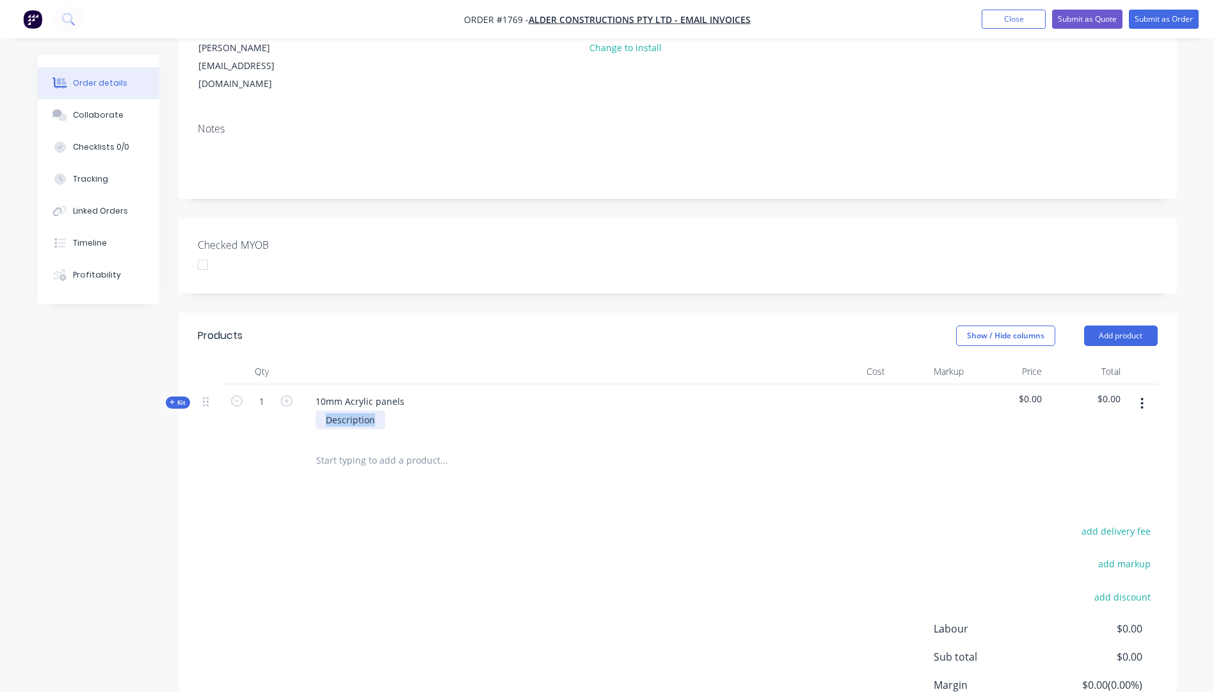
scroll to position [256, 0]
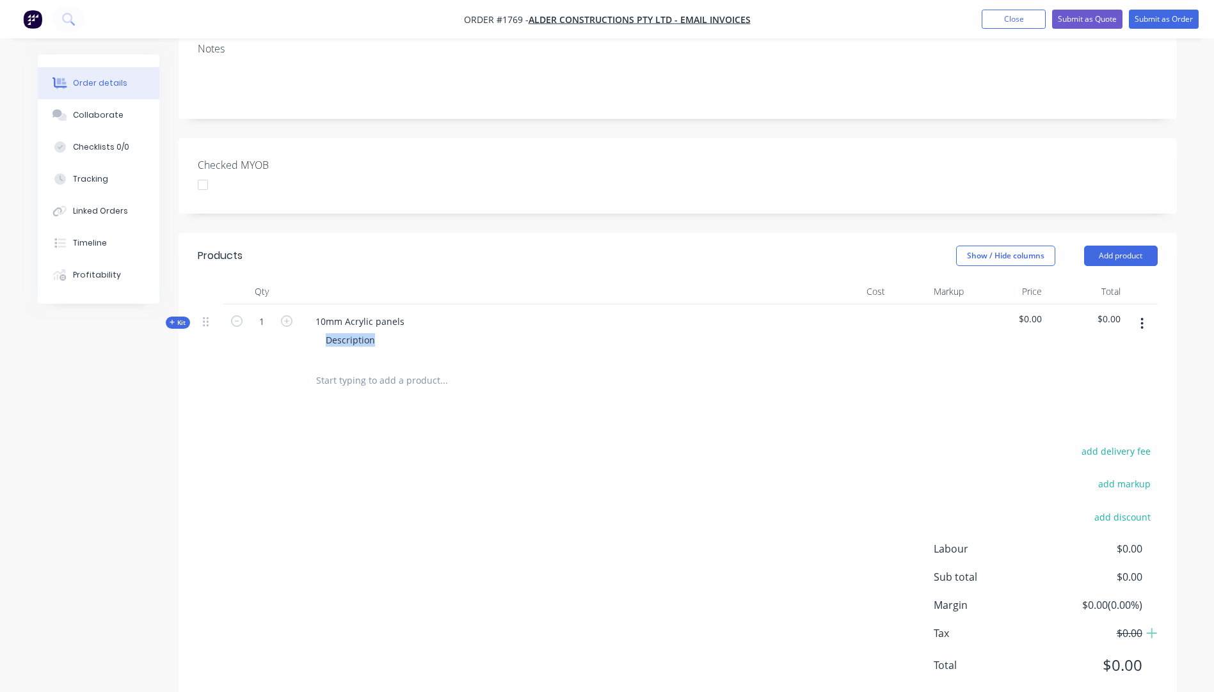
click at [174, 319] on icon "button" at bounding box center [173, 322] width 6 height 6
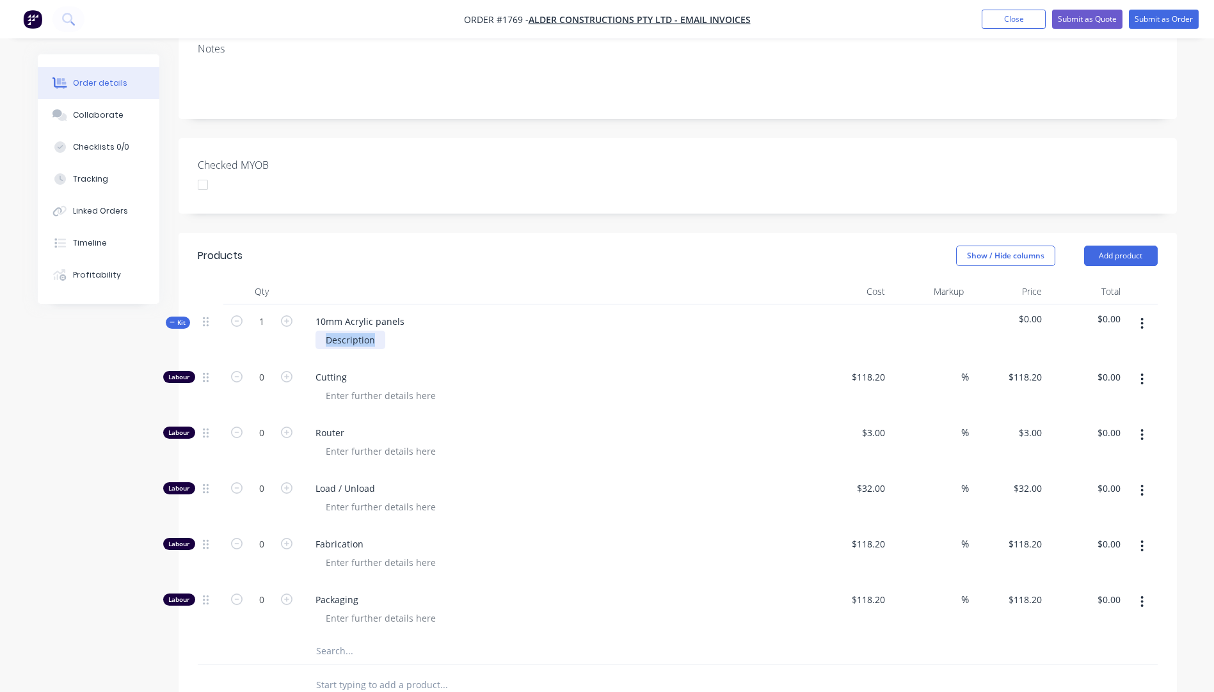
click at [349, 331] on div "Description" at bounding box center [350, 340] width 70 height 19
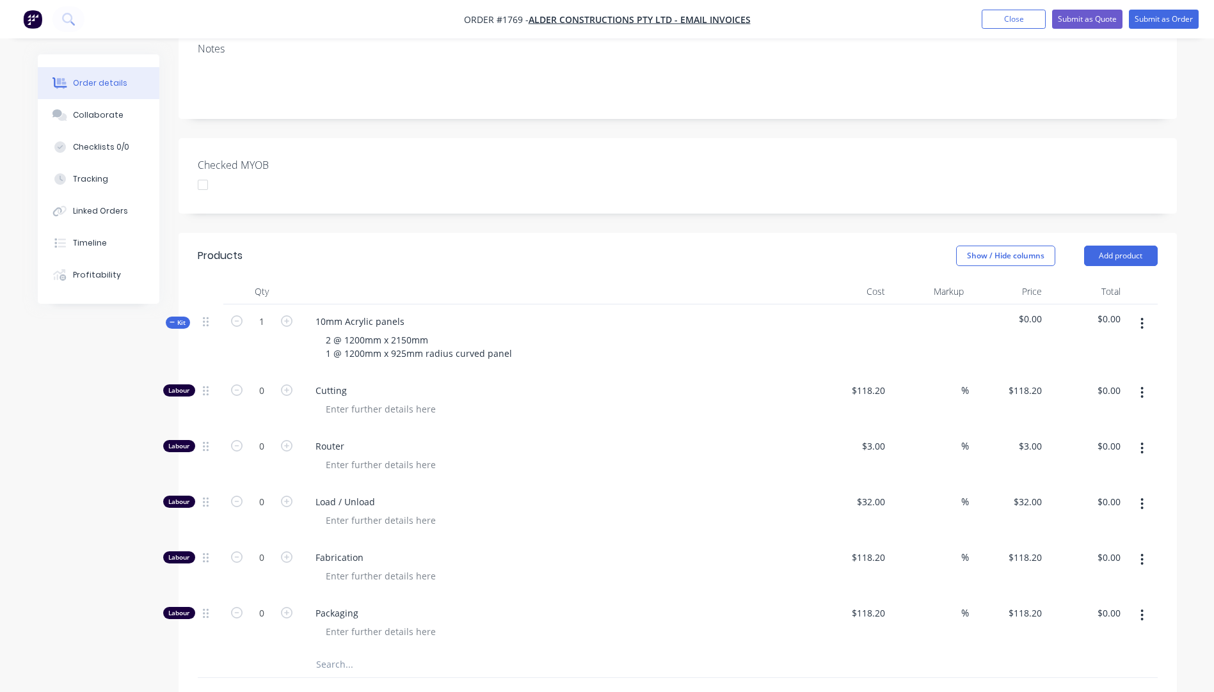
click at [690, 400] on div at bounding box center [560, 409] width 491 height 19
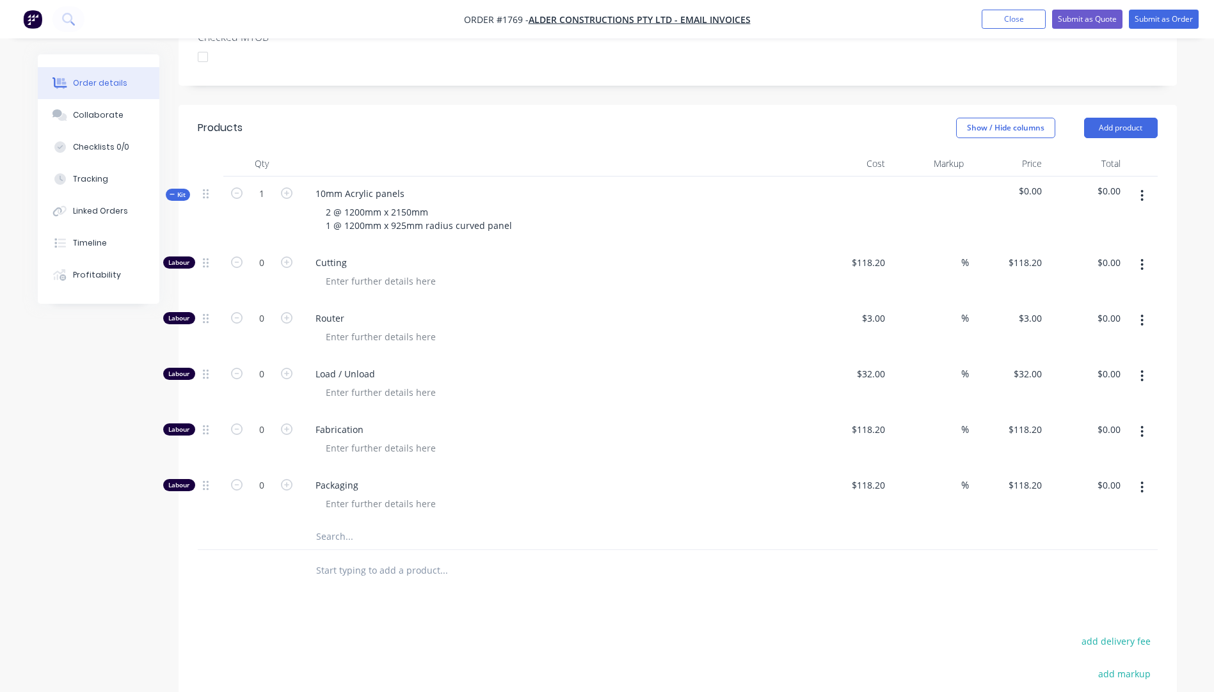
click at [333, 524] on input "text" at bounding box center [443, 537] width 256 height 26
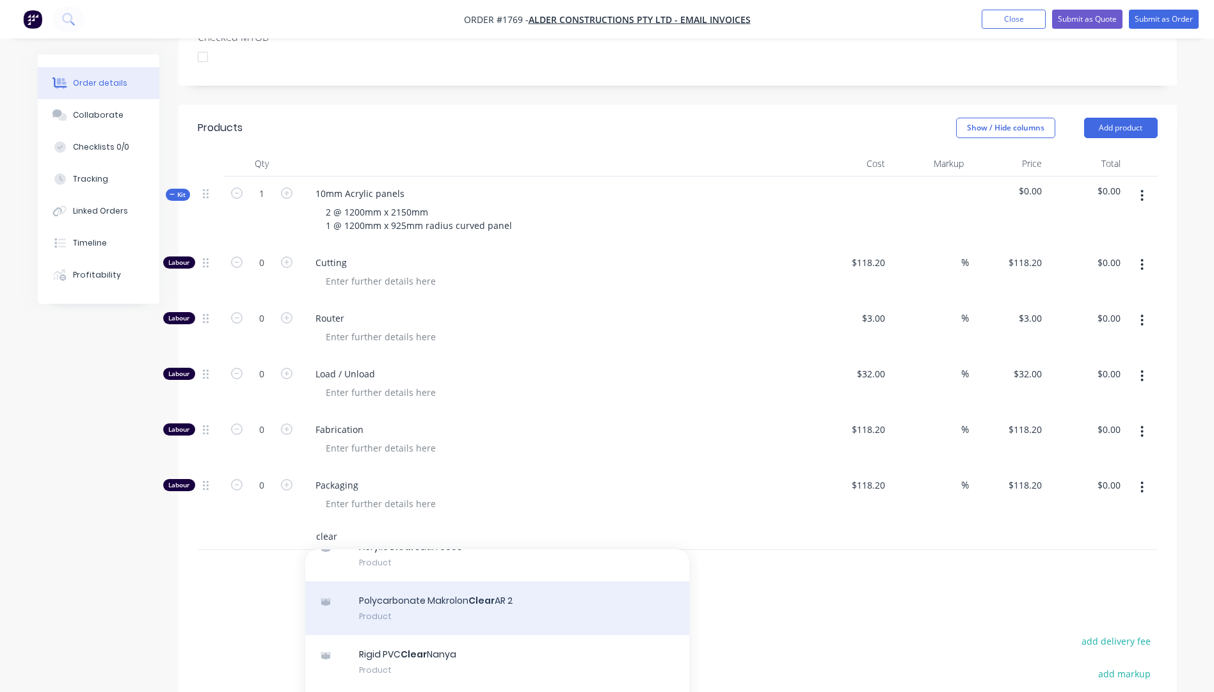
scroll to position [192, 0]
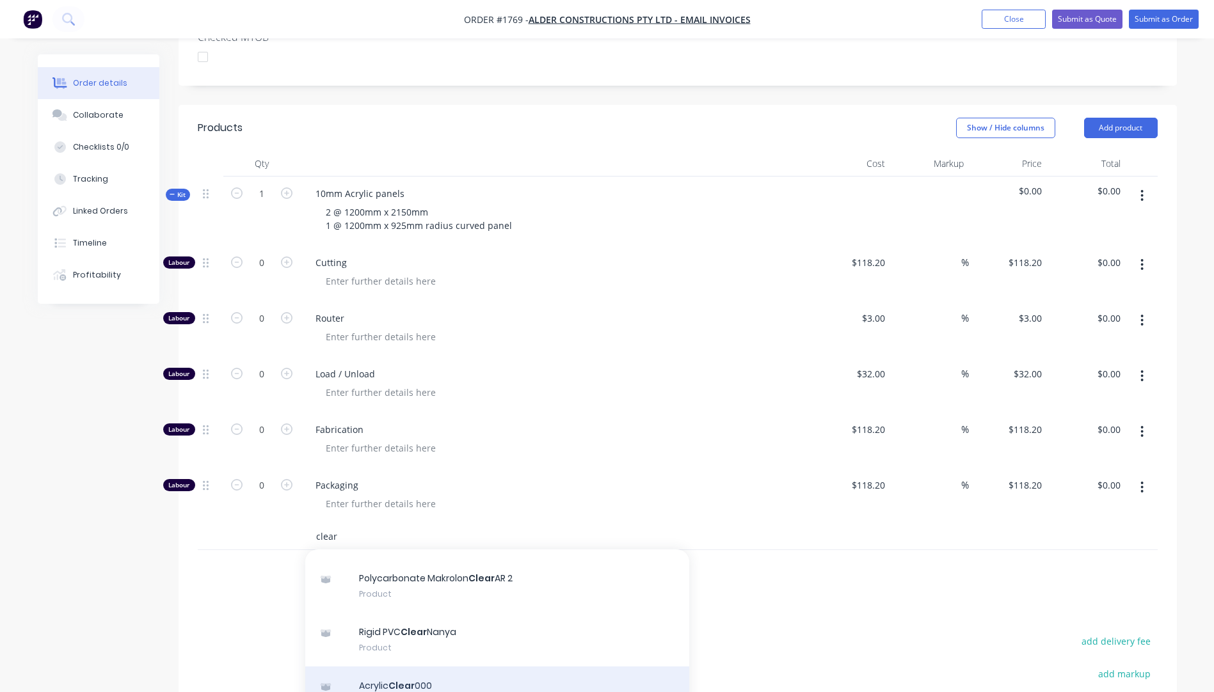
type input "clear"
click at [423, 667] on div "Acrylic Clear 000 Product" at bounding box center [497, 694] width 384 height 54
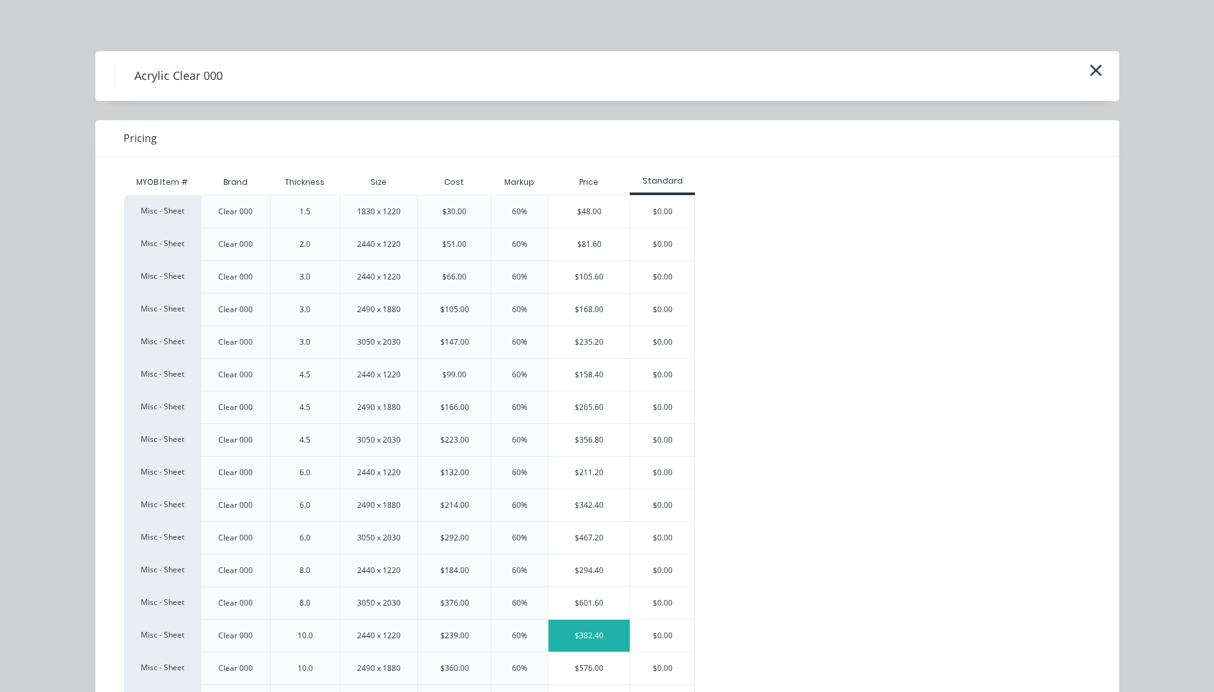
click at [576, 637] on div "$382.40" at bounding box center [588, 636] width 81 height 32
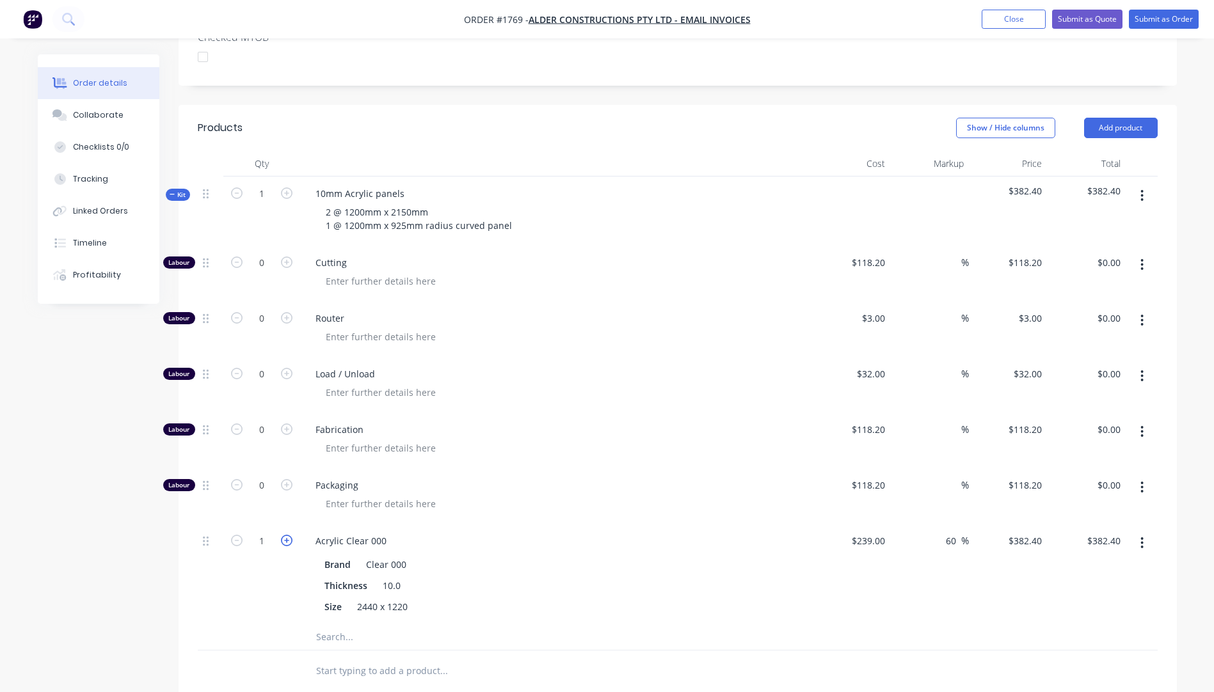
click at [288, 535] on icon "button" at bounding box center [287, 541] width 12 height 12
type input "2"
type input "$764.80"
click at [288, 535] on icon "button" at bounding box center [287, 541] width 12 height 12
type input "3"
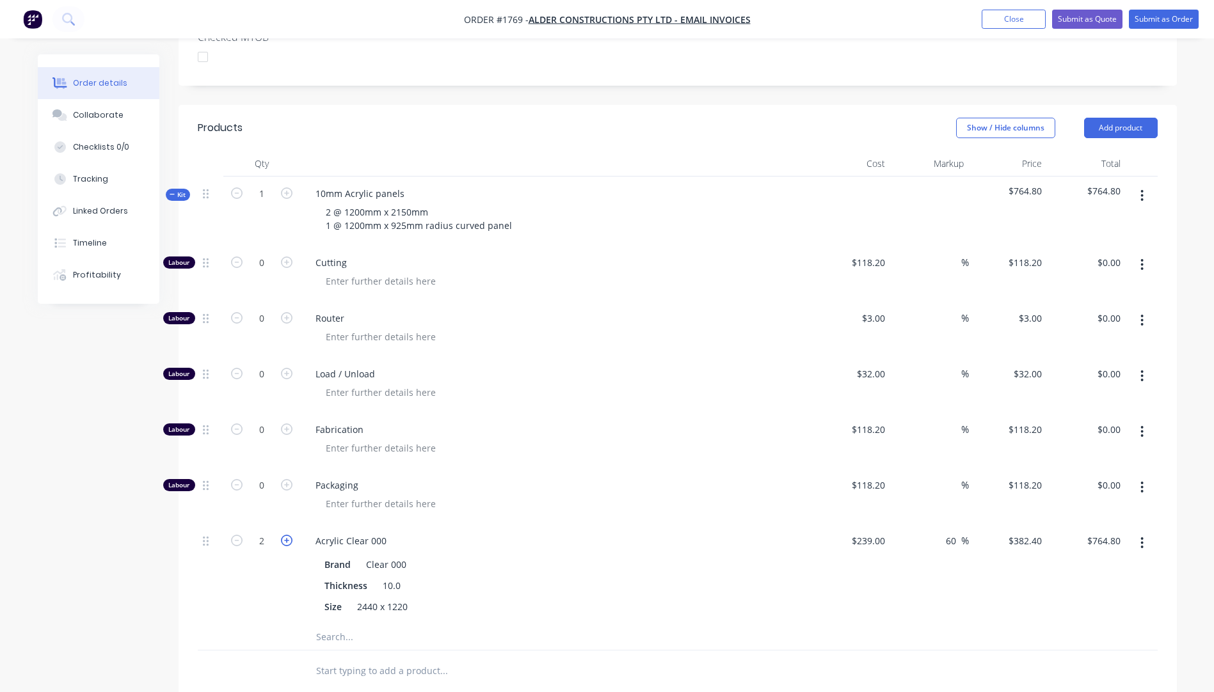
type input "$1,147.20"
click at [288, 535] on icon "button" at bounding box center [287, 541] width 12 height 12
type input "4"
type input "$1,529.60"
click at [240, 535] on icon "button" at bounding box center [237, 541] width 12 height 12
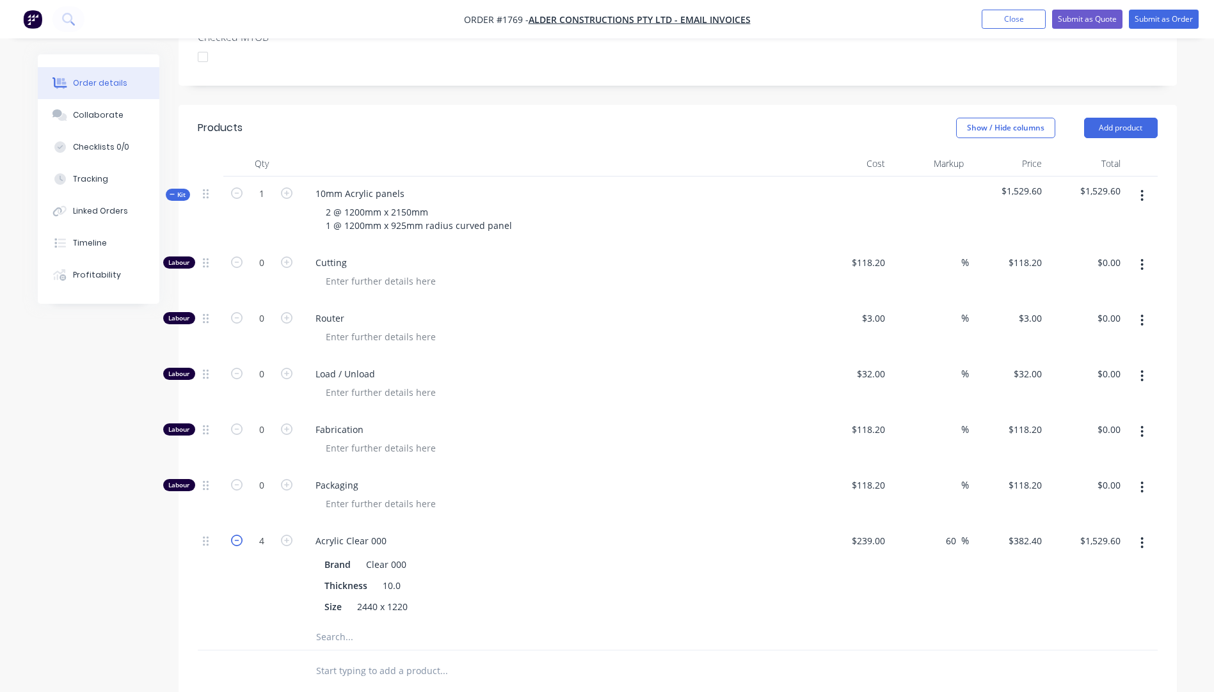
type input "3"
type input "$1,147.20"
click at [741, 555] on div "Brand Clear 000" at bounding box center [553, 564] width 468 height 19
click at [289, 257] on icon "button" at bounding box center [287, 263] width 12 height 12
type input "1"
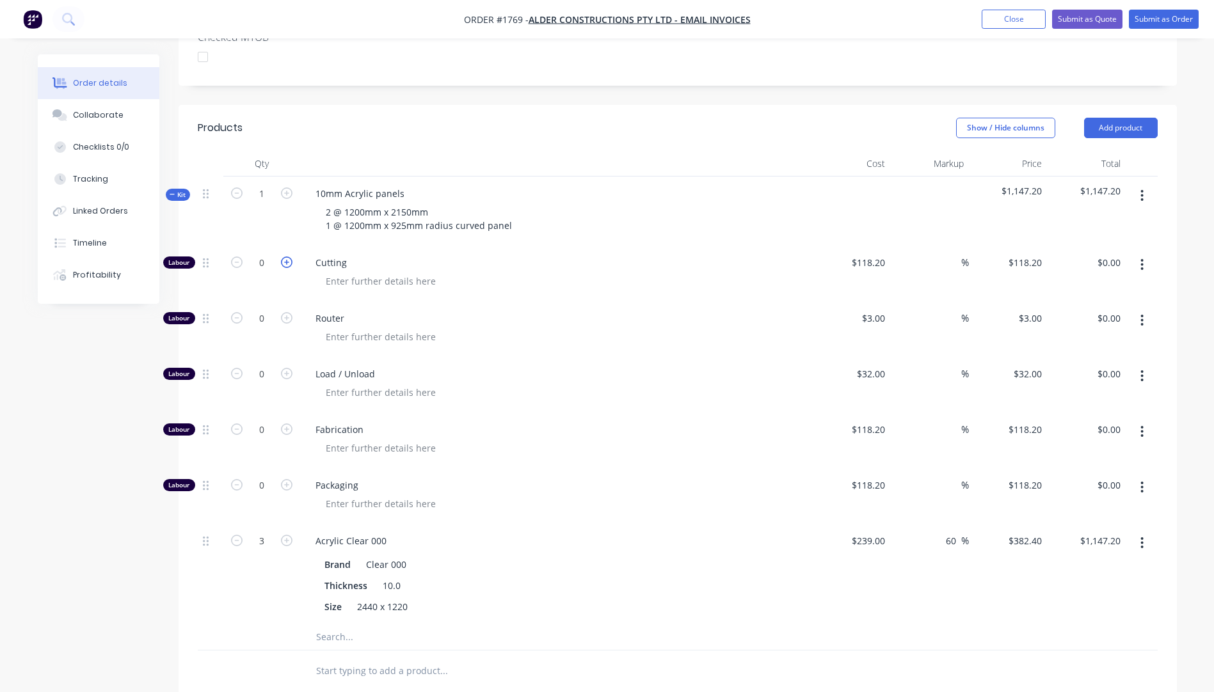
type input "$118.20"
click at [289, 257] on icon "button" at bounding box center [287, 263] width 12 height 12
type input "2"
type input "$236.40"
click at [289, 257] on icon "button" at bounding box center [287, 263] width 12 height 12
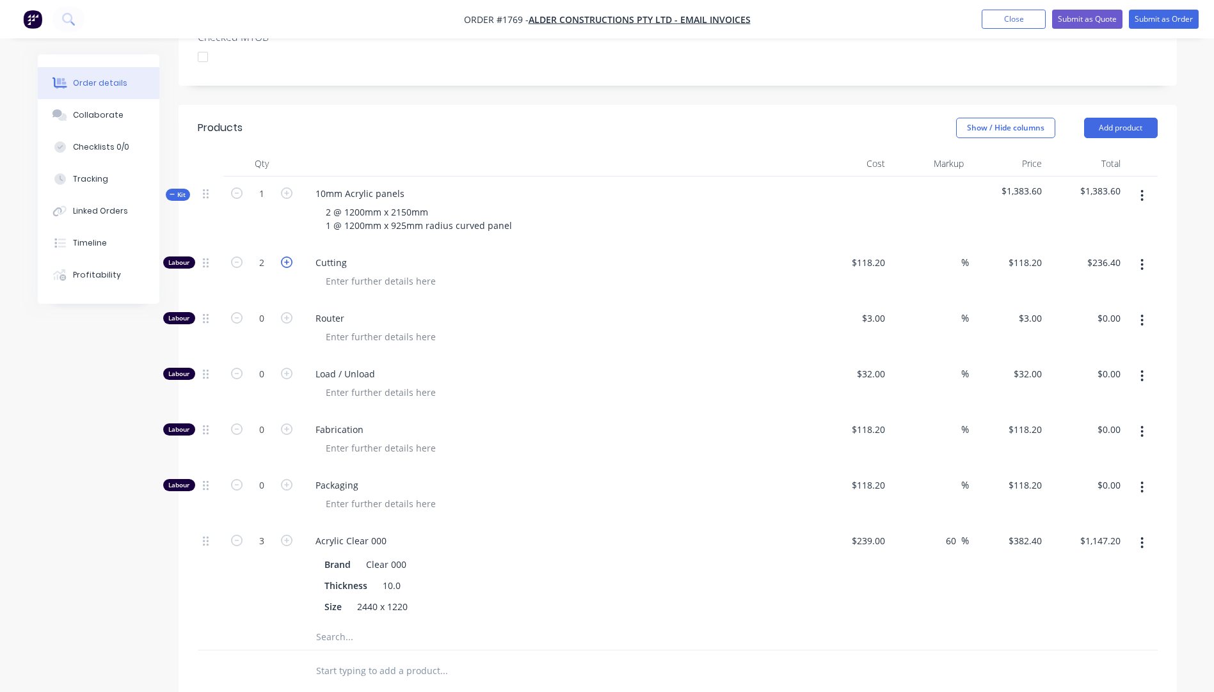
type input "3"
type input "$354.60"
click at [289, 257] on icon "button" at bounding box center [287, 263] width 12 height 12
type input "4"
type input "$472.80"
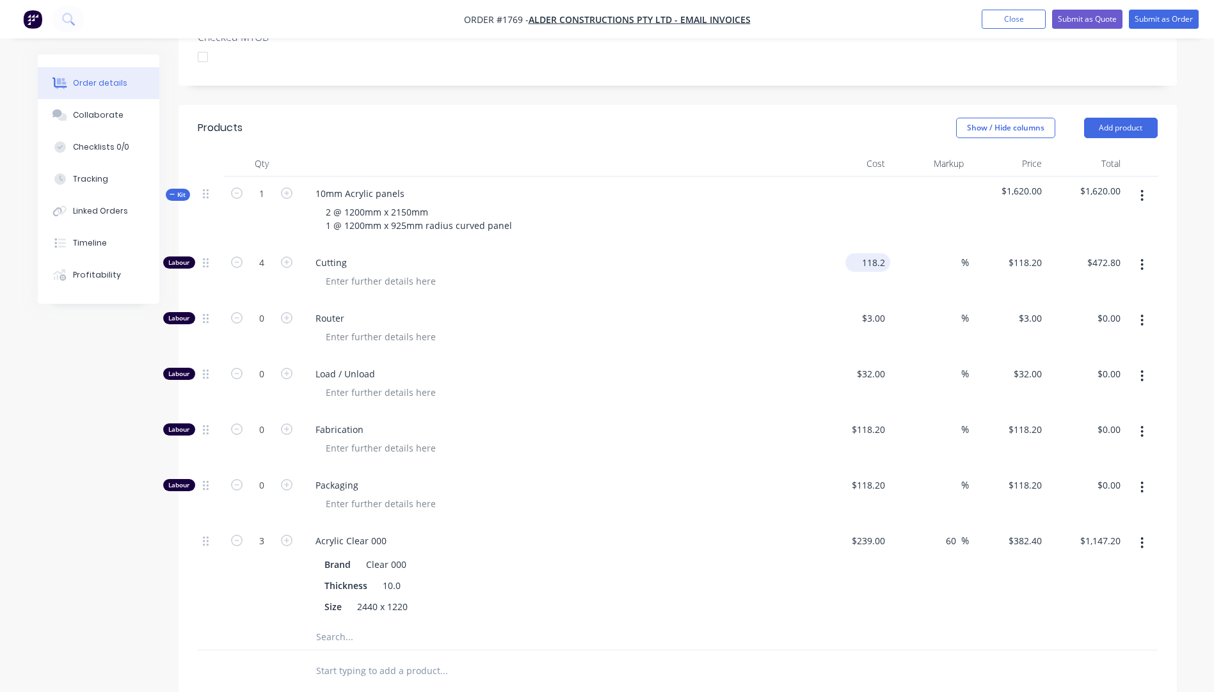
click at [854, 246] on div "118.2 $118.20" at bounding box center [851, 274] width 79 height 56
type input "$4.00"
type input "$16.00"
click at [816, 246] on div "$4.00 $4.00" at bounding box center [851, 274] width 79 height 56
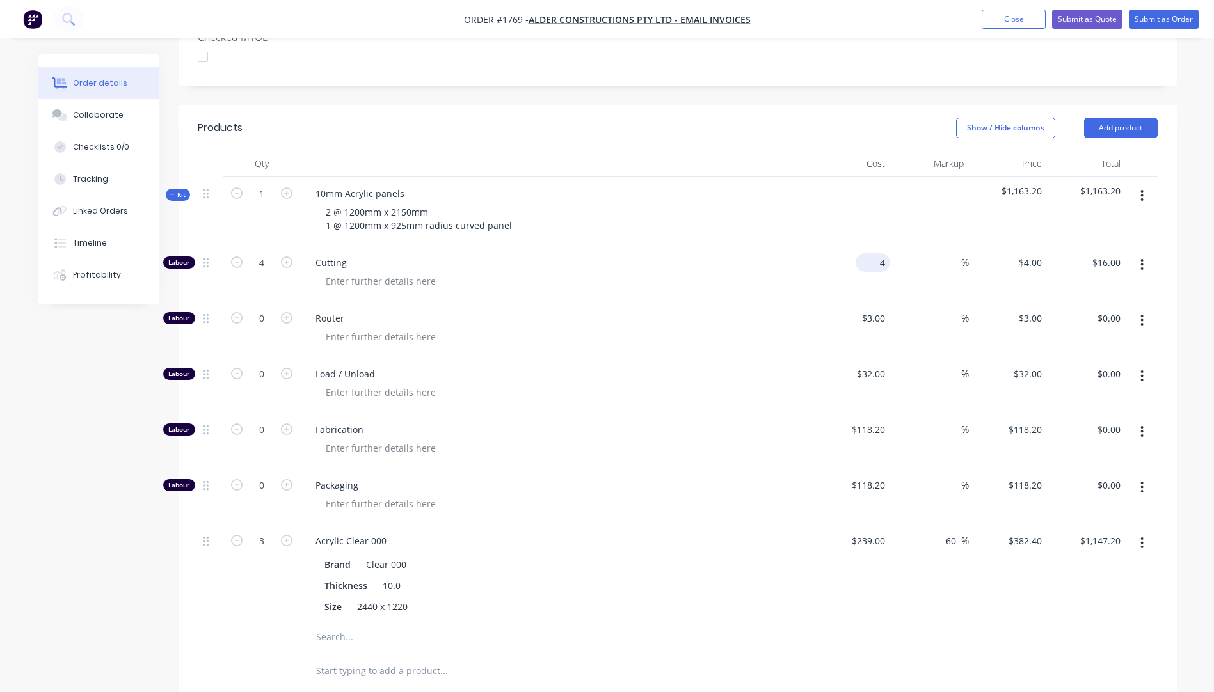
click at [876, 253] on input "4" at bounding box center [875, 262] width 29 height 19
click at [731, 272] on div at bounding box center [560, 281] width 491 height 19
type input "$10.00"
type input "$40.00"
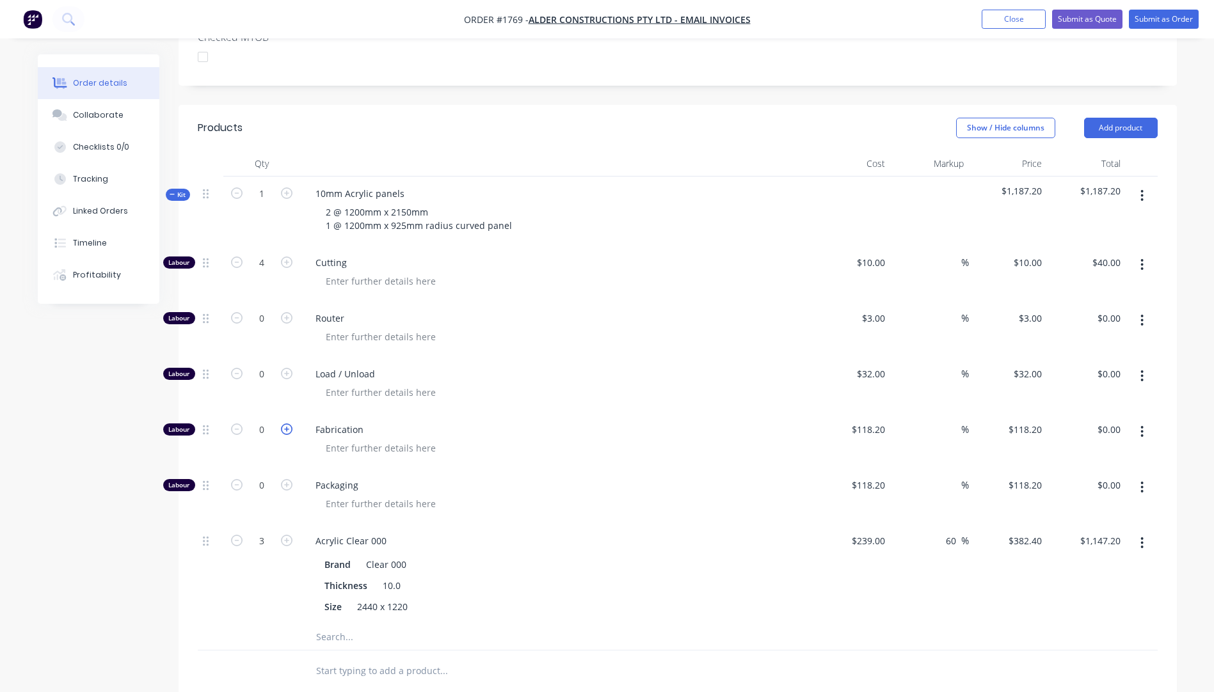
click at [285, 424] on icon "button" at bounding box center [287, 430] width 12 height 12
type input "1"
type input "$118.20"
click at [285, 424] on icon "button" at bounding box center [287, 430] width 12 height 12
type input "2"
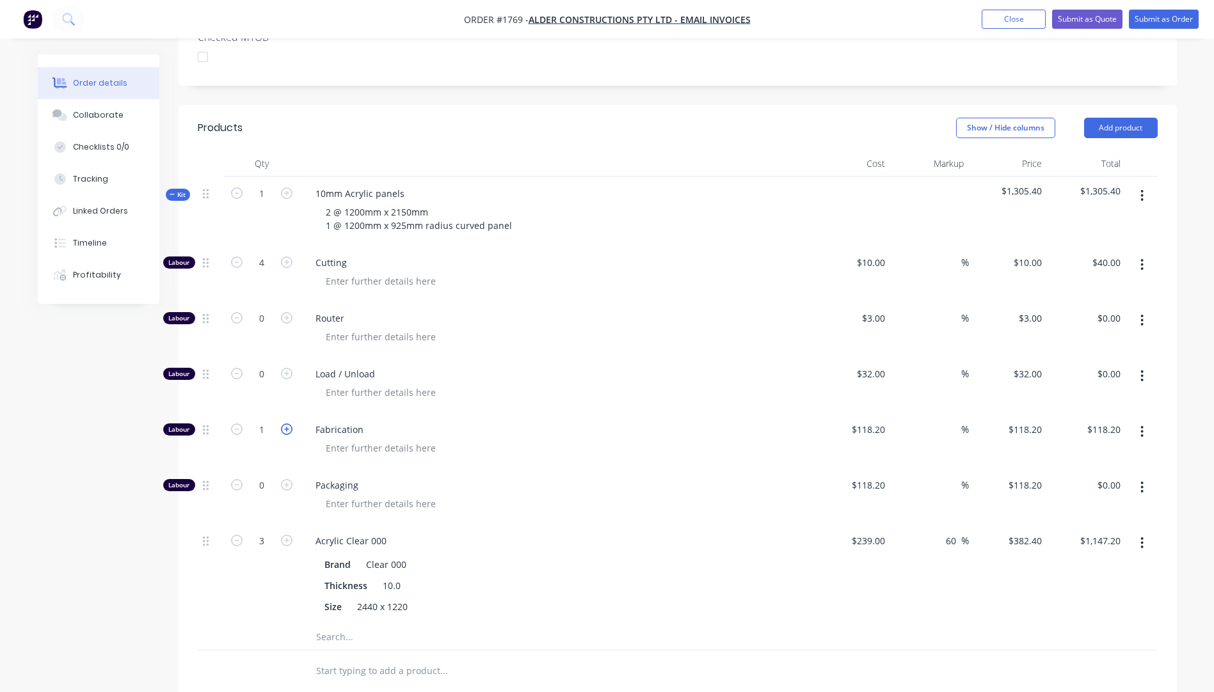
type input "$236.40"
click at [285, 424] on icon "button" at bounding box center [287, 430] width 12 height 12
type input "3"
type input "$354.60"
click at [285, 424] on icon "button" at bounding box center [287, 430] width 12 height 12
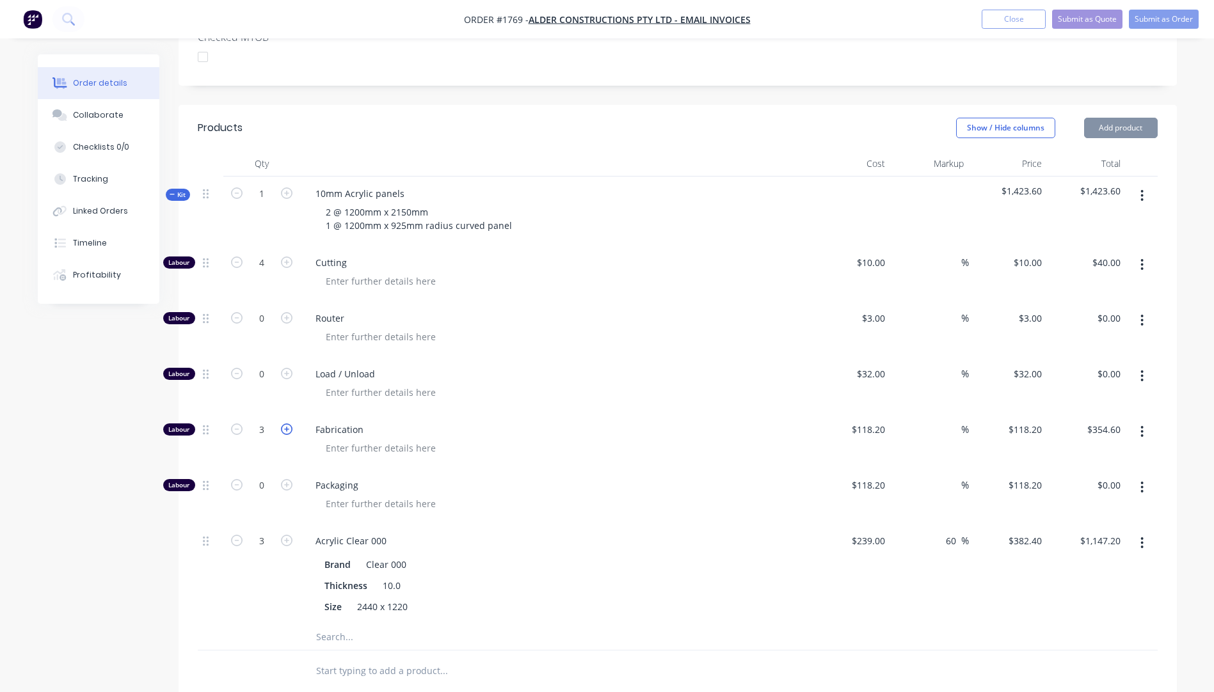
type input "4"
type input "$472.80"
click at [285, 424] on icon "button" at bounding box center [287, 430] width 12 height 12
type input "5"
type input "$591.00"
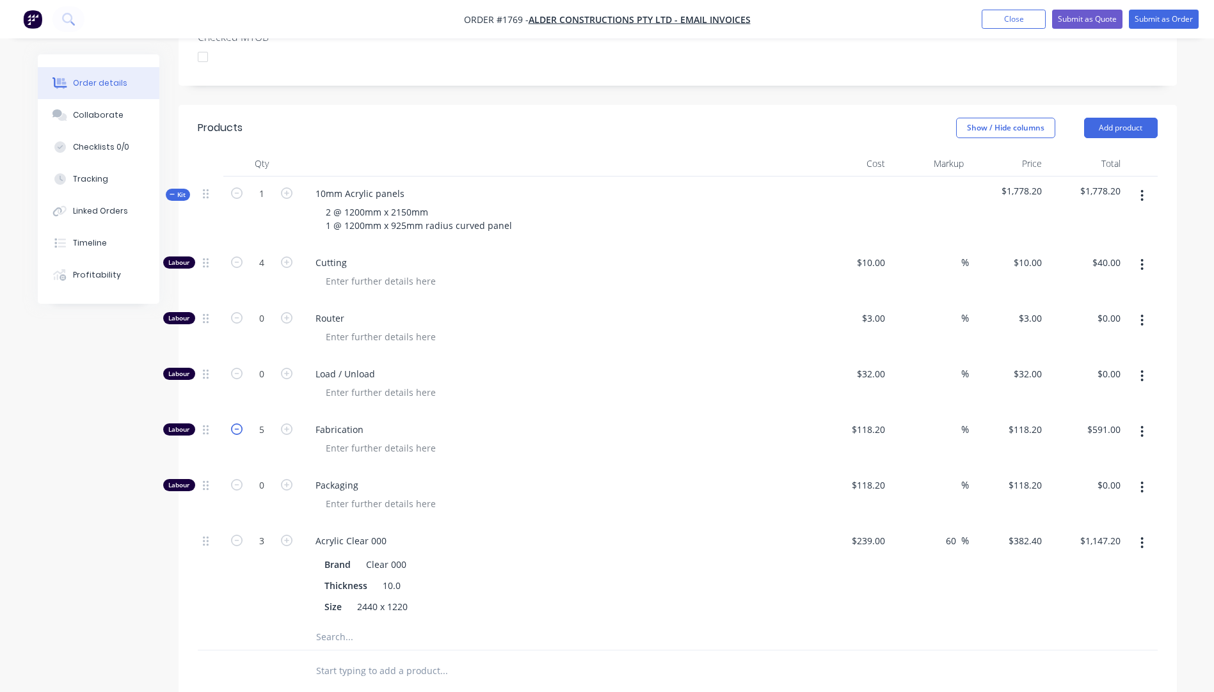
click at [235, 424] on icon "button" at bounding box center [237, 430] width 12 height 12
type input "4"
type input "$472.80"
drag, startPoint x: 376, startPoint y: 336, endPoint x: 310, endPoint y: 341, distance: 65.5
click at [310, 367] on div "Load / Unload" at bounding box center [556, 373] width 502 height 13
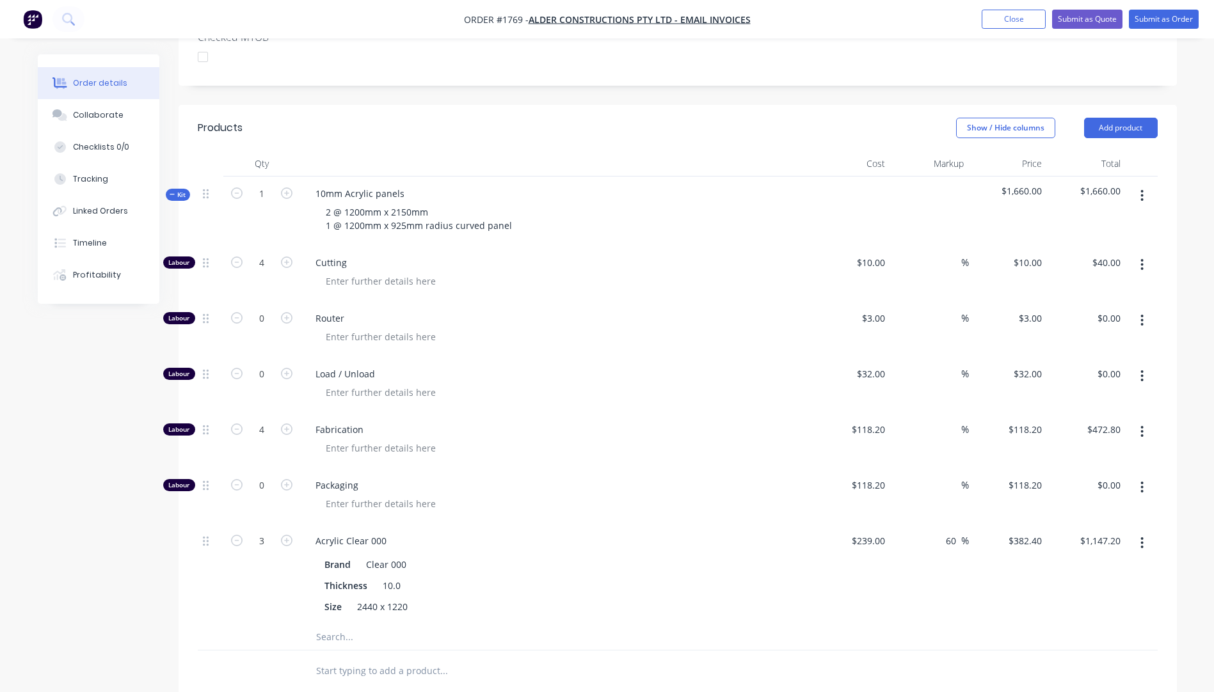
drag, startPoint x: 310, startPoint y: 341, endPoint x: 502, endPoint y: 306, distance: 194.5
click at [497, 328] on div at bounding box center [560, 337] width 491 height 19
drag, startPoint x: 379, startPoint y: 337, endPoint x: 312, endPoint y: 343, distance: 68.1
click at [312, 367] on div "Load / Unload" at bounding box center [556, 373] width 502 height 13
click at [342, 625] on input "text" at bounding box center [443, 638] width 256 height 26
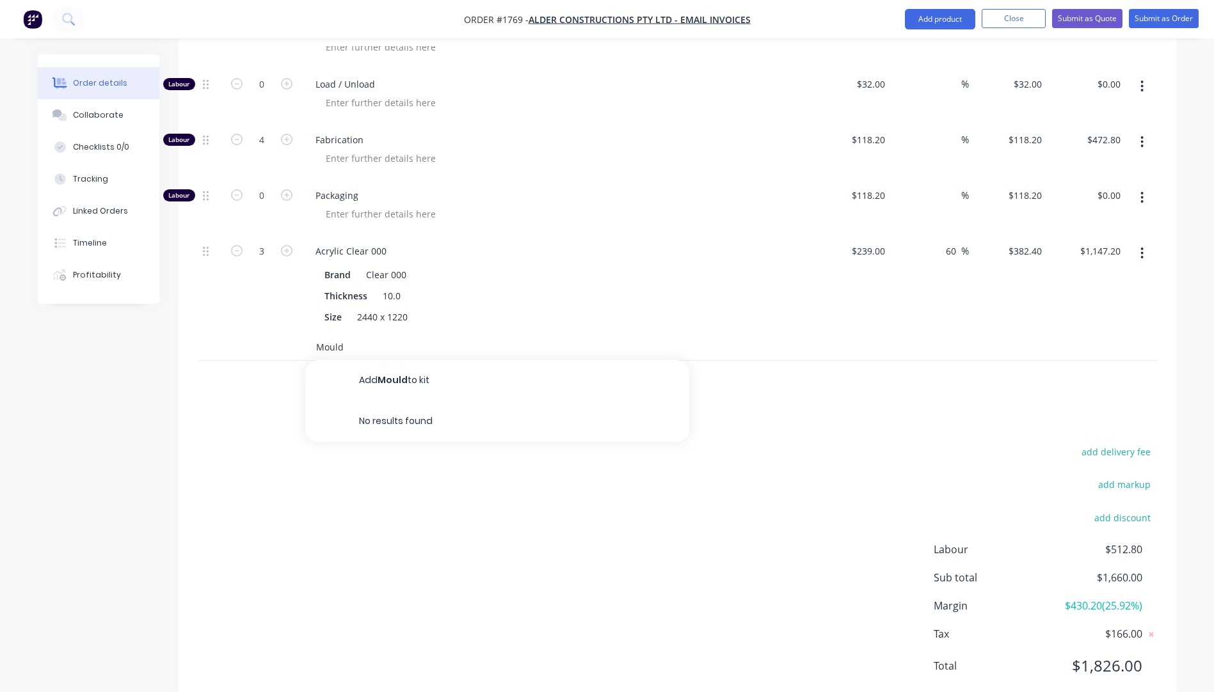
scroll to position [674, 0]
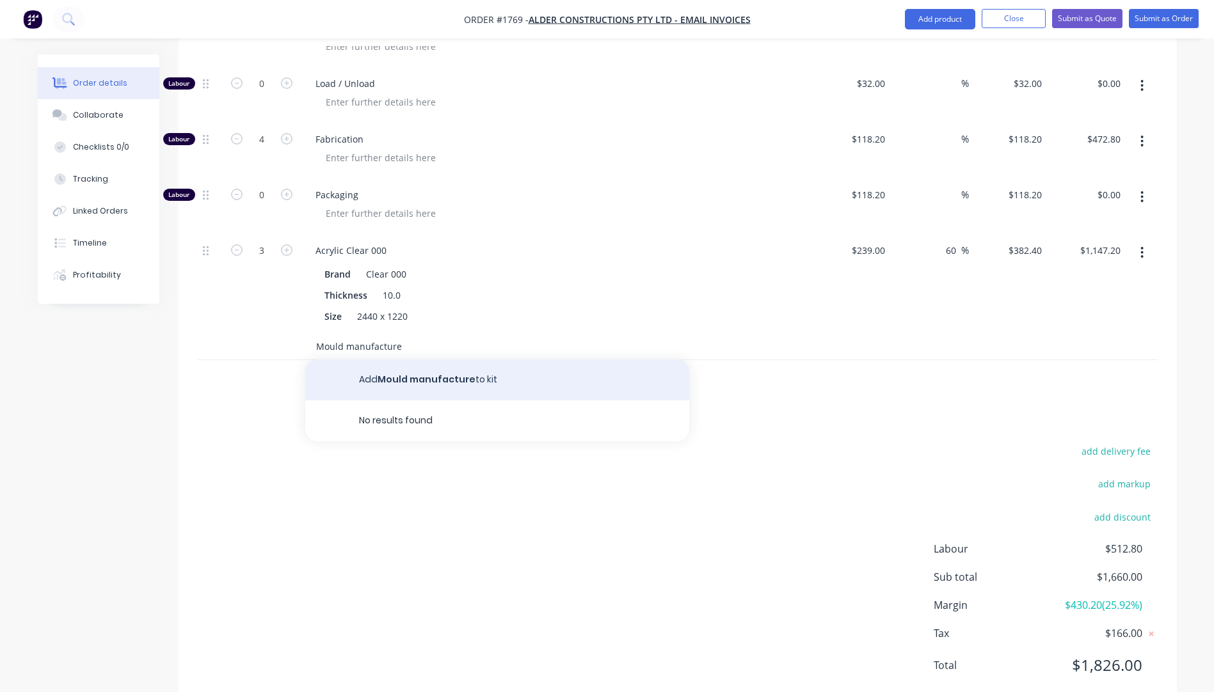
type input "Mould manufacture"
click at [452, 360] on button "Add Mould manufacture to kit" at bounding box center [497, 380] width 384 height 41
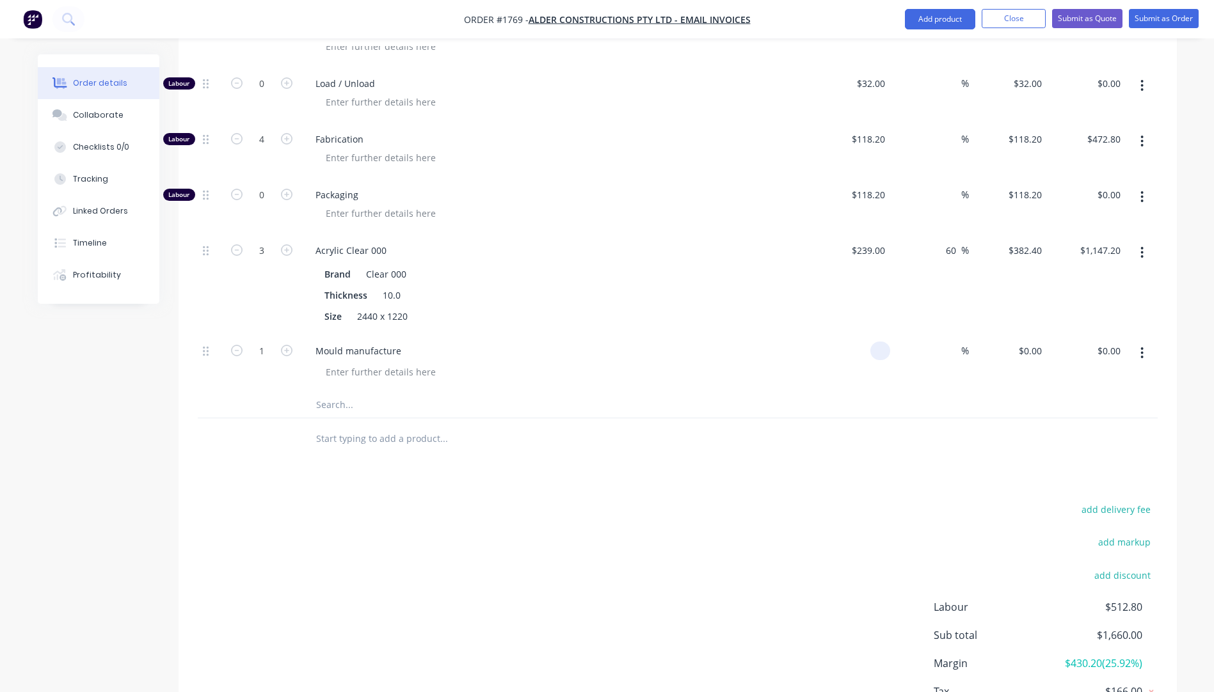
click at [870, 342] on div at bounding box center [880, 351] width 20 height 19
type input "$600.00"
click at [760, 334] on div "Mould manufacture" at bounding box center [556, 363] width 512 height 58
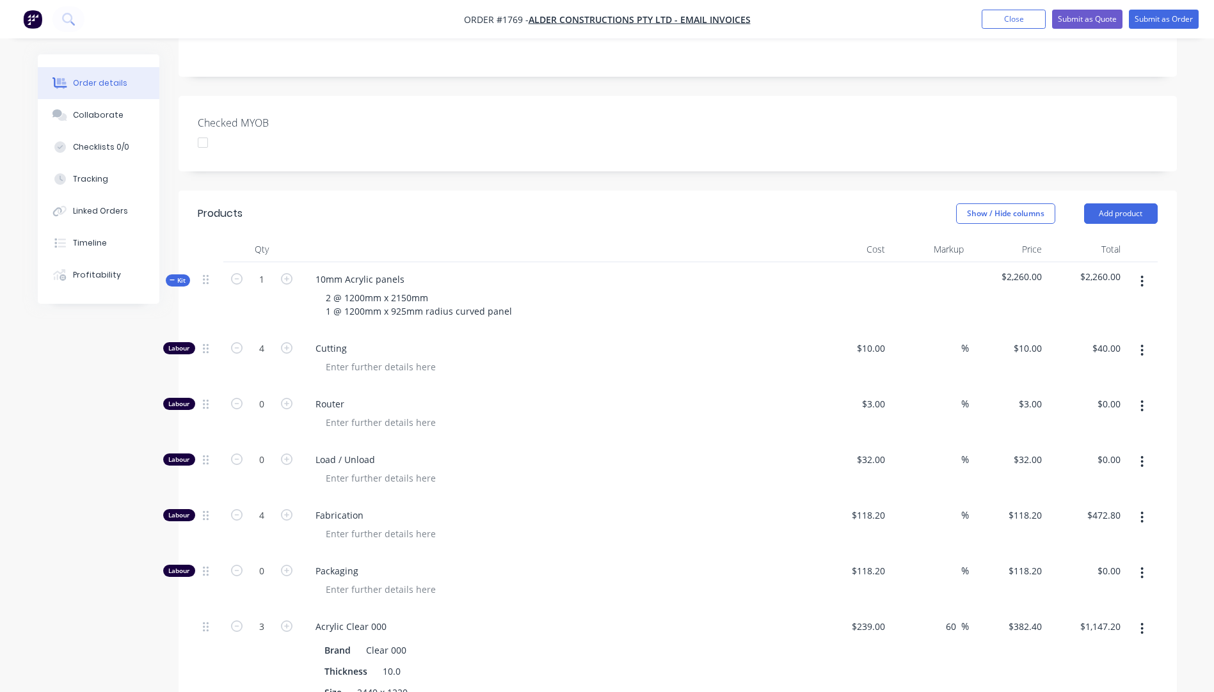
scroll to position [291, 0]
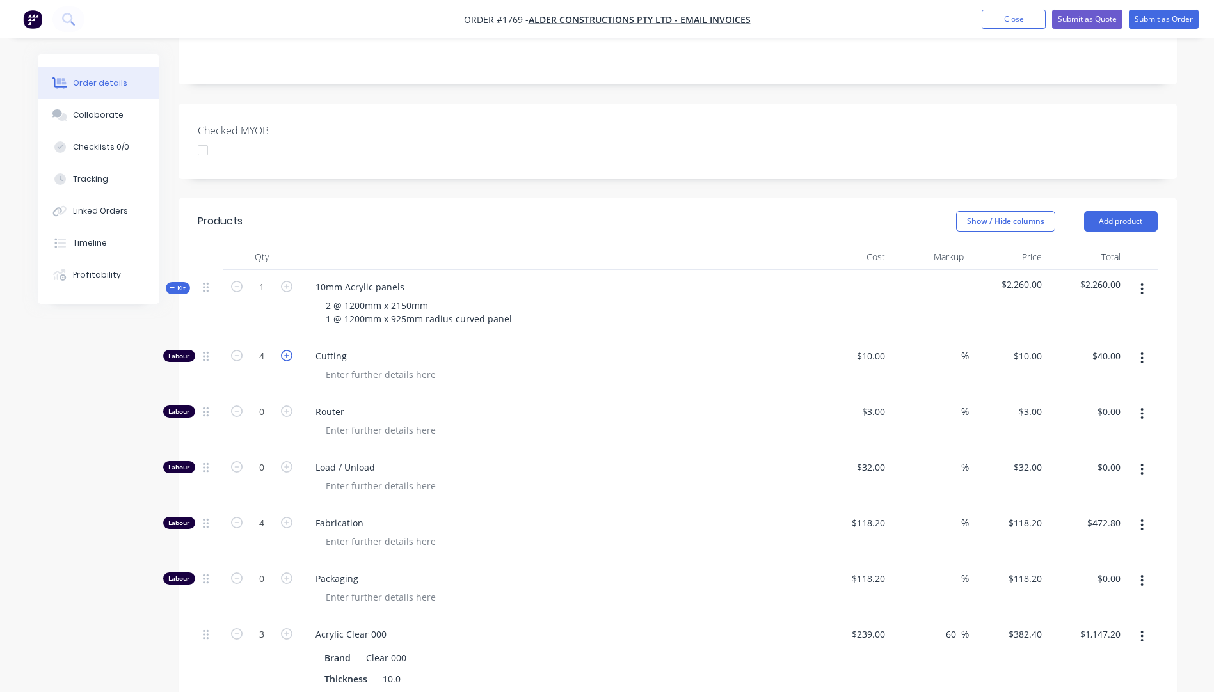
click at [285, 350] on icon "button" at bounding box center [287, 356] width 12 height 12
type input "5"
type input "$50.00"
click at [285, 350] on icon "button" at bounding box center [287, 356] width 12 height 12
type input "6"
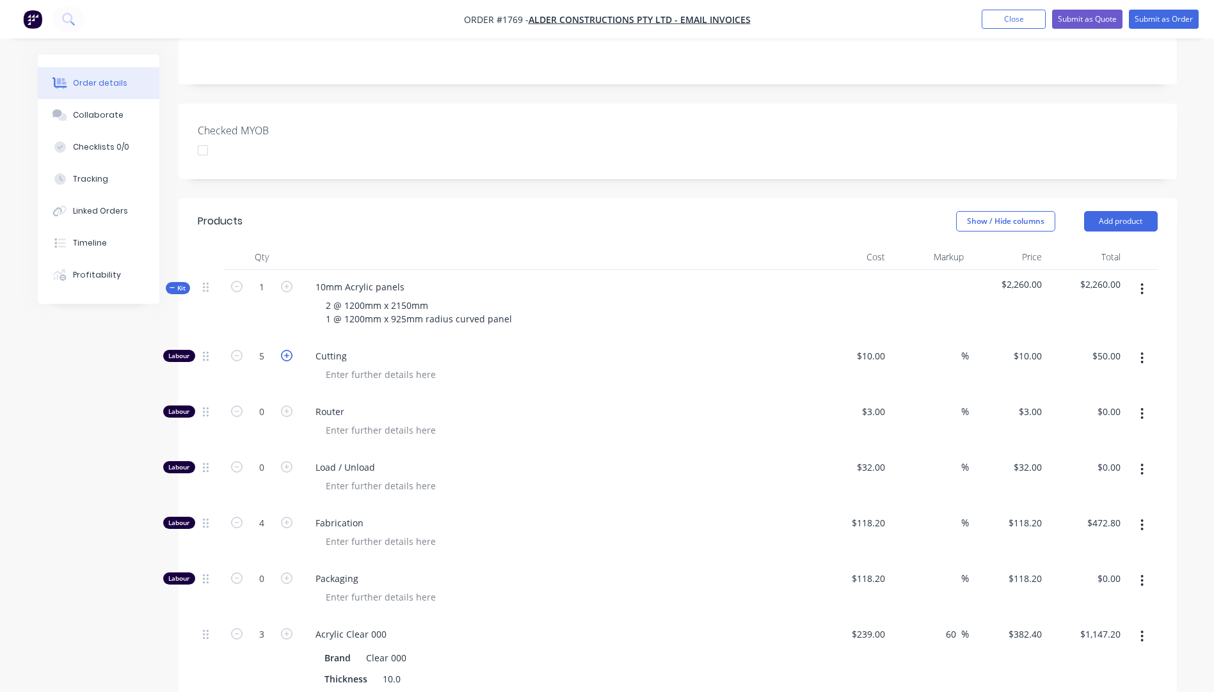
type input "$60.00"
click at [627, 421] on div at bounding box center [560, 430] width 491 height 19
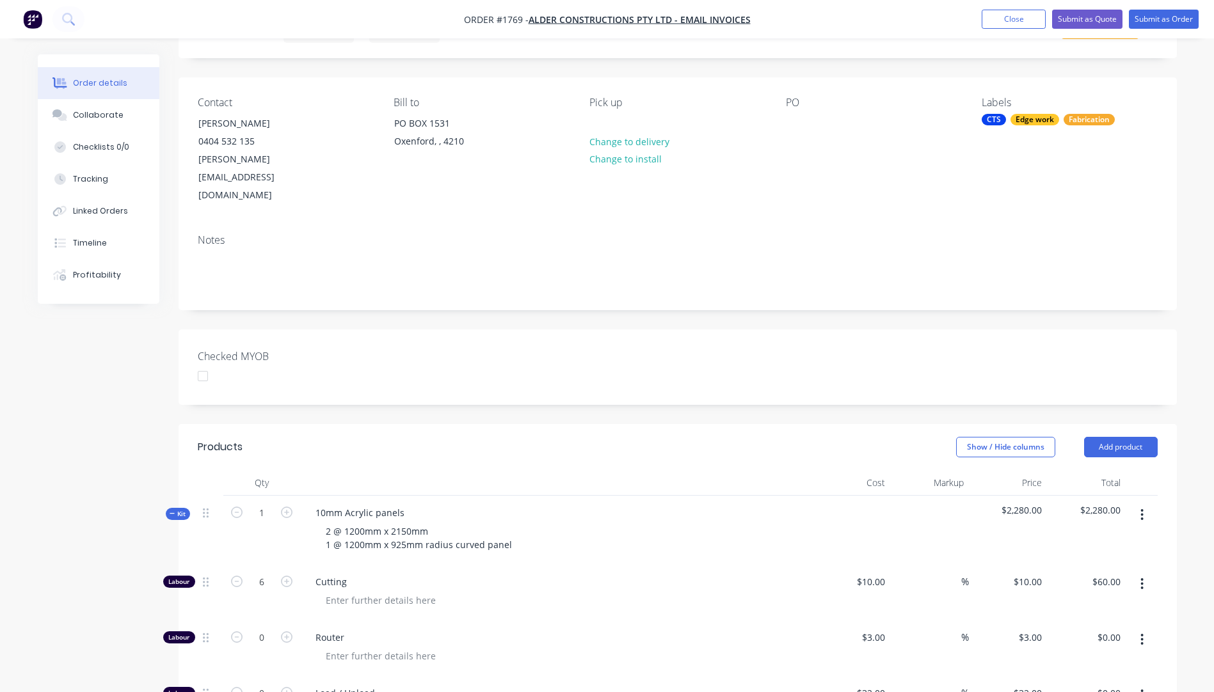
scroll to position [35, 0]
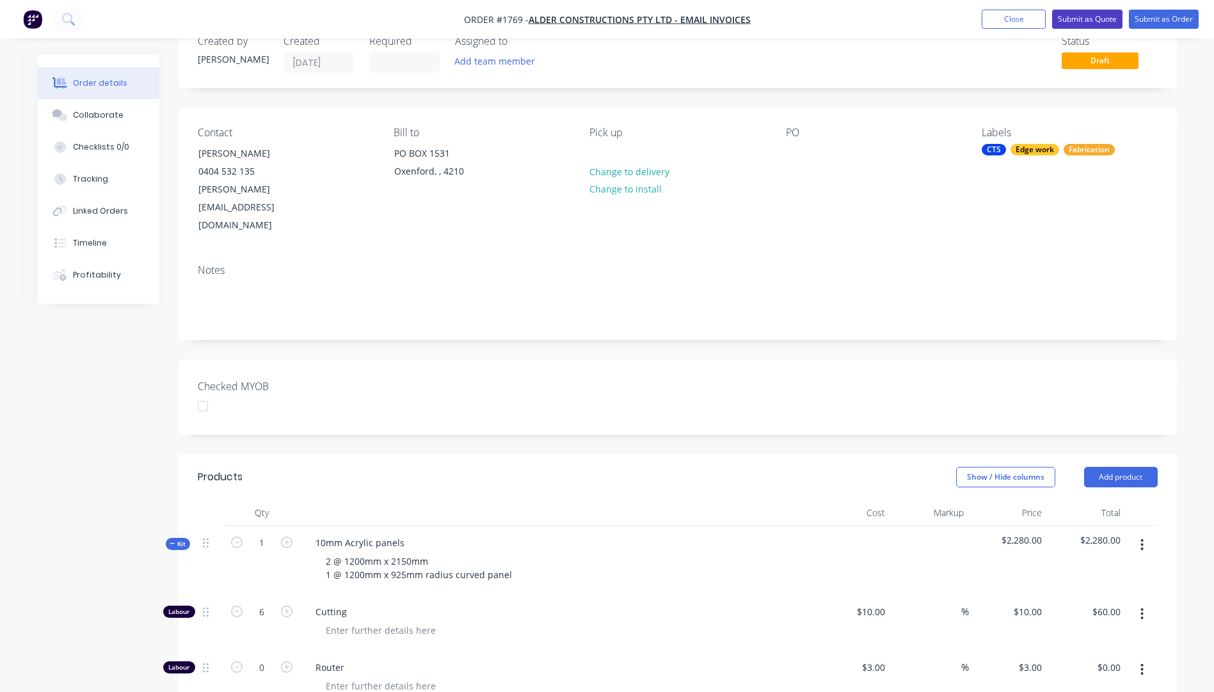
click at [1094, 22] on button "Submit as Quote" at bounding box center [1087, 19] width 70 height 19
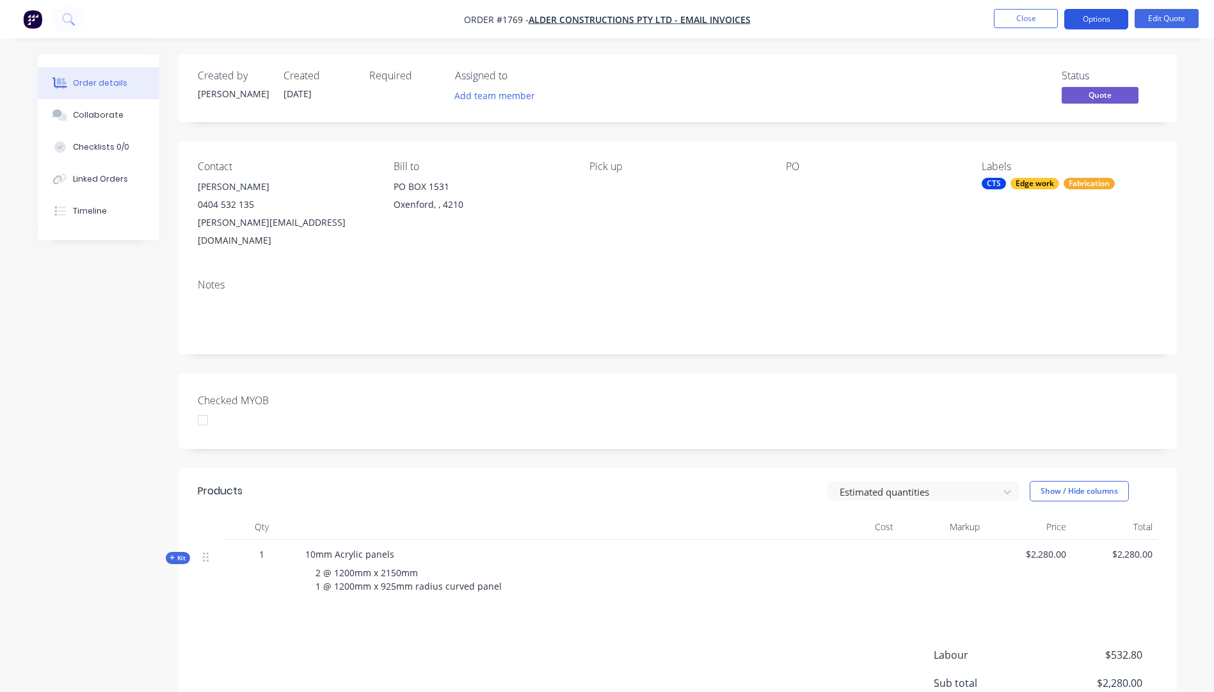
click at [1087, 12] on button "Options" at bounding box center [1096, 19] width 64 height 20
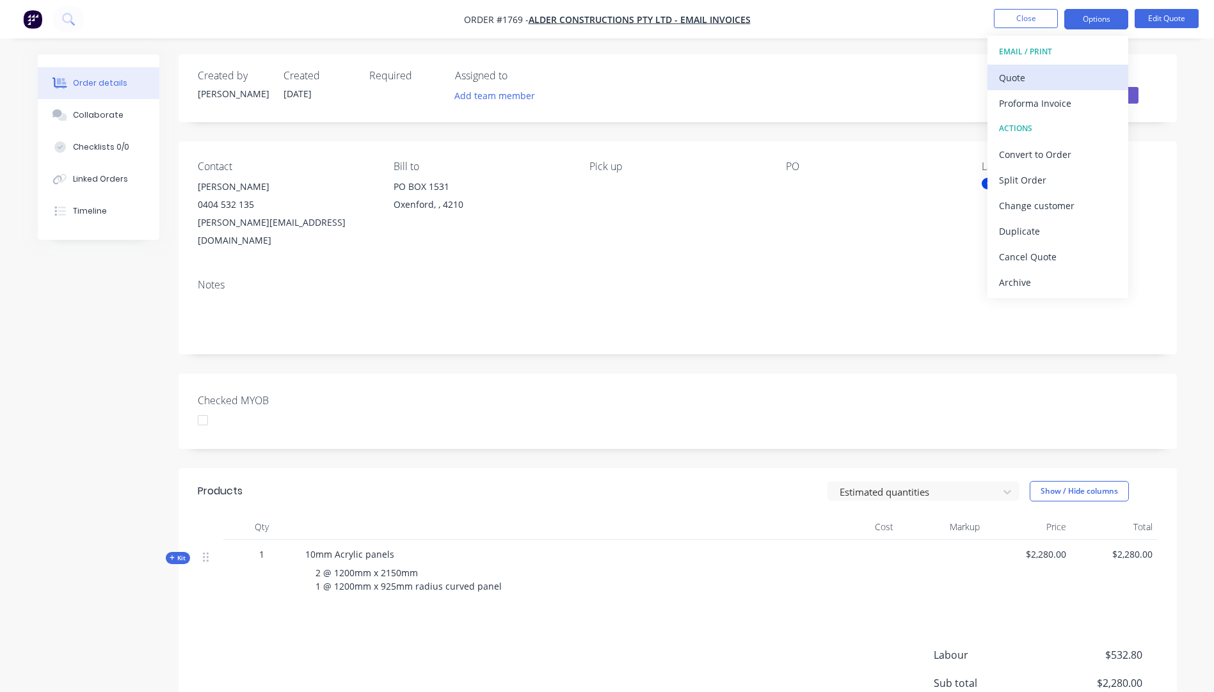
click at [1019, 76] on div "Quote" at bounding box center [1058, 77] width 118 height 19
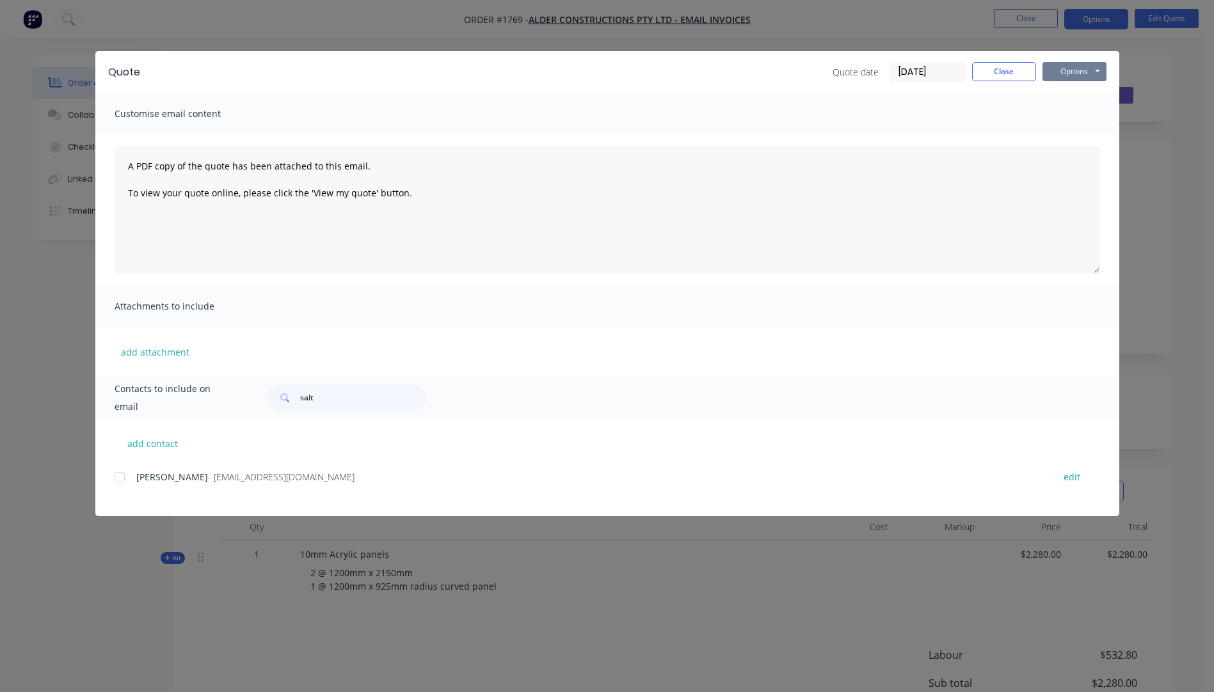
click at [1054, 68] on button "Options" at bounding box center [1074, 71] width 64 height 19
click at [1073, 93] on button "Preview" at bounding box center [1083, 94] width 82 height 21
click at [147, 445] on button "add contact" at bounding box center [153, 443] width 77 height 19
select select "AU"
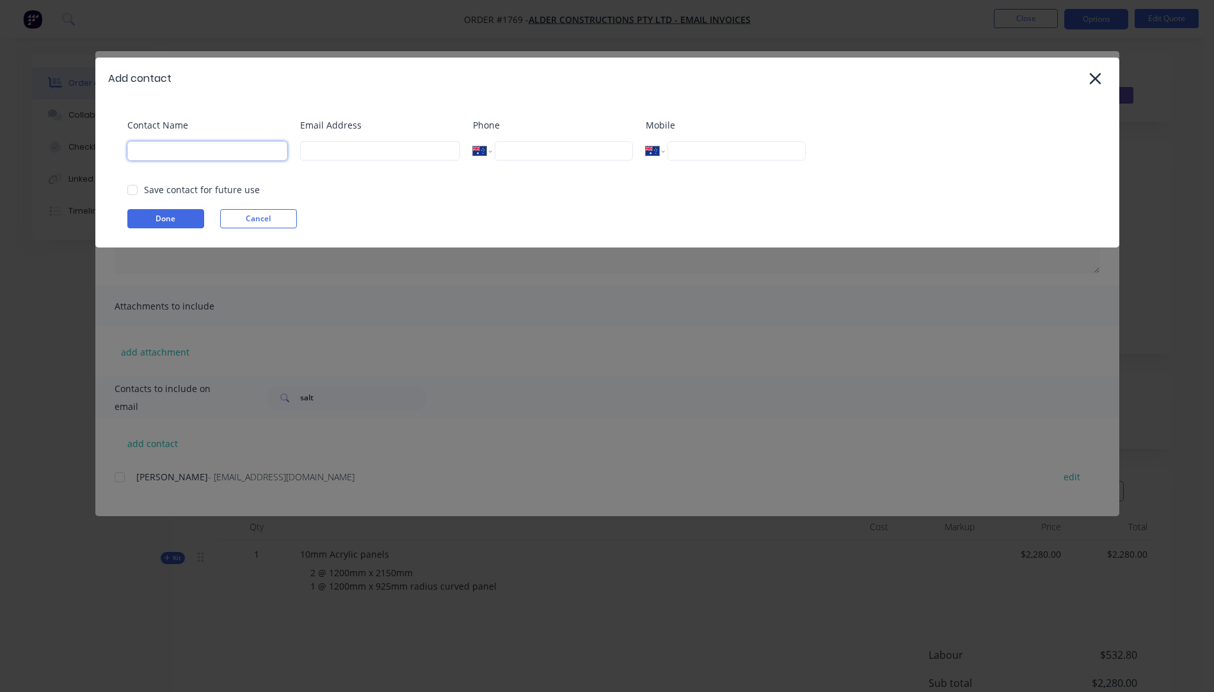
click at [184, 156] on input at bounding box center [207, 150] width 160 height 19
click at [364, 150] on input at bounding box center [380, 150] width 160 height 19
type input "[PERSON_NAME][EMAIL_ADDRESS][DOMAIN_NAME]"
click at [141, 150] on input at bounding box center [207, 150] width 160 height 19
type input "[PERSON_NAME]"
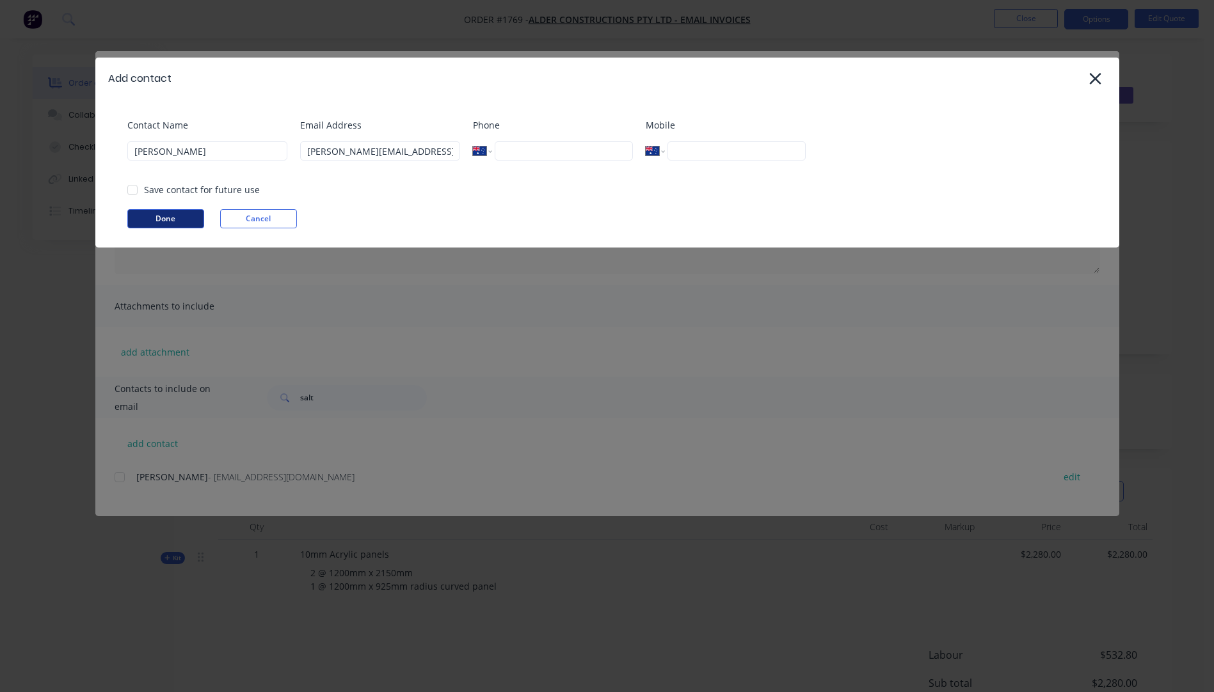
click at [184, 225] on button "Done" at bounding box center [165, 218] width 77 height 19
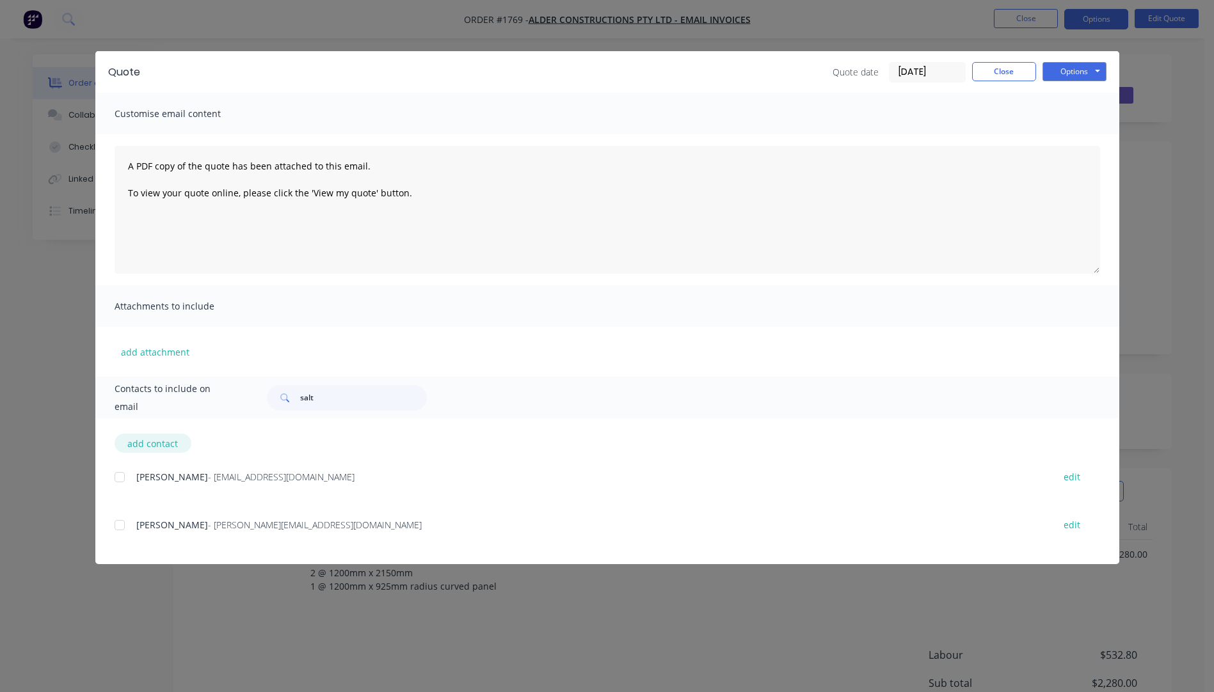
drag, startPoint x: 120, startPoint y: 527, endPoint x: 151, endPoint y: 452, distance: 81.2
click at [119, 527] on div at bounding box center [120, 526] width 26 height 26
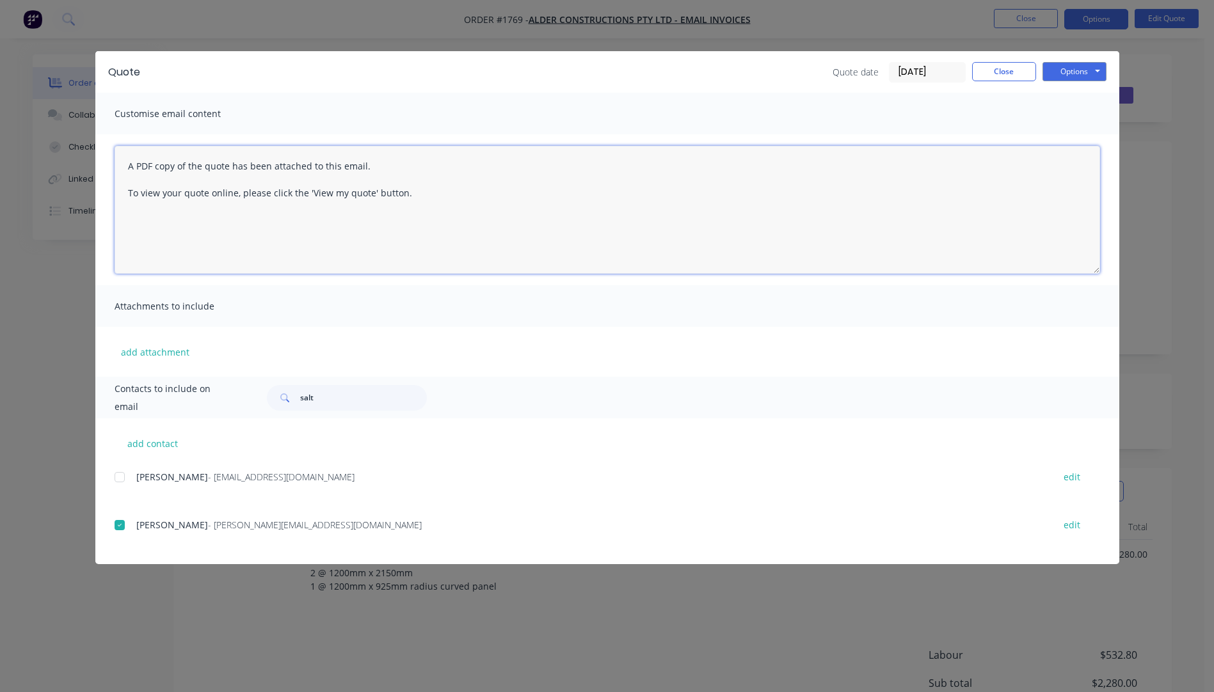
click at [129, 164] on textarea "A PDF copy of the quote has been attached to this email. To view your quote onl…" at bounding box center [607, 210] width 985 height 128
click at [165, 168] on textarea "Hi Jan, A PDF copy of the quote has been attached to this email. To view your q…" at bounding box center [607, 210] width 985 height 128
click at [250, 198] on textarea "Hi Jan, Please see attached quote A PDF copy of the quote has been attached to …" at bounding box center [607, 210] width 985 height 128
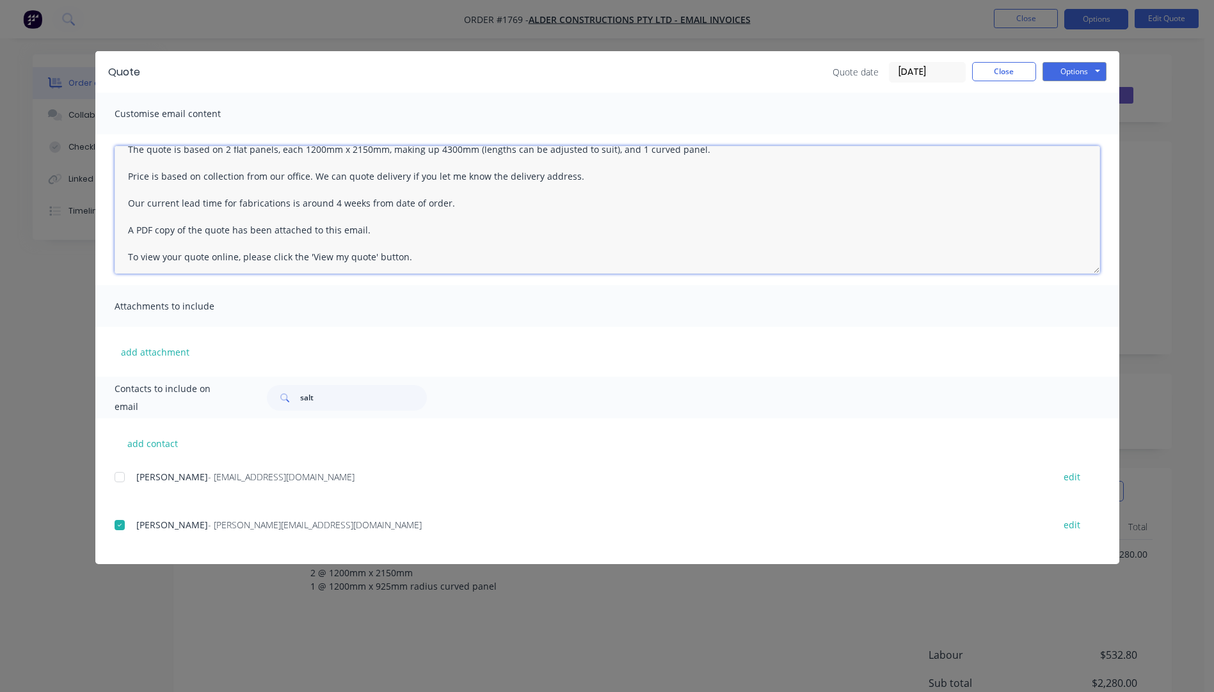
scroll to position [6, 0]
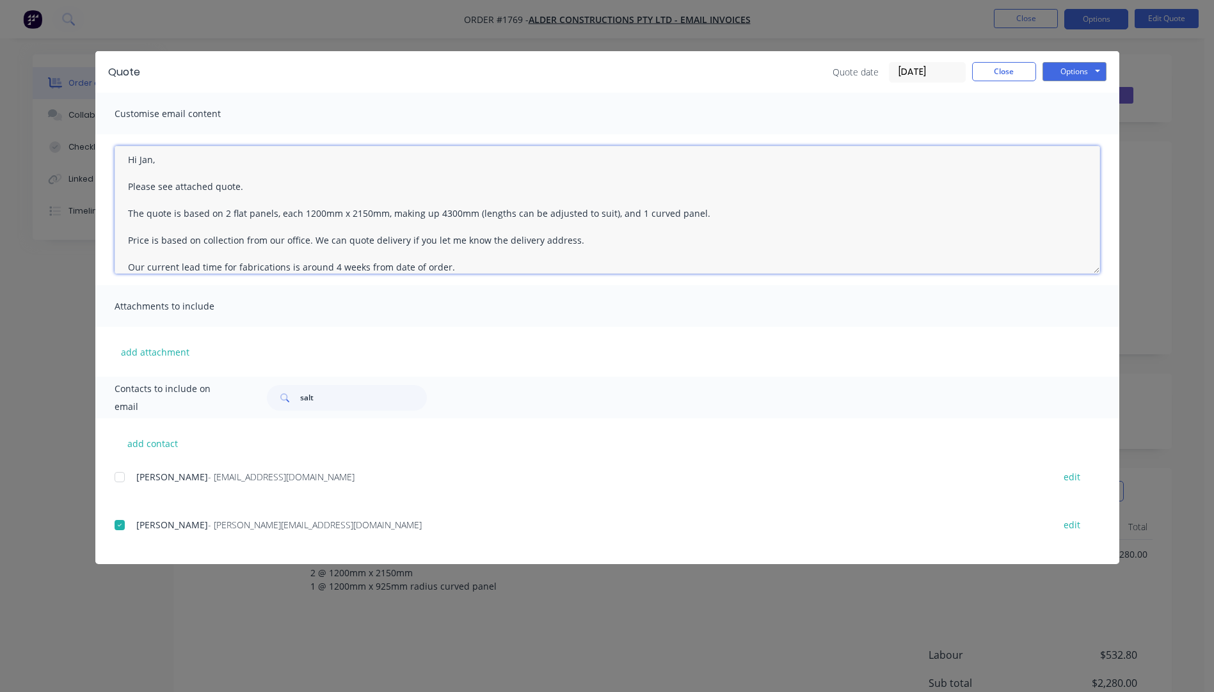
click at [704, 213] on textarea "Hi Jan, Please see attached quote. The quote is based on 2 flat panels, each 12…" at bounding box center [607, 210] width 985 height 128
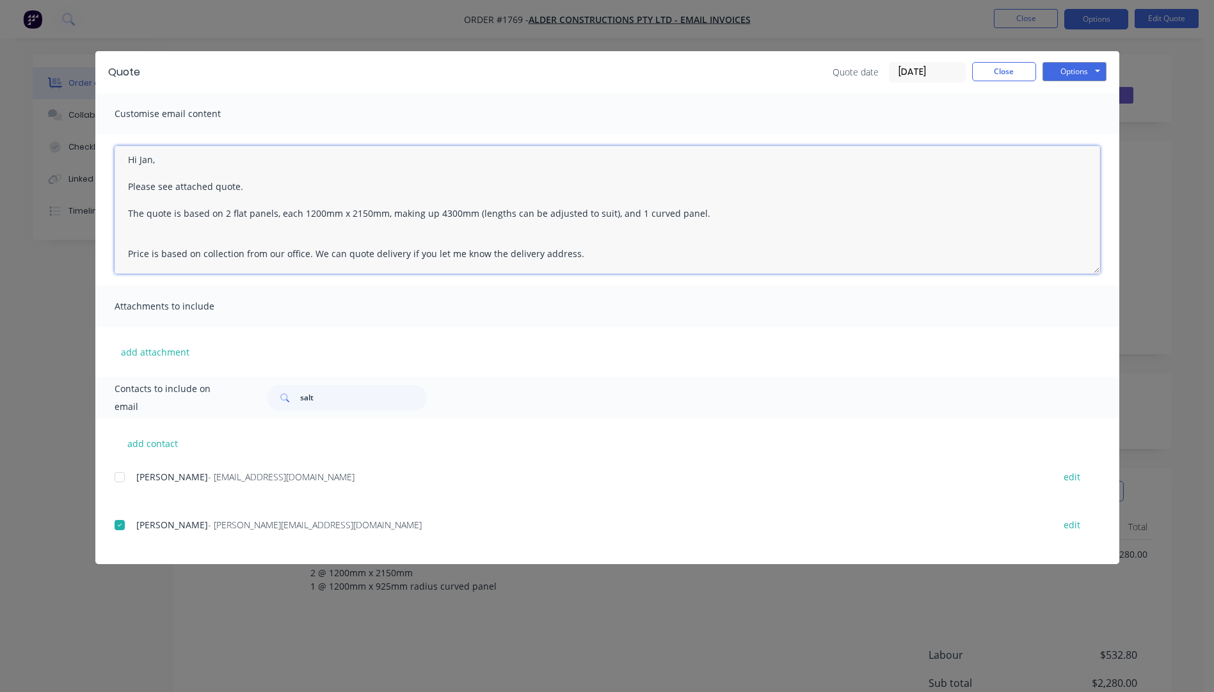
click at [129, 239] on textarea "Hi Jan, Please see attached quote. The quote is based on 2 flat panels, each 12…" at bounding box center [607, 210] width 985 height 128
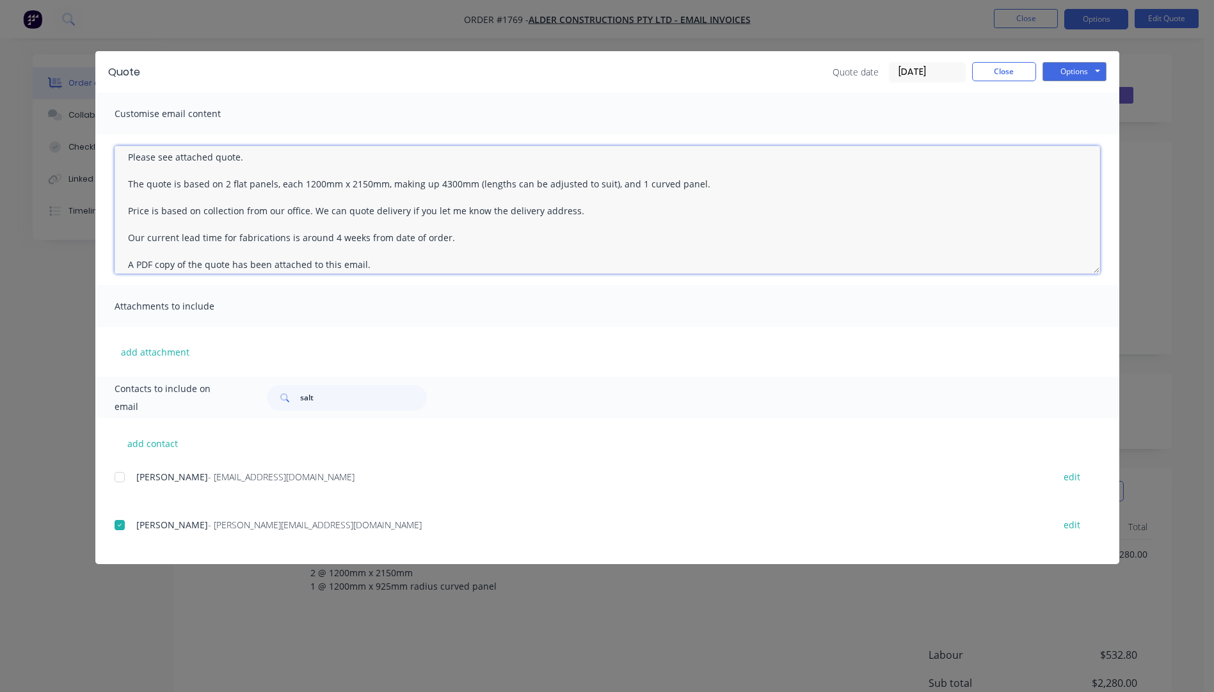
scroll to position [0, 0]
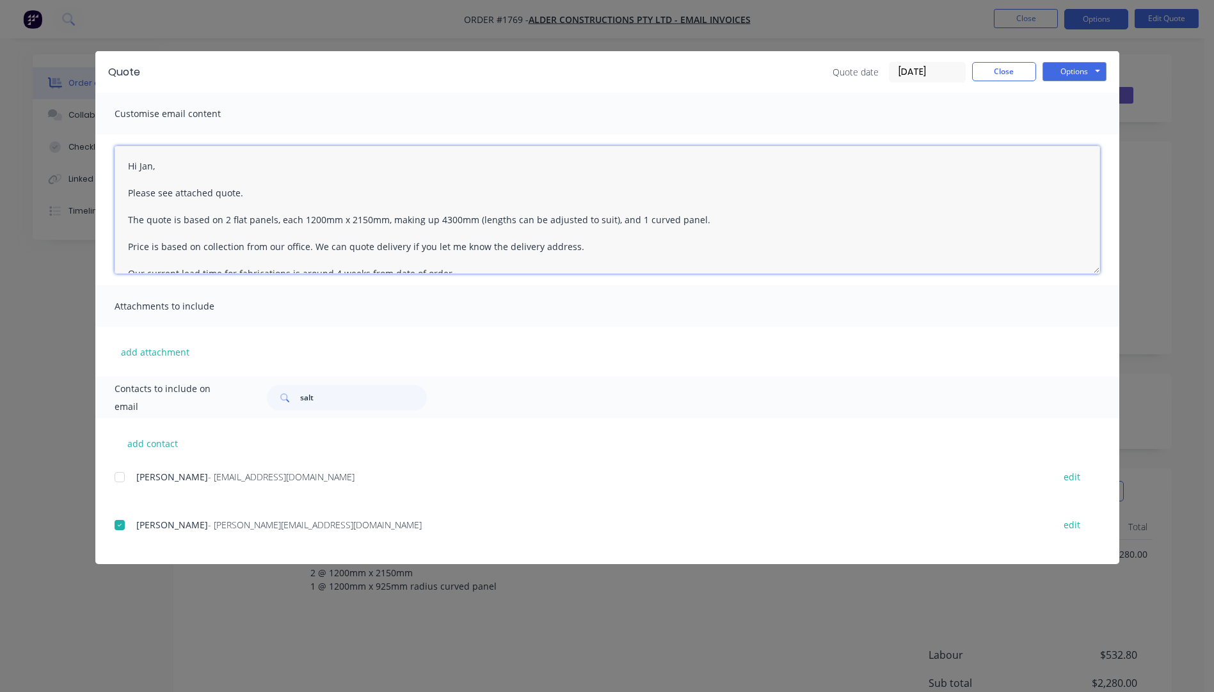
type textarea "Hi Jan, Please see attached quote. The quote is based on 2 flat panels, each 12…"
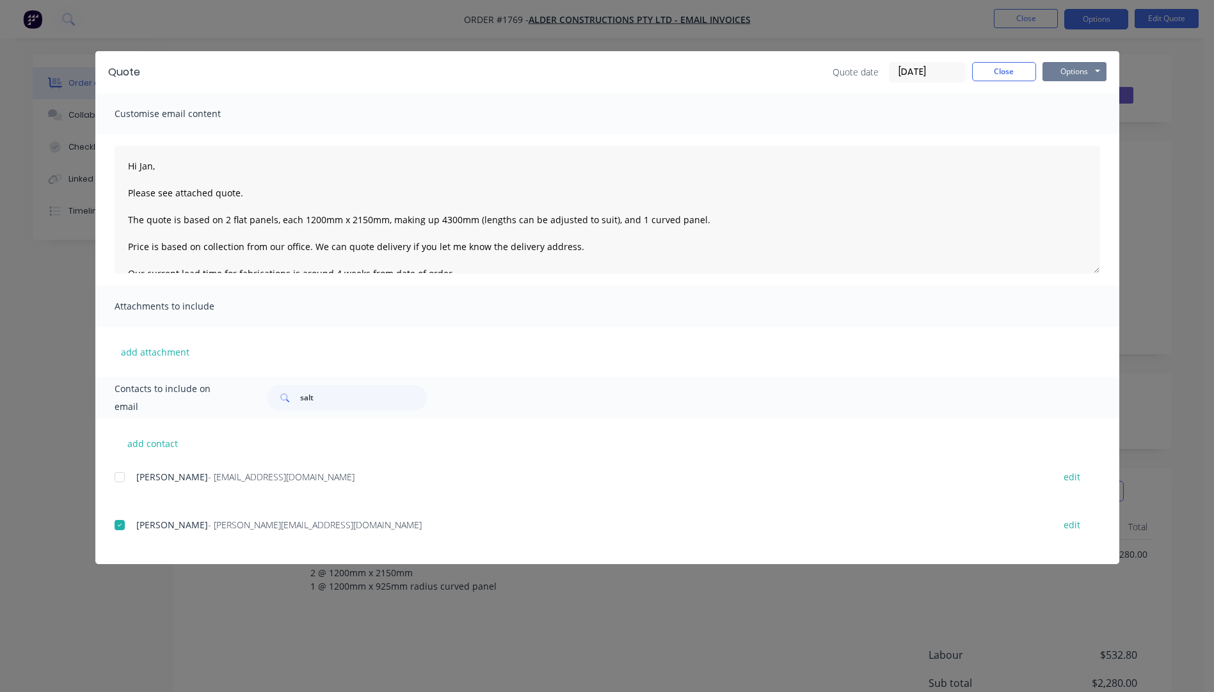
click at [1053, 72] on button "Options" at bounding box center [1074, 71] width 64 height 19
click at [1069, 141] on button "Email" at bounding box center [1083, 136] width 82 height 21
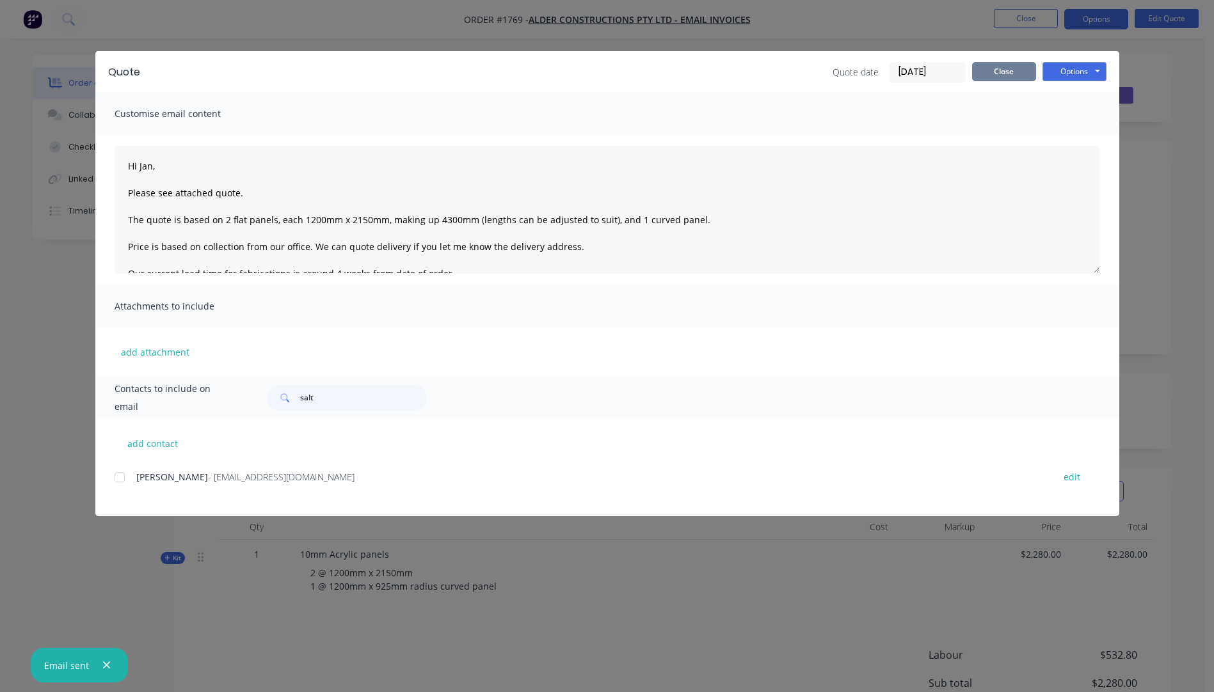
click at [1000, 76] on button "Close" at bounding box center [1004, 71] width 64 height 19
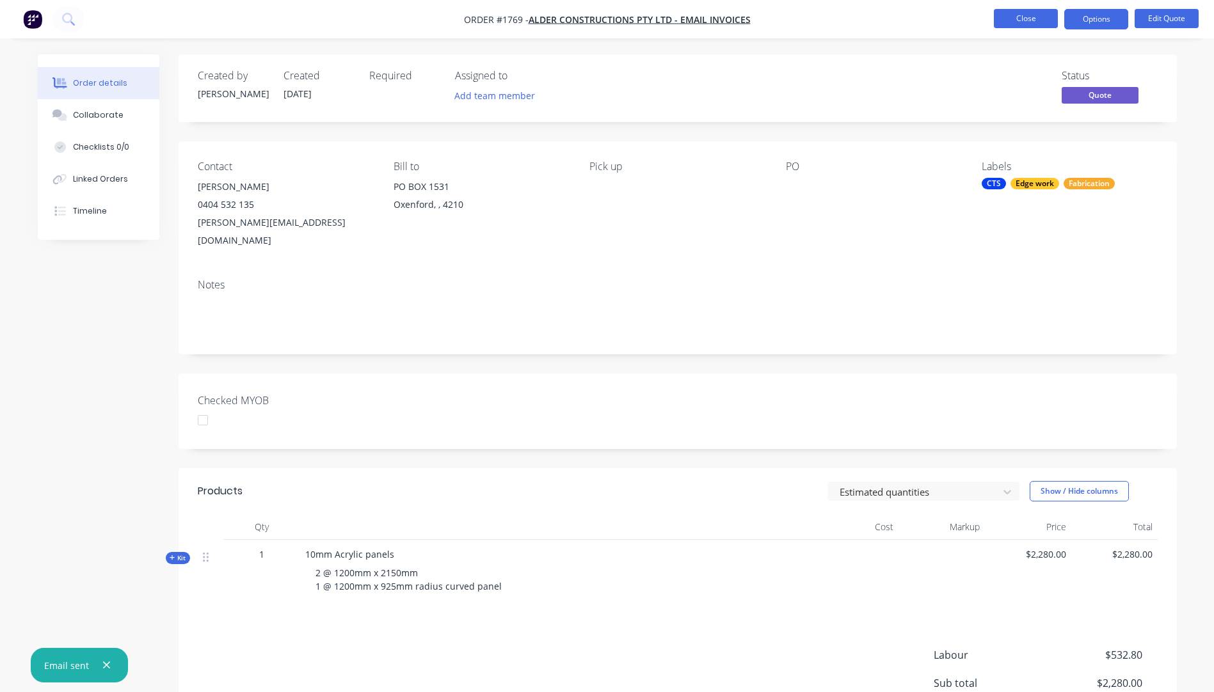
click at [1032, 22] on button "Close" at bounding box center [1026, 18] width 64 height 19
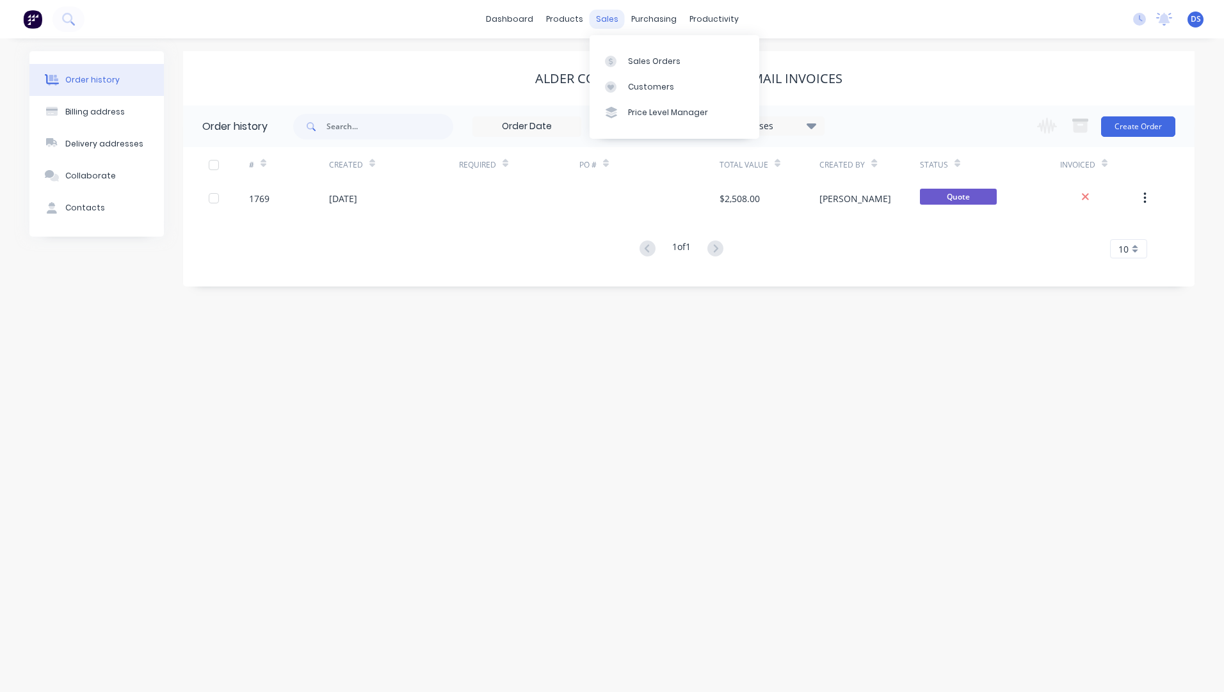
click at [603, 22] on div "sales" at bounding box center [606, 19] width 35 height 19
click at [644, 65] on div "Sales Orders" at bounding box center [654, 62] width 52 height 12
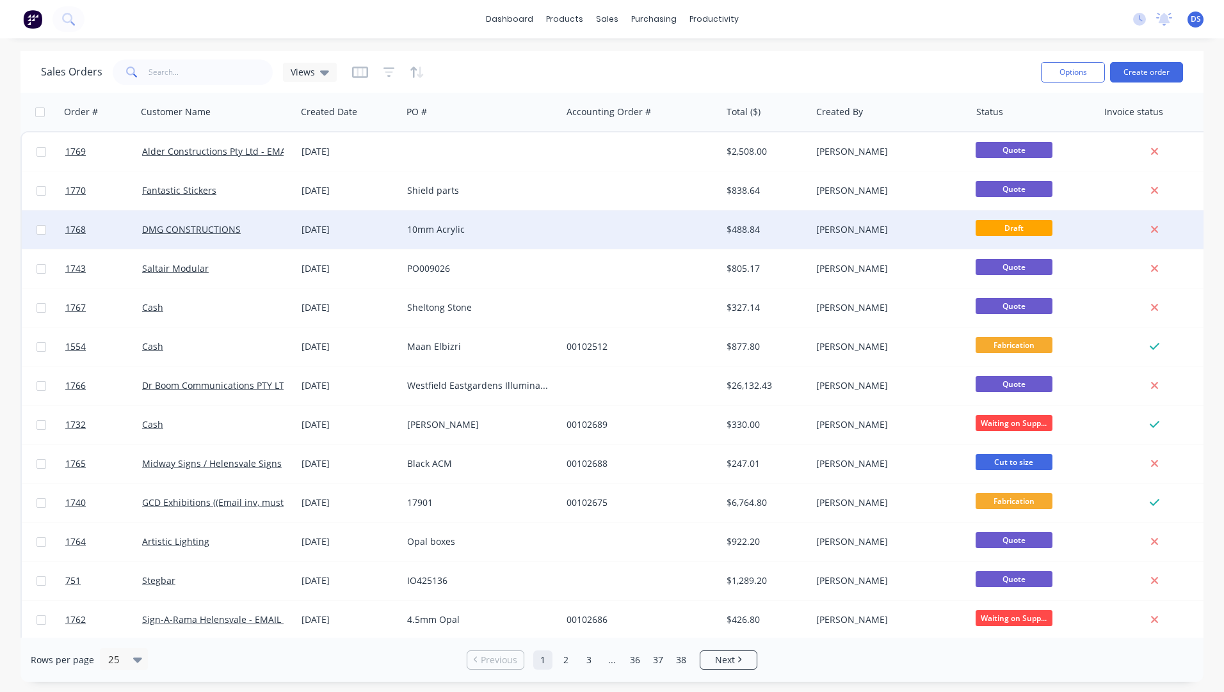
click at [412, 232] on div "10mm Acrylic" at bounding box center [478, 229] width 142 height 13
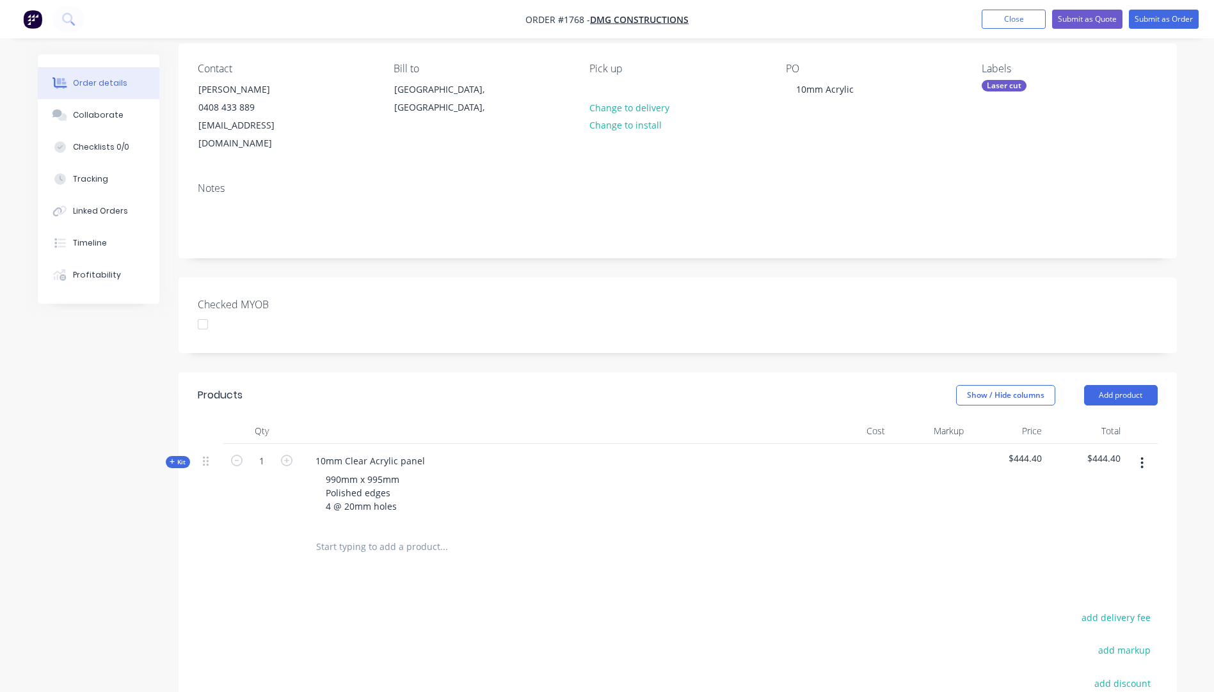
scroll to position [128, 0]
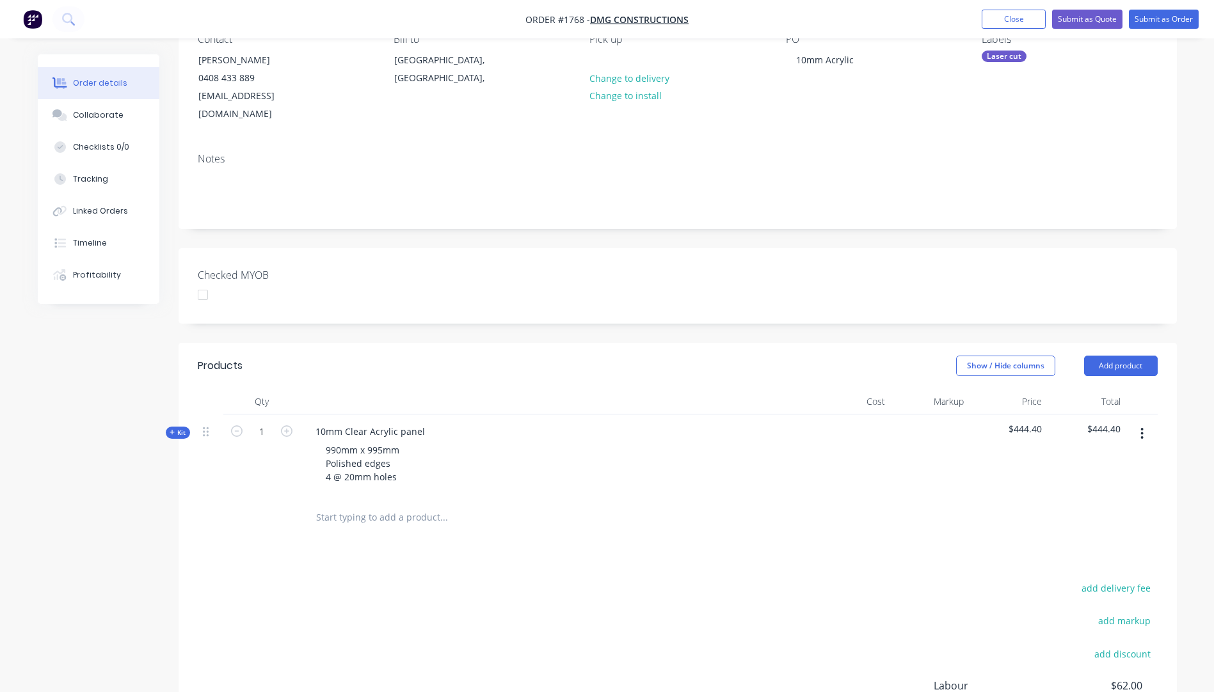
click at [170, 429] on icon "button" at bounding box center [173, 432] width 6 height 6
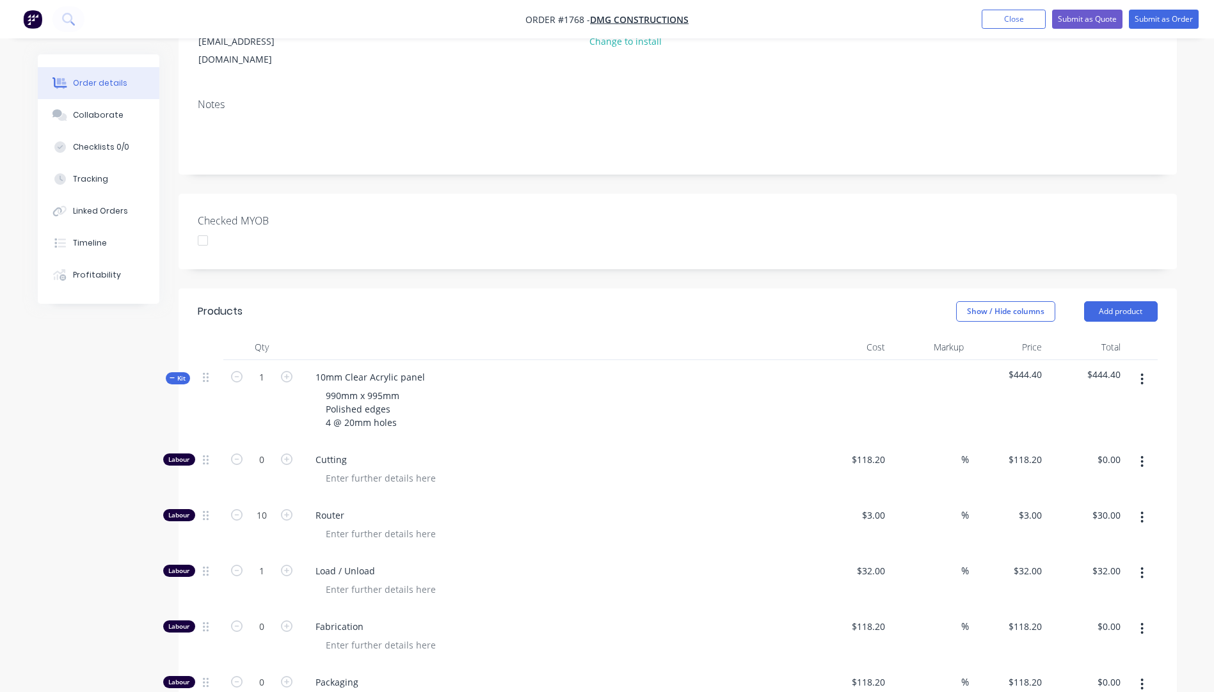
scroll to position [256, 0]
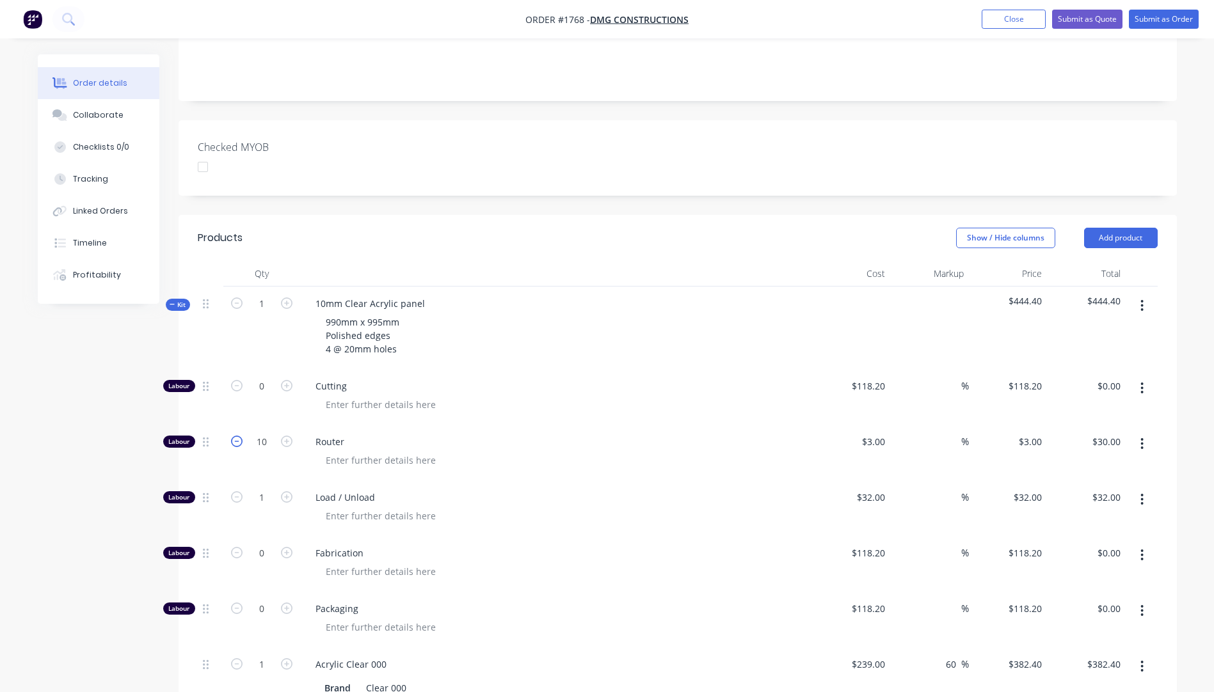
click at [239, 436] on icon "button" at bounding box center [237, 442] width 12 height 12
type input "9"
type input "$27.00"
click at [239, 436] on icon "button" at bounding box center [237, 442] width 12 height 12
type input "8"
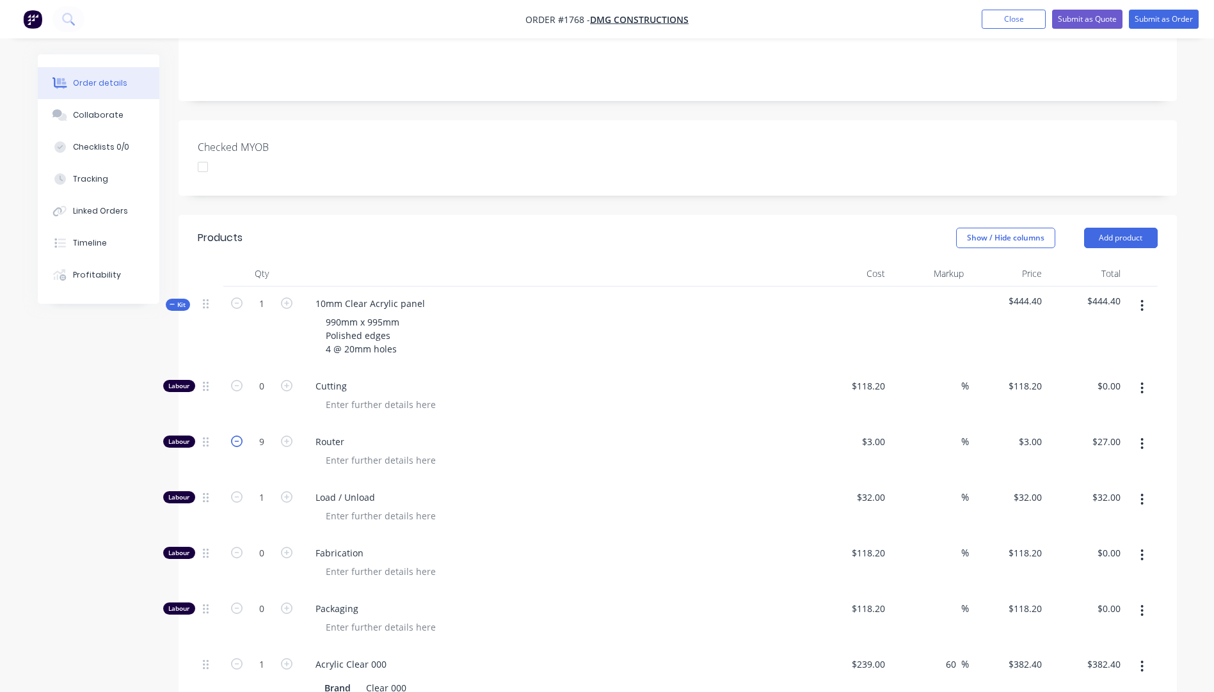
type input "$24.00"
click at [239, 436] on icon "button" at bounding box center [237, 442] width 12 height 12
type input "7"
type input "$21.00"
click at [285, 436] on icon "button" at bounding box center [287, 442] width 12 height 12
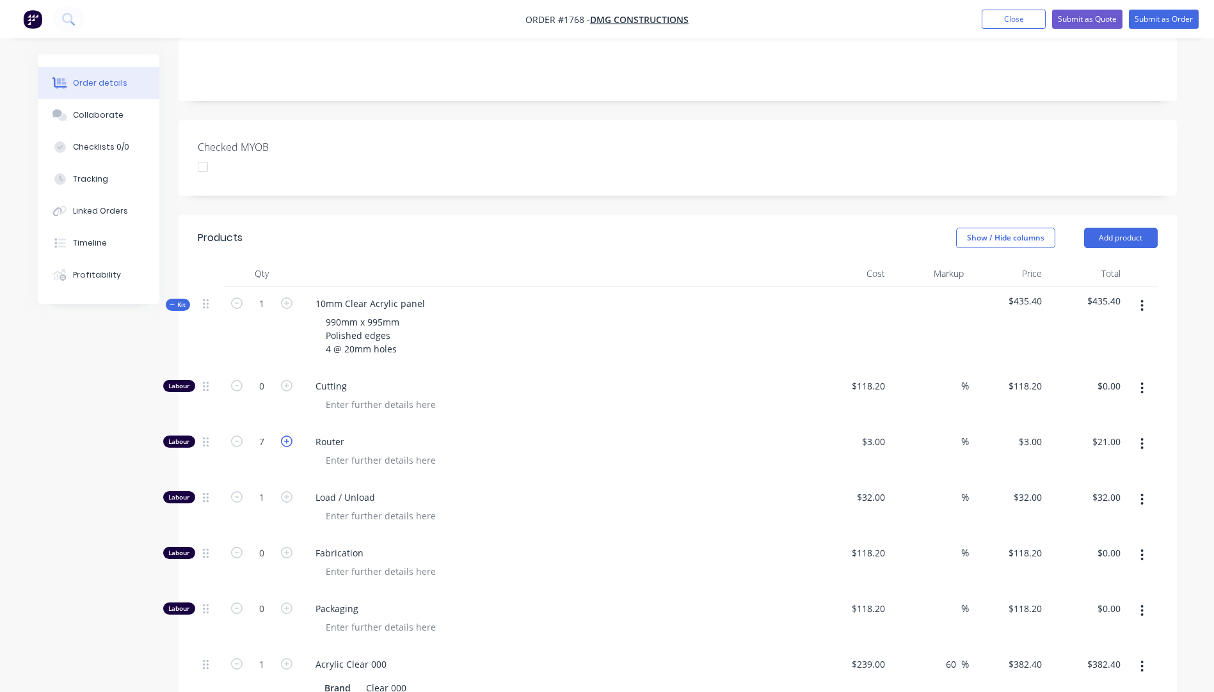
type input "8"
type input "$24.00"
click at [874, 377] on input "118.2" at bounding box center [870, 386] width 40 height 19
type input "$10.00"
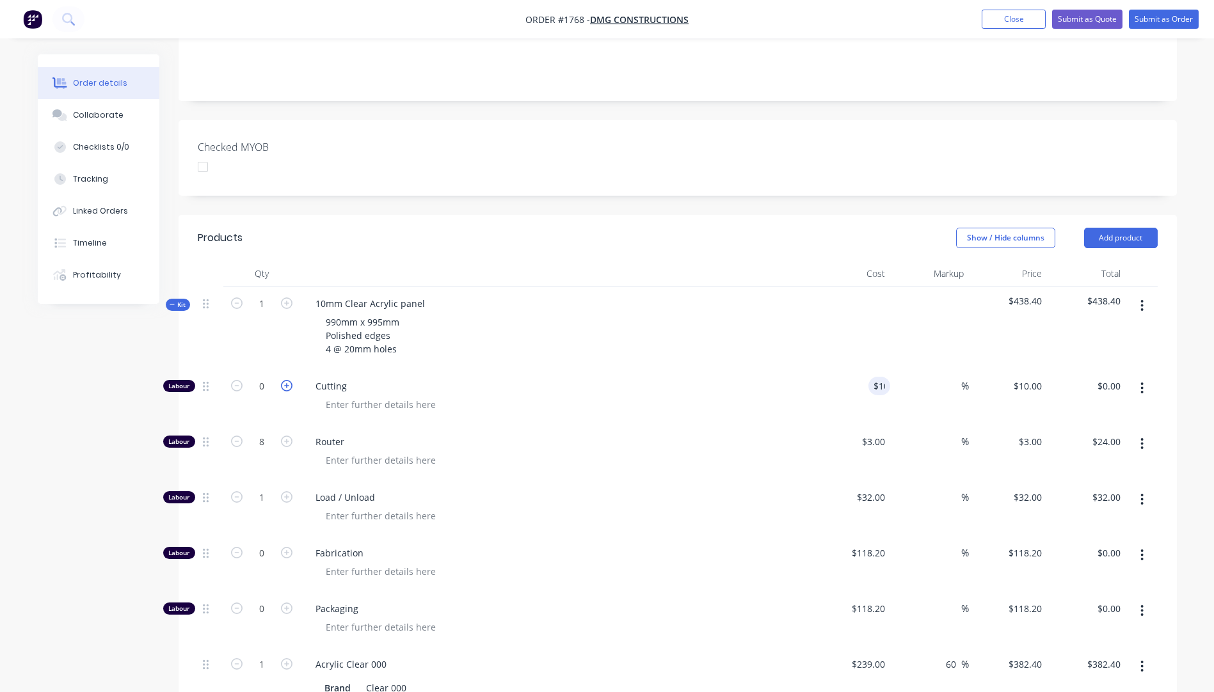
click at [287, 380] on icon "button" at bounding box center [287, 386] width 12 height 12
type input "1"
type input "$10.00"
click at [287, 380] on icon "button" at bounding box center [287, 386] width 12 height 12
type input "2"
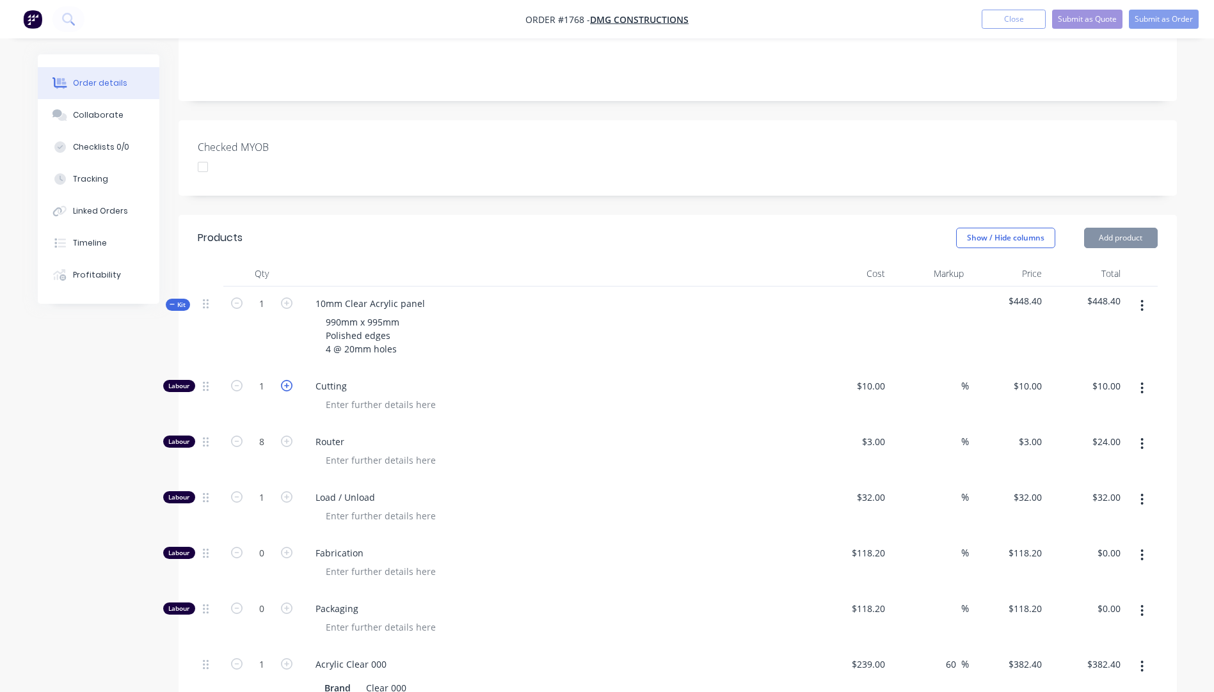
type input "$20.00"
click at [287, 380] on icon "button" at bounding box center [287, 386] width 12 height 12
type input "3"
type input "$30.00"
click at [574, 379] on span "Cutting" at bounding box center [560, 385] width 491 height 13
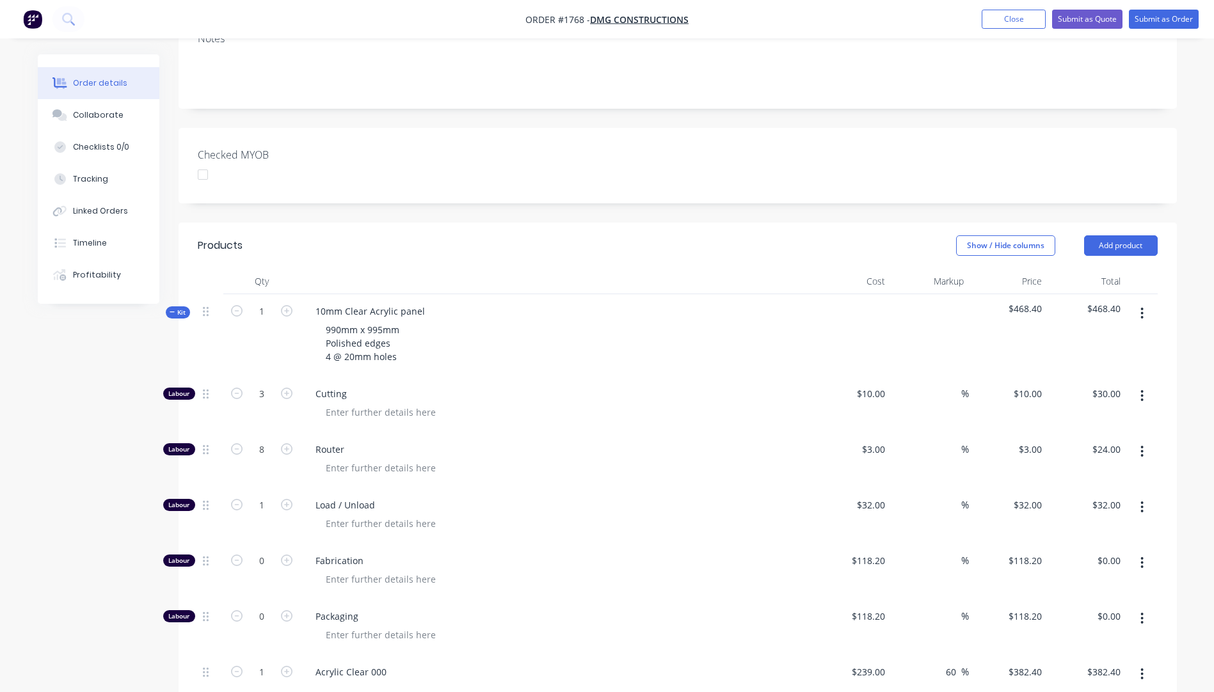
scroll to position [448, 0]
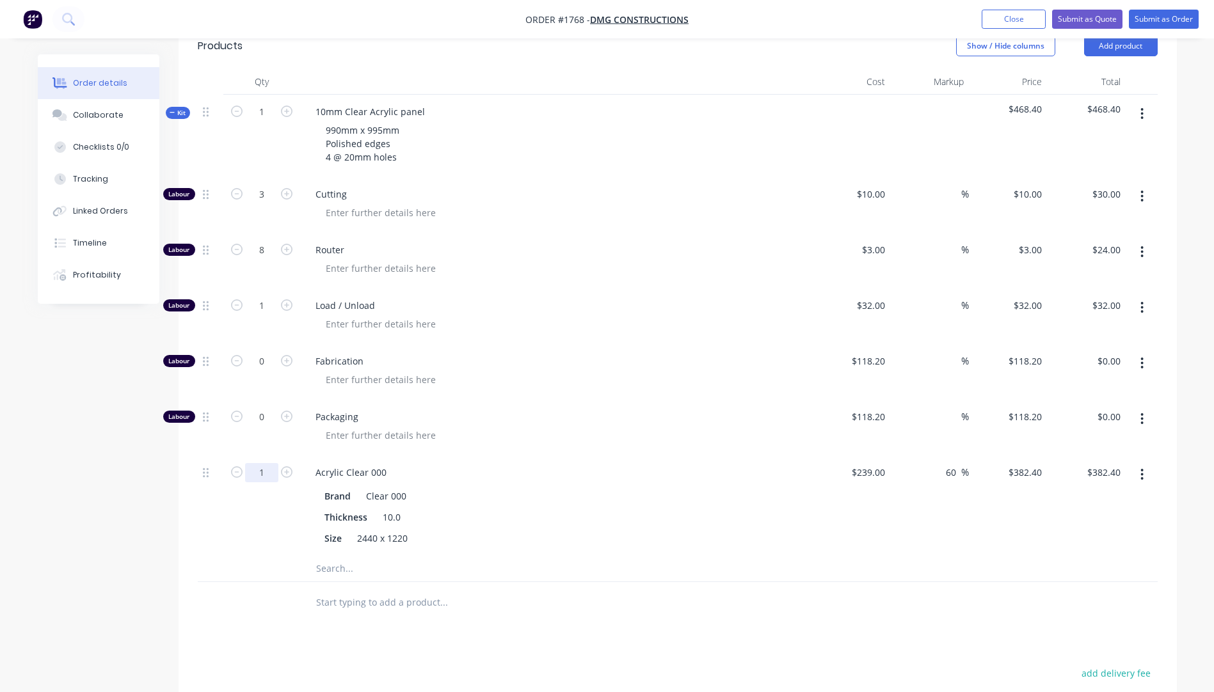
click at [267, 463] on input "1" at bounding box center [261, 472] width 33 height 19
type input "0.5"
type input "$191.20"
click at [598, 426] on div at bounding box center [560, 435] width 491 height 19
click at [1077, 22] on button "Submit as Quote" at bounding box center [1087, 19] width 70 height 19
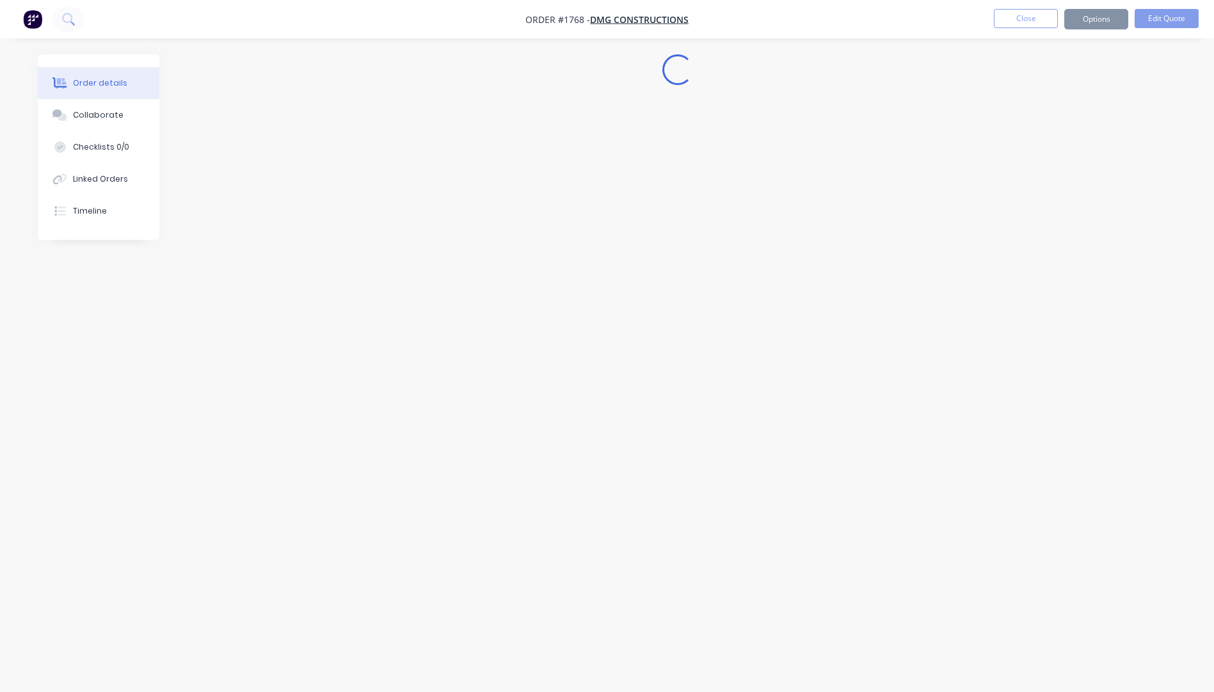
scroll to position [0, 0]
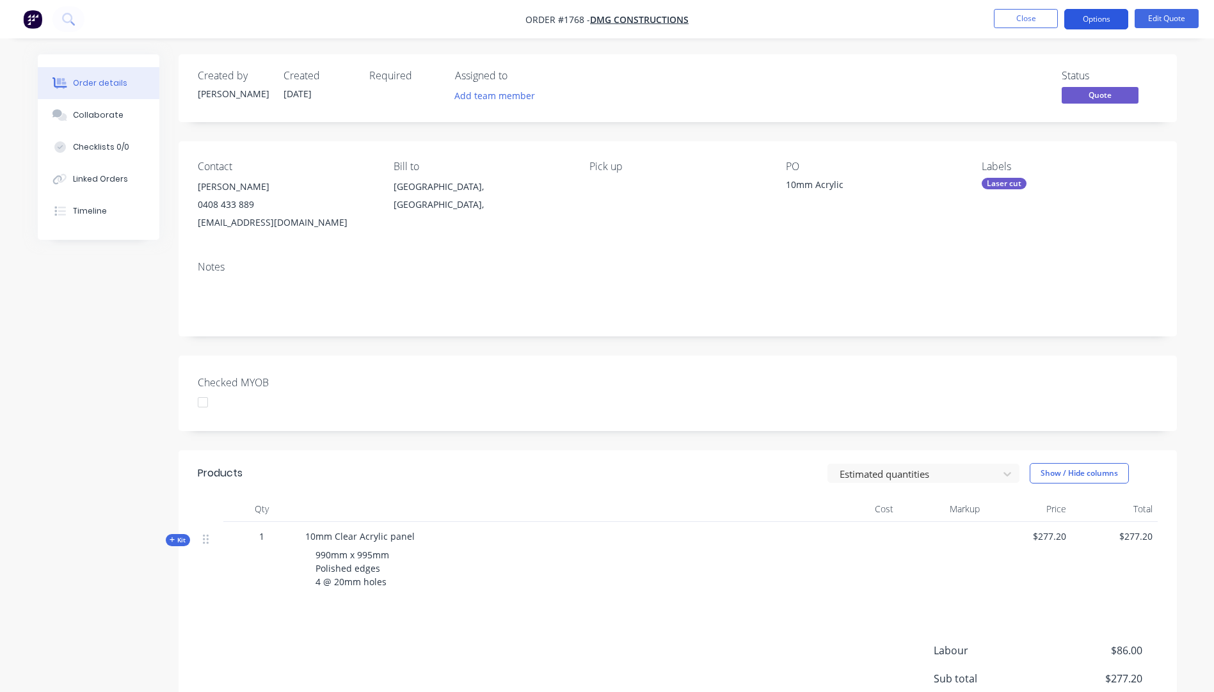
click at [1090, 29] on button "Options" at bounding box center [1096, 19] width 64 height 20
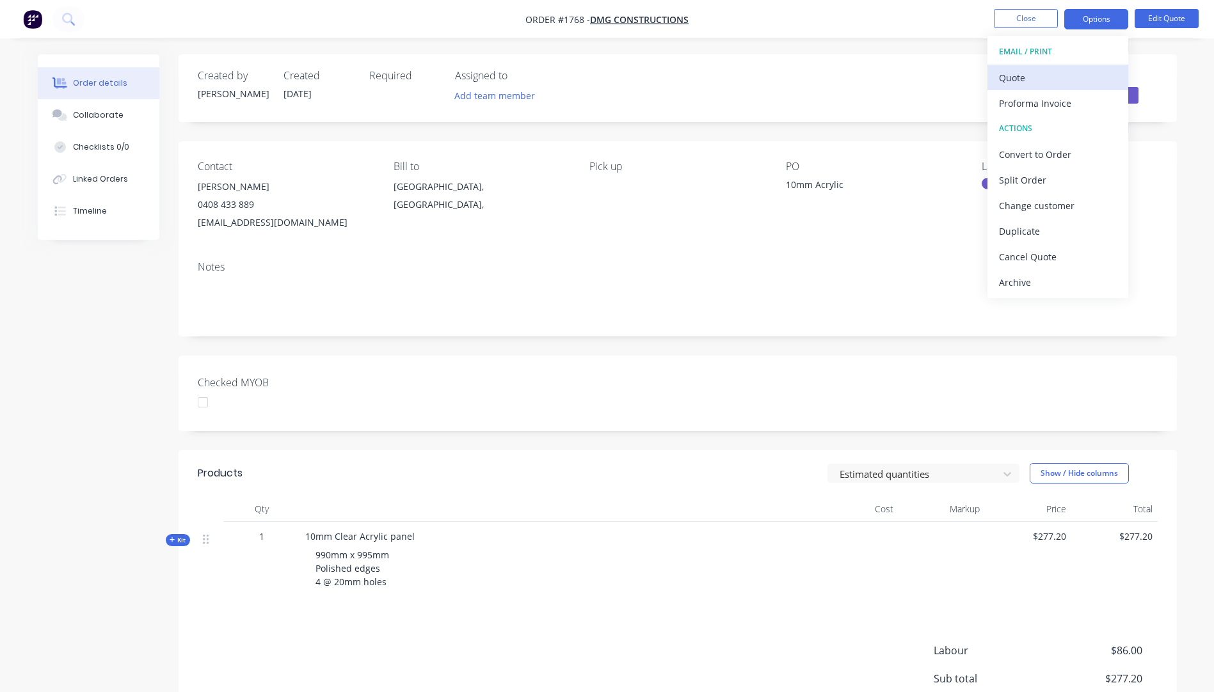
click at [1029, 83] on div "Quote" at bounding box center [1058, 77] width 118 height 19
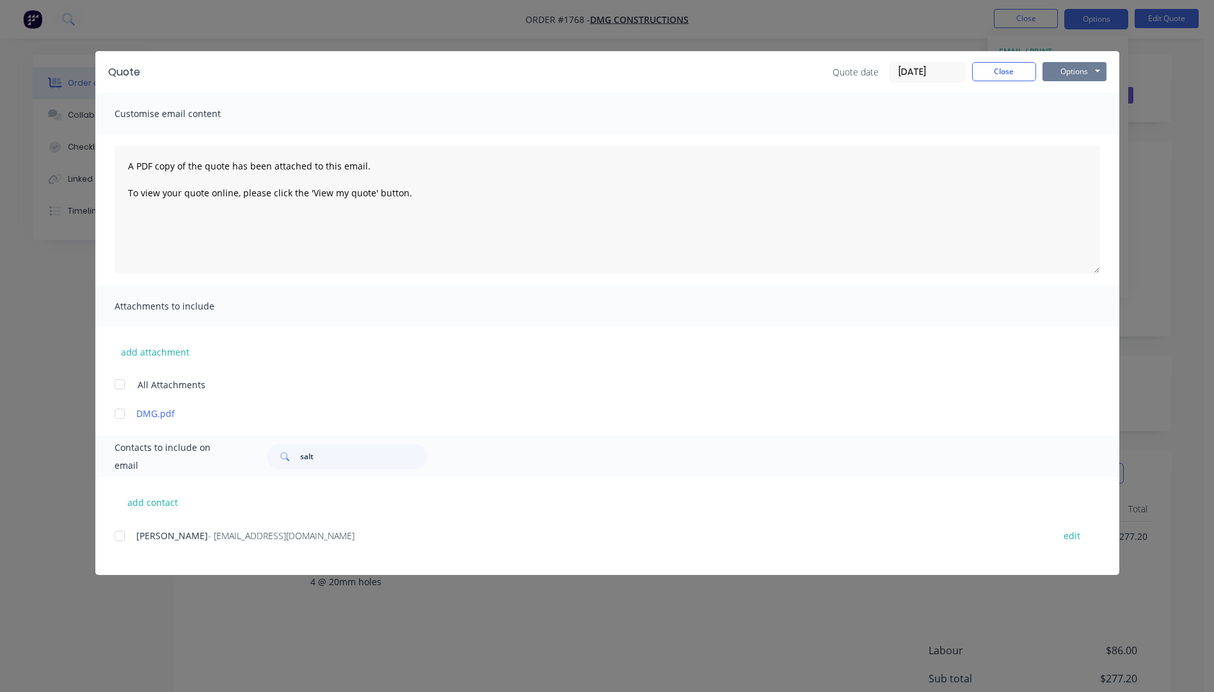
click at [1071, 70] on button "Options" at bounding box center [1074, 71] width 64 height 19
click at [1074, 92] on button "Preview" at bounding box center [1083, 94] width 82 height 21
click at [123, 536] on div at bounding box center [120, 536] width 26 height 26
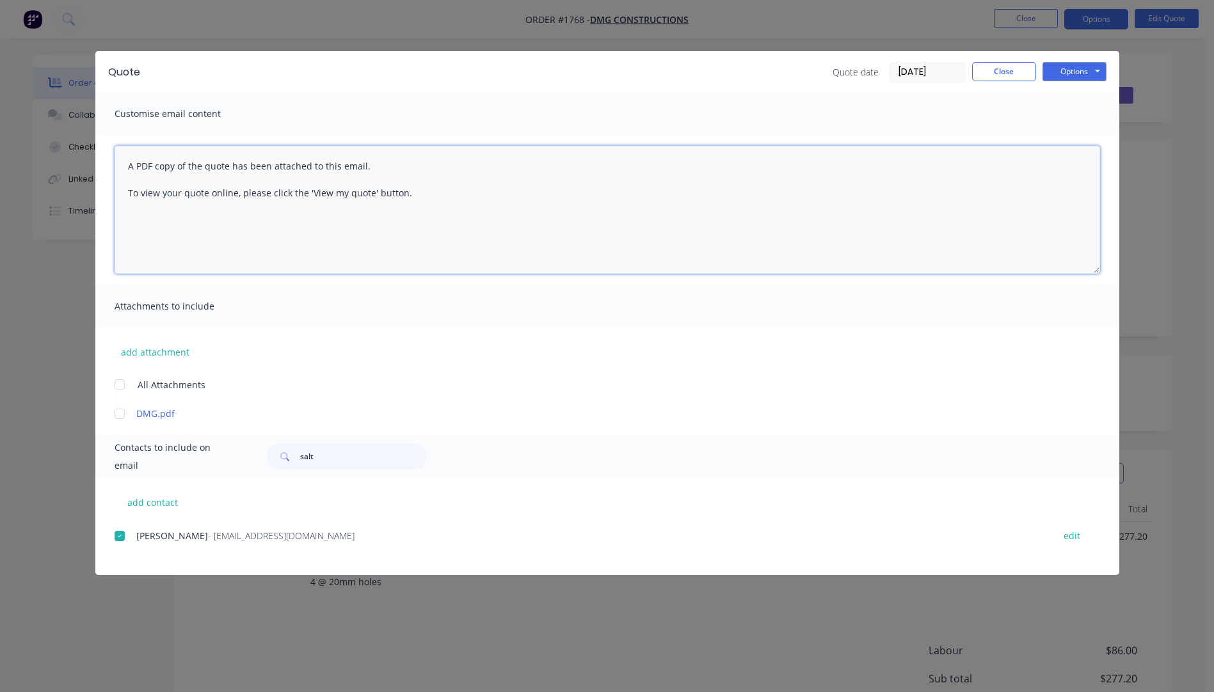
paste textarea "Hi, Please contact us if you have any questions. Regards, [PERSON_NAME] [EMAIL_…"
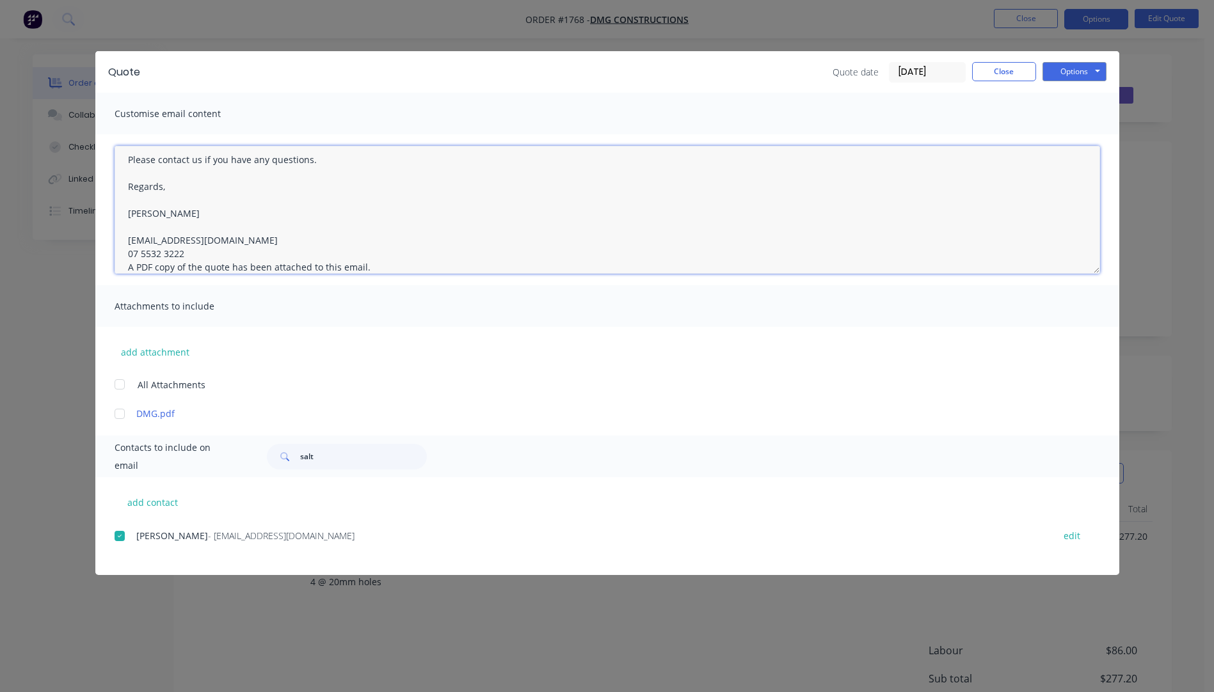
click at [191, 252] on textarea "Hi, Please contact us if you have any questions. Regards, [PERSON_NAME] [EMAIL_…" at bounding box center [607, 210] width 985 height 128
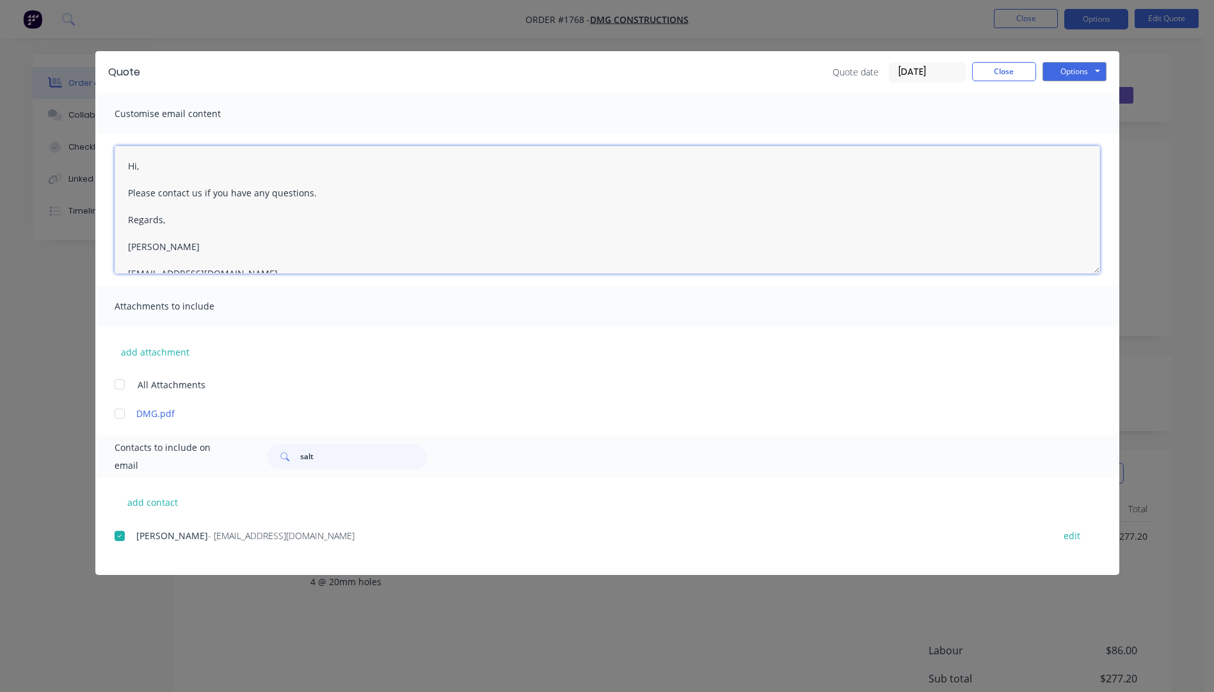
click at [145, 168] on textarea "Hi, Please contact us if you have any questions. Regards, [PERSON_NAME] [EMAIL_…" at bounding box center [607, 210] width 985 height 128
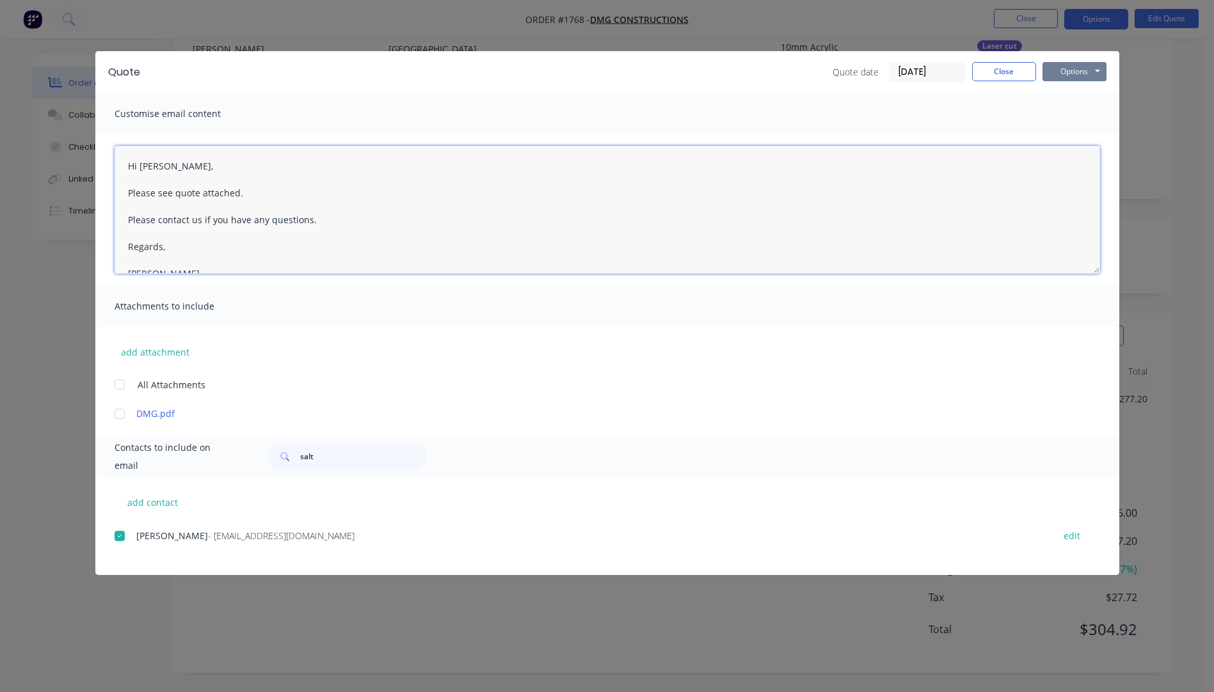
type textarea "Hi [PERSON_NAME], Please see quote attached. Please contact us if you have any …"
click at [1058, 68] on button "Options" at bounding box center [1074, 71] width 64 height 19
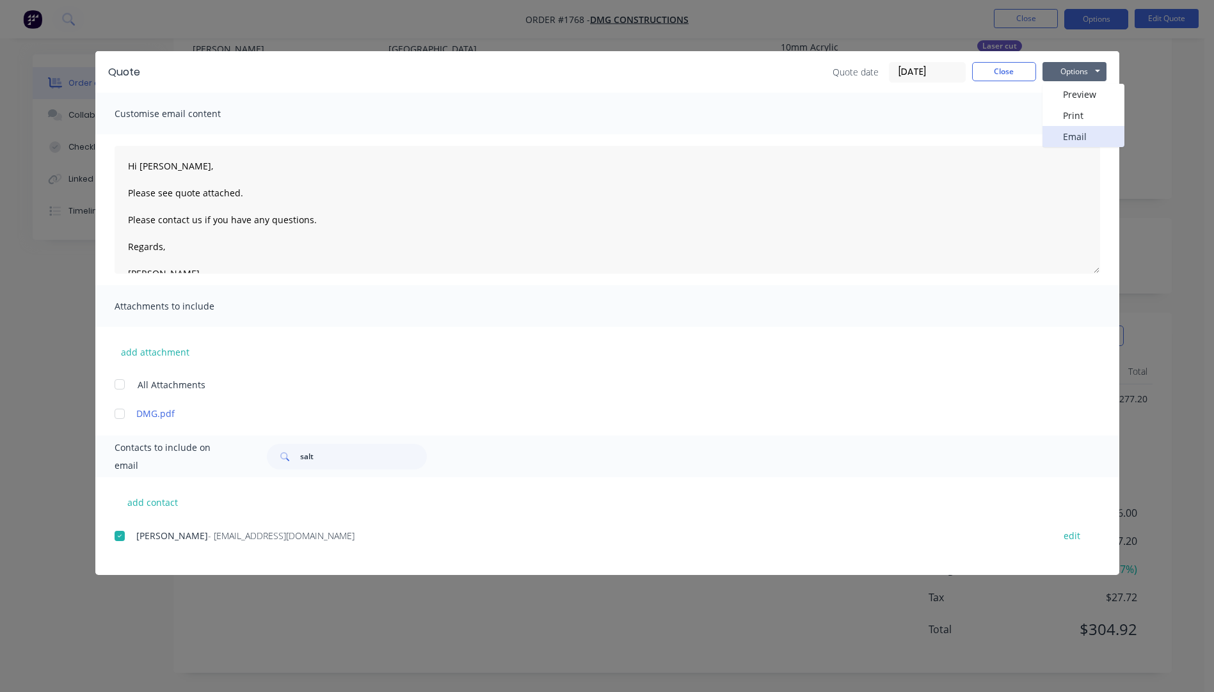
click at [1074, 132] on button "Email" at bounding box center [1083, 136] width 82 height 21
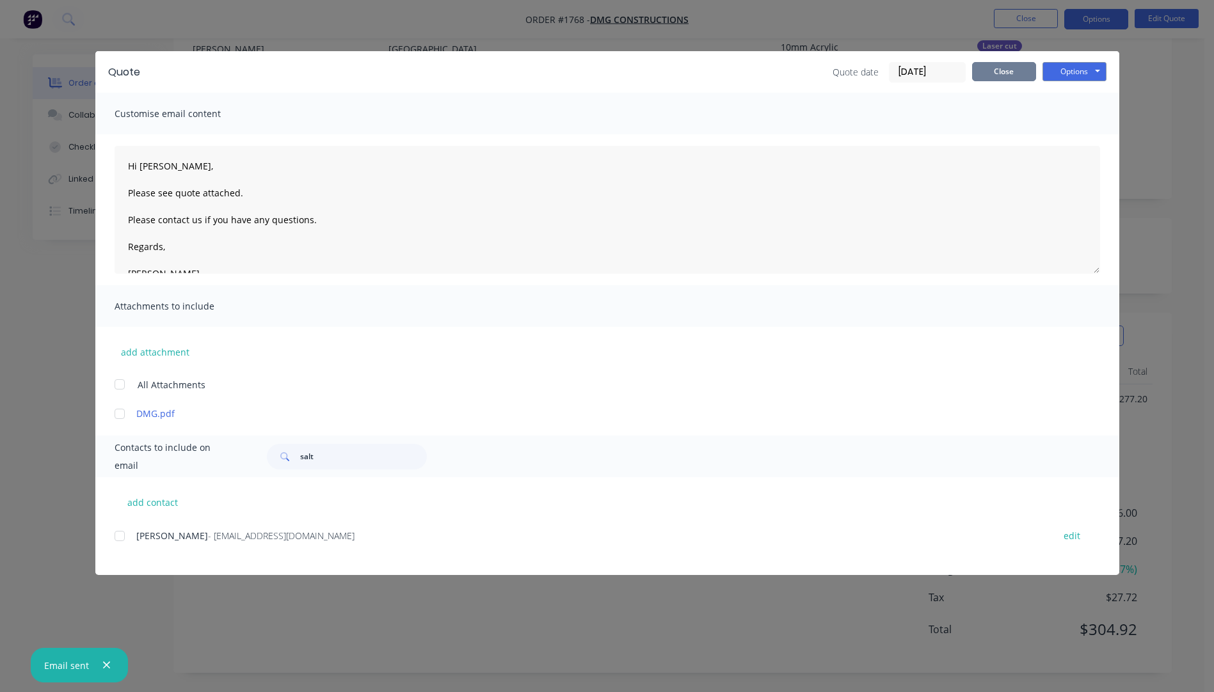
click at [987, 72] on button "Close" at bounding box center [1004, 71] width 64 height 19
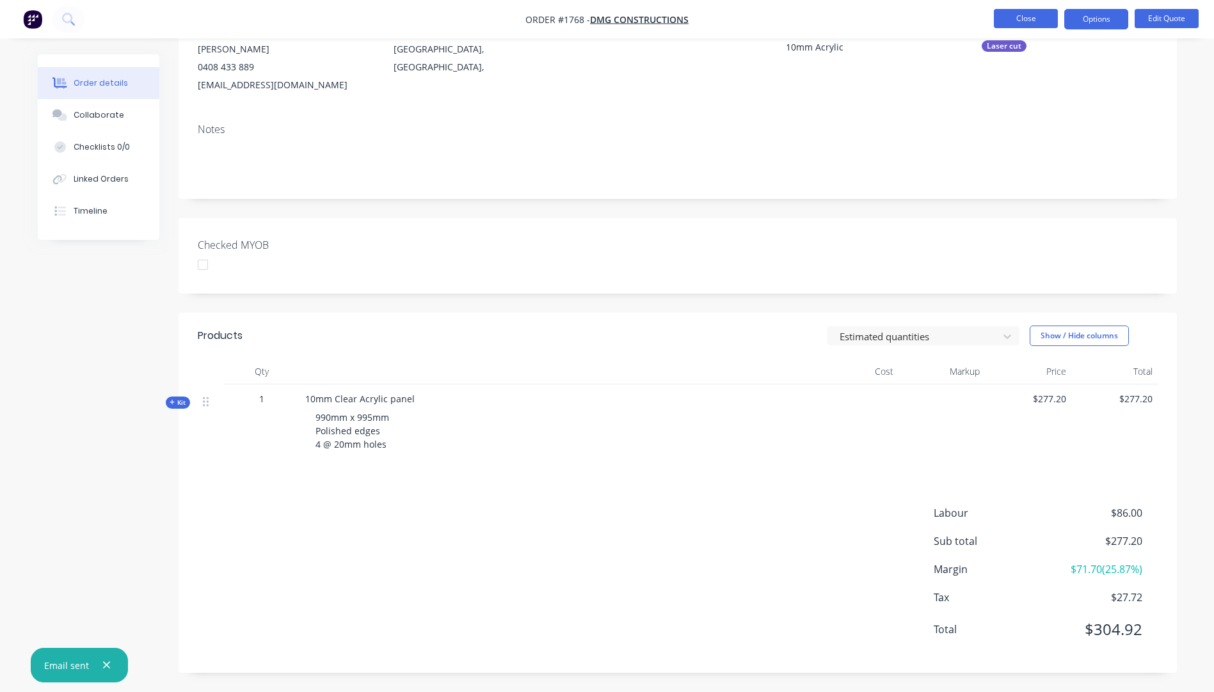
click at [1021, 17] on button "Close" at bounding box center [1026, 18] width 64 height 19
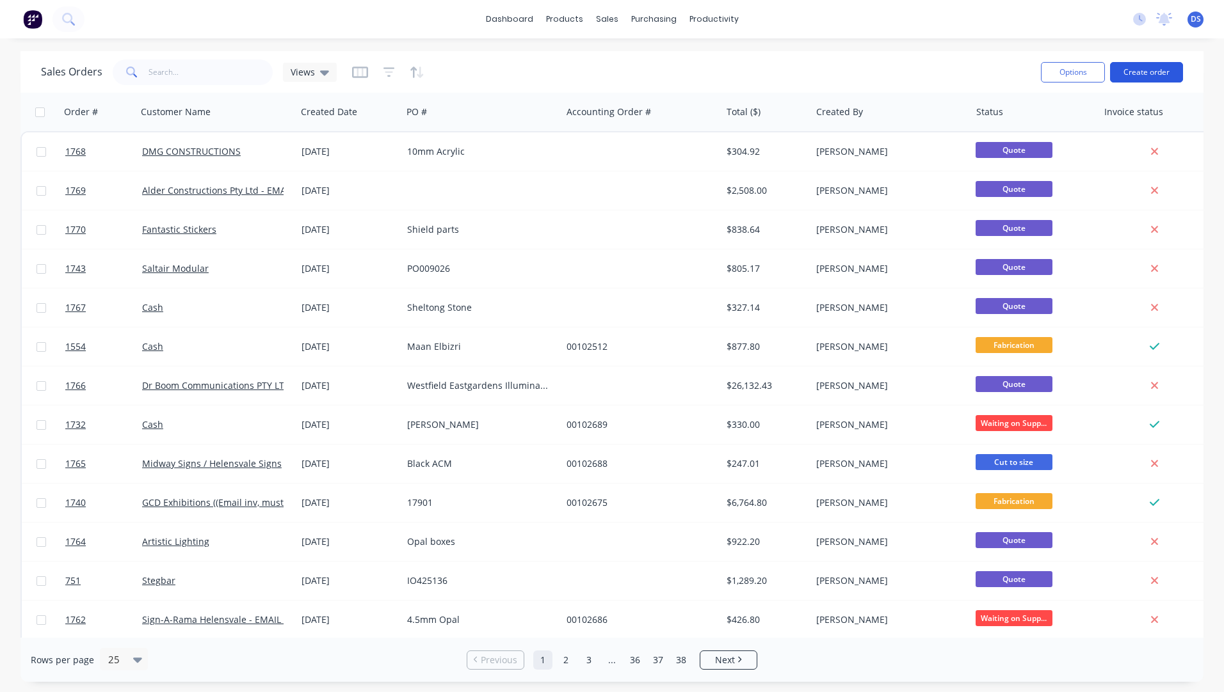
click at [1142, 77] on button "Create order" at bounding box center [1146, 72] width 73 height 20
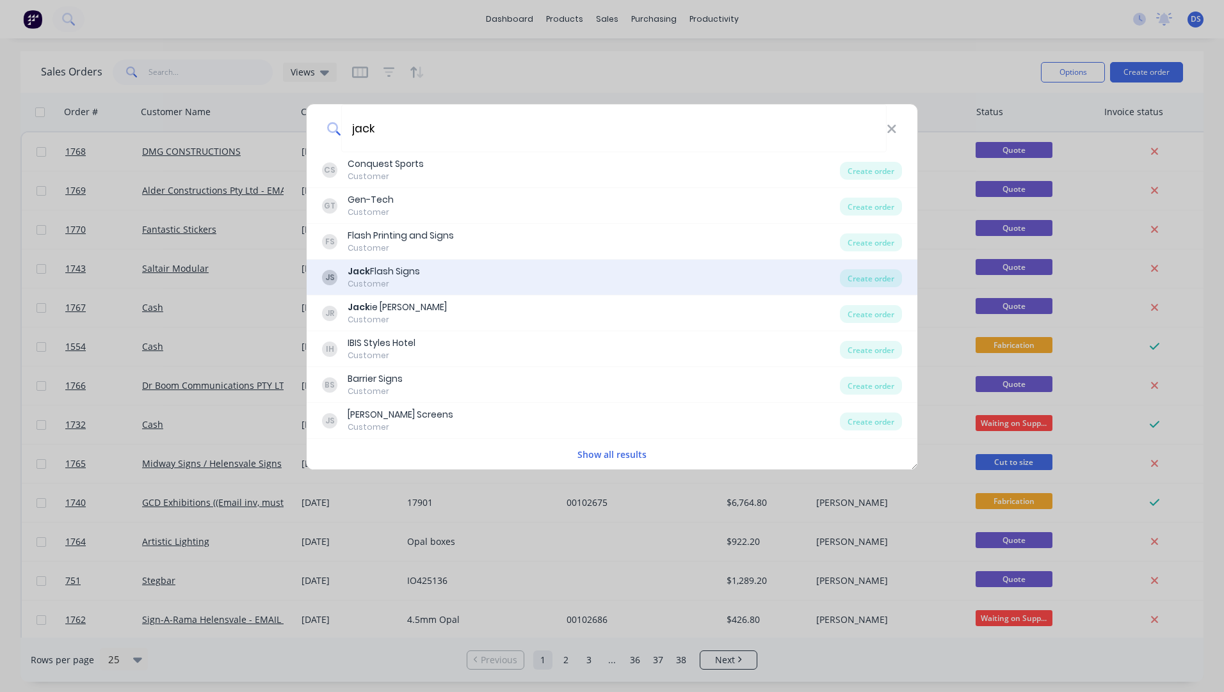
type input "jack"
click at [387, 268] on div "Jack Flash Signs" at bounding box center [383, 271] width 72 height 13
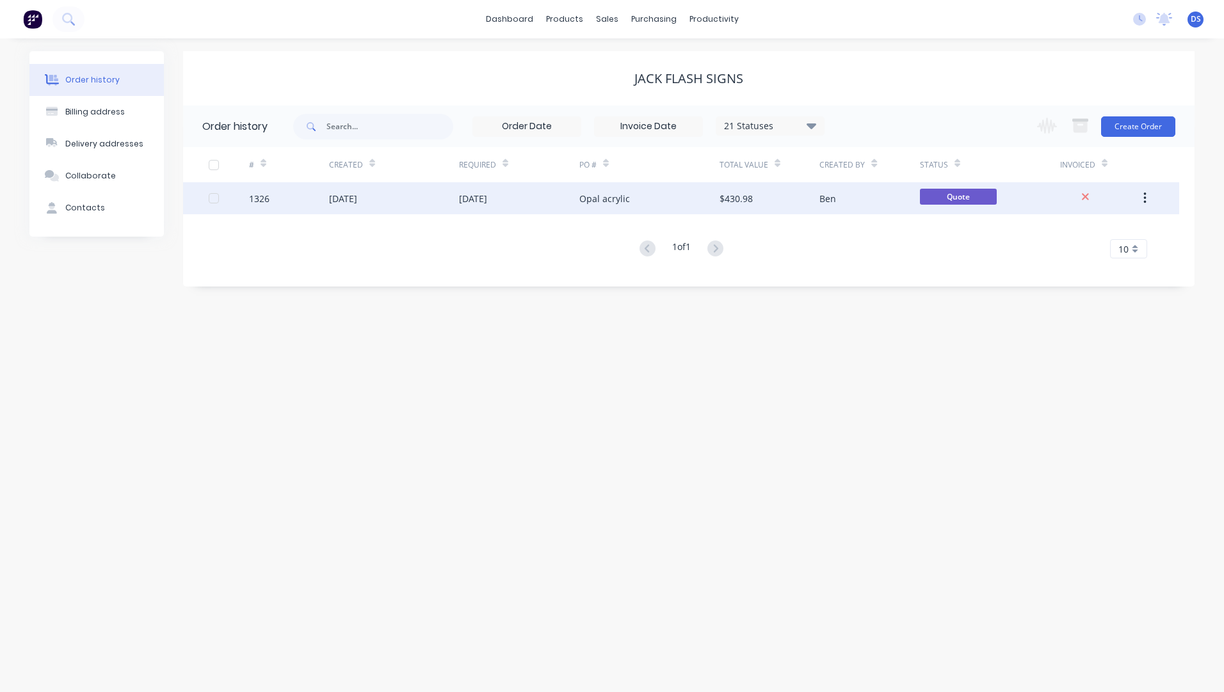
click at [587, 198] on div "Opal acrylic" at bounding box center [604, 198] width 51 height 13
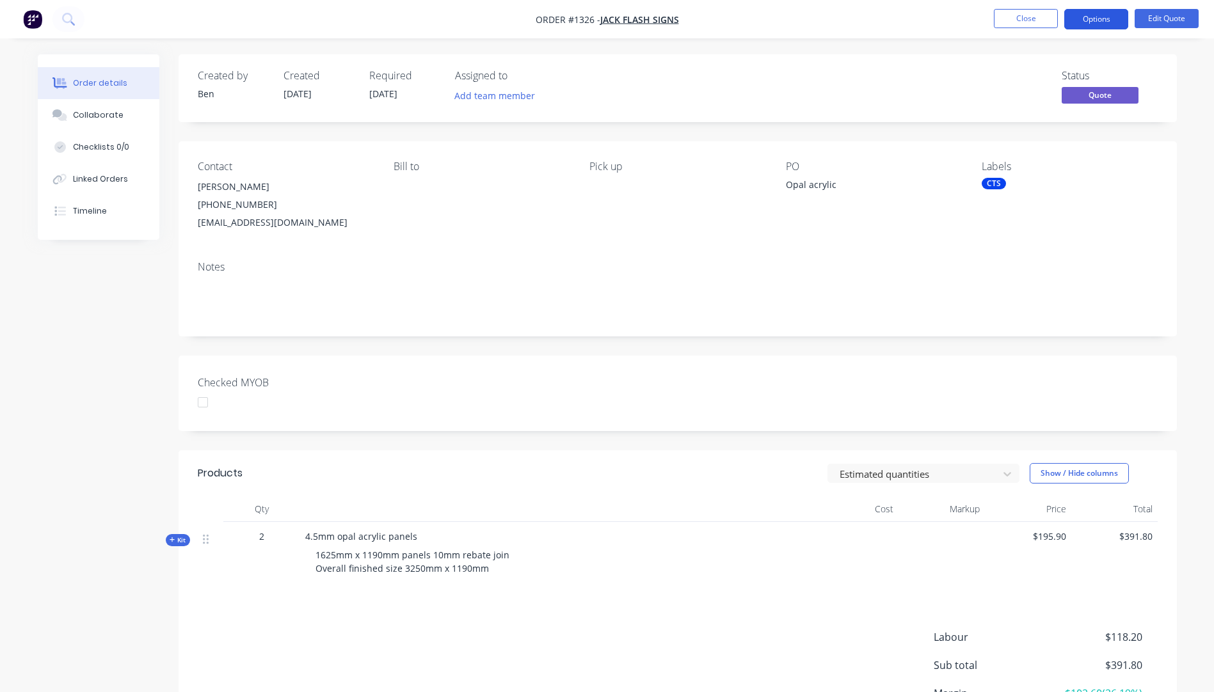
click at [1081, 23] on button "Options" at bounding box center [1096, 19] width 64 height 20
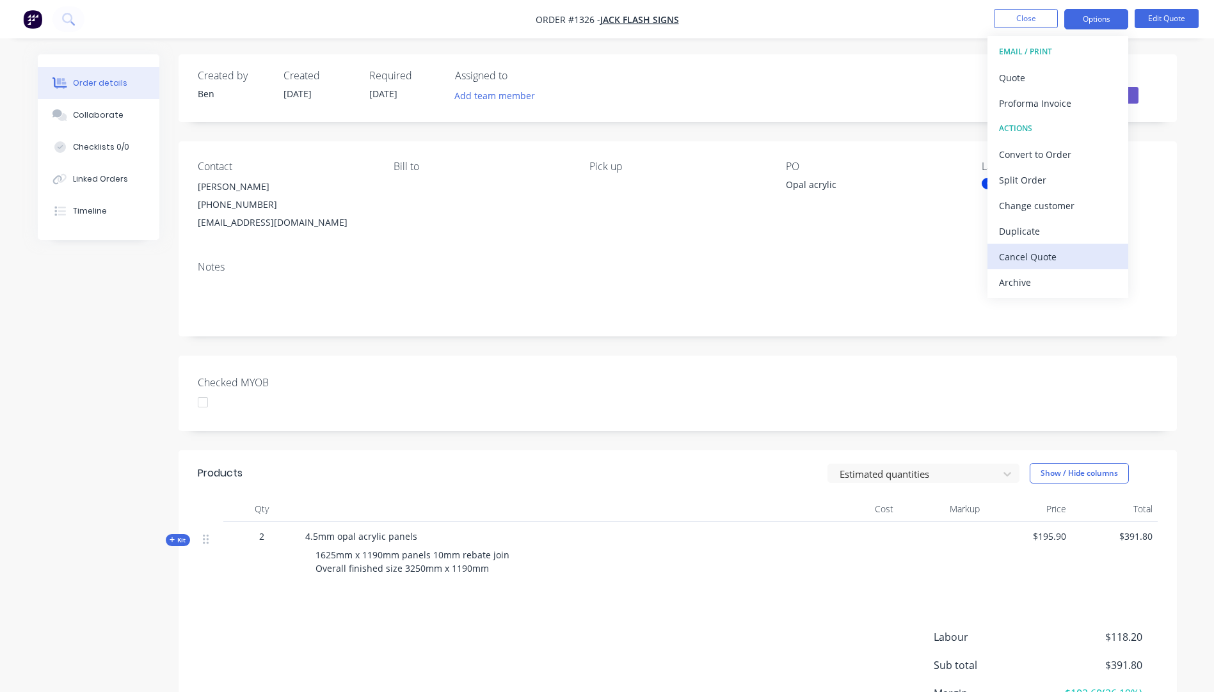
click at [1014, 257] on div "Cancel Quote" at bounding box center [1058, 257] width 118 height 19
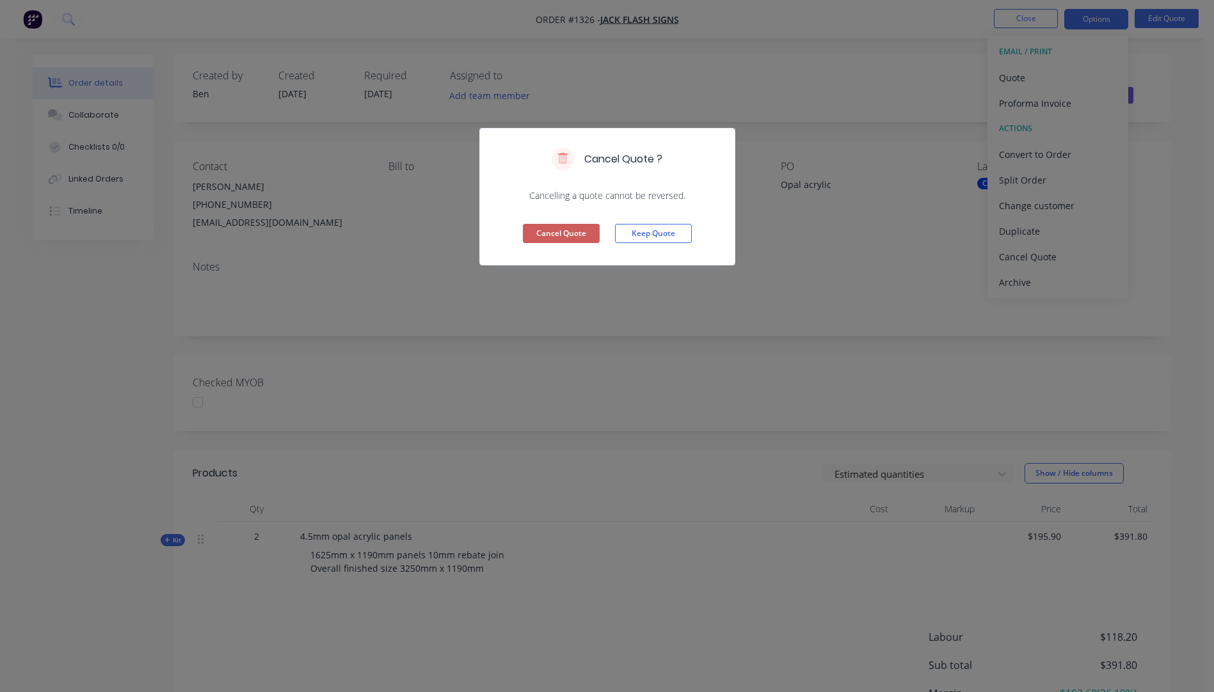
click at [543, 230] on button "Cancel Quote" at bounding box center [561, 233] width 77 height 19
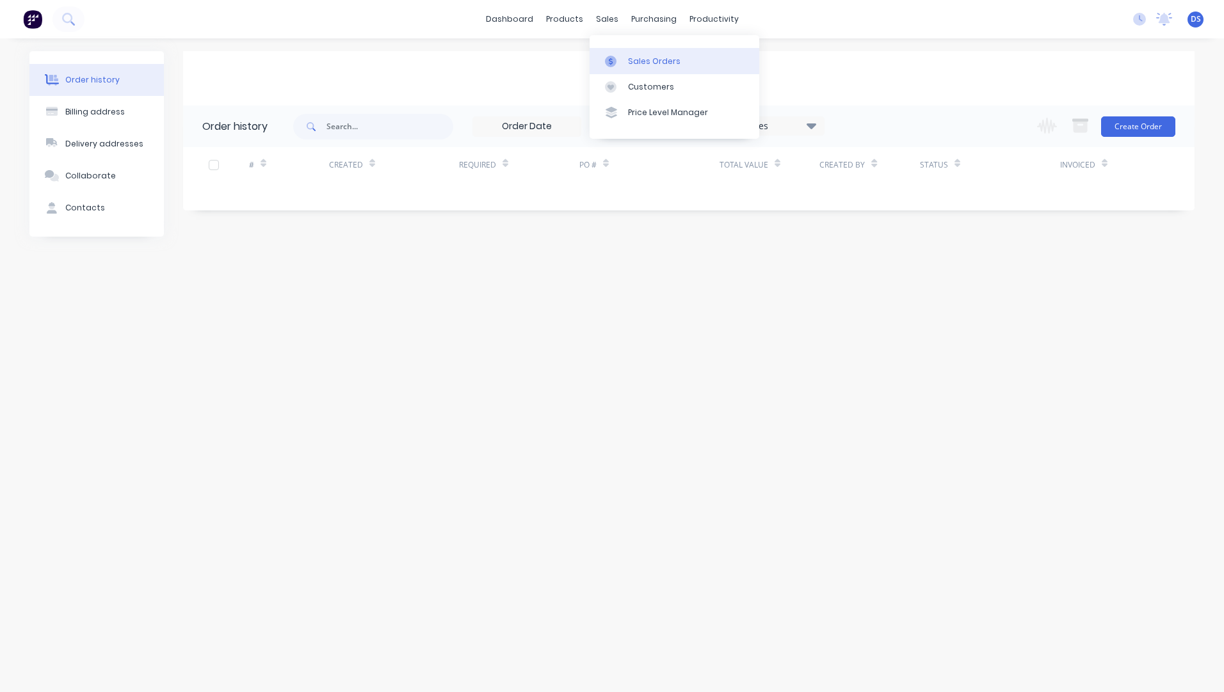
click at [639, 61] on div "Sales Orders" at bounding box center [654, 62] width 52 height 12
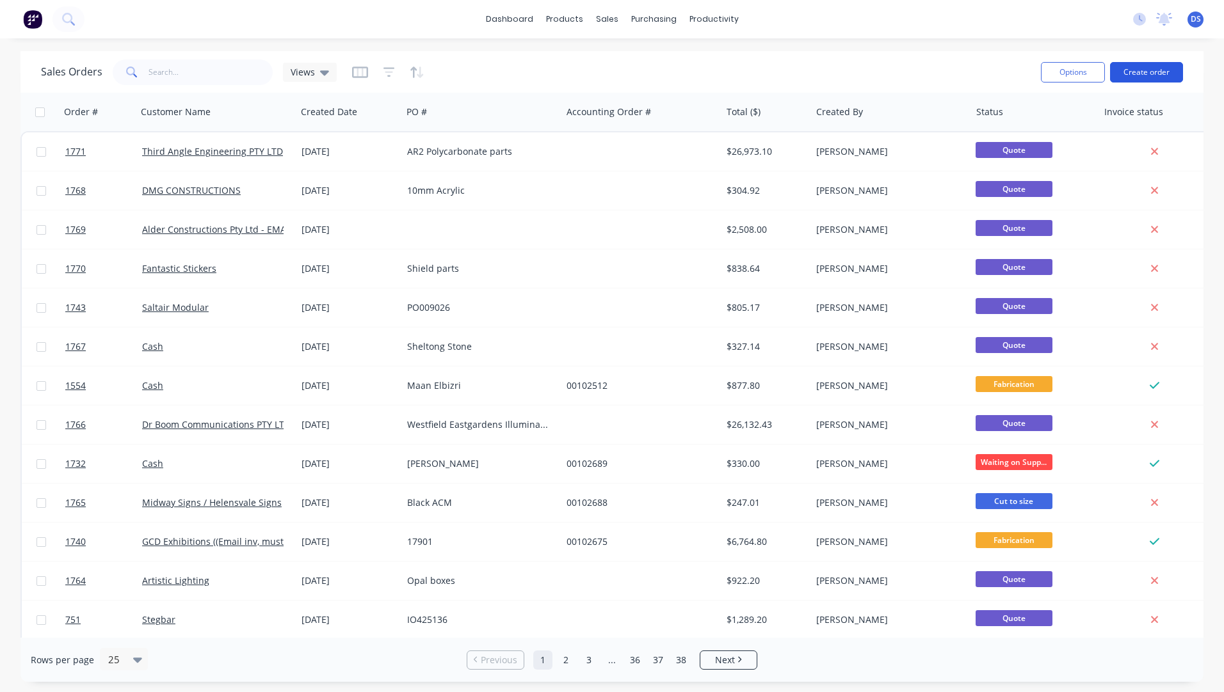
click at [1137, 75] on button "Create order" at bounding box center [1146, 72] width 73 height 20
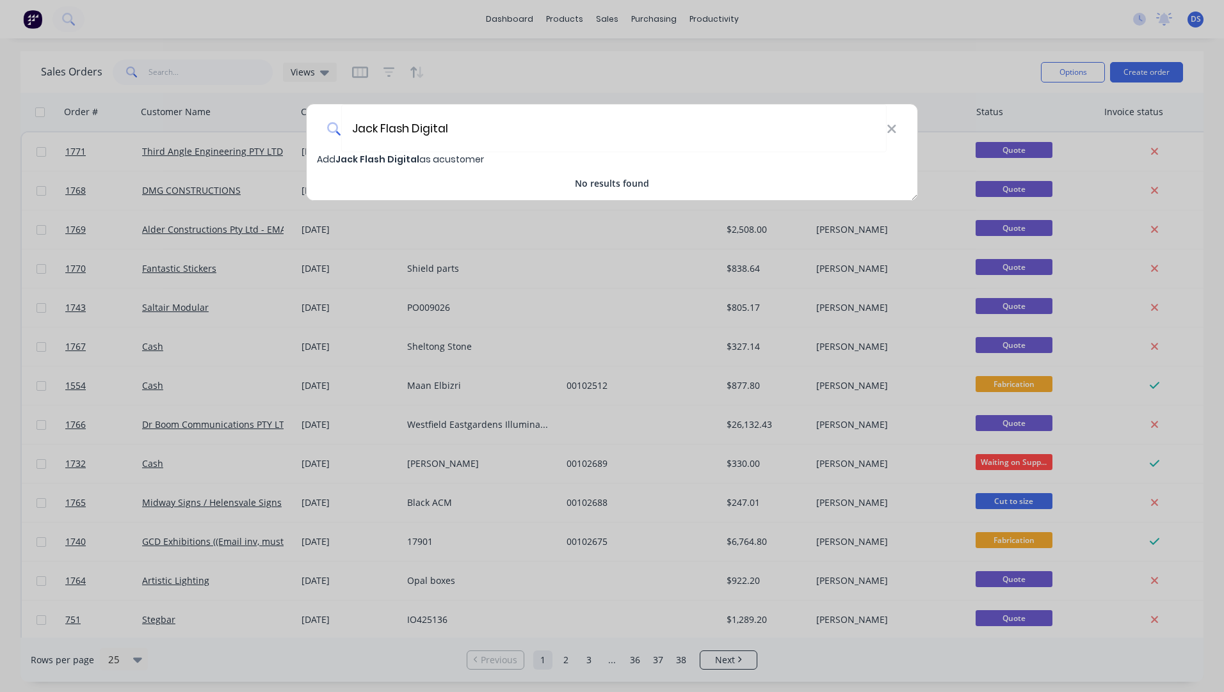
type input "Jack Flash Digital"
click at [374, 156] on span "Jack Flash Digital" at bounding box center [377, 159] width 84 height 13
select select "AU"
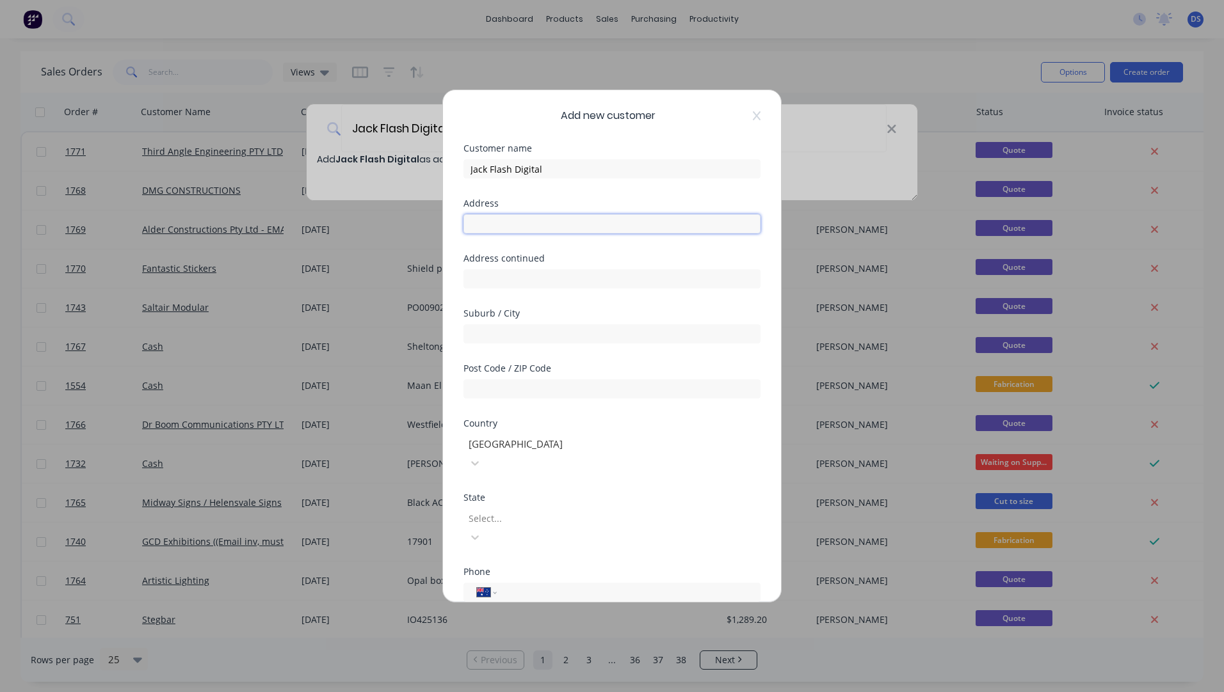
paste input "Shop [STREET_ADDRESS][PERSON_NAME]"
type input "Shop [STREET_ADDRESS][PERSON_NAME]"
click at [554, 387] on input "text" at bounding box center [611, 388] width 297 height 19
type input "4217"
click at [518, 333] on input "text" at bounding box center [611, 333] width 297 height 19
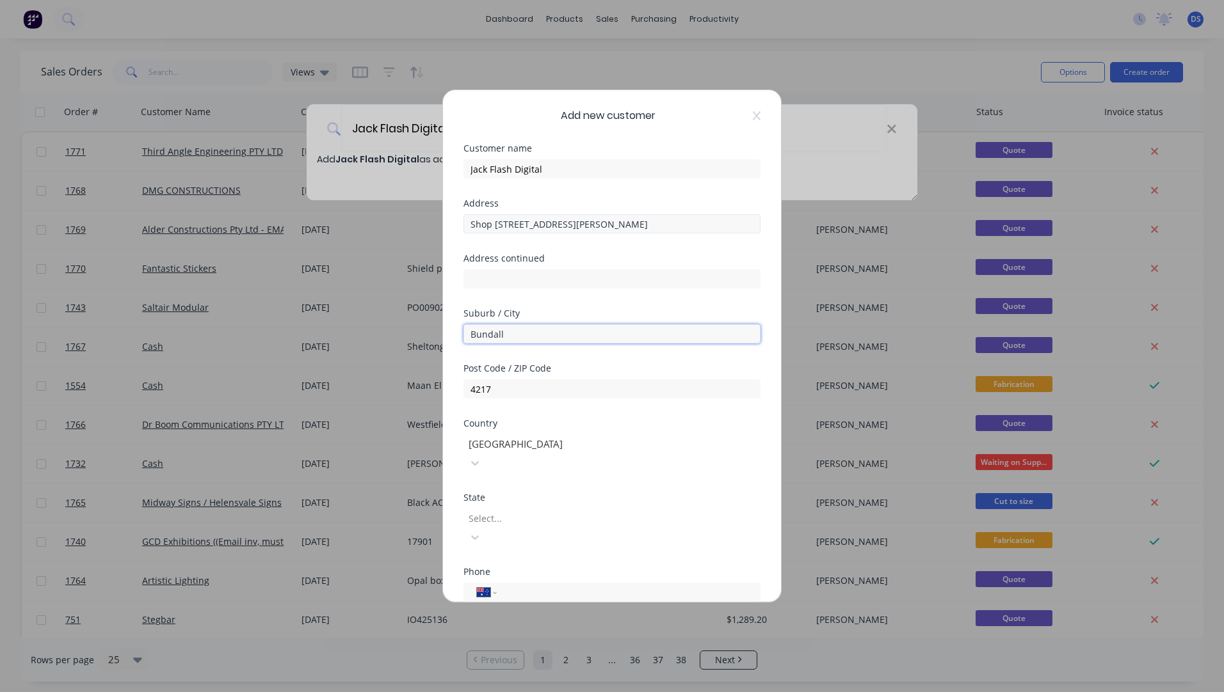
type input "Bundall"
drag, startPoint x: 620, startPoint y: 228, endPoint x: 573, endPoint y: 229, distance: 47.4
click at [573, 229] on input "Shop [STREET_ADDRESS][PERSON_NAME]" at bounding box center [611, 223] width 297 height 19
type input "Shop [STREET_ADDRESS][PERSON_NAME]"
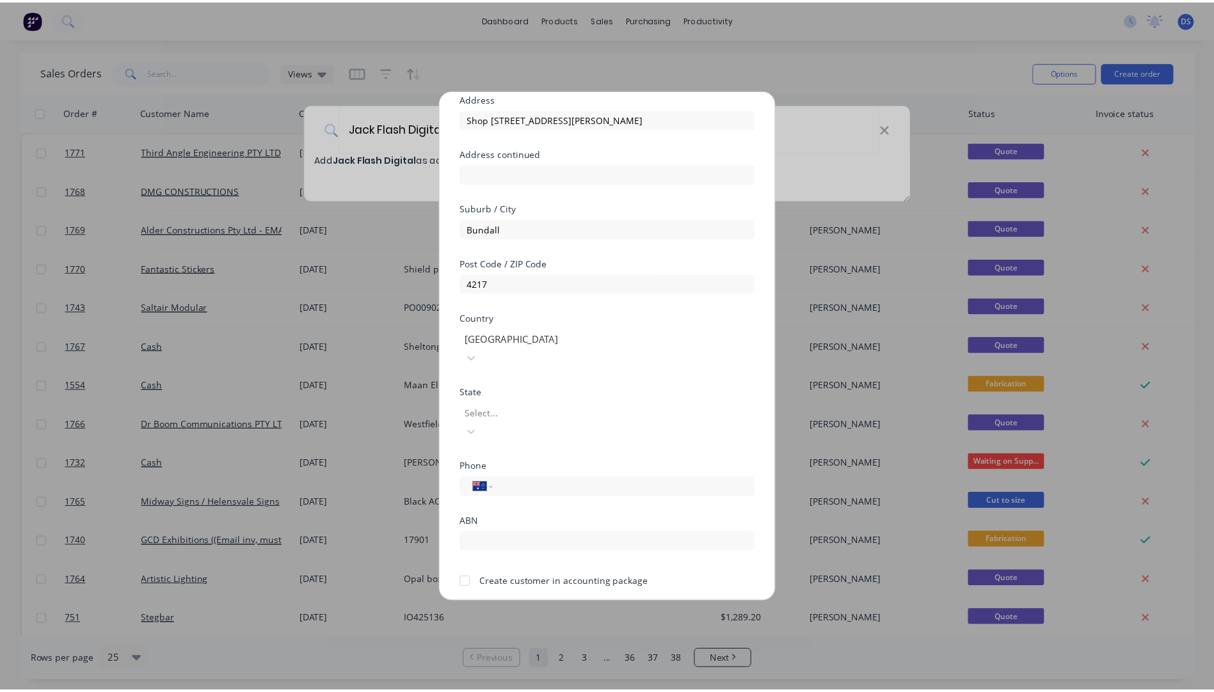
scroll to position [113, 0]
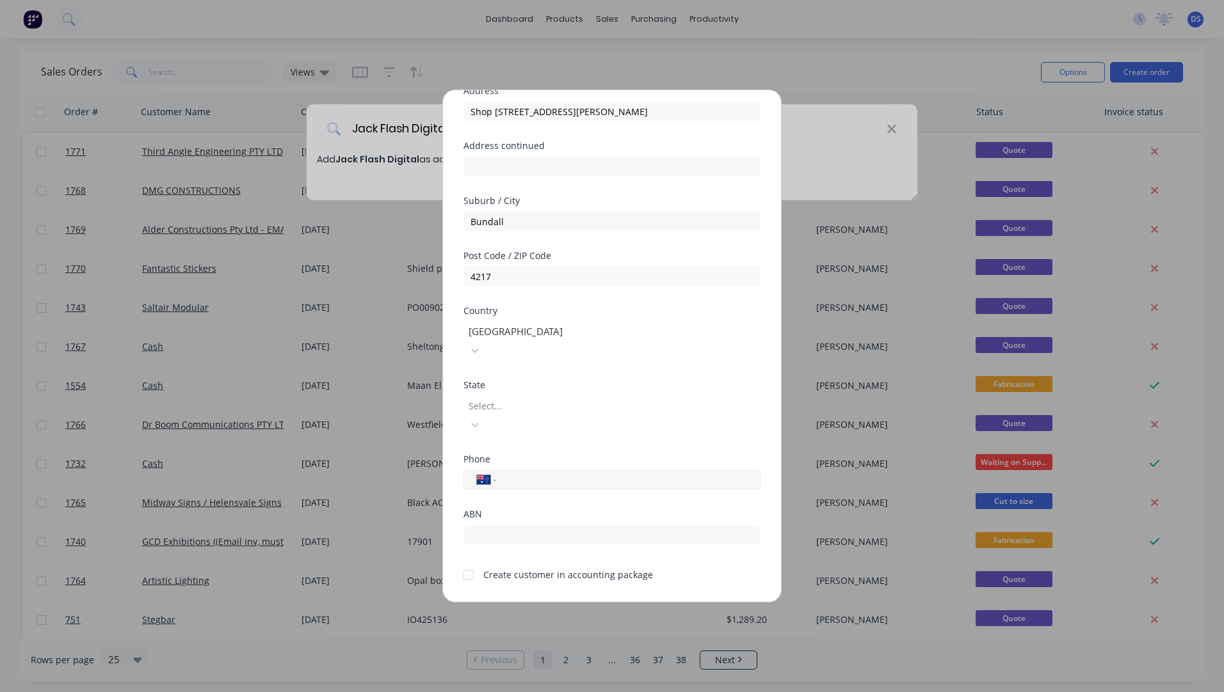
paste input "[PHONE_NUMBER]"
type input "[PHONE_NUMBER]"
click at [533, 398] on div at bounding box center [559, 406] width 184 height 16
click at [562, 602] on button "Save" at bounding box center [571, 612] width 70 height 20
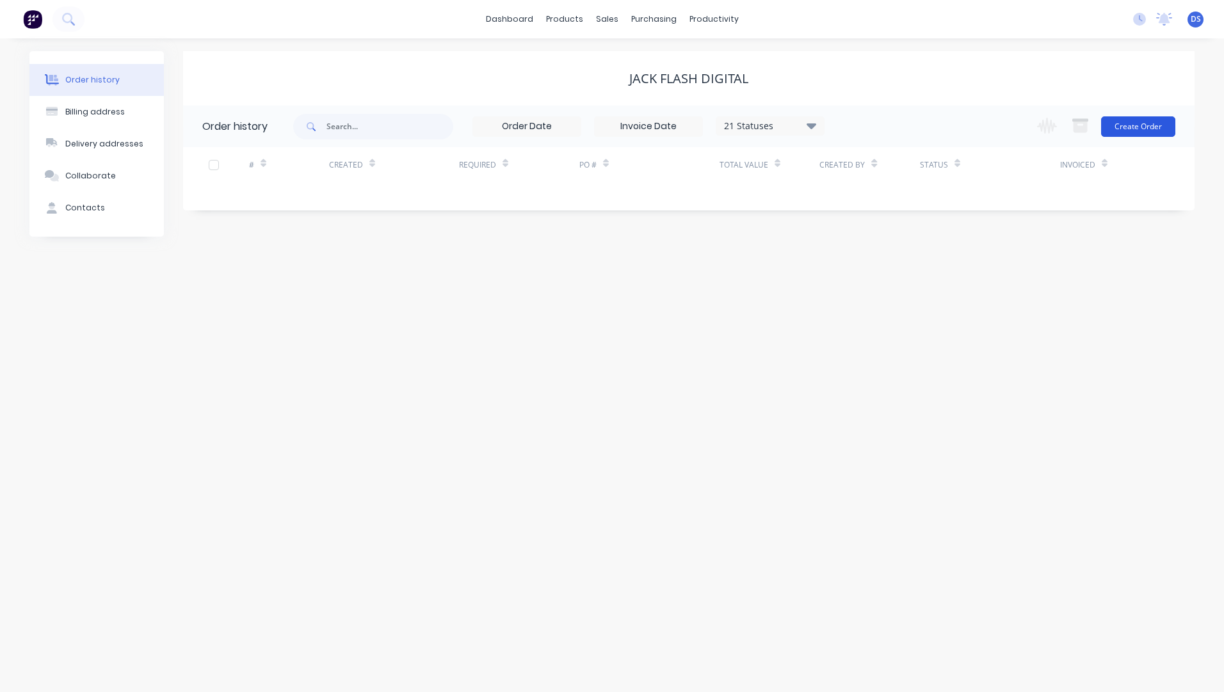
click at [1133, 132] on button "Create Order" at bounding box center [1138, 126] width 74 height 20
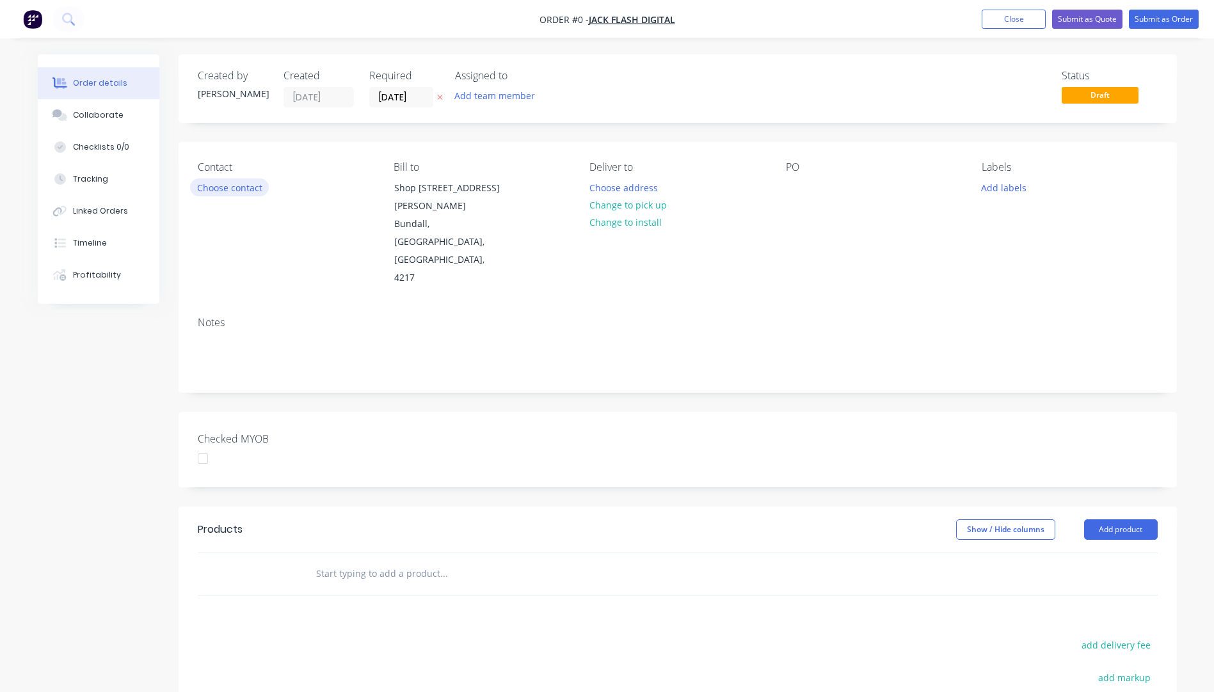
click at [228, 188] on button "Choose contact" at bounding box center [229, 187] width 79 height 17
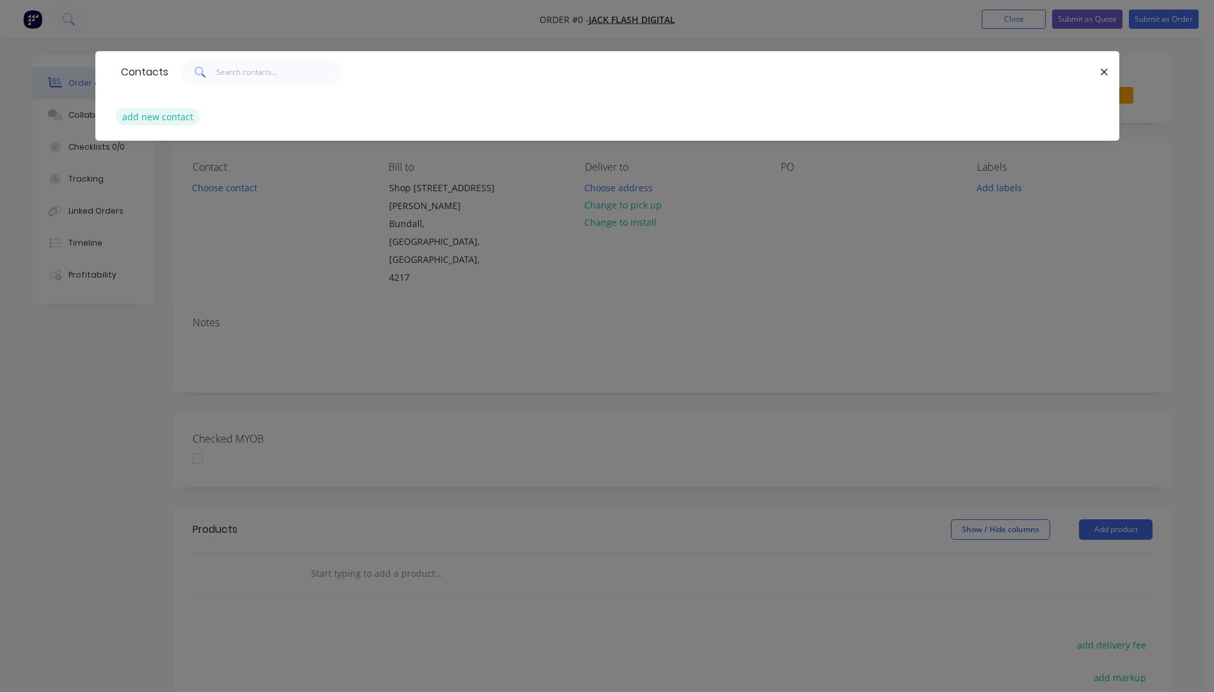
click at [163, 123] on button "add new contact" at bounding box center [158, 116] width 84 height 17
select select "AU"
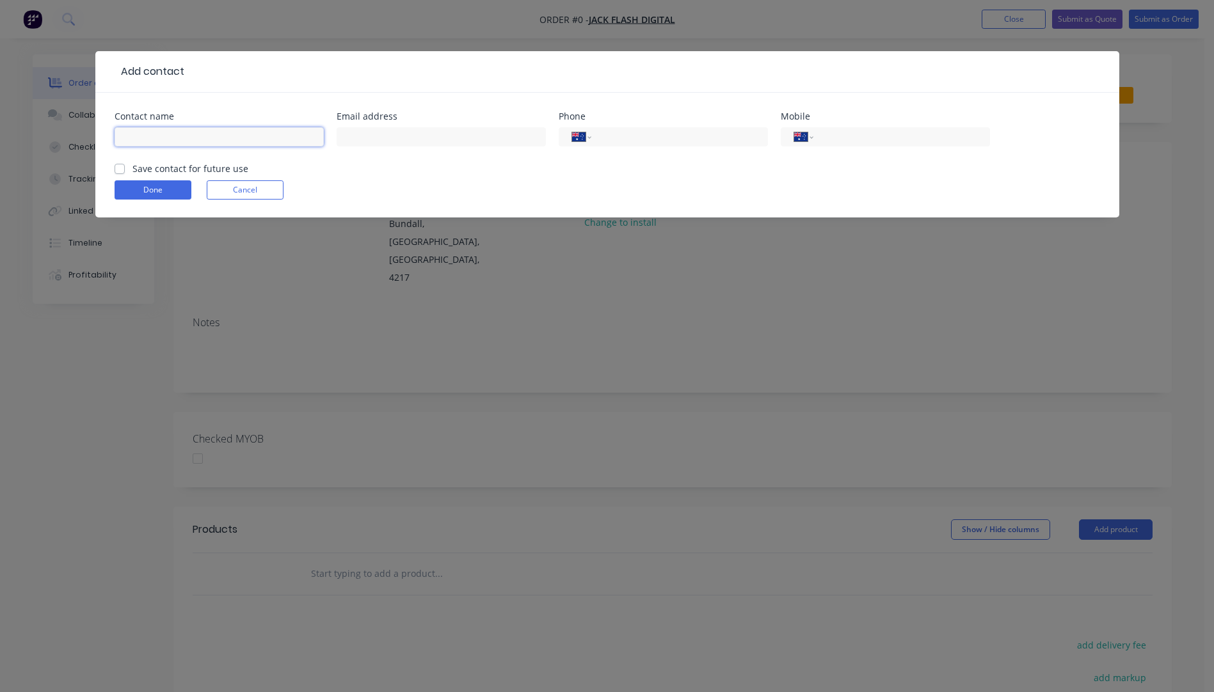
click at [158, 145] on input "text" at bounding box center [219, 136] width 209 height 19
type input "[PERSON_NAME]"
paste input "[EMAIL_ADDRESS][DOMAIN_NAME]"
type input "[EMAIL_ADDRESS][DOMAIN_NAME]"
paste input "[PHONE_NUMBER]"
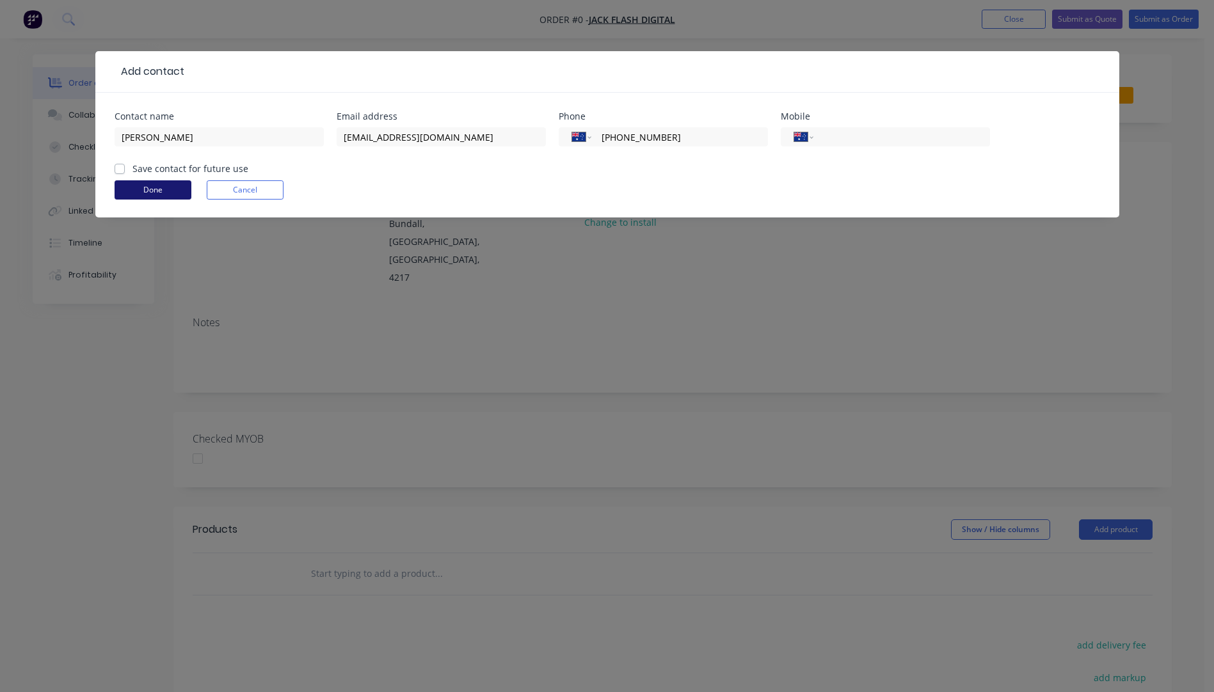
type input "[PHONE_NUMBER]"
click at [161, 191] on button "Done" at bounding box center [153, 189] width 77 height 19
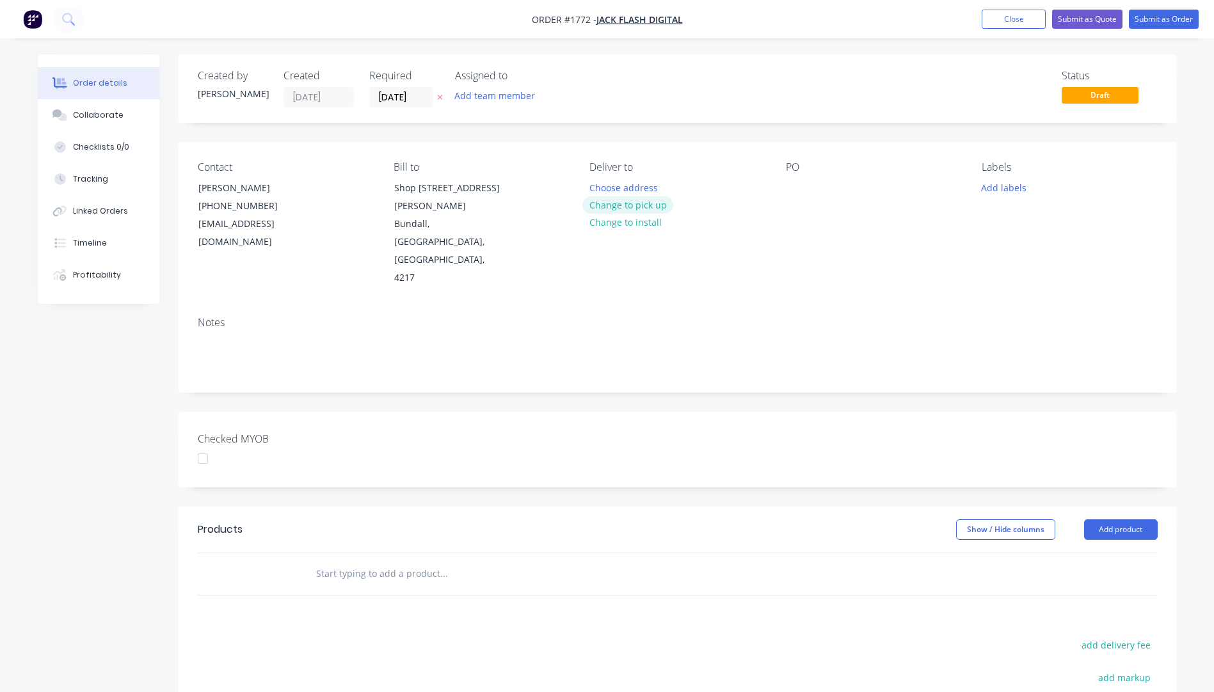
click at [622, 205] on button "Change to pick up" at bounding box center [627, 204] width 91 height 17
click at [799, 184] on div at bounding box center [796, 188] width 20 height 19
click at [797, 186] on div at bounding box center [796, 188] width 20 height 19
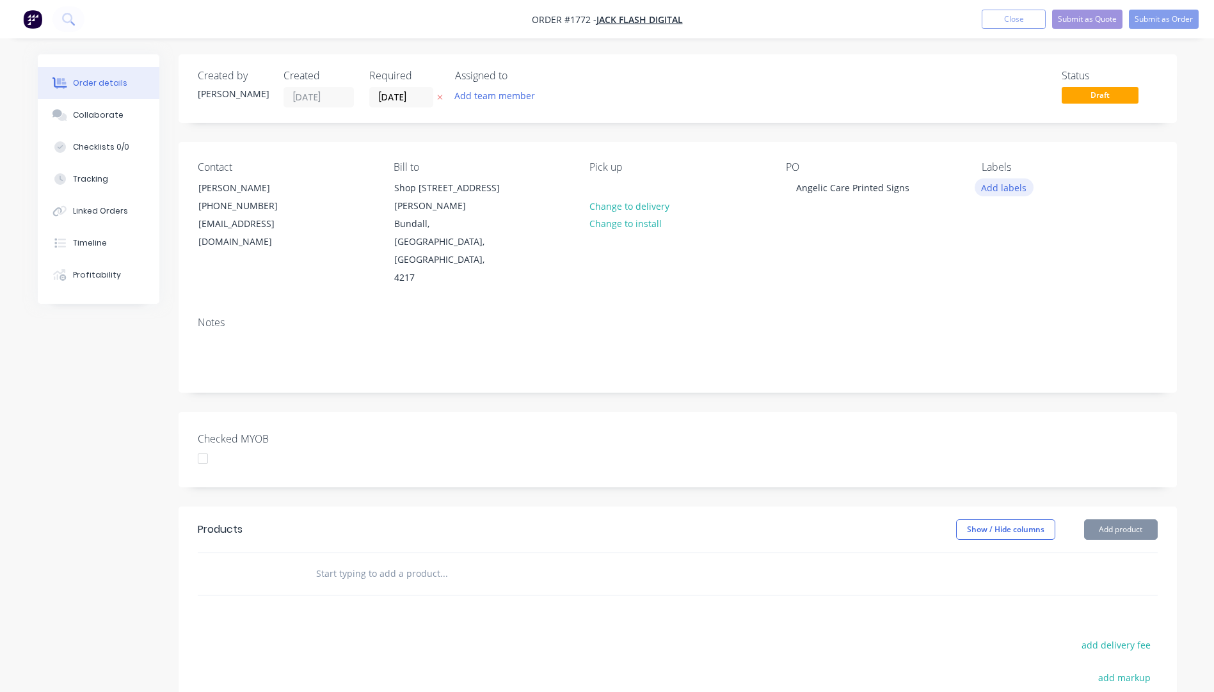
click at [991, 187] on button "Add labels" at bounding box center [1004, 187] width 59 height 17
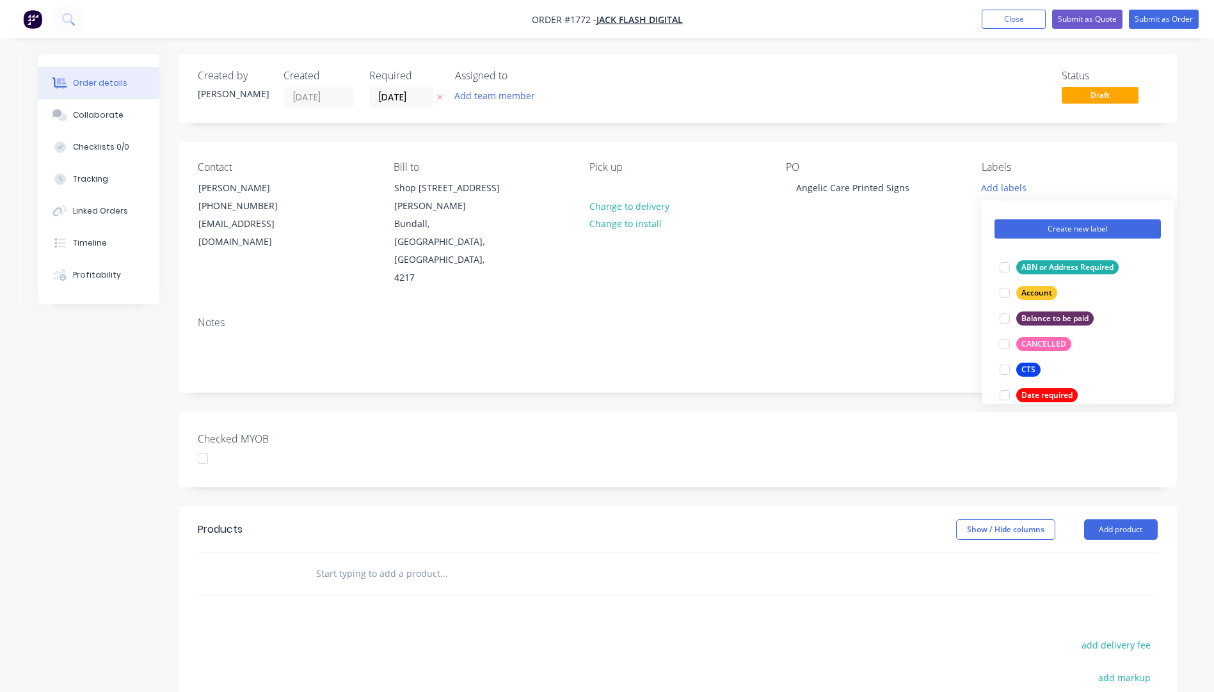
scroll to position [64, 0]
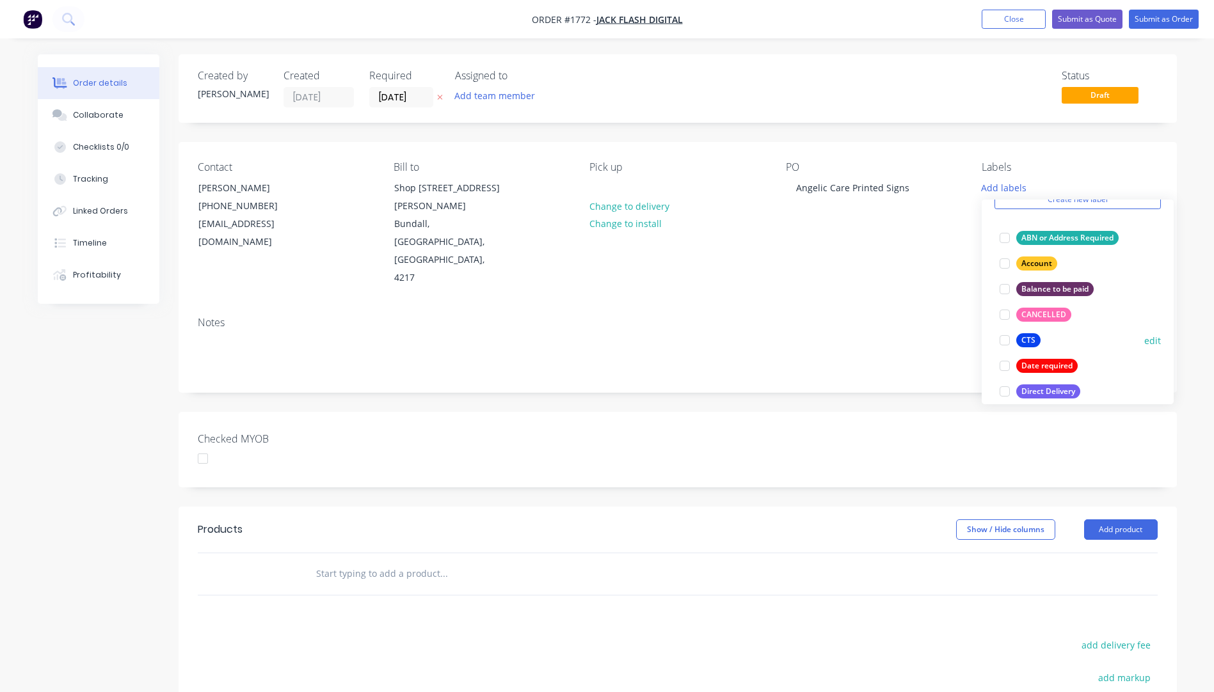
click at [1025, 342] on div "CTS" at bounding box center [1028, 340] width 24 height 14
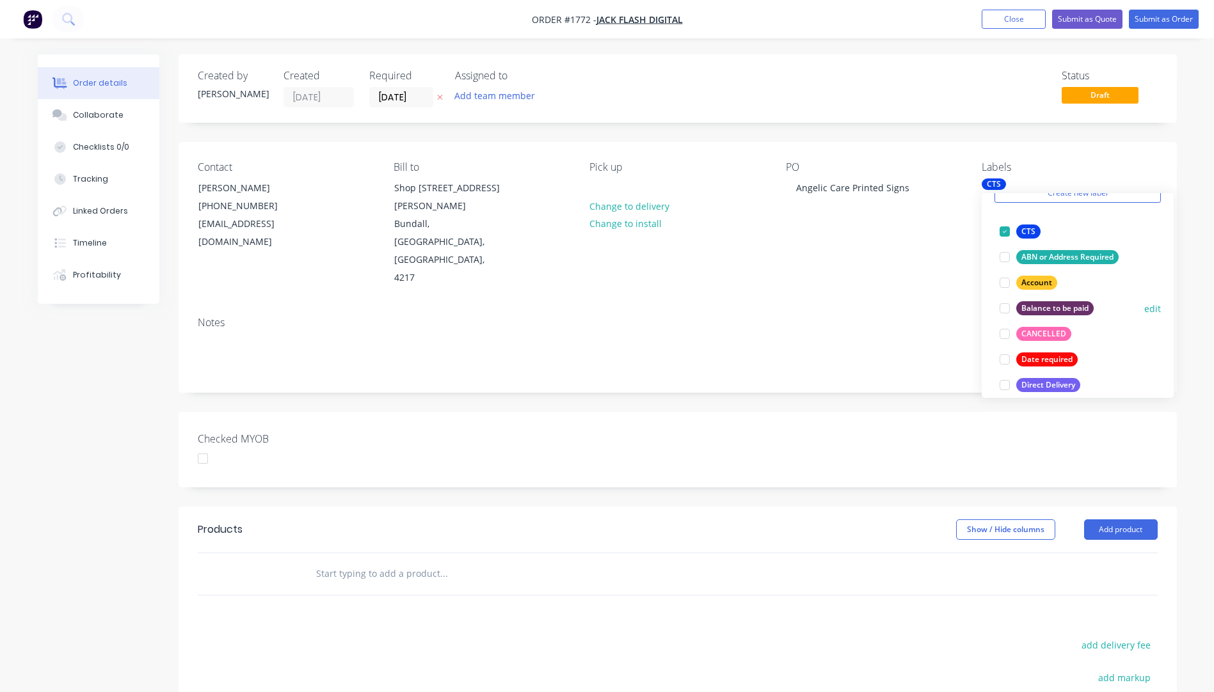
scroll to position [128, 0]
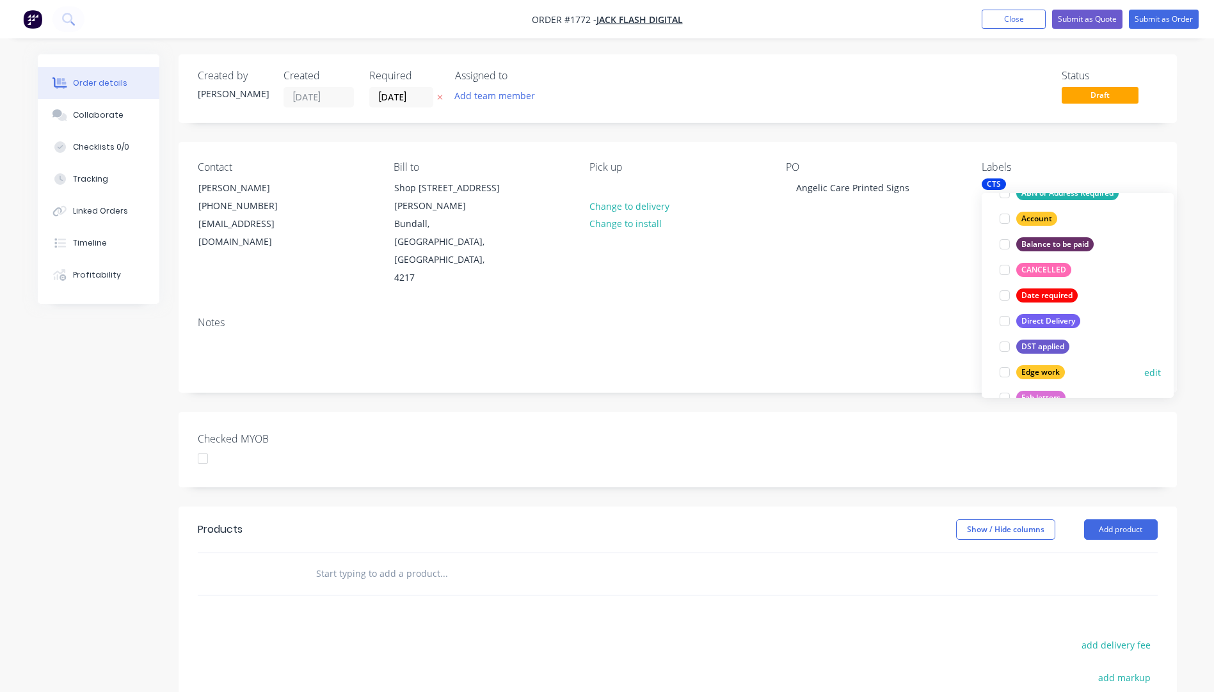
click at [1027, 370] on div "Edge work" at bounding box center [1040, 372] width 49 height 14
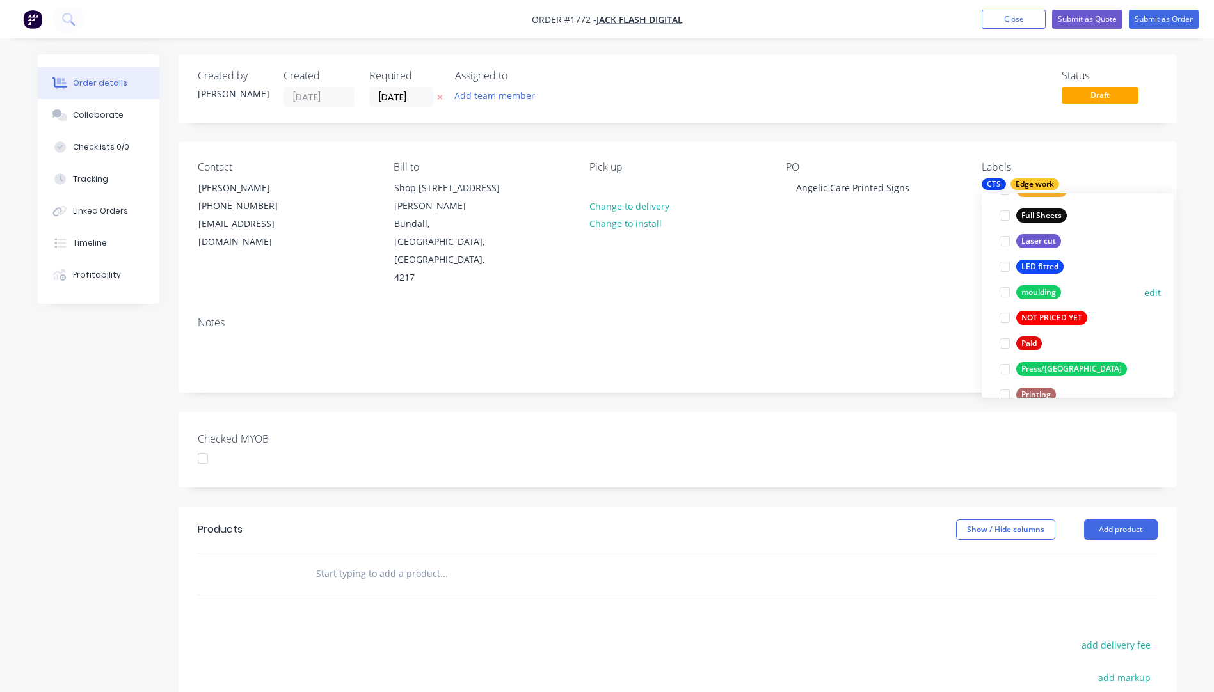
scroll to position [384, 0]
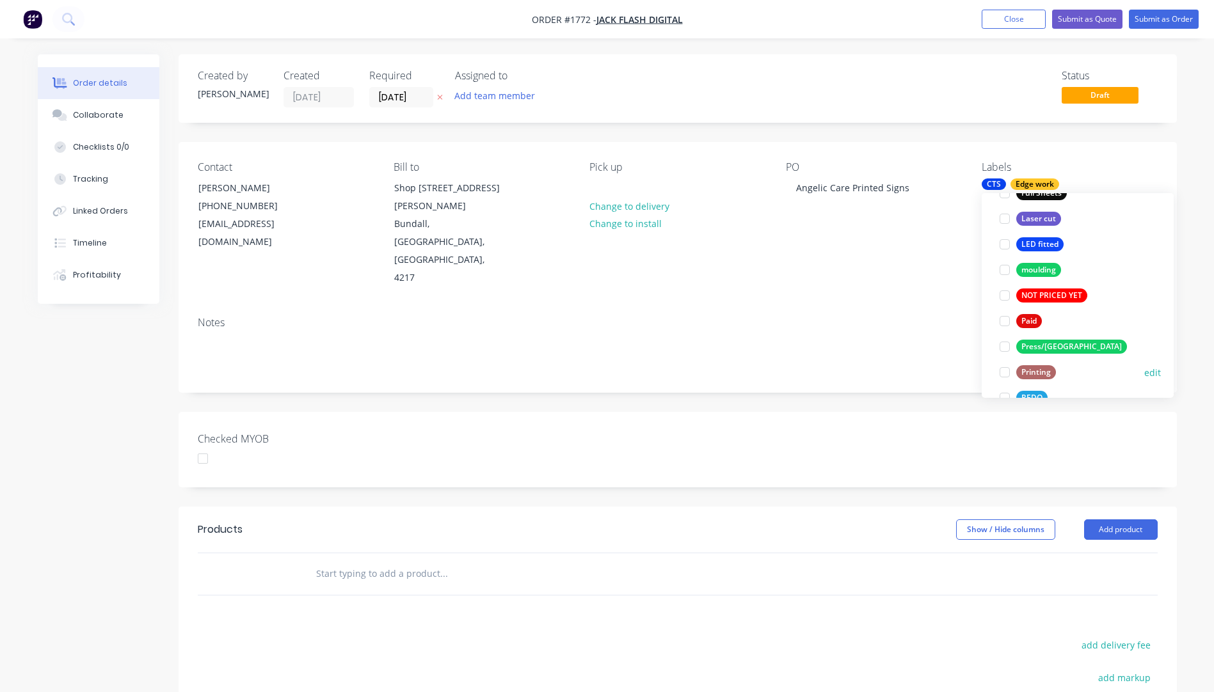
click at [1037, 369] on div "Printing" at bounding box center [1036, 372] width 40 height 14
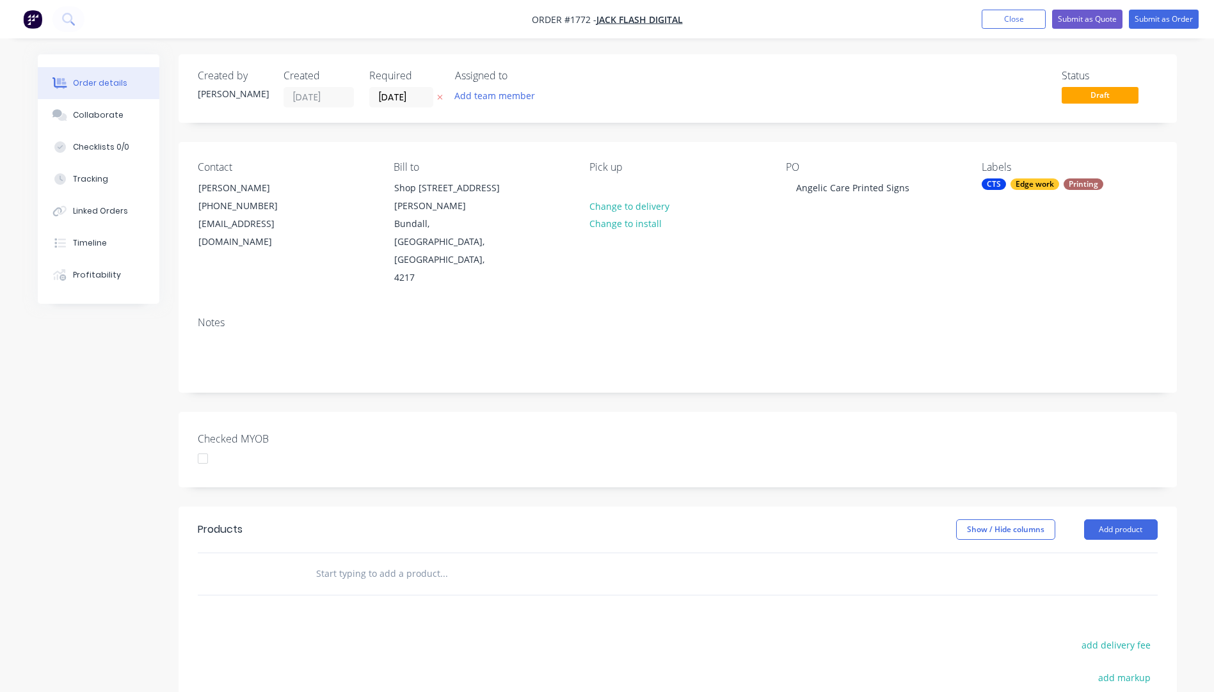
click at [932, 317] on div "Notes" at bounding box center [678, 323] width 960 height 12
click at [1025, 25] on button "Close" at bounding box center [1014, 19] width 64 height 19
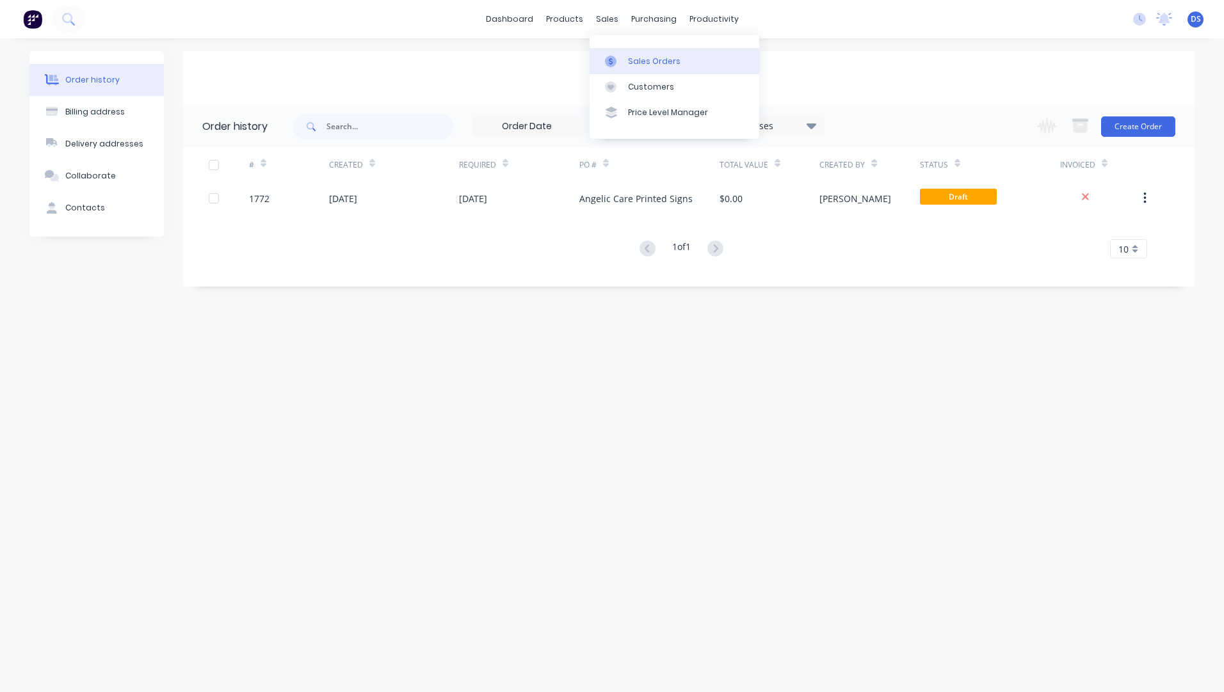
click at [642, 67] on div "Sales Orders" at bounding box center [654, 62] width 52 height 12
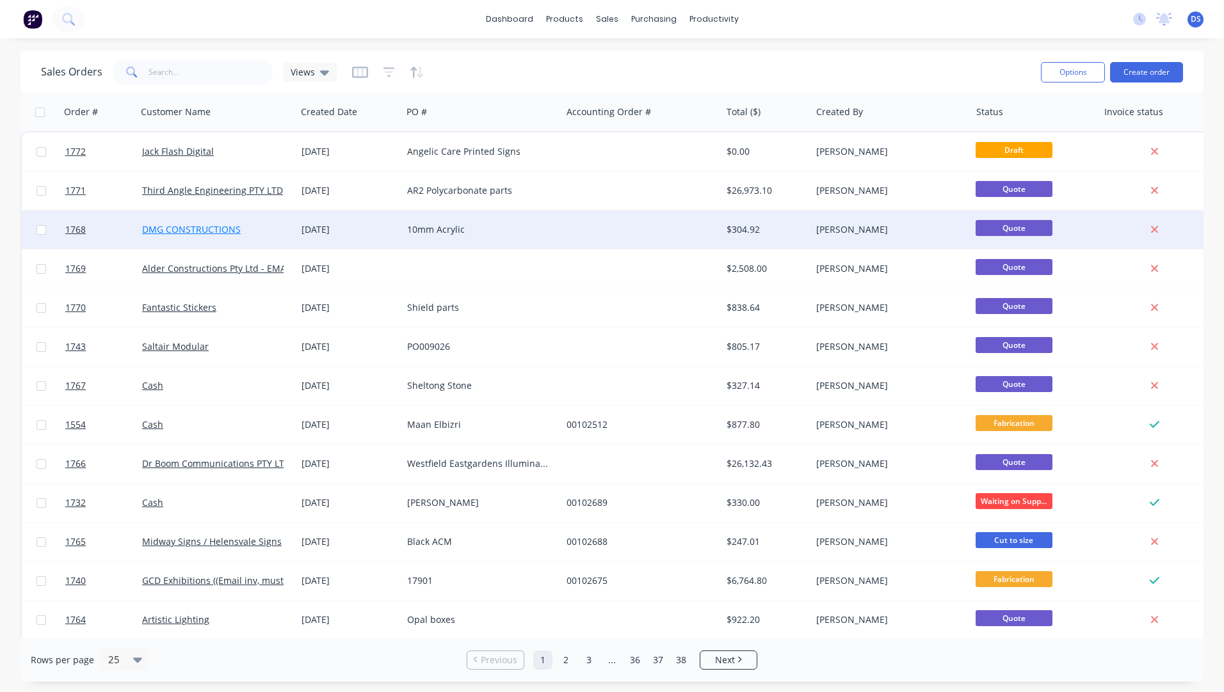
click at [207, 230] on link "DMG CONSTRUCTIONS" at bounding box center [191, 229] width 99 height 12
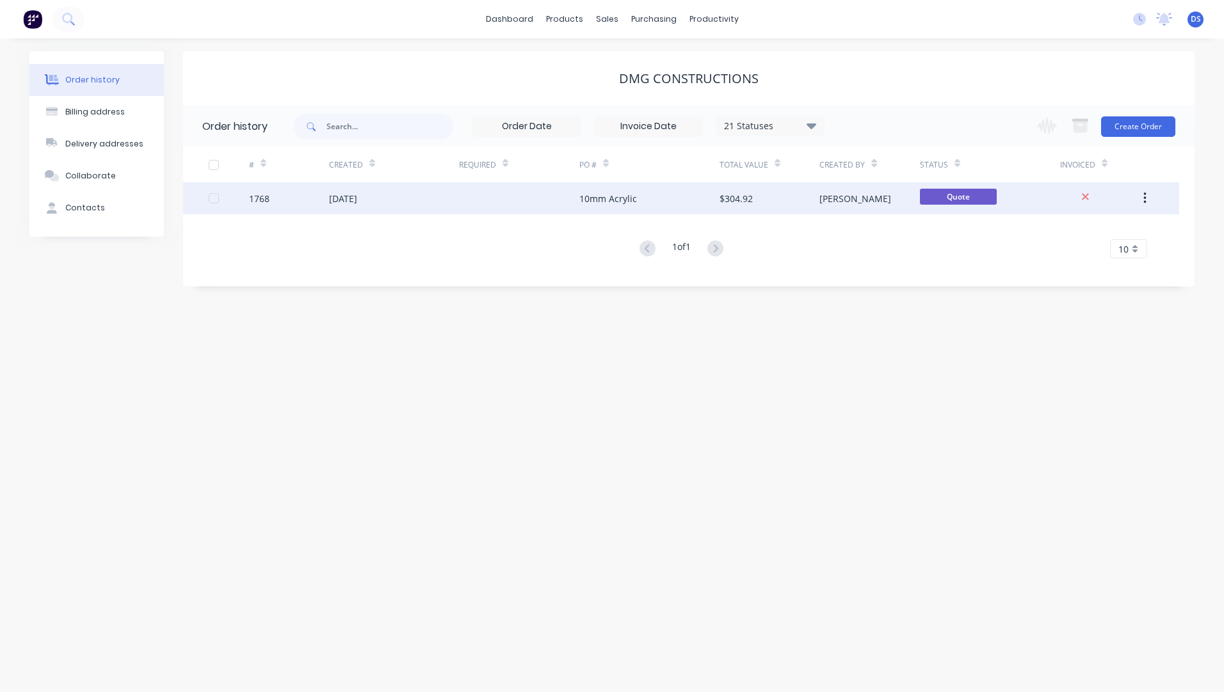
click at [420, 202] on div "[DATE]" at bounding box center [394, 198] width 130 height 32
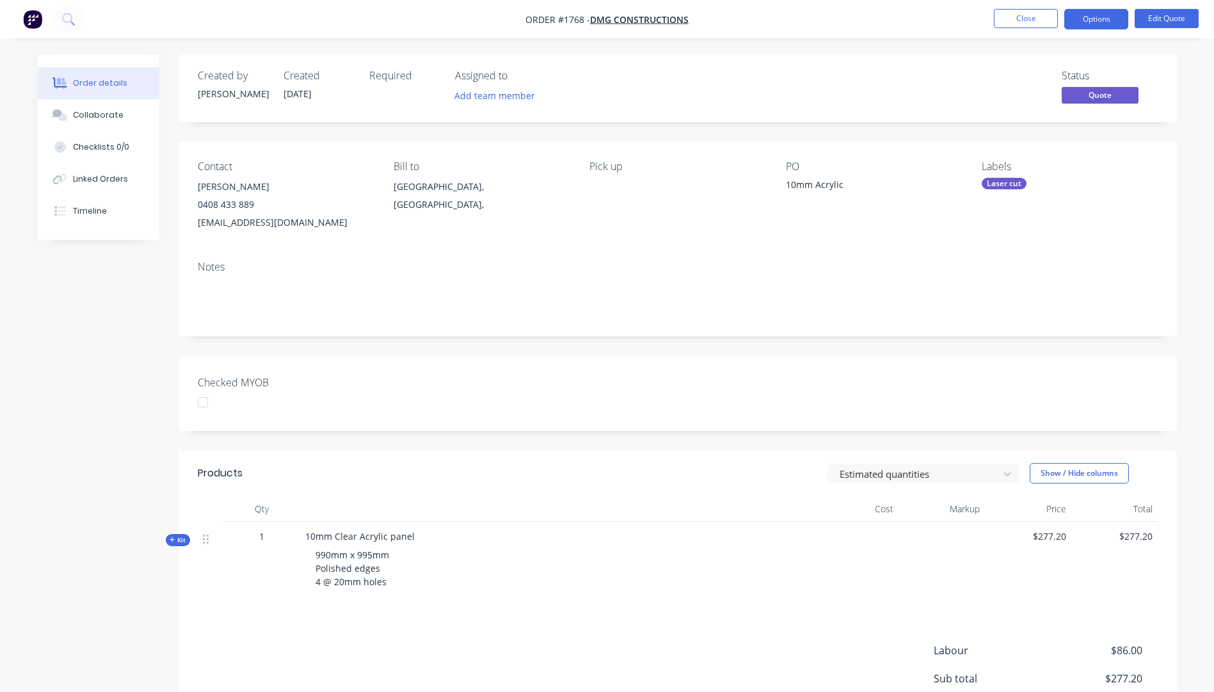
click at [1006, 187] on div "Laser cut" at bounding box center [1004, 184] width 45 height 12
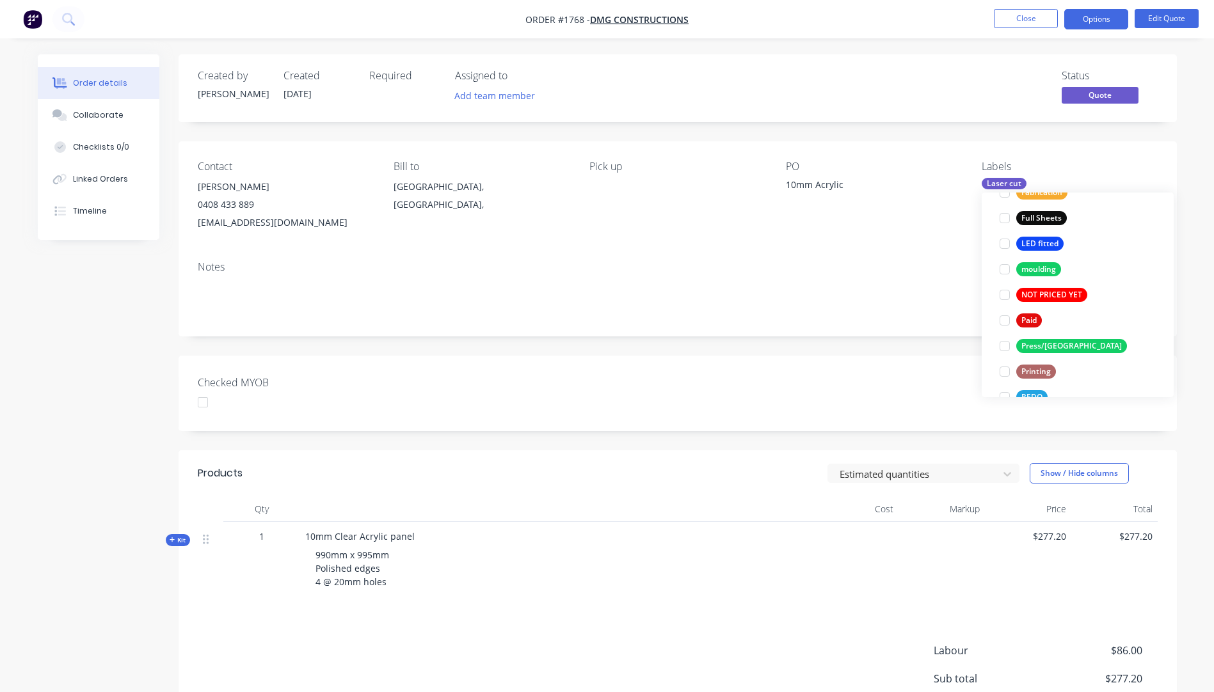
scroll to position [512, 0]
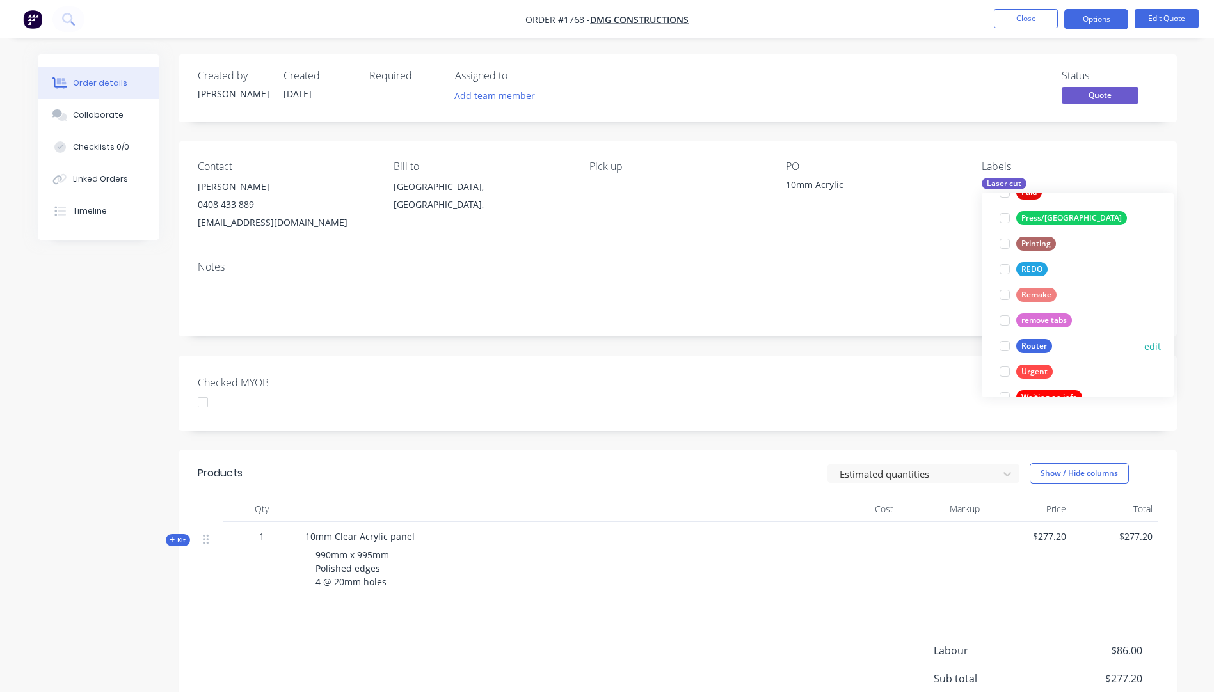
click at [1039, 347] on div "Router" at bounding box center [1034, 346] width 36 height 14
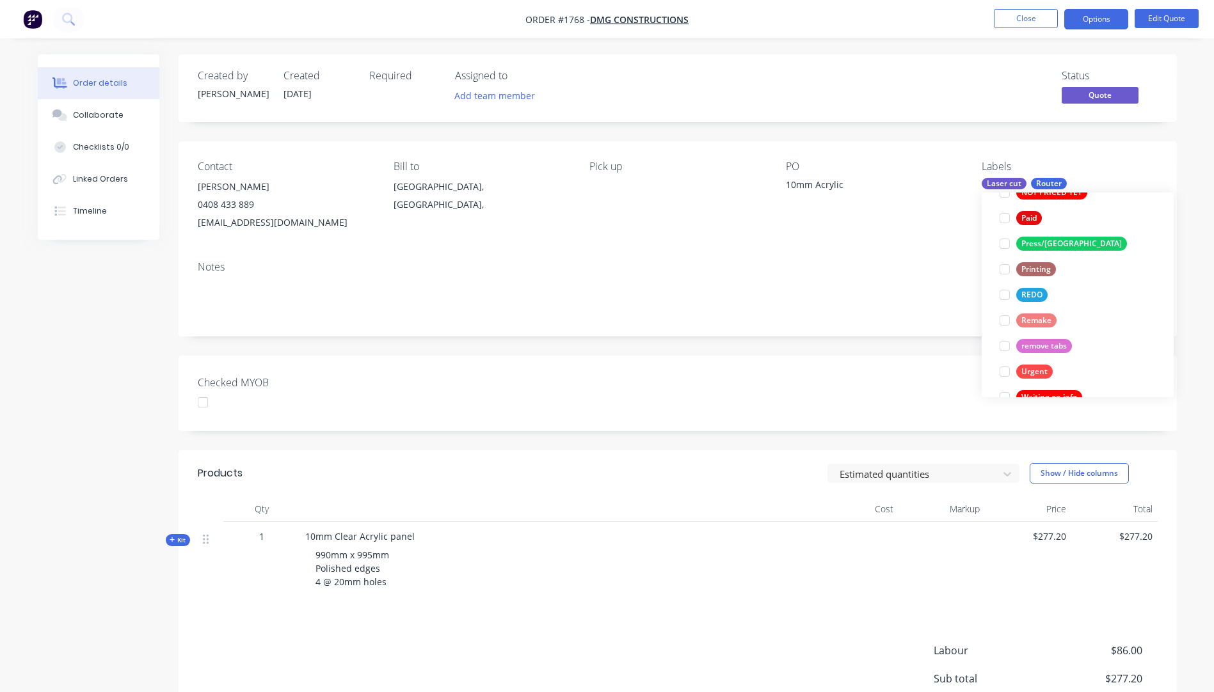
scroll to position [0, 0]
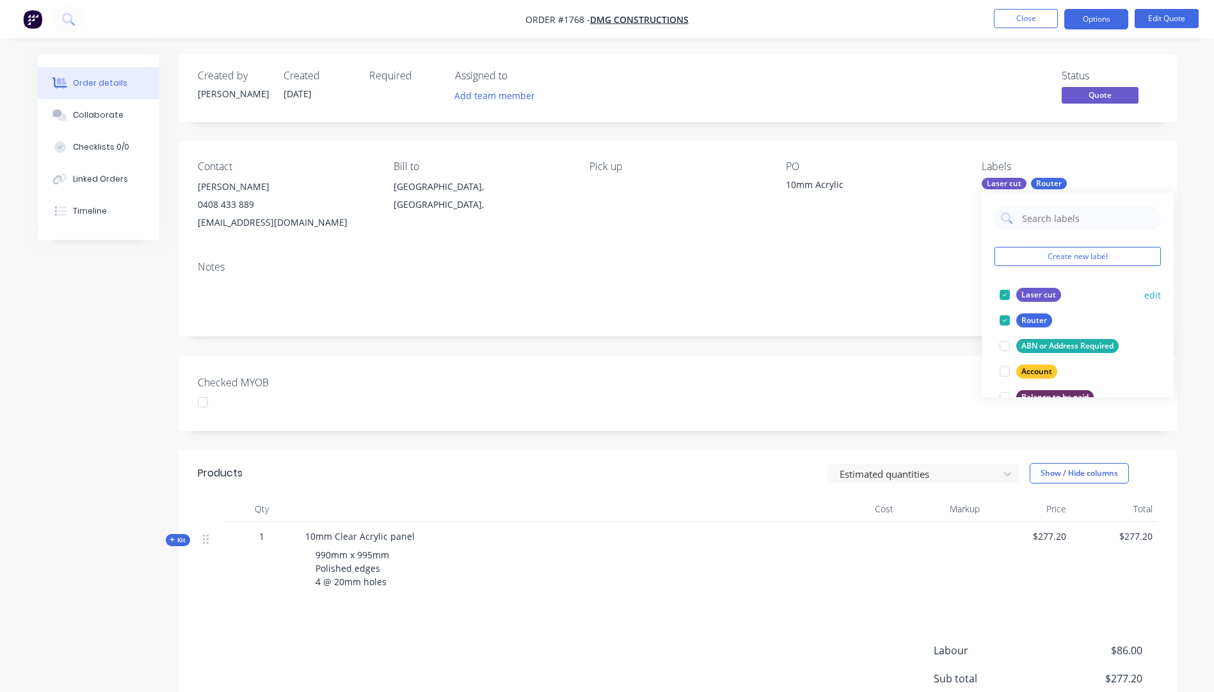
click at [1003, 297] on div at bounding box center [1005, 295] width 26 height 26
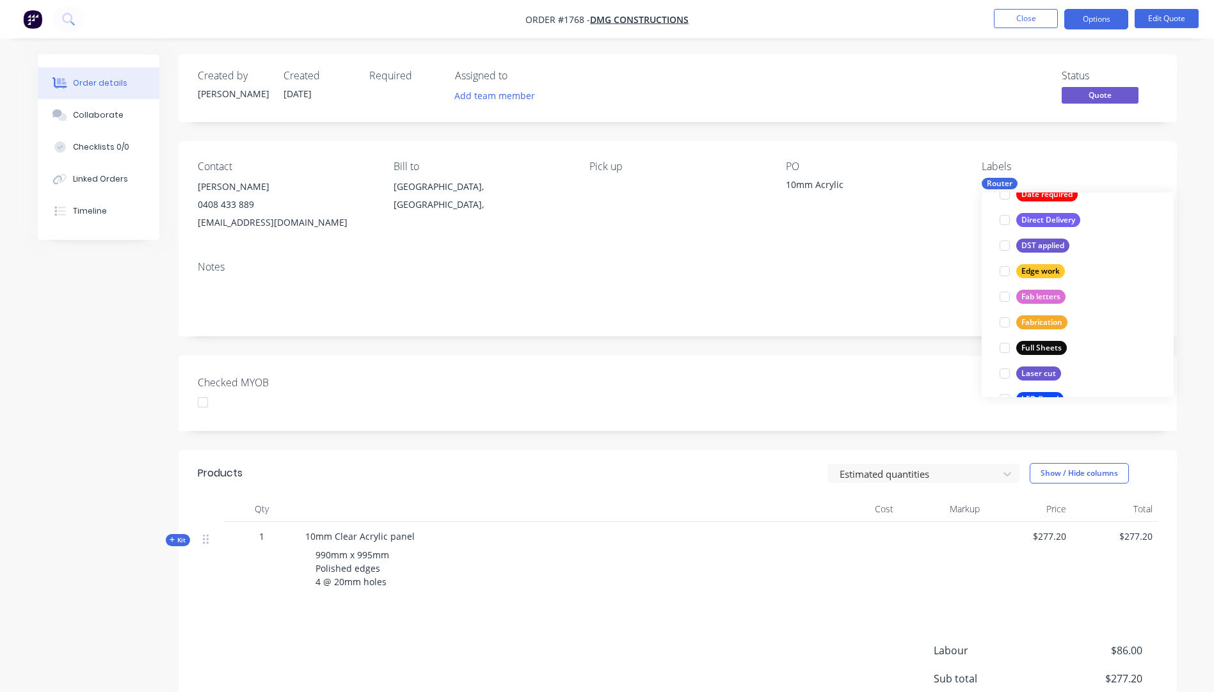
scroll to position [256, 0]
click at [1005, 271] on div at bounding box center [1005, 270] width 26 height 26
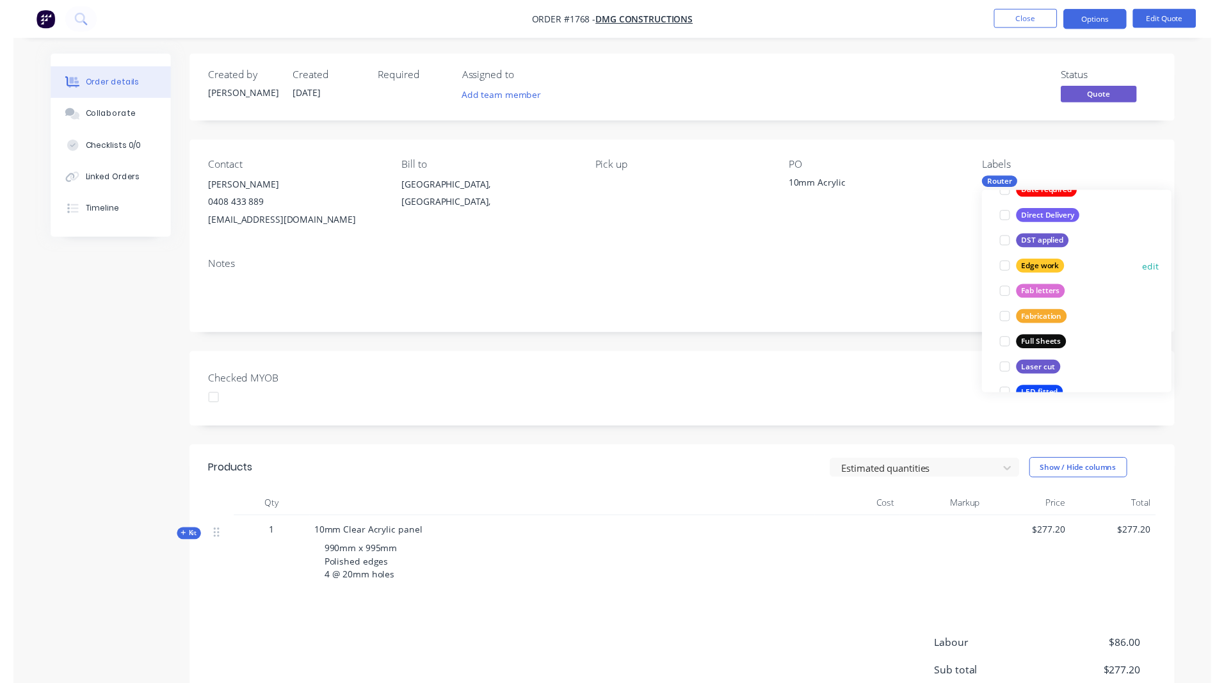
scroll to position [26, 0]
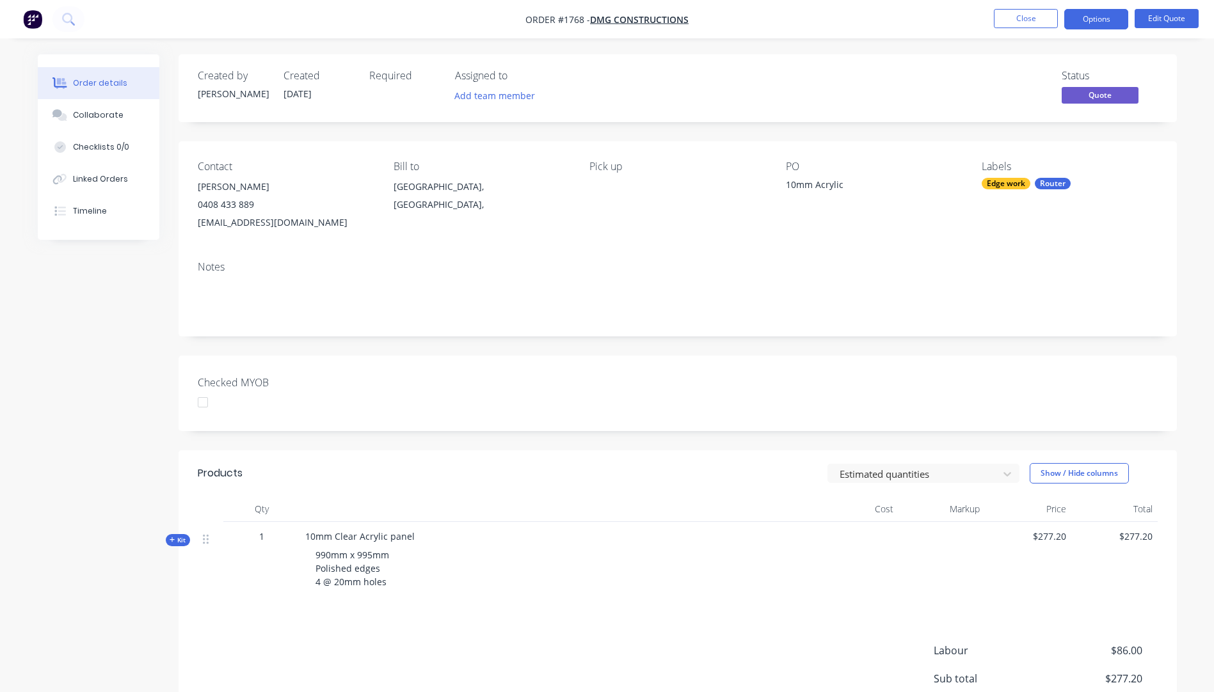
click at [945, 256] on div "Notes" at bounding box center [678, 294] width 998 height 86
click at [87, 116] on div "Collaborate" at bounding box center [98, 115] width 51 height 12
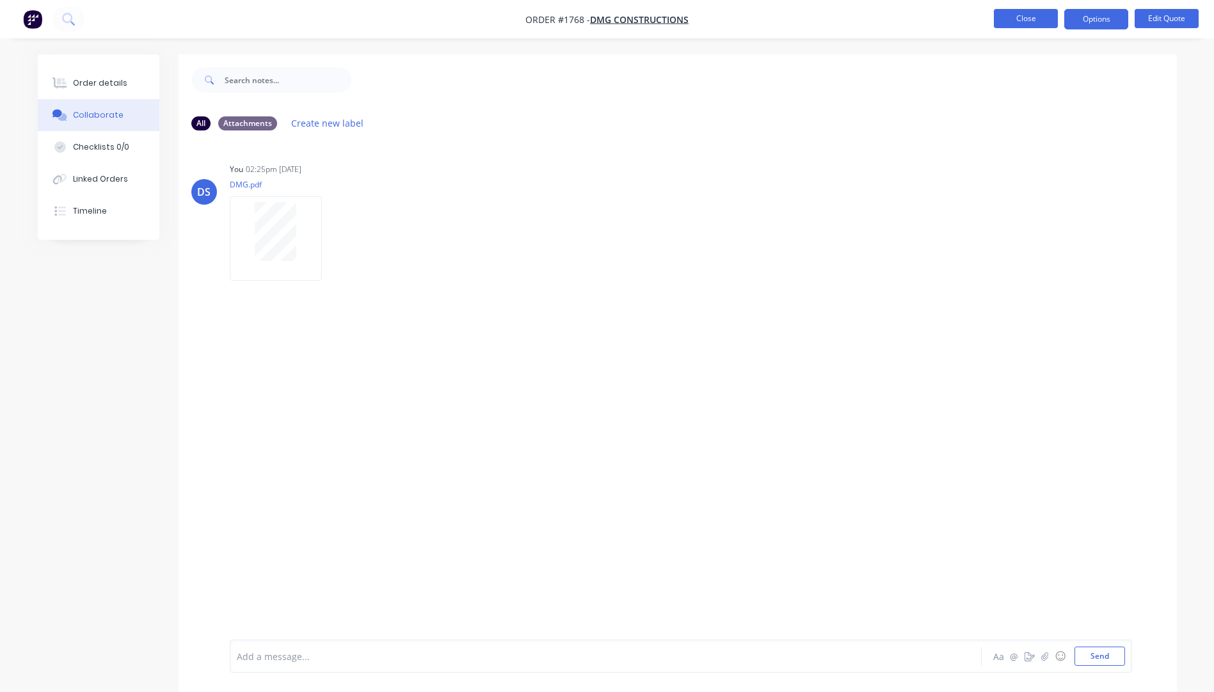
click at [1033, 20] on button "Close" at bounding box center [1026, 18] width 64 height 19
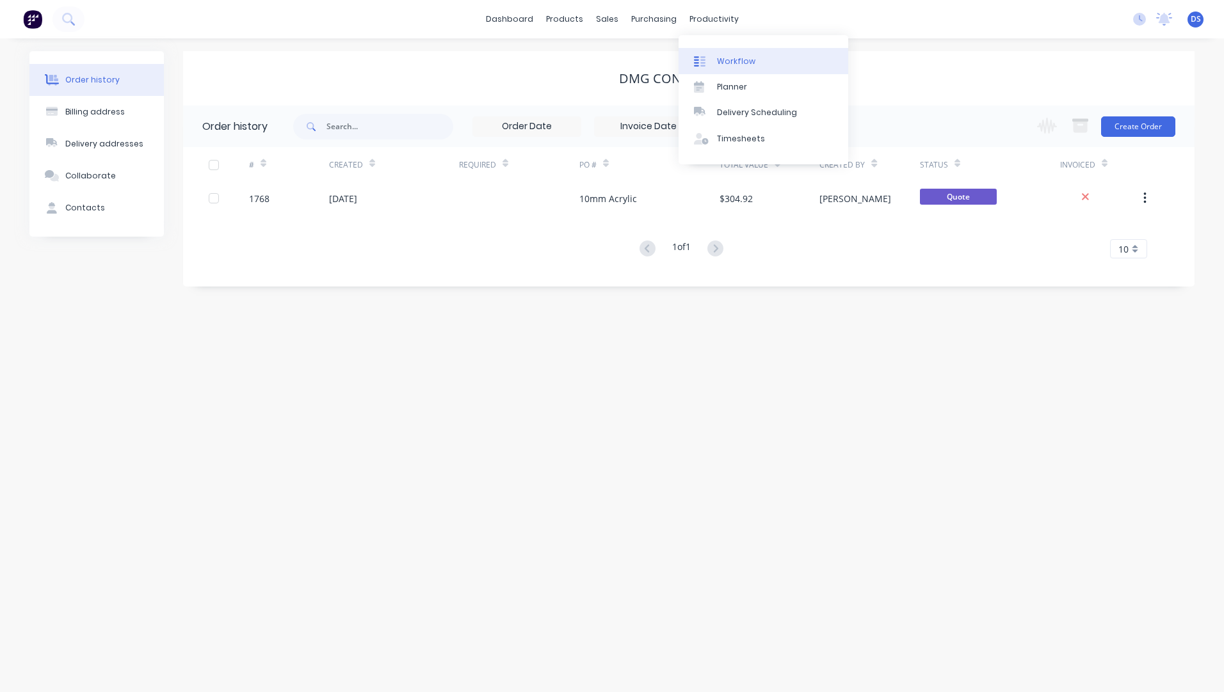
click at [724, 63] on div "Workflow" at bounding box center [736, 62] width 38 height 12
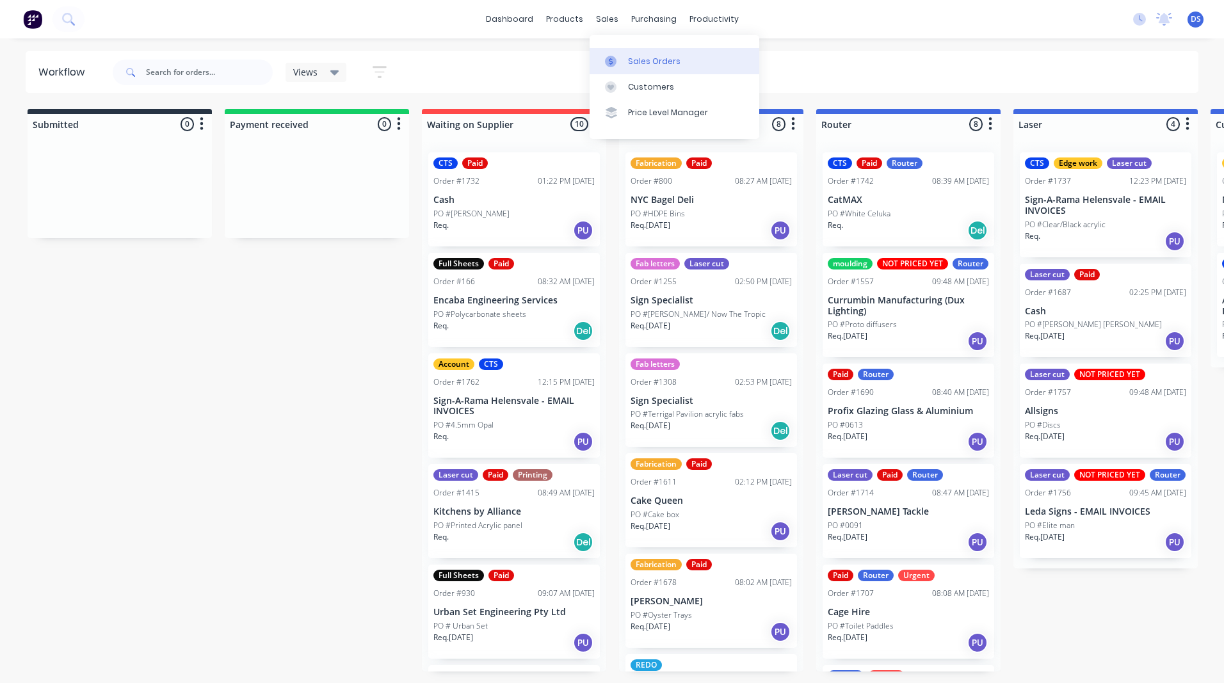
click at [634, 63] on div "Sales Orders" at bounding box center [654, 62] width 52 height 12
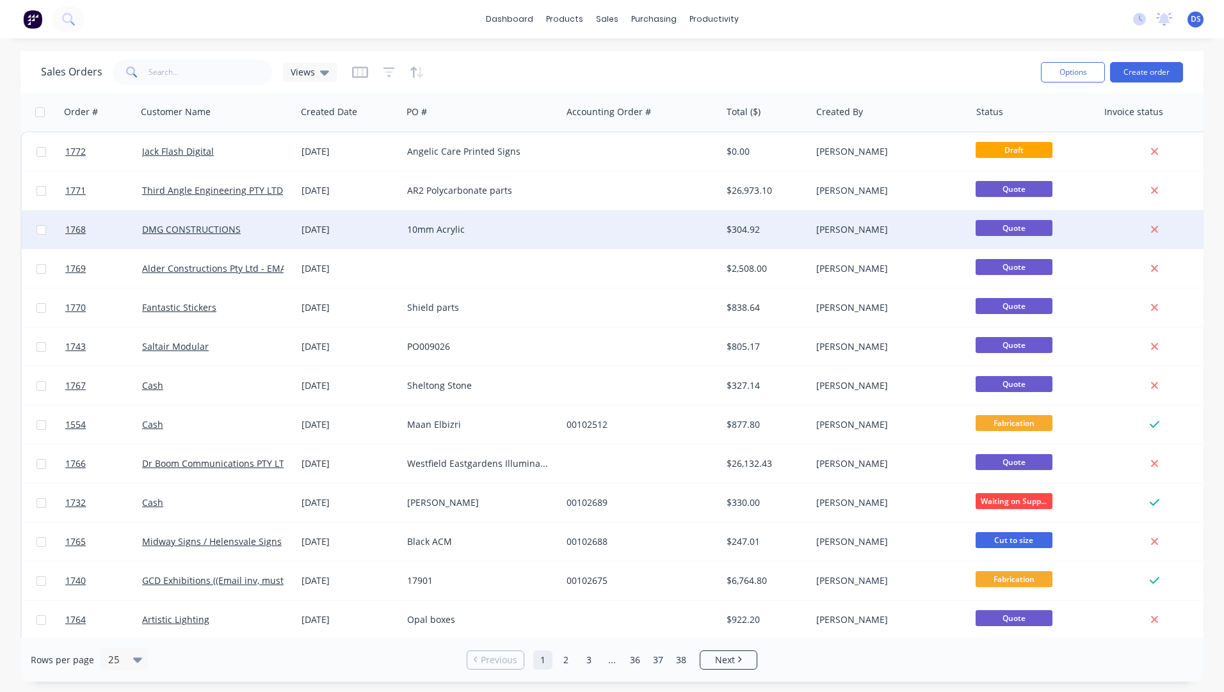
click at [758, 230] on div "$304.92" at bounding box center [763, 229] width 75 height 13
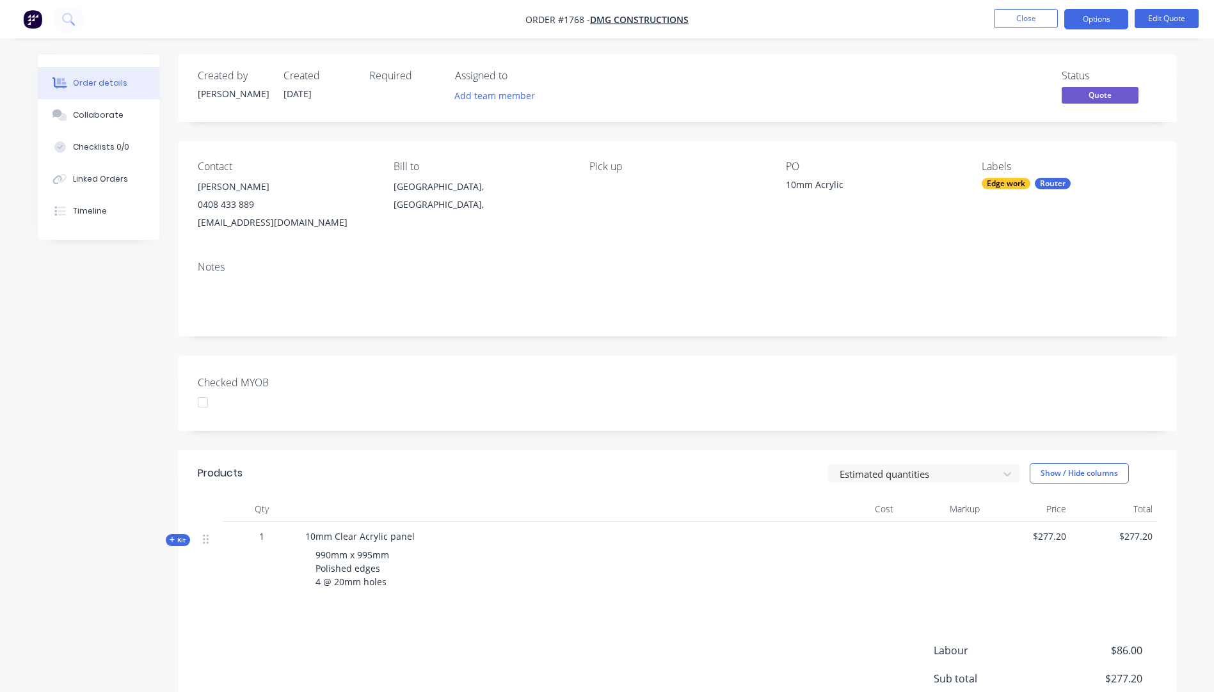
click at [1016, 183] on div "Edge work" at bounding box center [1006, 184] width 49 height 12
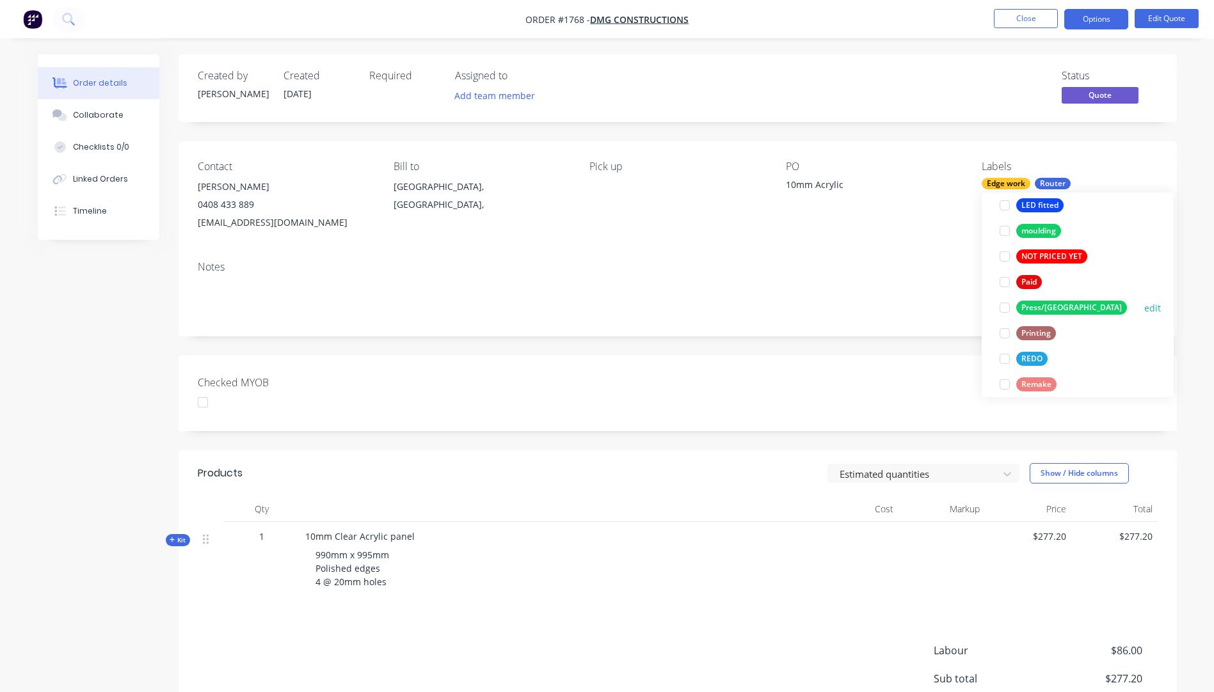
scroll to position [512, 0]
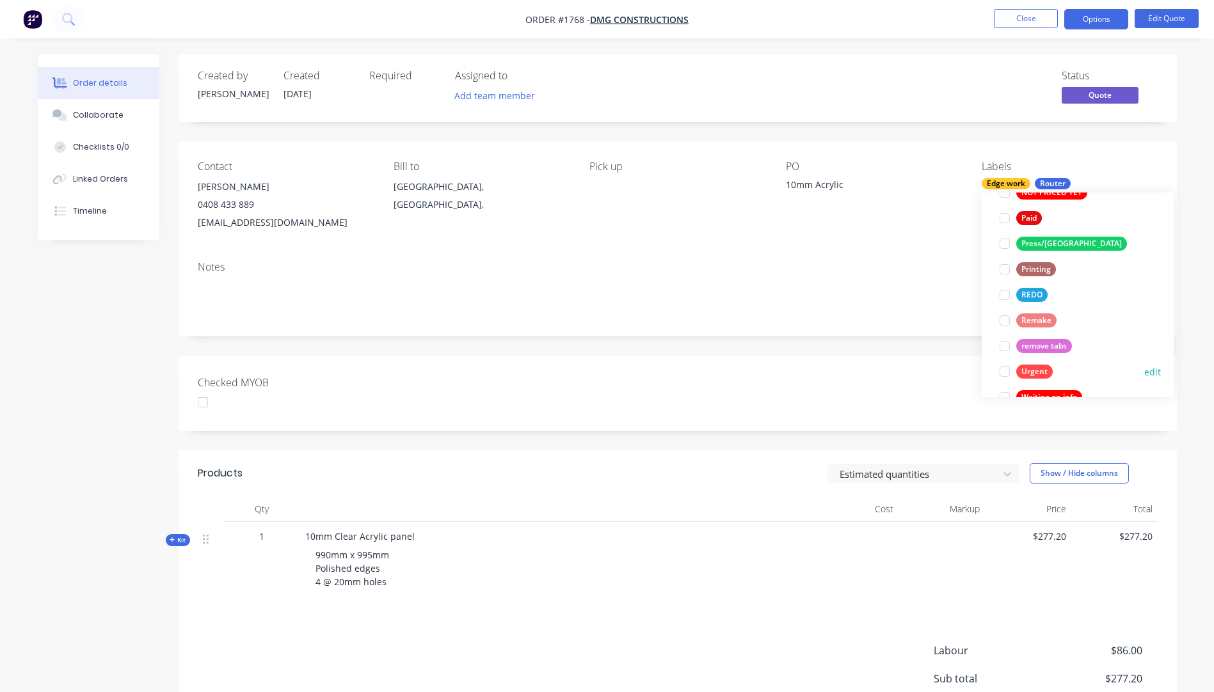
click at [1037, 372] on div "Urgent" at bounding box center [1034, 372] width 36 height 14
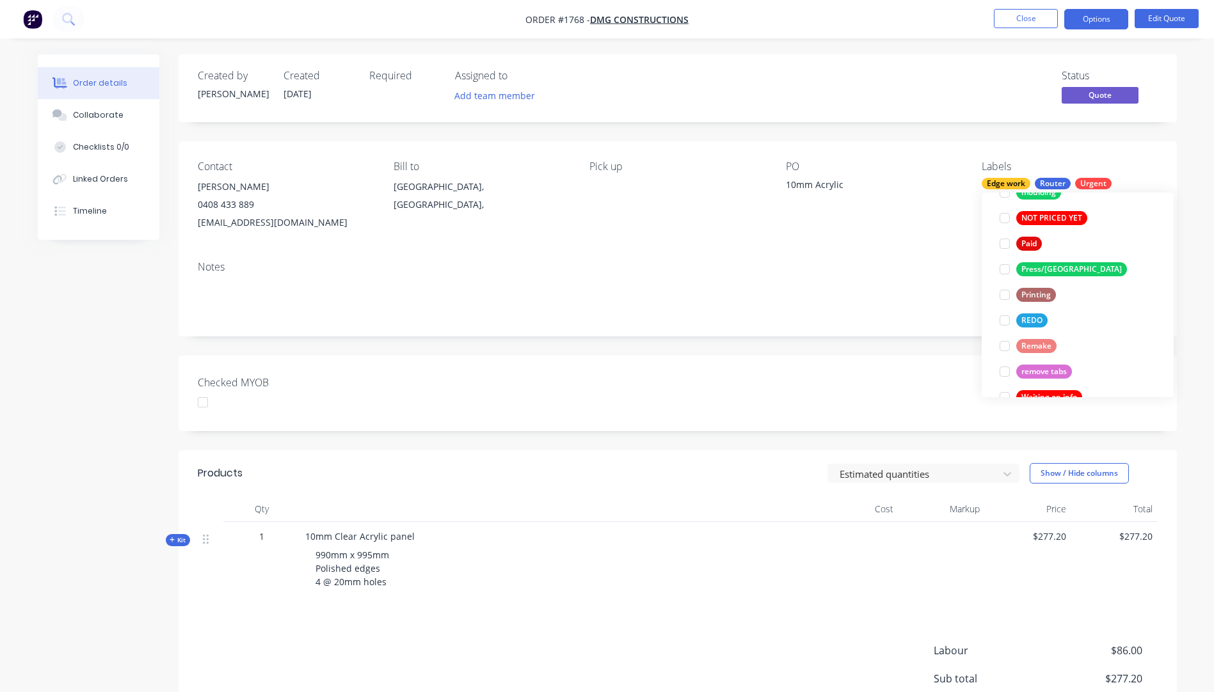
scroll to position [0, 0]
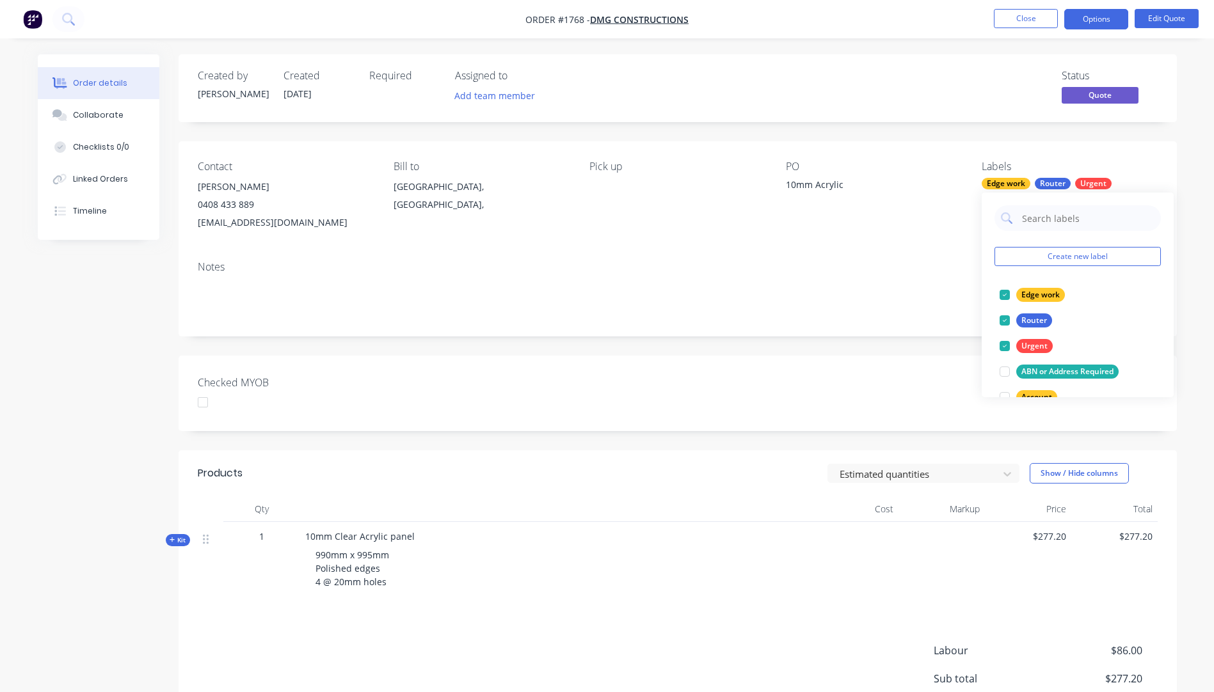
click at [933, 244] on div "Contact [PERSON_NAME] [PHONE_NUMBER] [EMAIL_ADDRESS][DOMAIN_NAME] Bill to [GEOG…" at bounding box center [678, 195] width 998 height 109
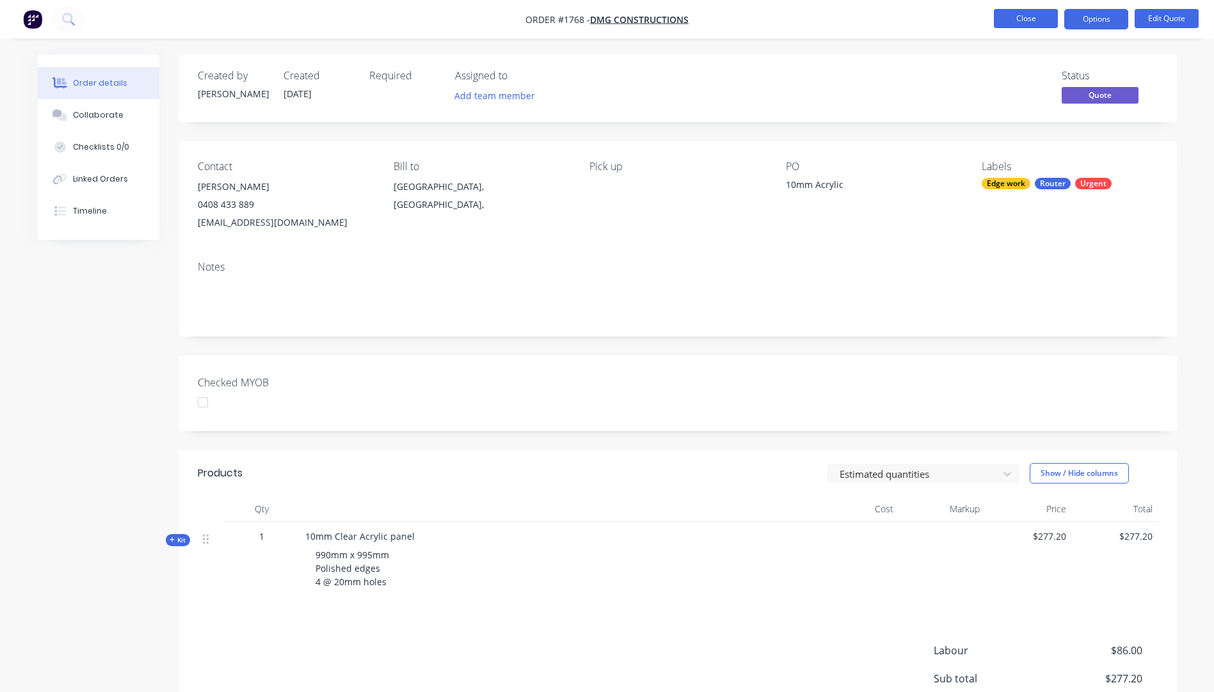
click at [1028, 20] on button "Close" at bounding box center [1026, 18] width 64 height 19
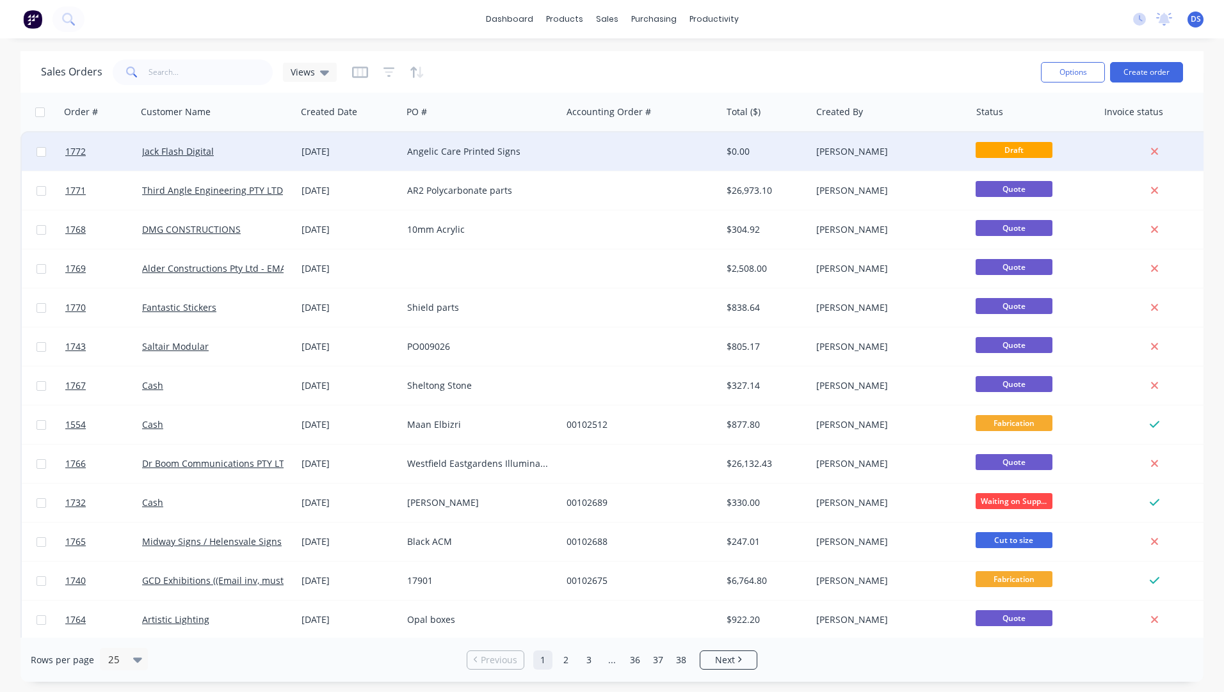
click at [468, 159] on div "Angelic Care Printed Signs" at bounding box center [481, 151] width 159 height 38
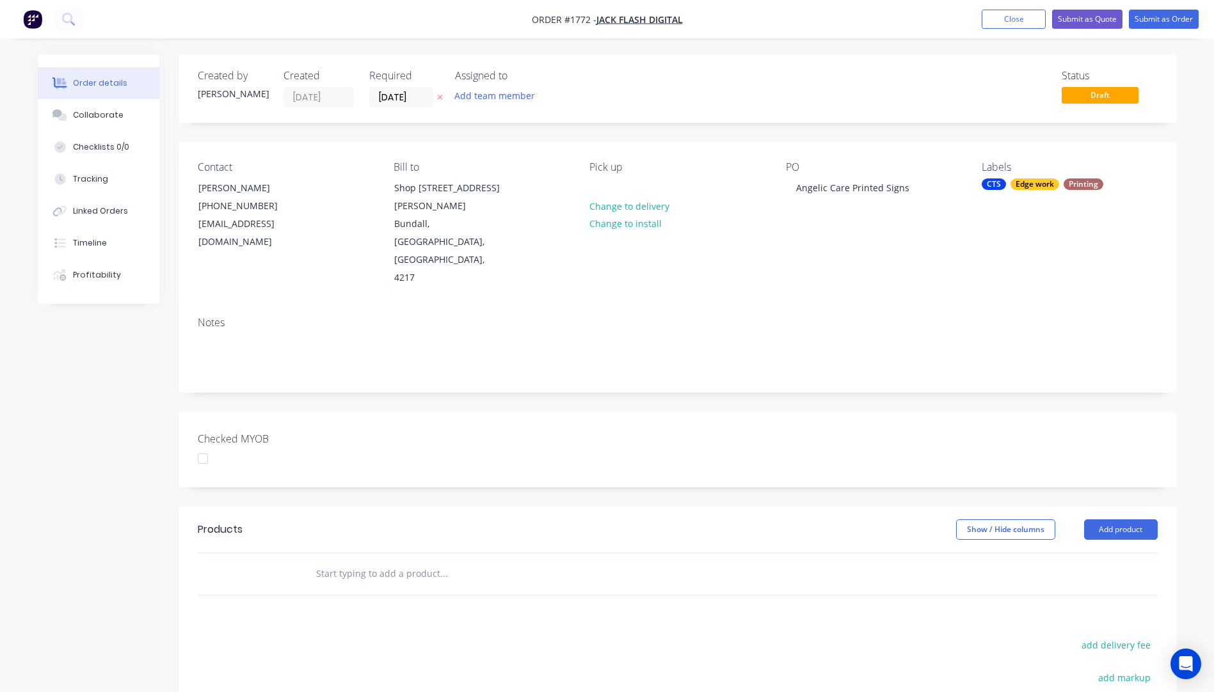
click at [442, 100] on icon "button" at bounding box center [440, 97] width 6 height 8
click at [1010, 17] on button "Close" at bounding box center [1014, 19] width 64 height 19
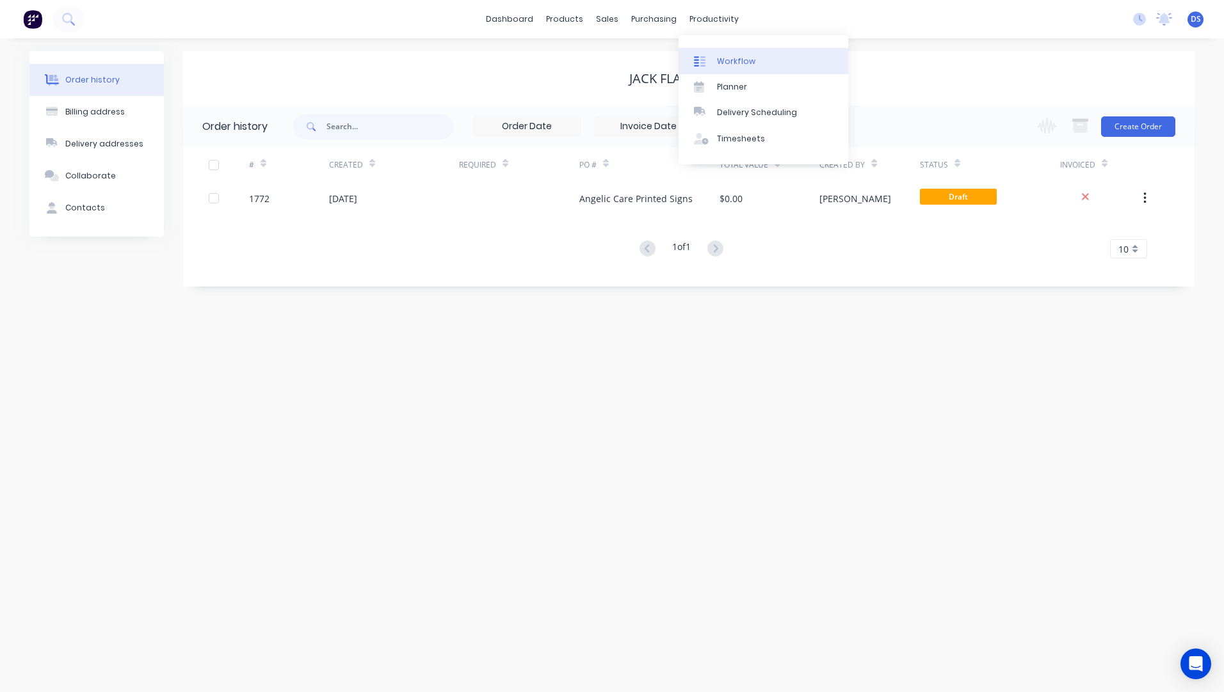
click at [731, 58] on div "Workflow" at bounding box center [736, 62] width 38 height 12
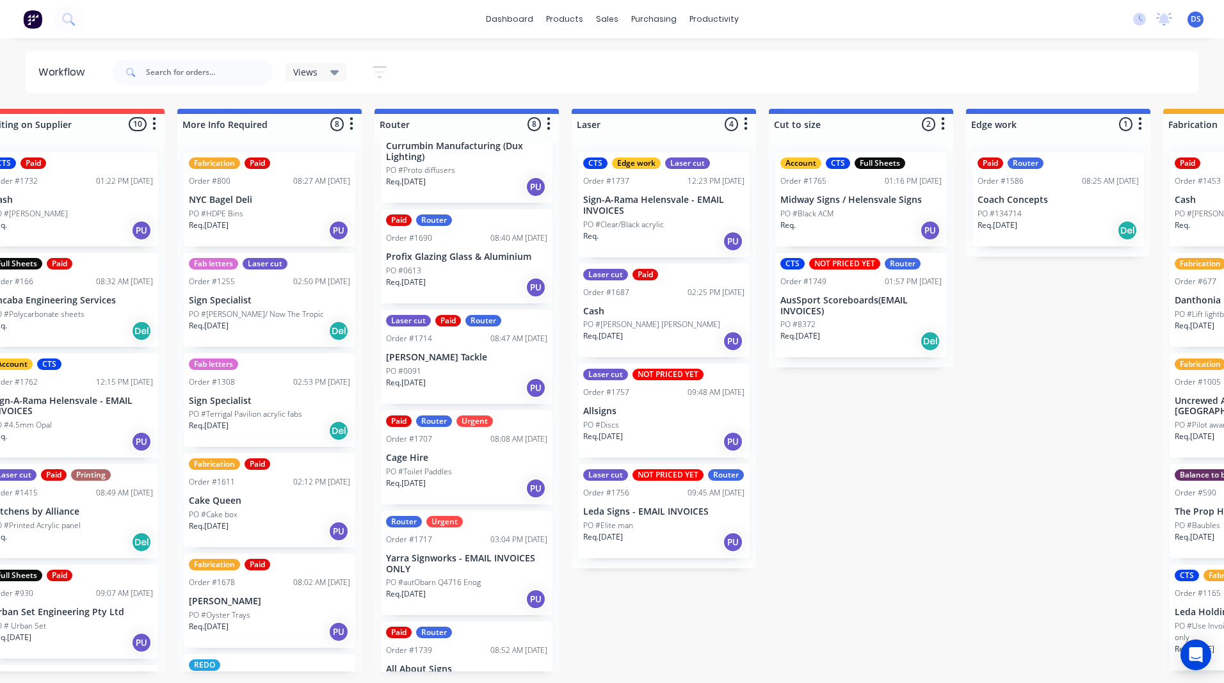
scroll to position [0, 361]
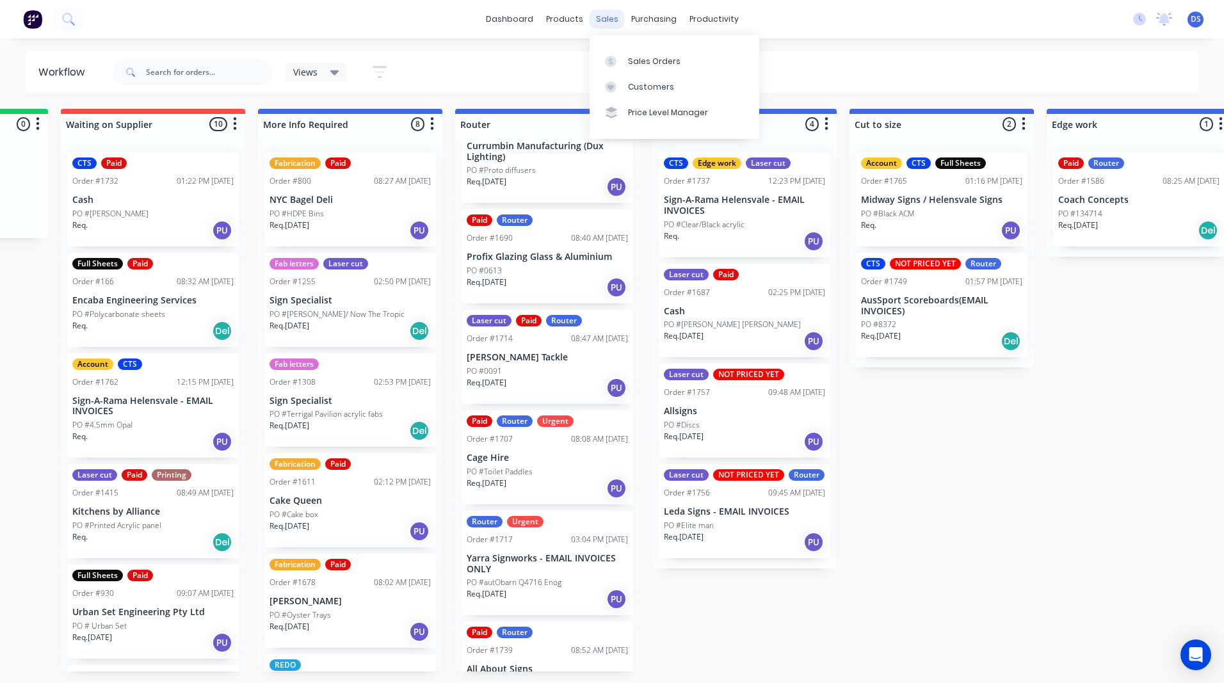
click at [600, 20] on div "sales" at bounding box center [606, 19] width 35 height 19
click at [644, 64] on div "Sales Orders" at bounding box center [654, 62] width 52 height 12
